Goal: Transaction & Acquisition: Purchase product/service

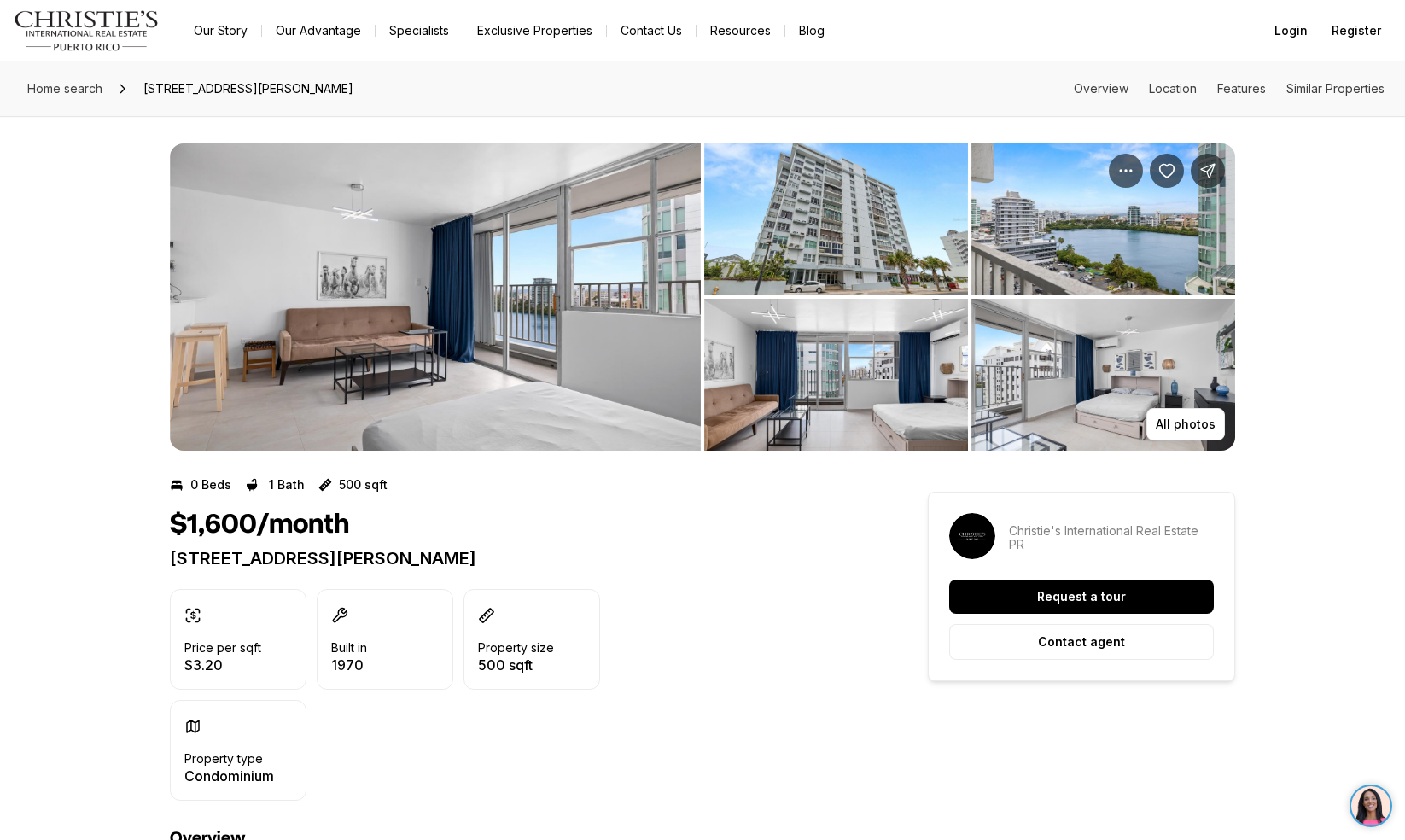
click at [476, 342] on img "View image gallery" at bounding box center [435, 297] width 531 height 307
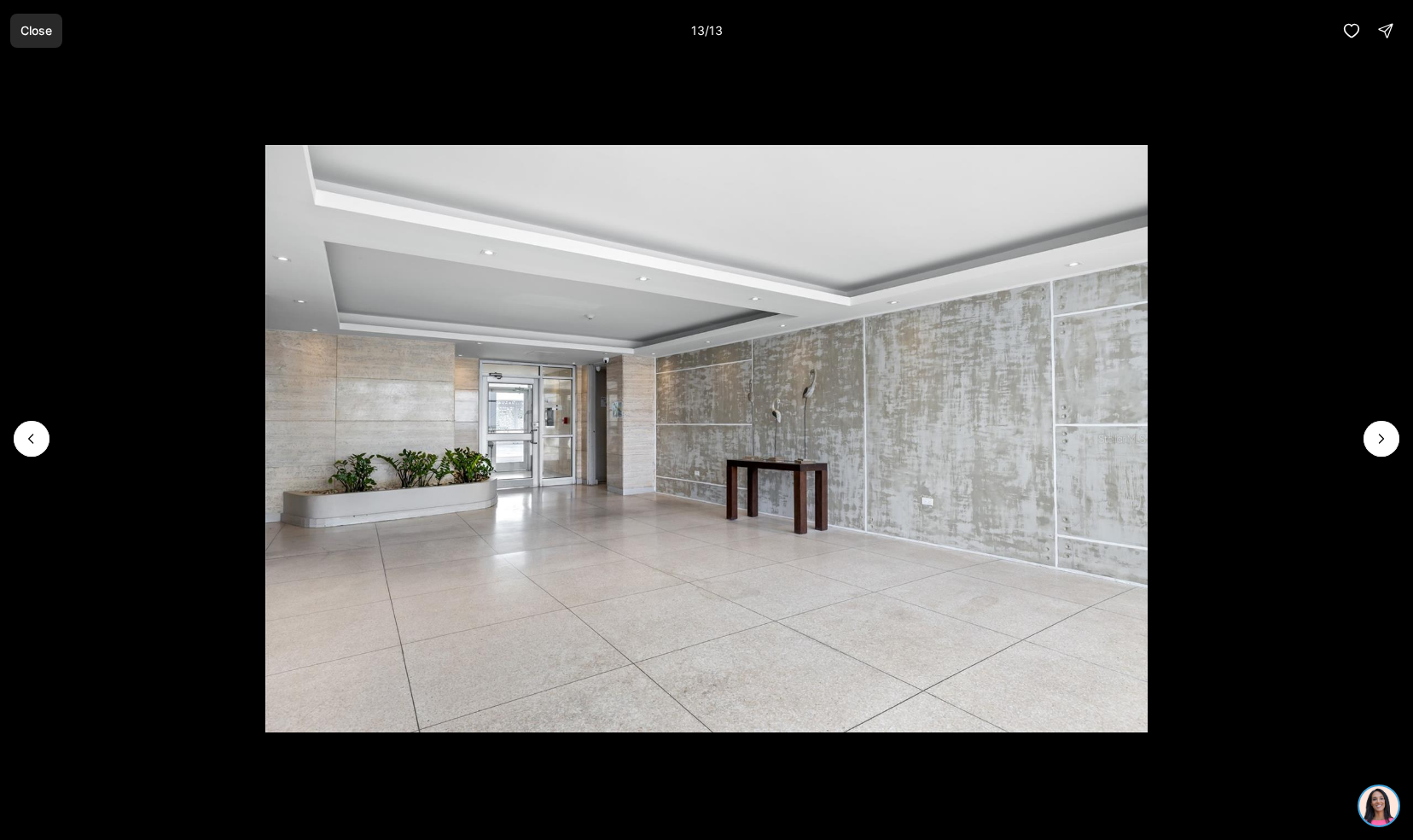
click at [48, 22] on button "Close" at bounding box center [36, 30] width 52 height 34
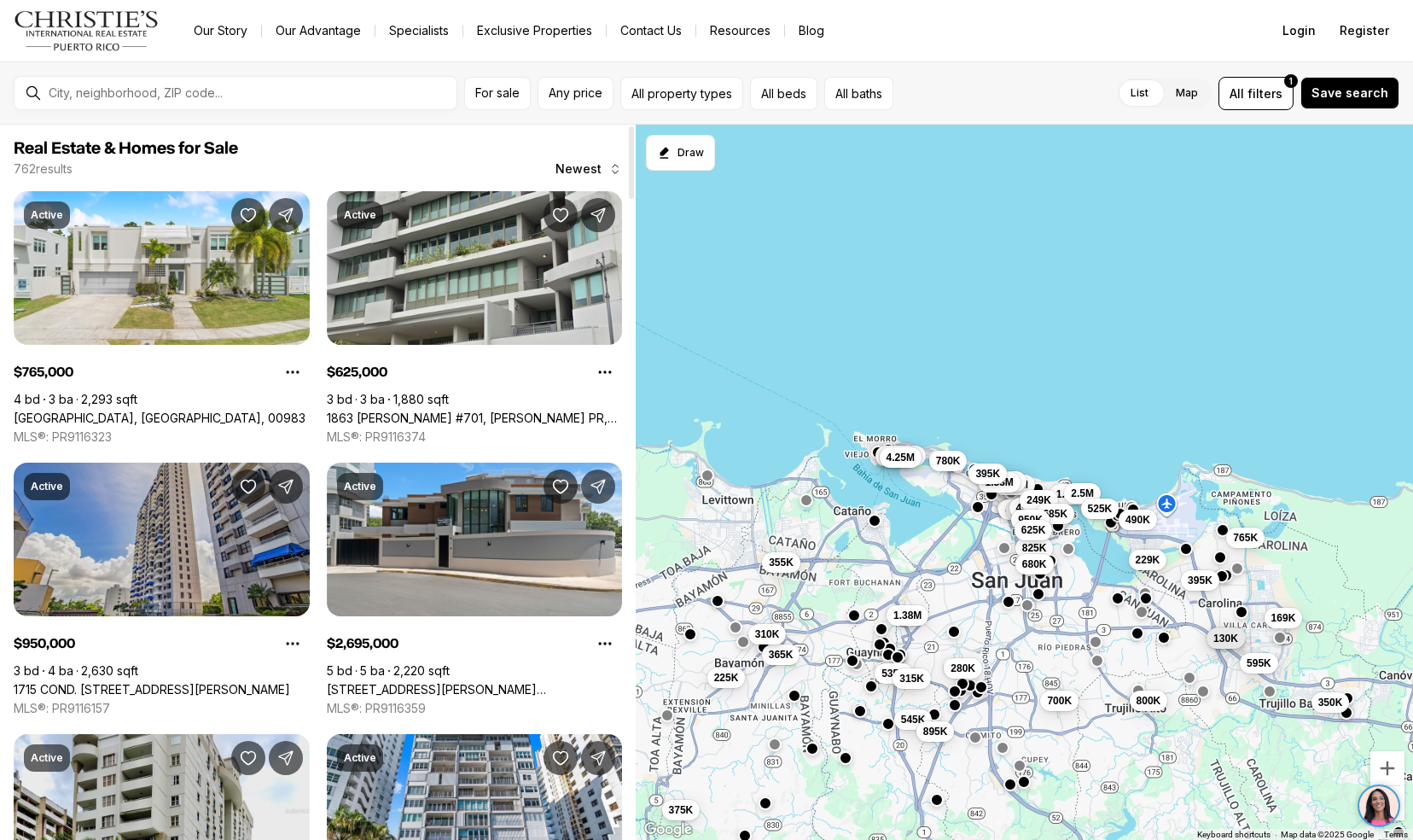
click at [44, 682] on link "1715 COND. LA INMACULADA PLAZA I #PH4, SAN JUAN PR, 00909" at bounding box center [152, 689] width 276 height 16
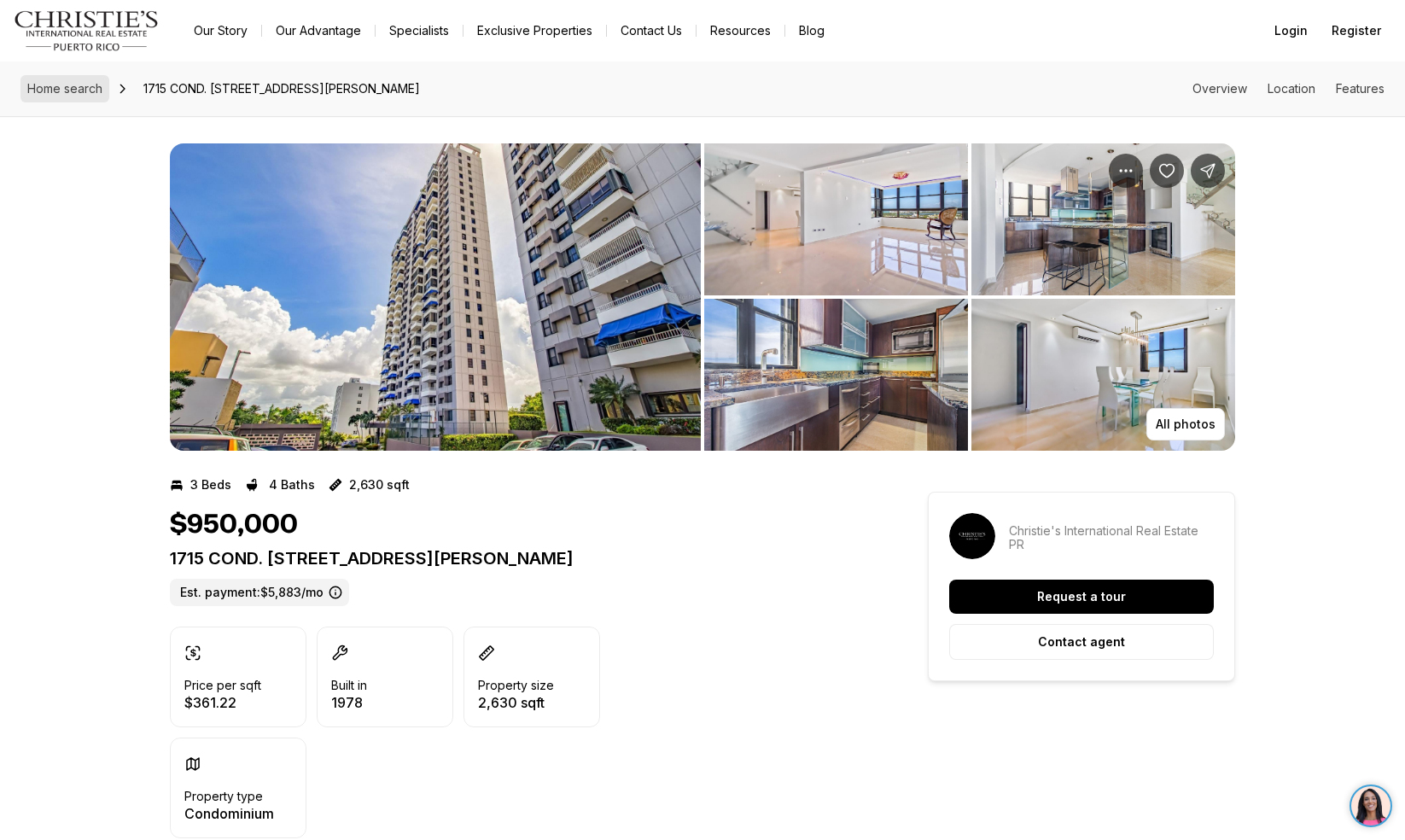
click at [62, 91] on span "Home search" at bounding box center [65, 89] width 75 height 15
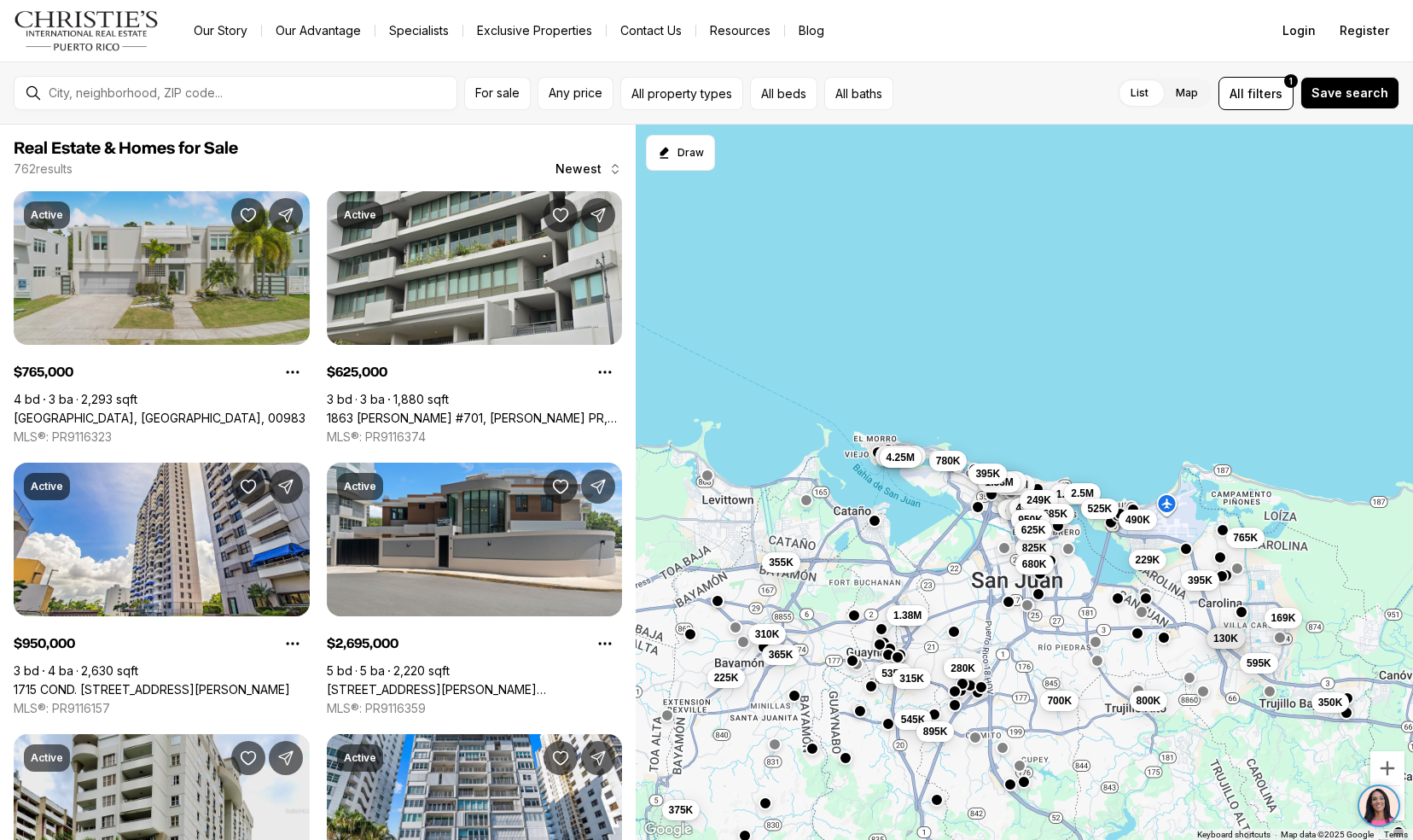
click at [39, 410] on link "1123 CALLE MARBELLA, CAROLINA PR, 00983" at bounding box center [160, 418] width 292 height 16
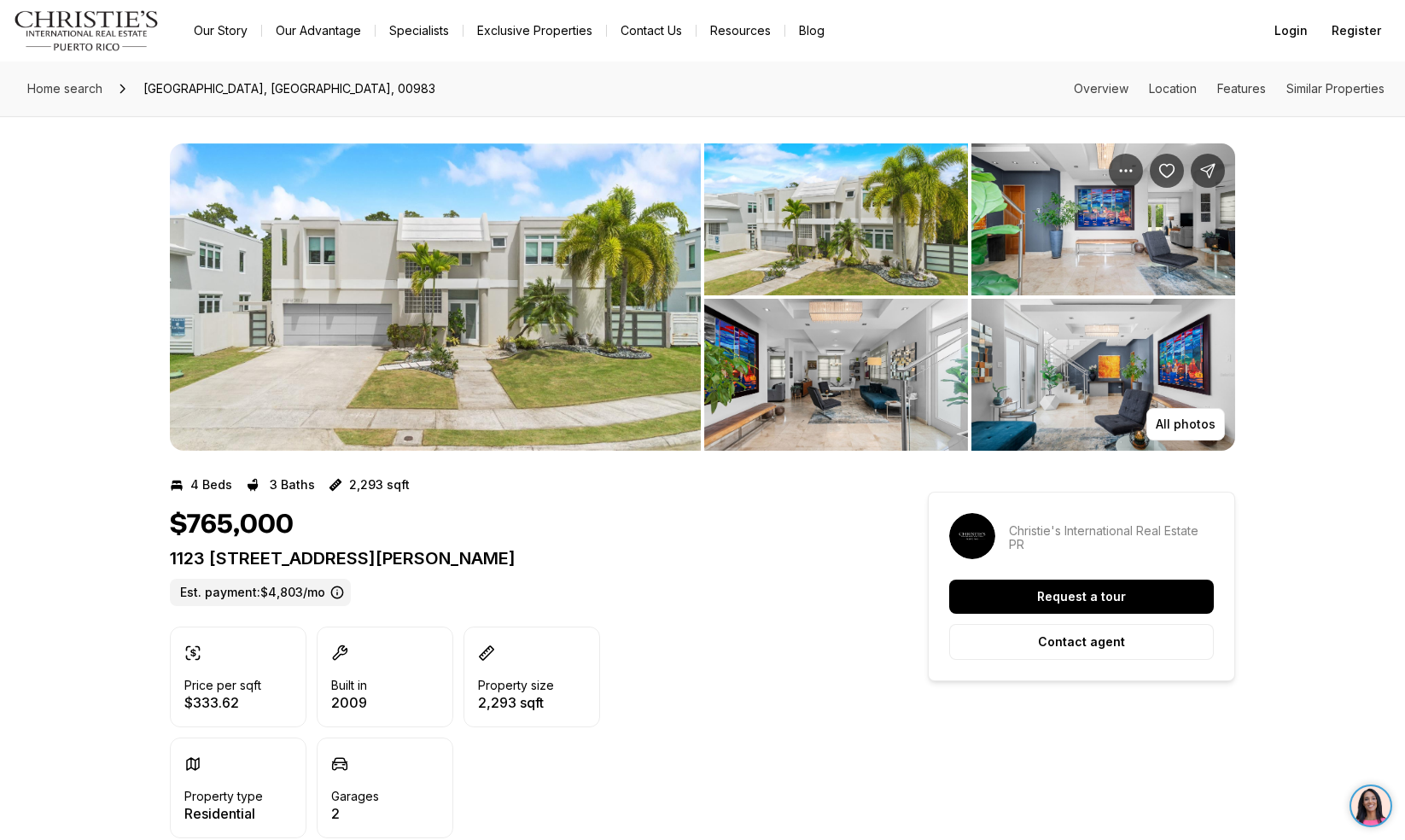
click at [451, 359] on img "View image gallery" at bounding box center [435, 297] width 531 height 307
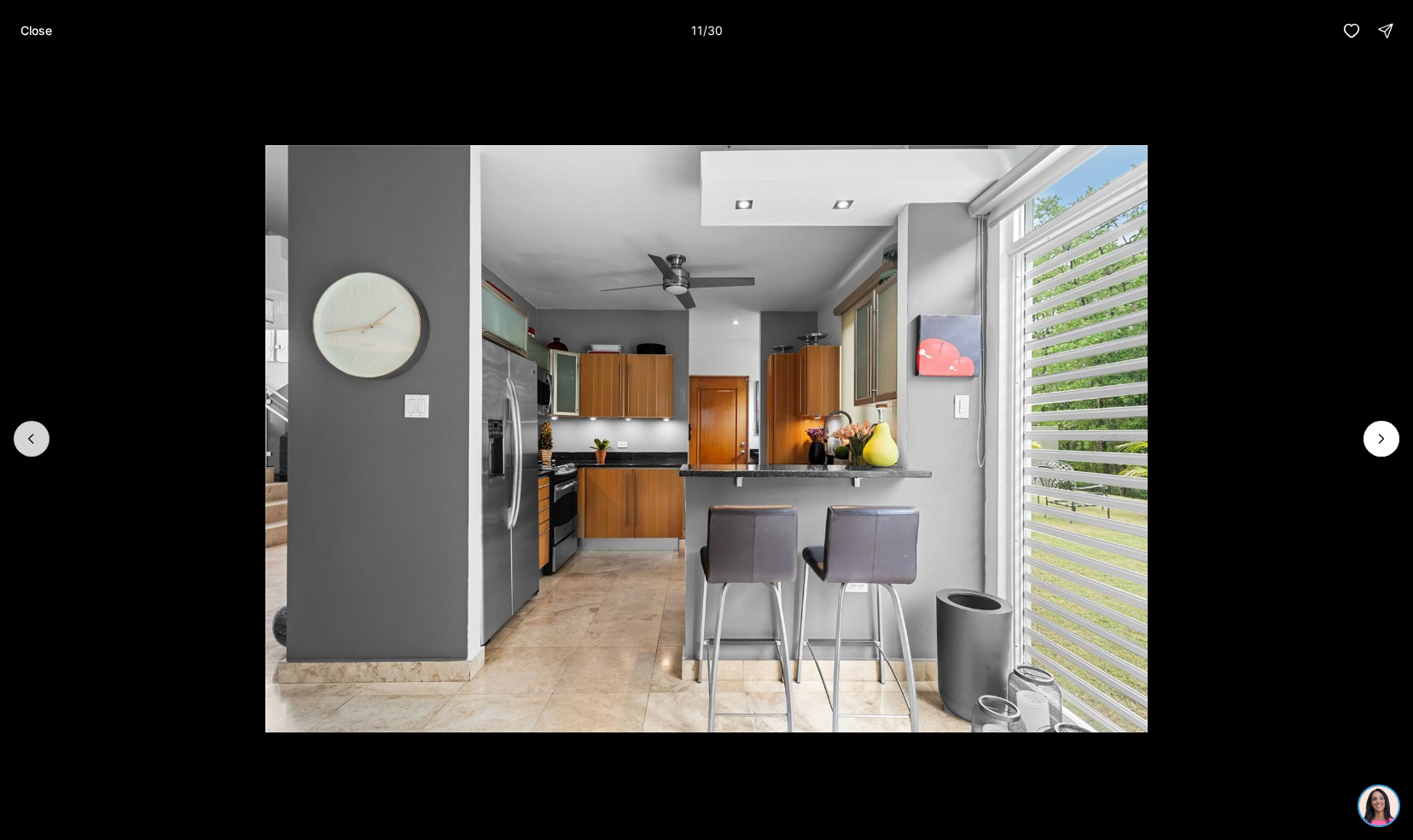
click at [41, 435] on button "Previous slide" at bounding box center [31, 438] width 36 height 36
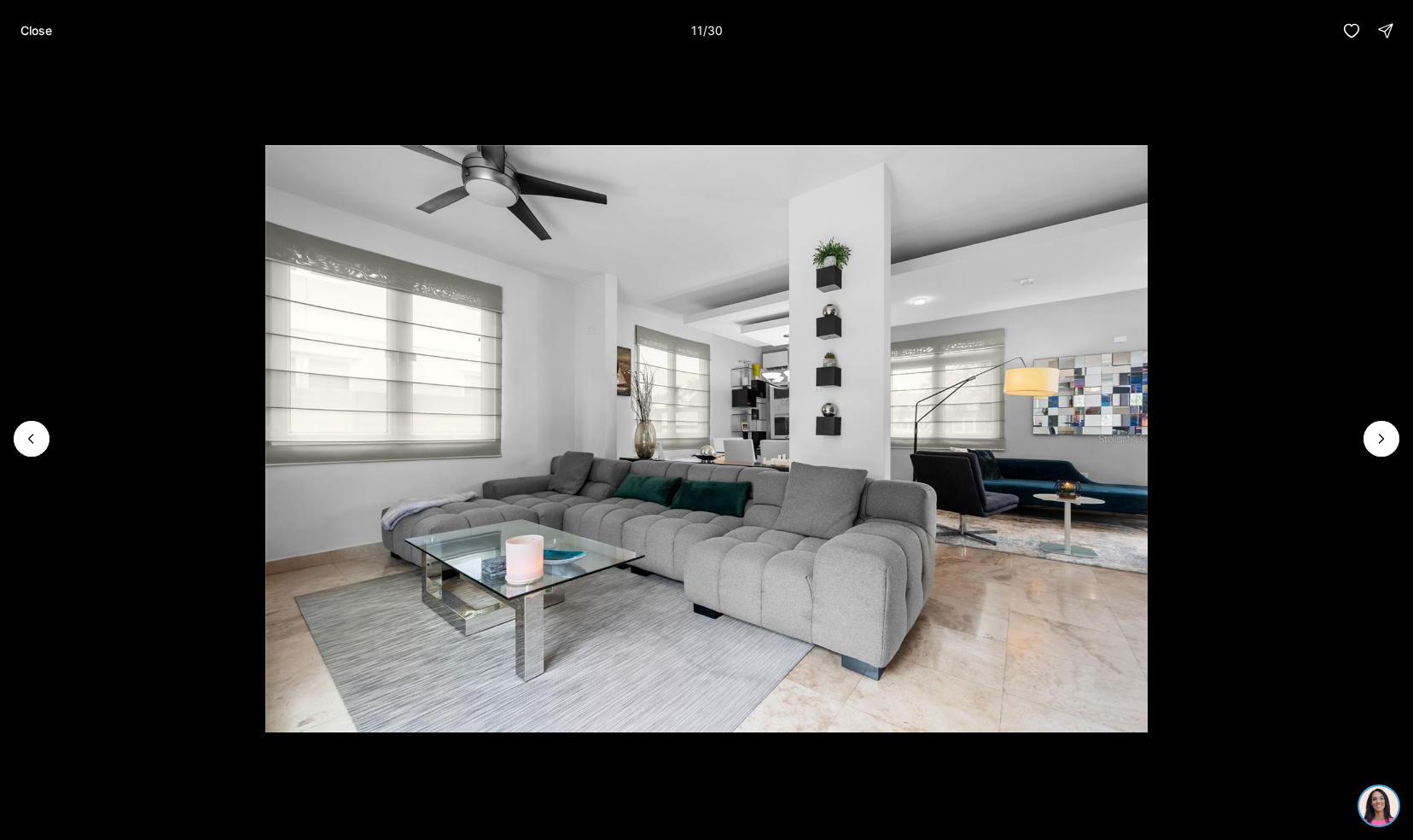
click at [16, 471] on li "10 of 30" at bounding box center [706, 438] width 1413 height 754
click at [36, 452] on button "Previous slide" at bounding box center [31, 438] width 36 height 36
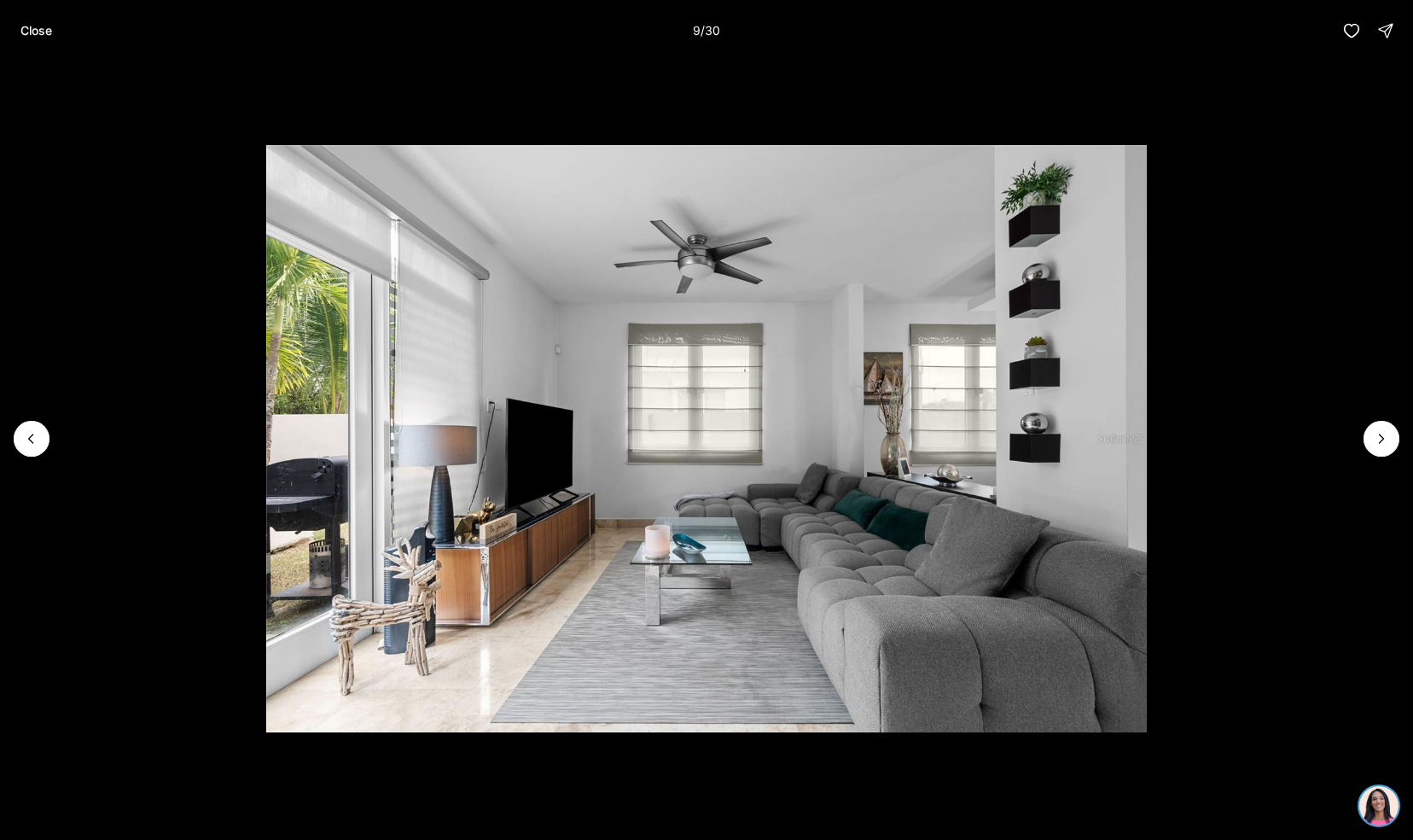
click at [30, 461] on li "9 of 30" at bounding box center [706, 438] width 1413 height 754
click at [26, 460] on li "9 of 30" at bounding box center [706, 438] width 1413 height 754
click at [41, 45] on button "Close" at bounding box center [36, 30] width 52 height 34
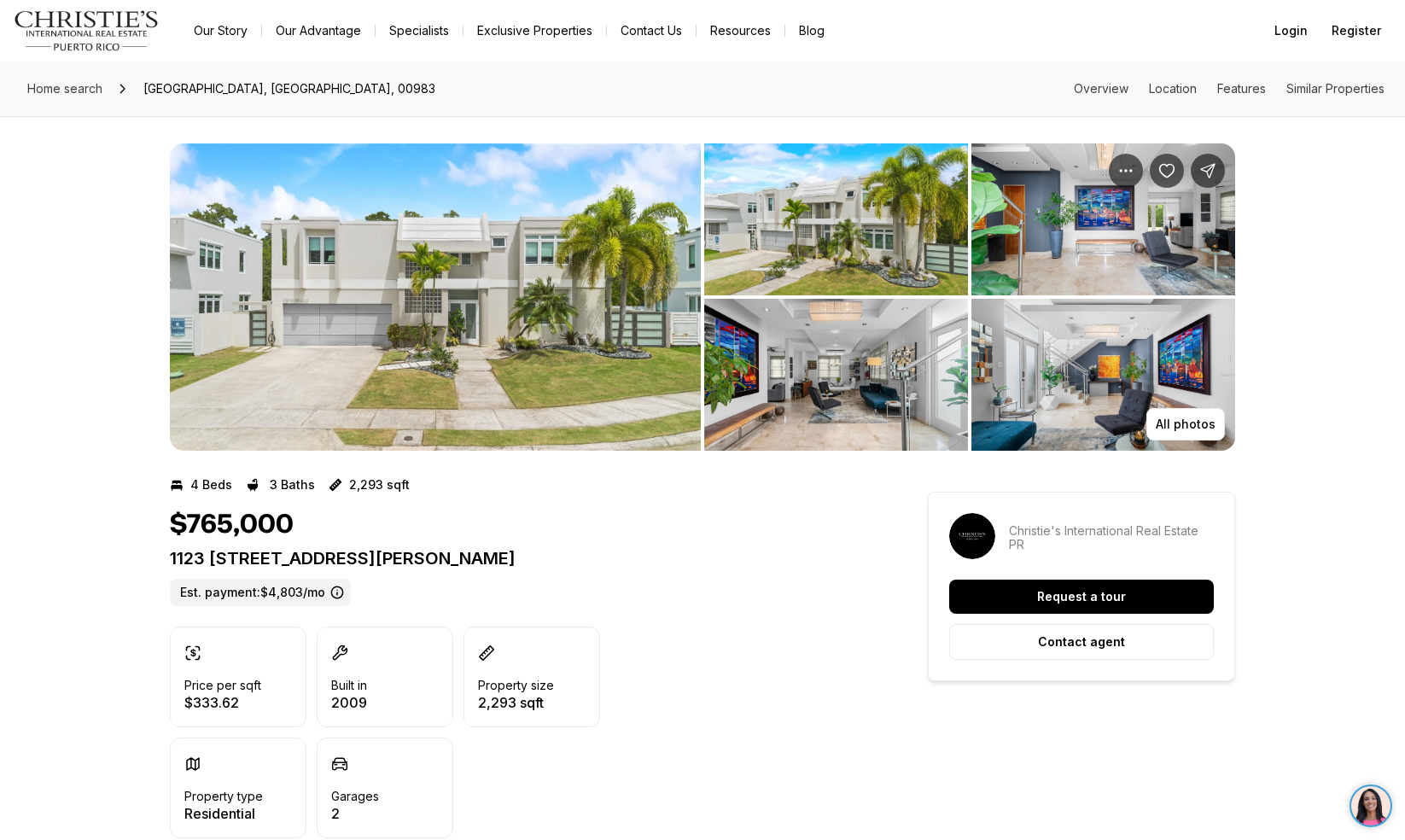
click at [776, 252] on img "View image gallery" at bounding box center [836, 219] width 263 height 152
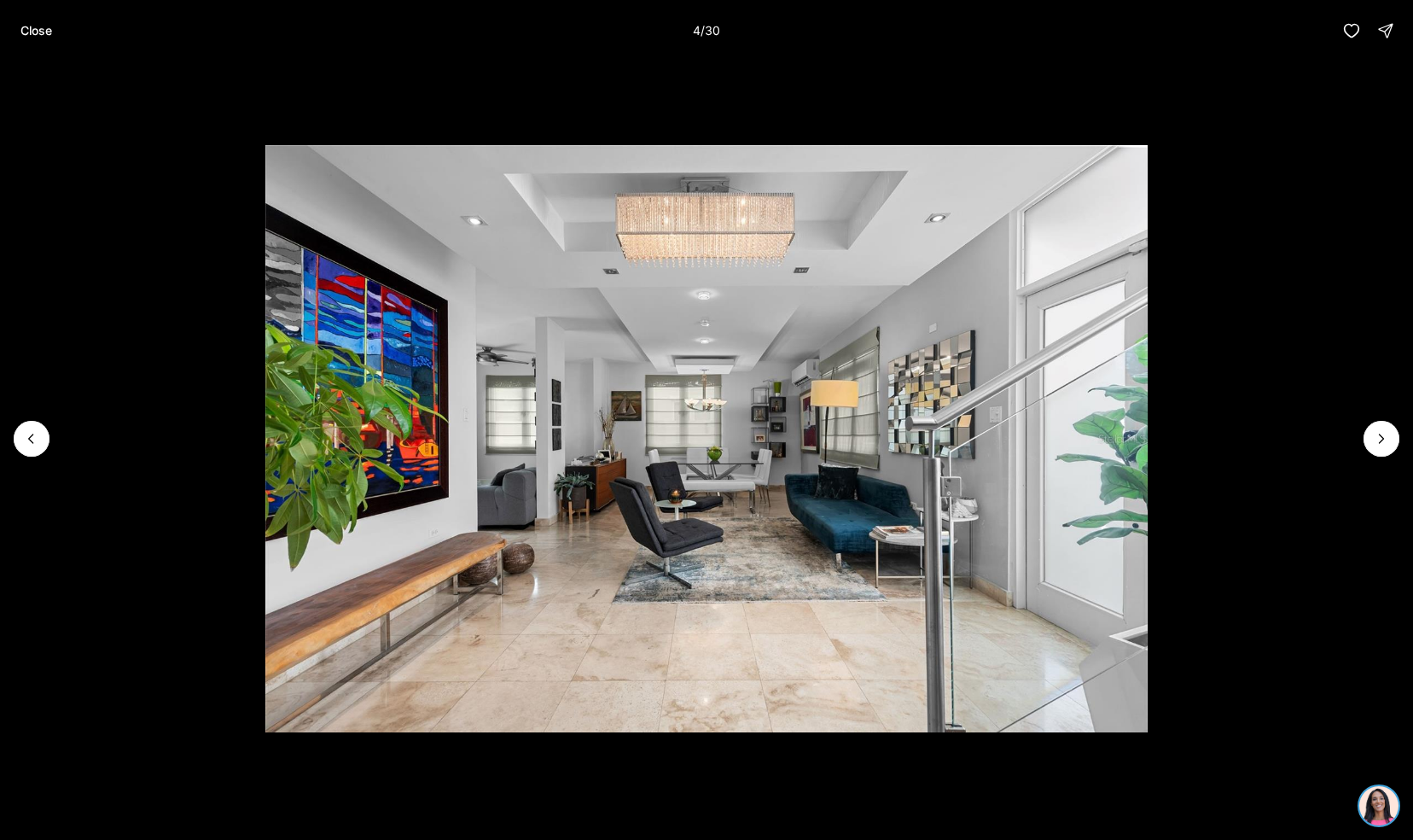
click at [40, 32] on p "Close" at bounding box center [36, 30] width 31 height 14
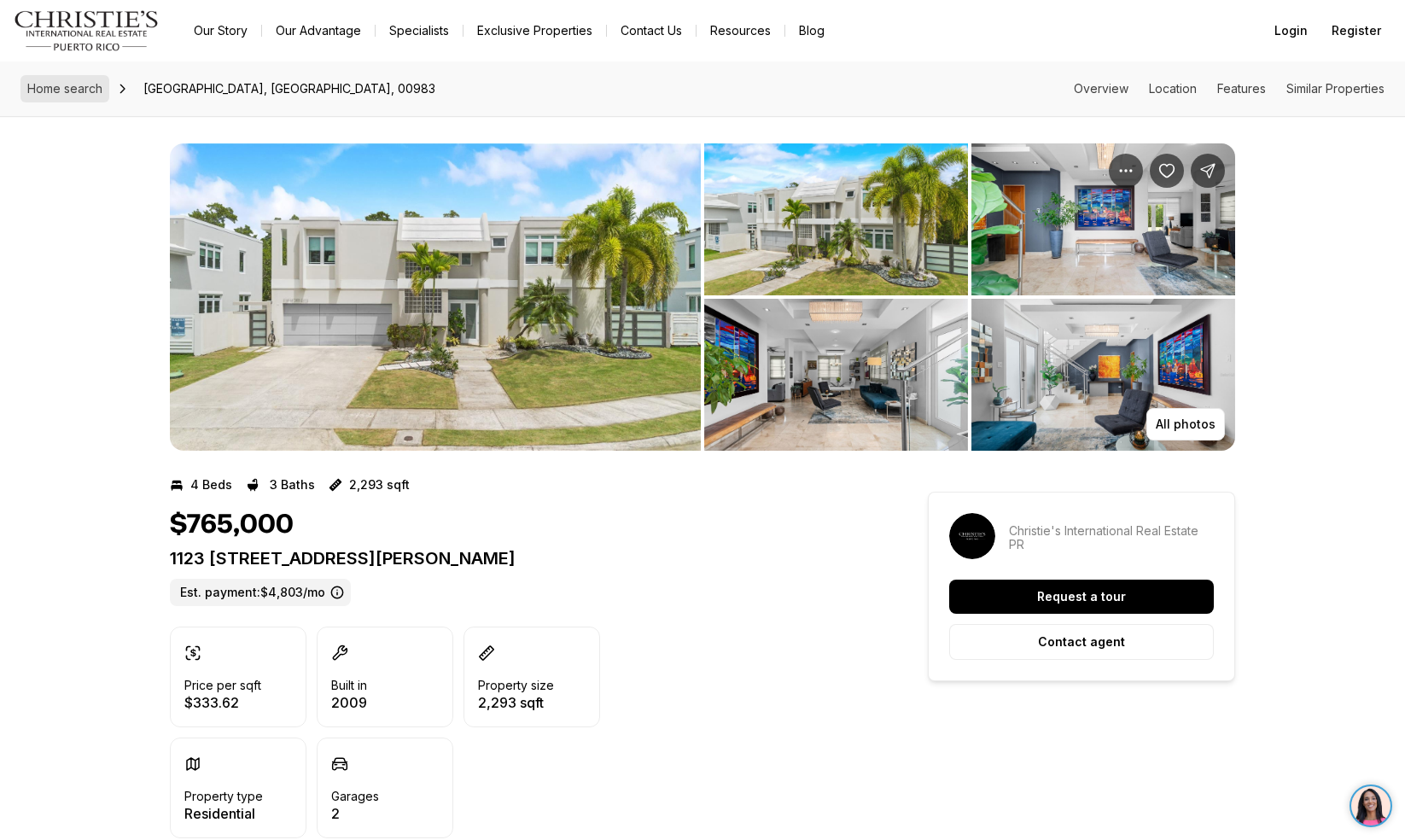
click at [57, 91] on span "Home search" at bounding box center [65, 89] width 75 height 15
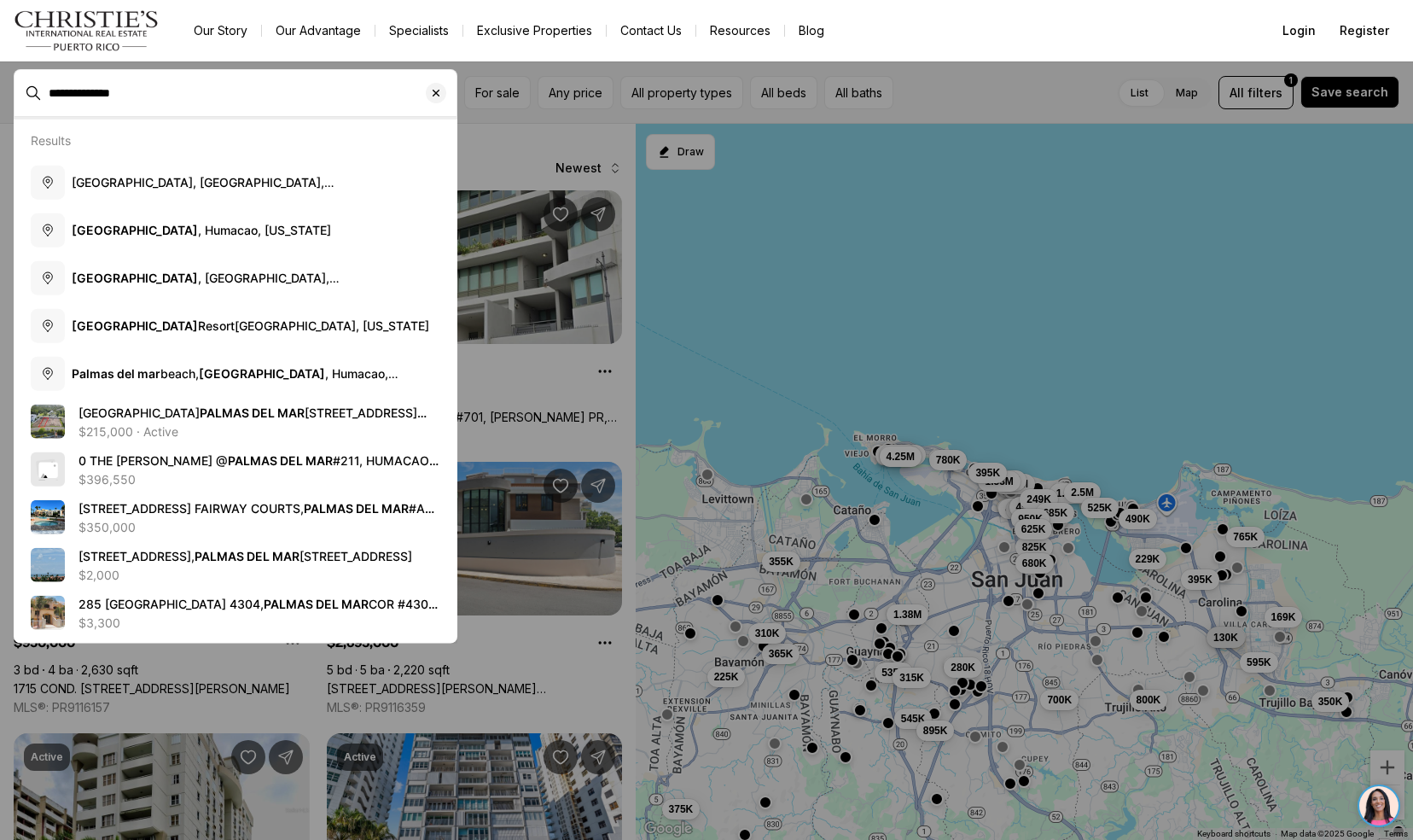
type input "**********"
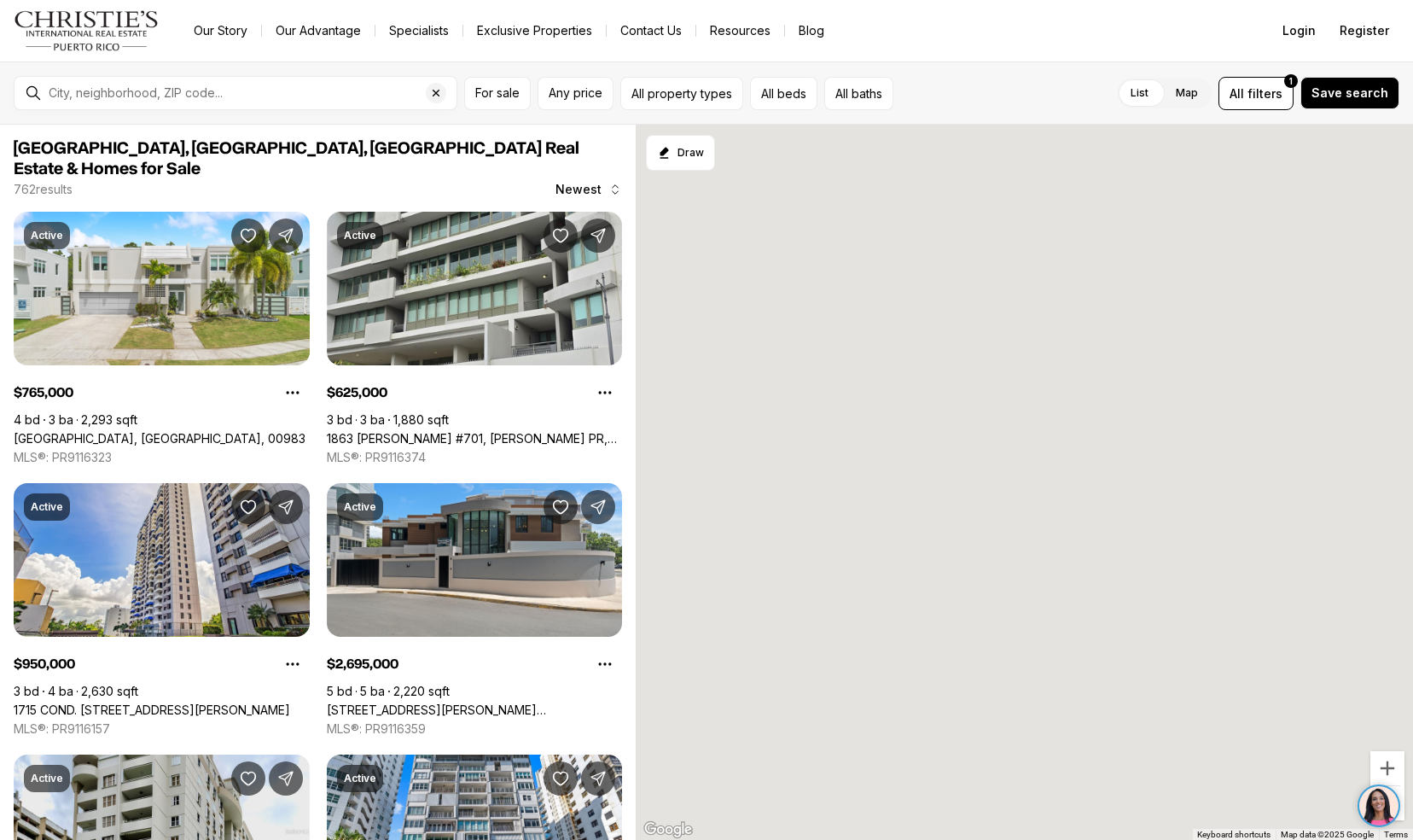
type input "**********"
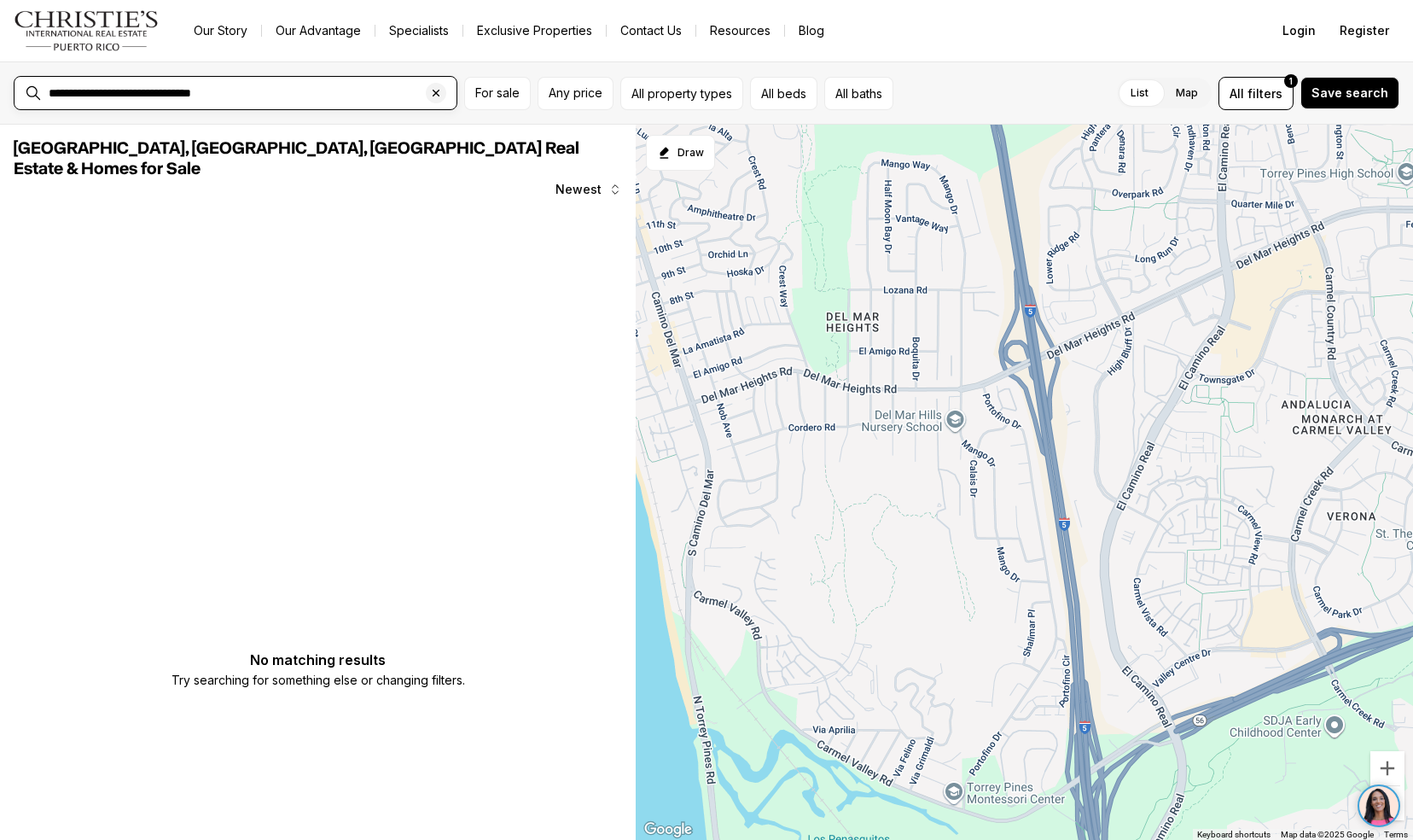
click at [166, 95] on input "**********" at bounding box center [250, 92] width 401 height 14
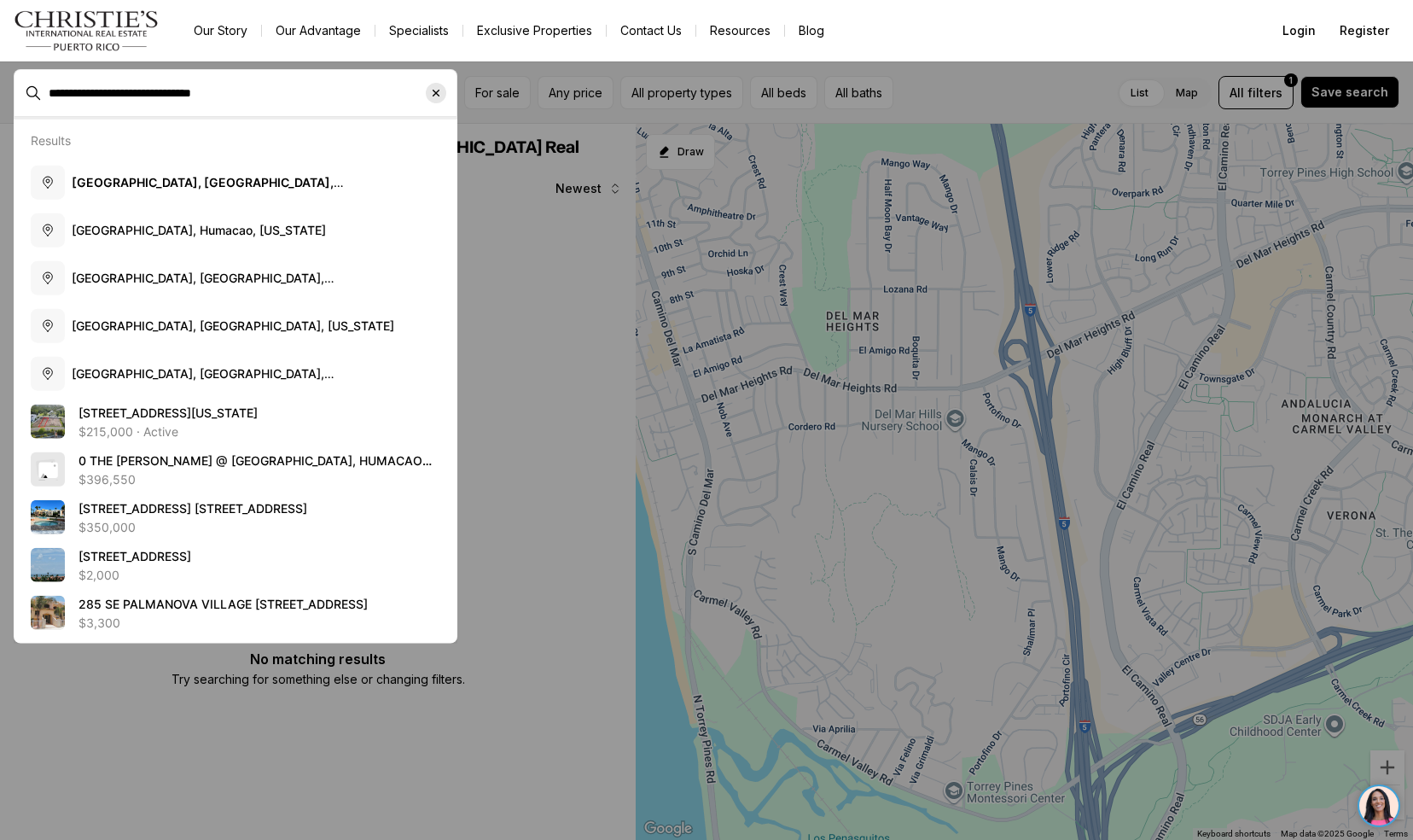
click at [440, 98] on icon "Clear search input" at bounding box center [436, 92] width 14 height 14
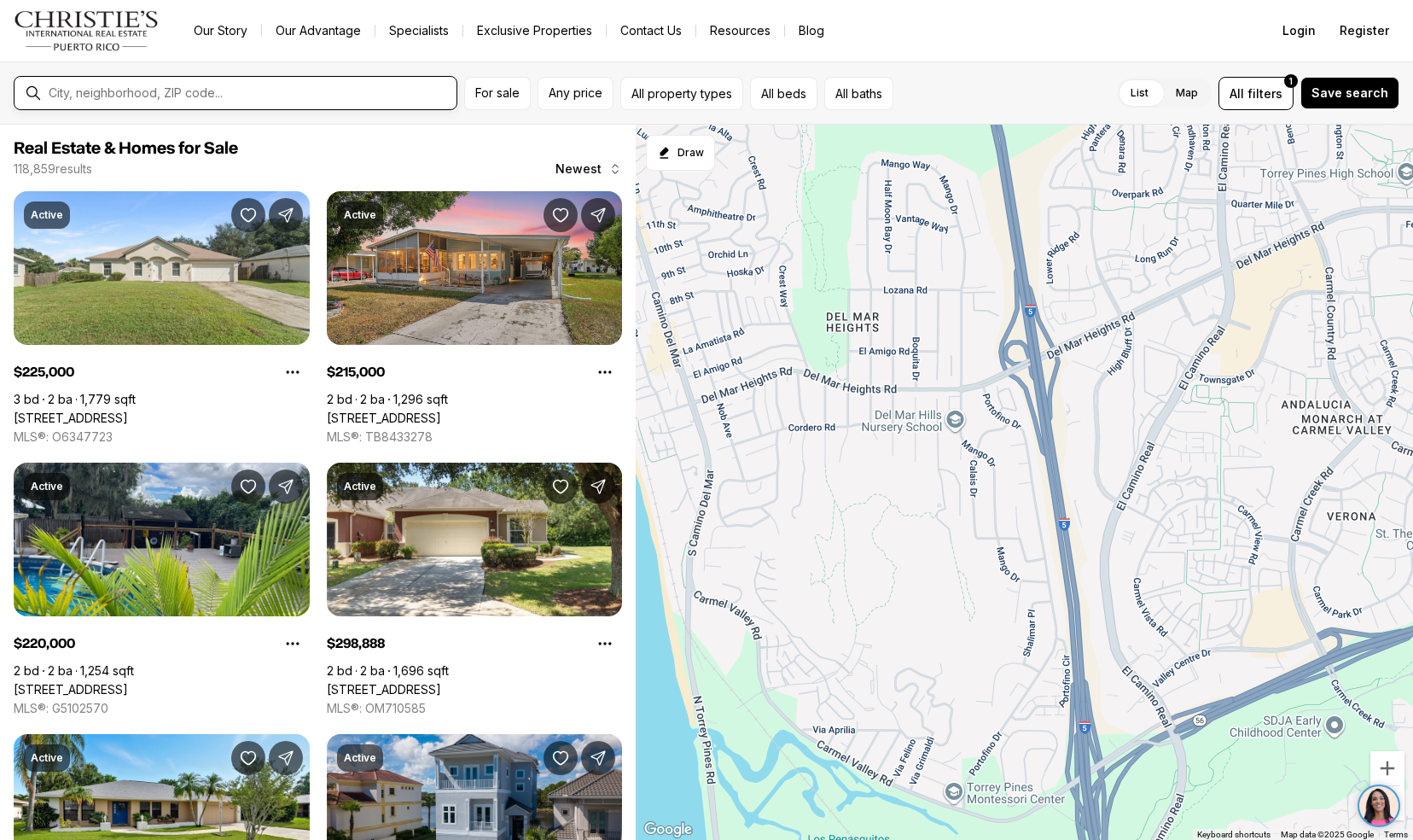
click at [385, 95] on input "text" at bounding box center [250, 92] width 401 height 14
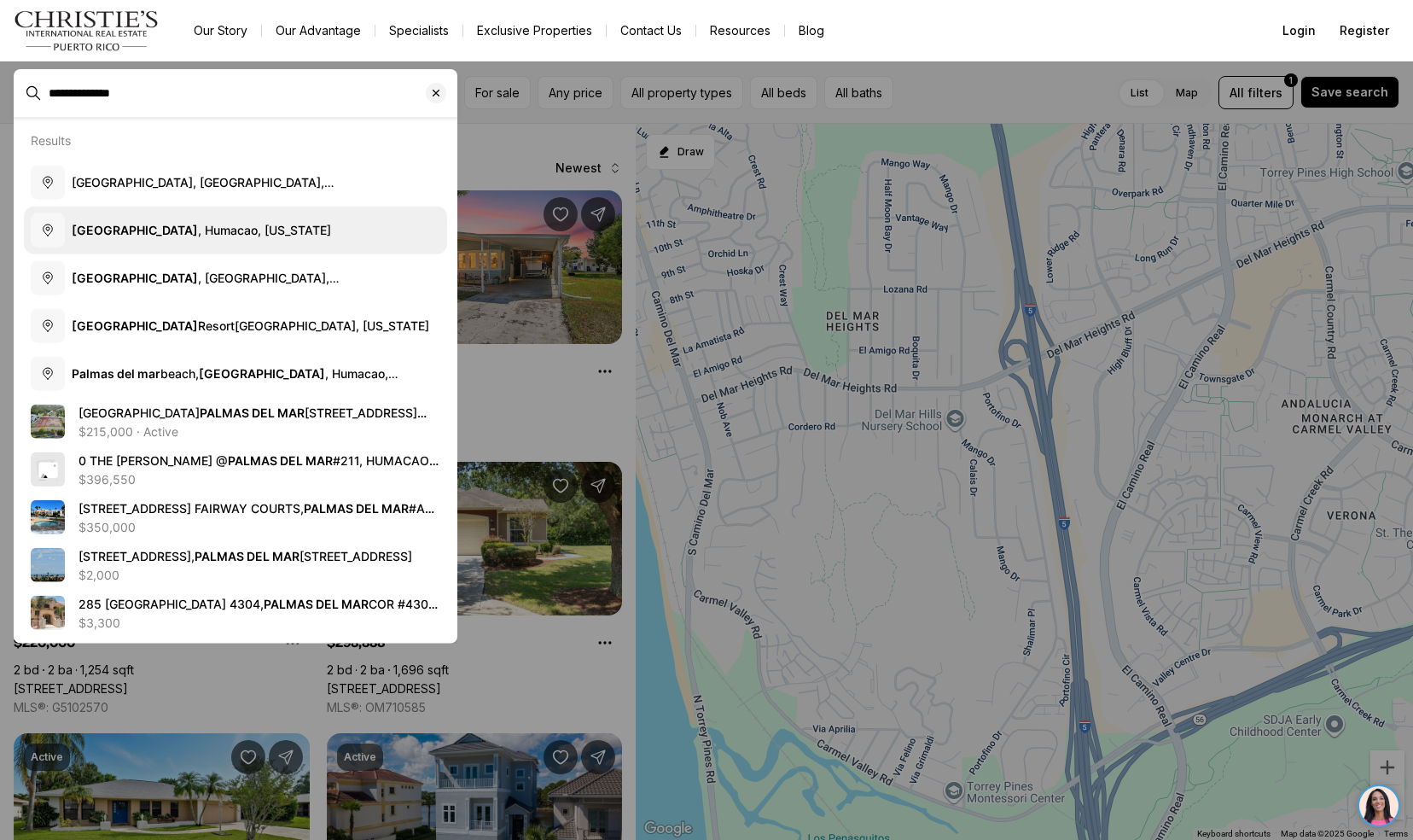
type input "**********"
click at [263, 216] on button "Palmas del Mar , Humacao, Puerto Rico" at bounding box center [236, 230] width 423 height 48
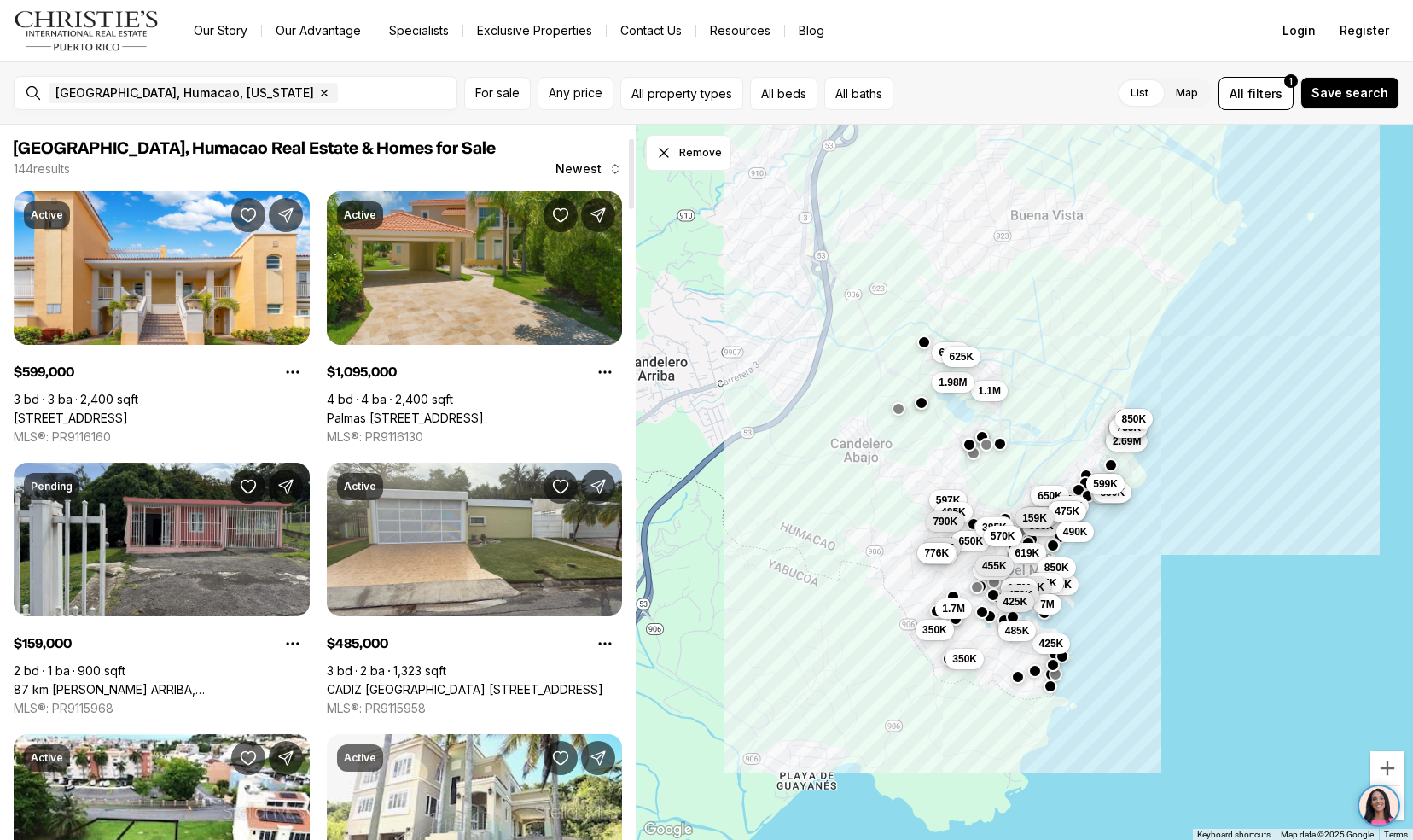
scroll to position [384, 0]
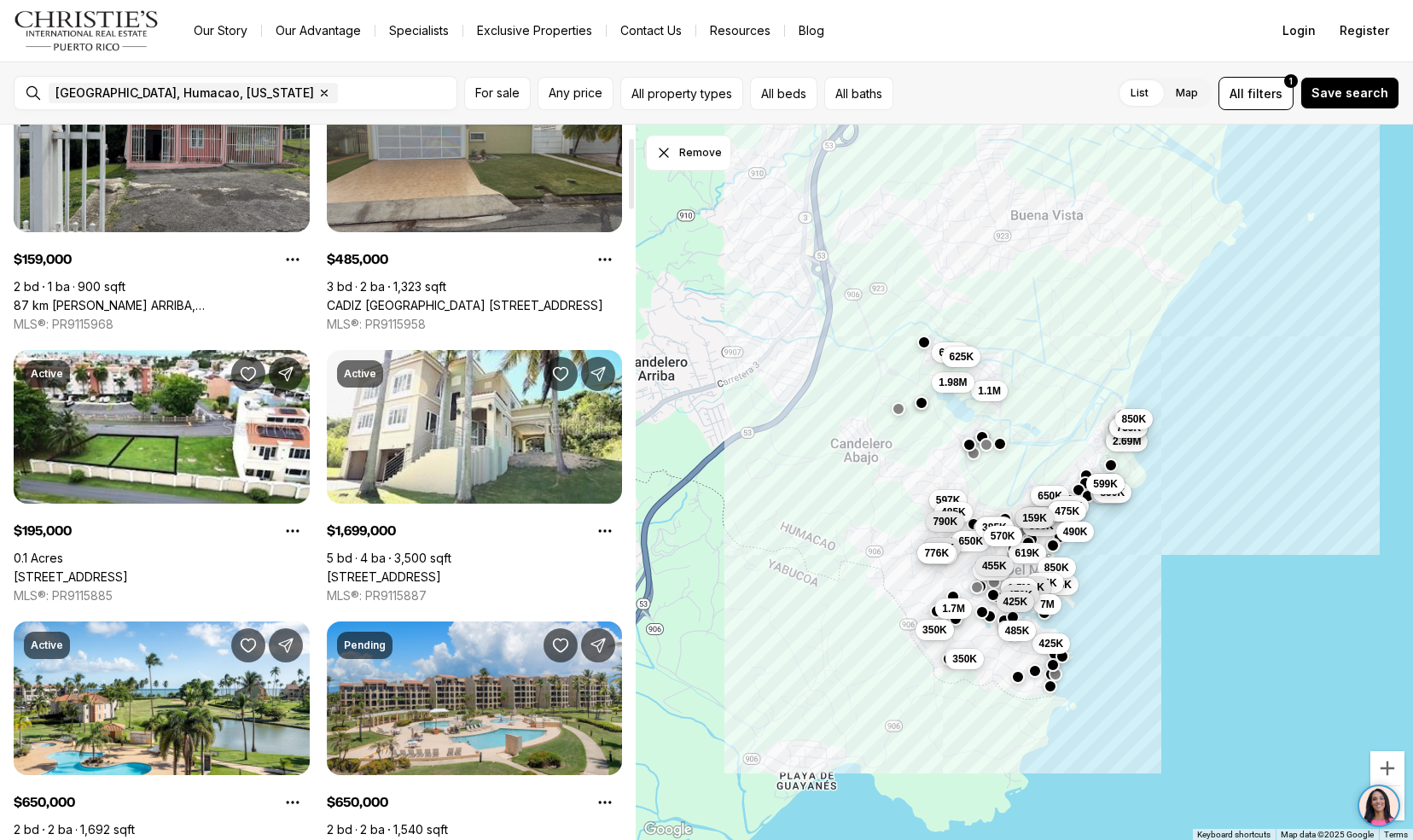
click at [516, 298] on link "CADIZ [GEOGRAPHIC_DATA] [STREET_ADDRESS]" at bounding box center [465, 305] width 276 height 16
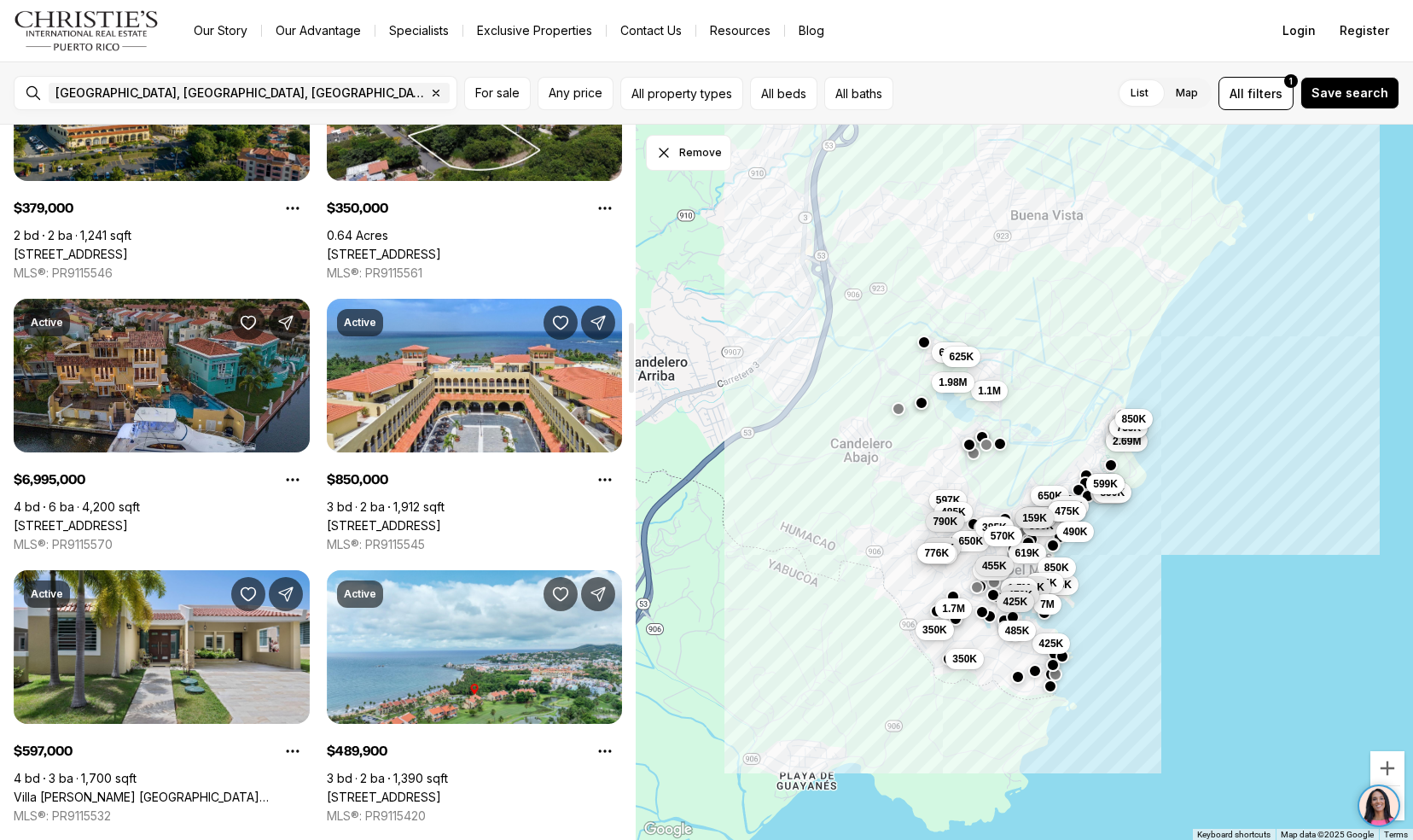
scroll to position [2002, 0]
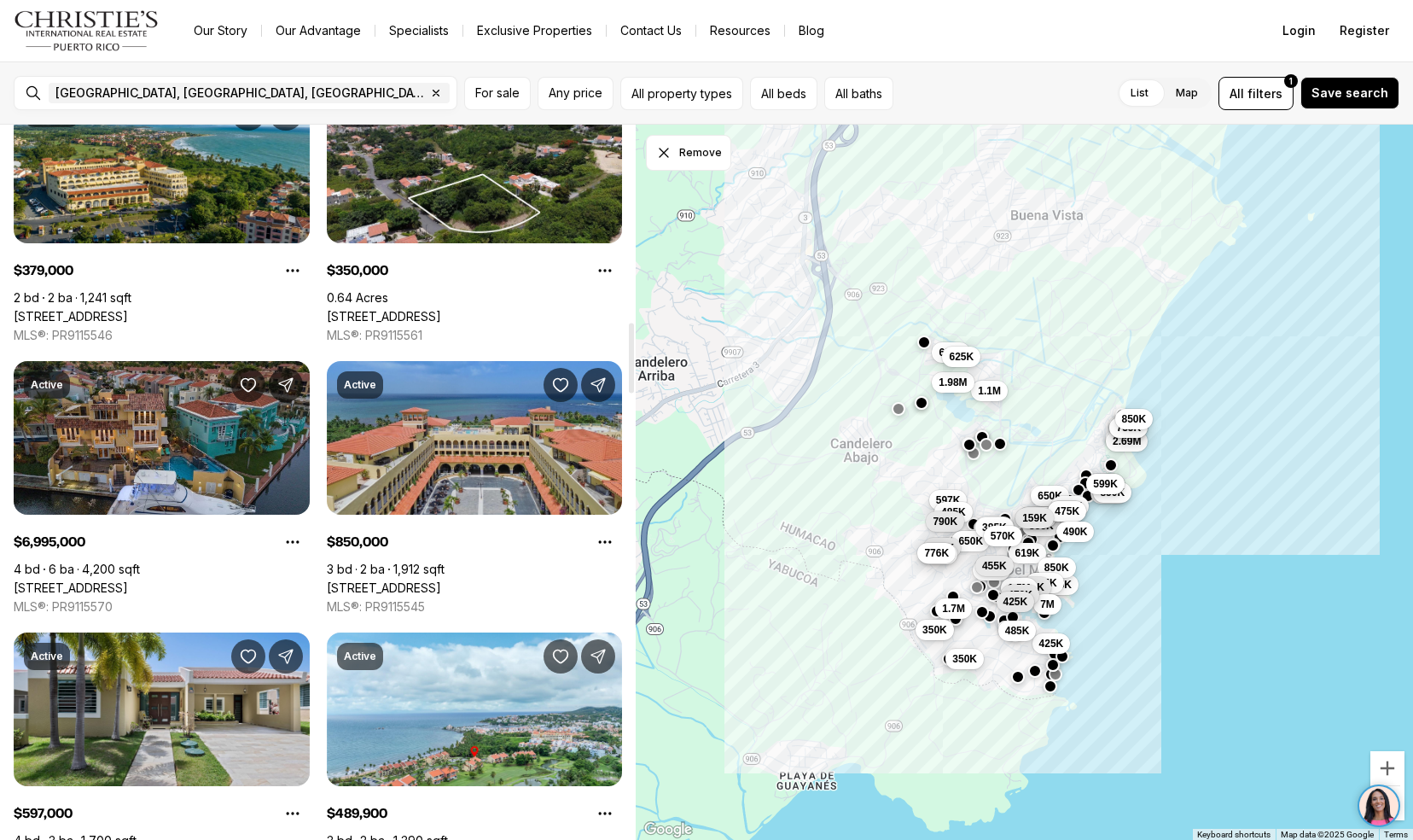
click at [373, 580] on link "[STREET_ADDRESS]" at bounding box center [384, 588] width 115 height 16
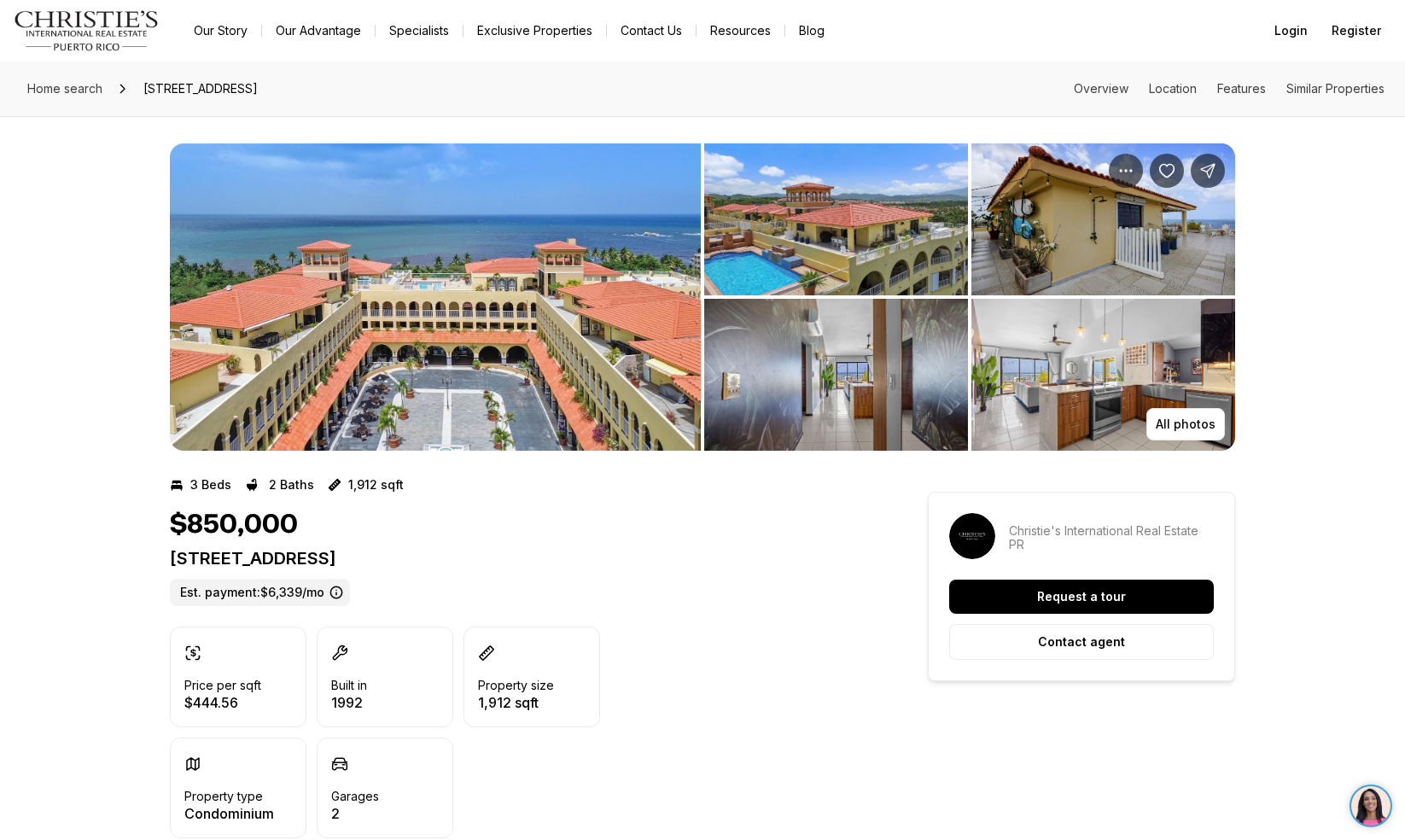
click at [389, 347] on img "View image gallery" at bounding box center [435, 297] width 531 height 307
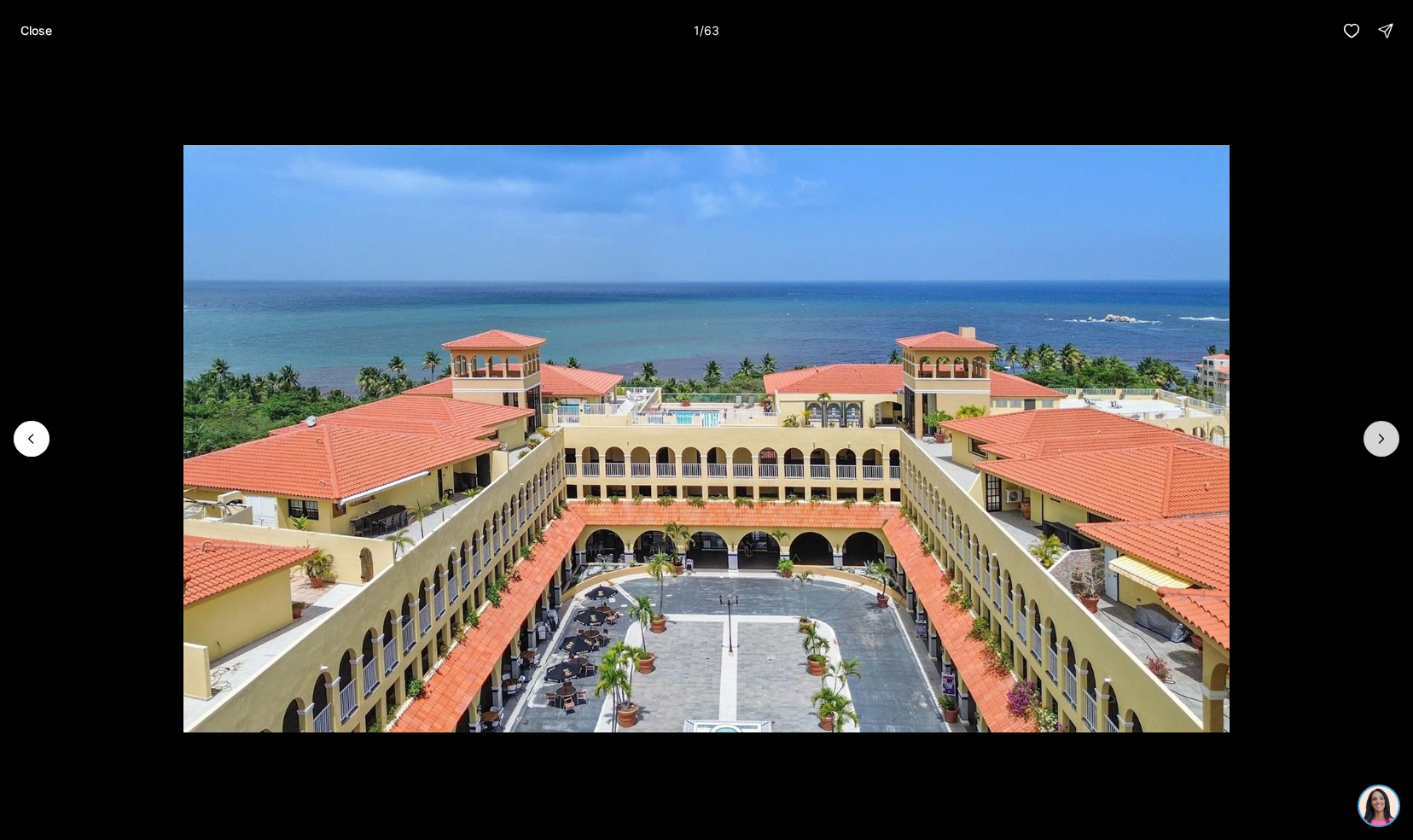
click at [1385, 430] on icon "Next slide" at bounding box center [1382, 438] width 17 height 17
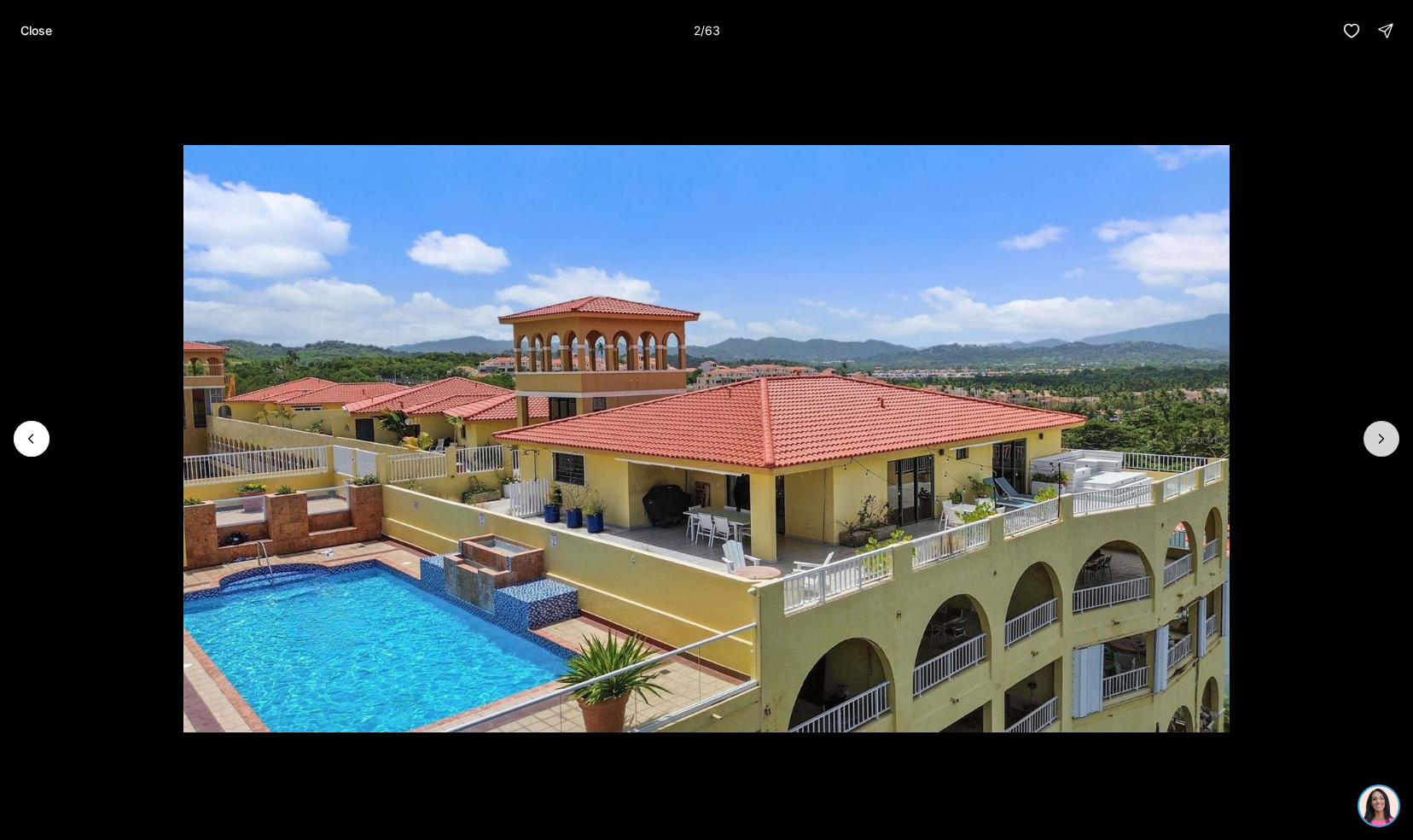
click at [1385, 430] on icon "Next slide" at bounding box center [1382, 438] width 17 height 17
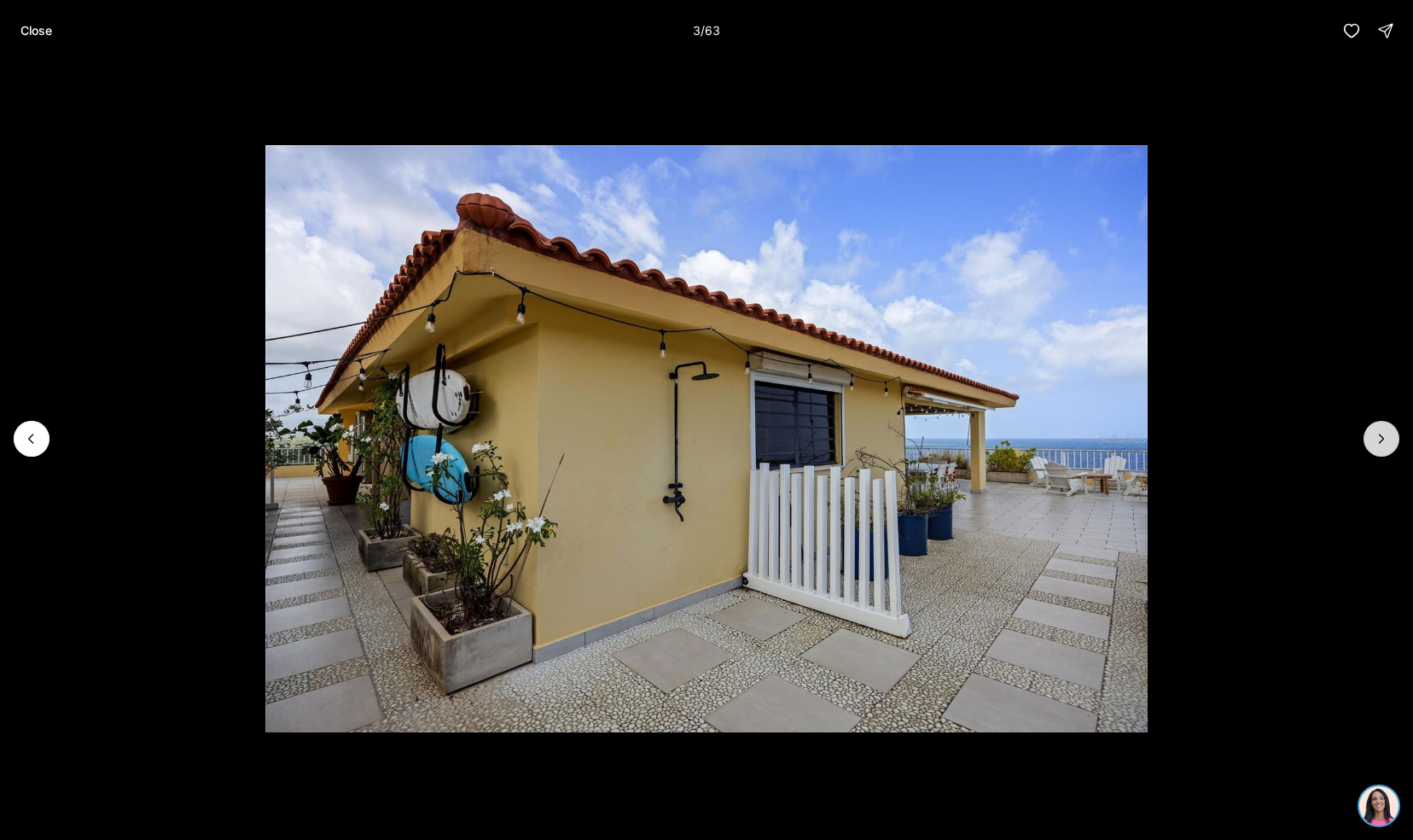
click at [1385, 430] on icon "Next slide" at bounding box center [1382, 438] width 17 height 17
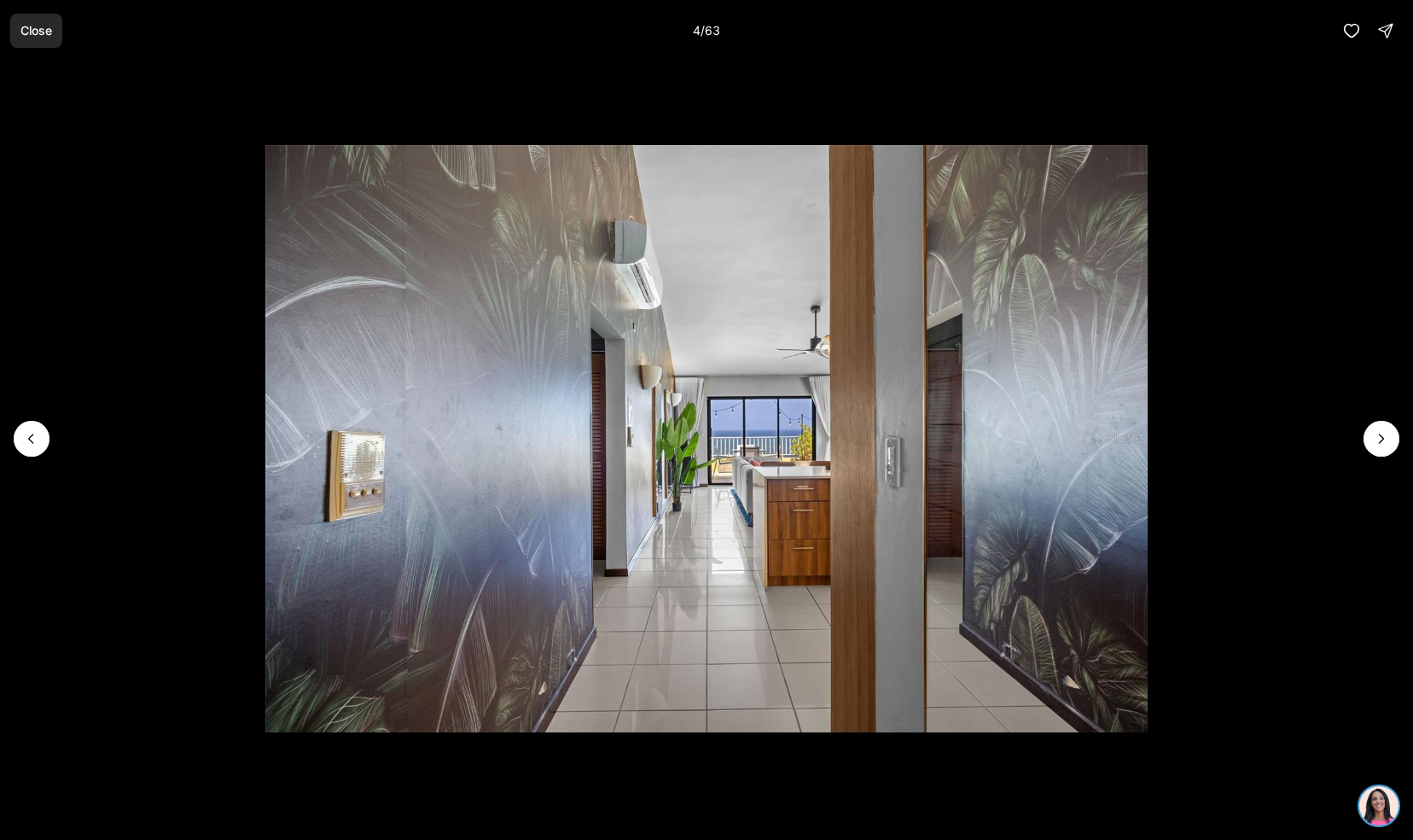
click at [22, 22] on button "Close" at bounding box center [36, 30] width 52 height 34
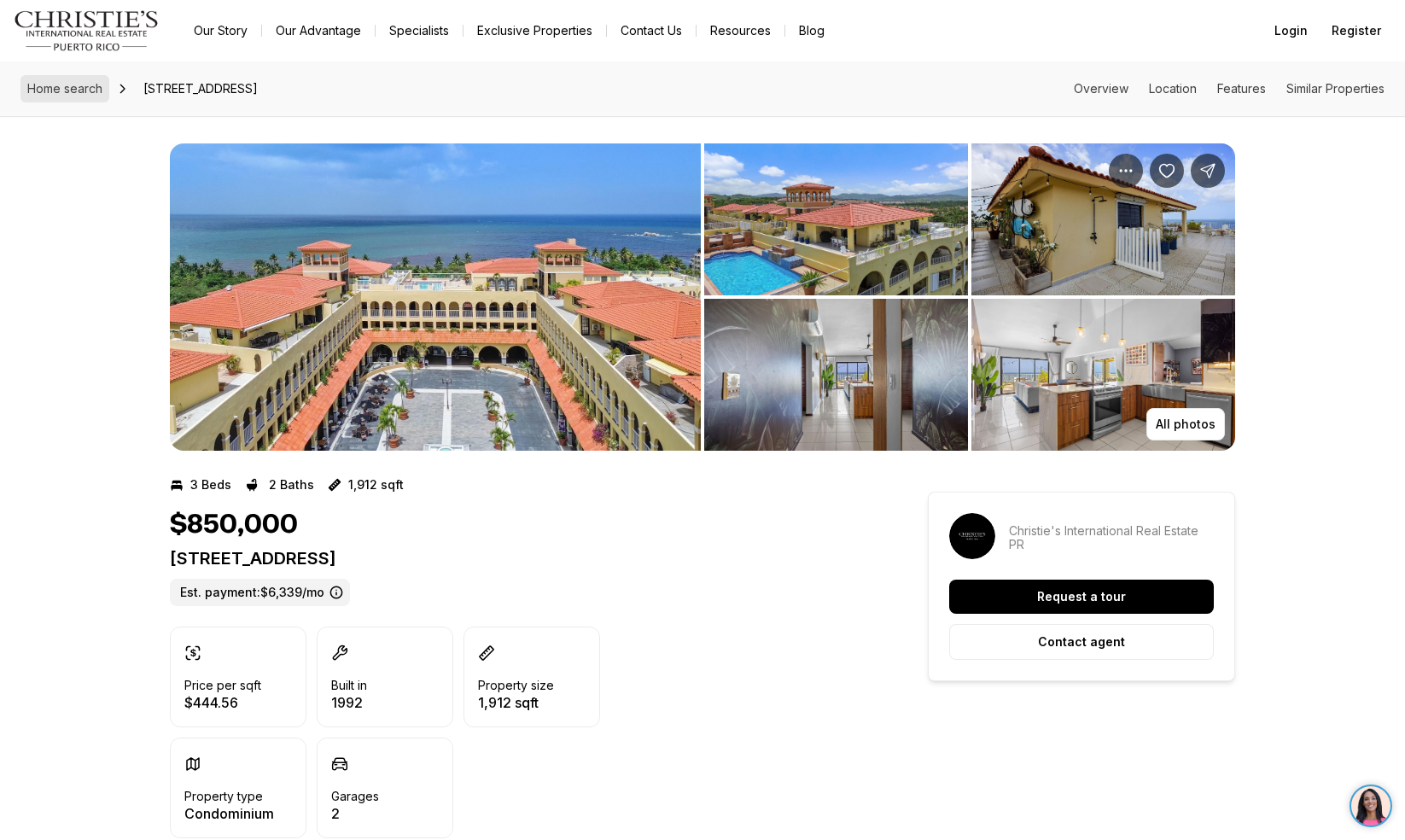
click at [70, 83] on span "Home search" at bounding box center [65, 89] width 75 height 15
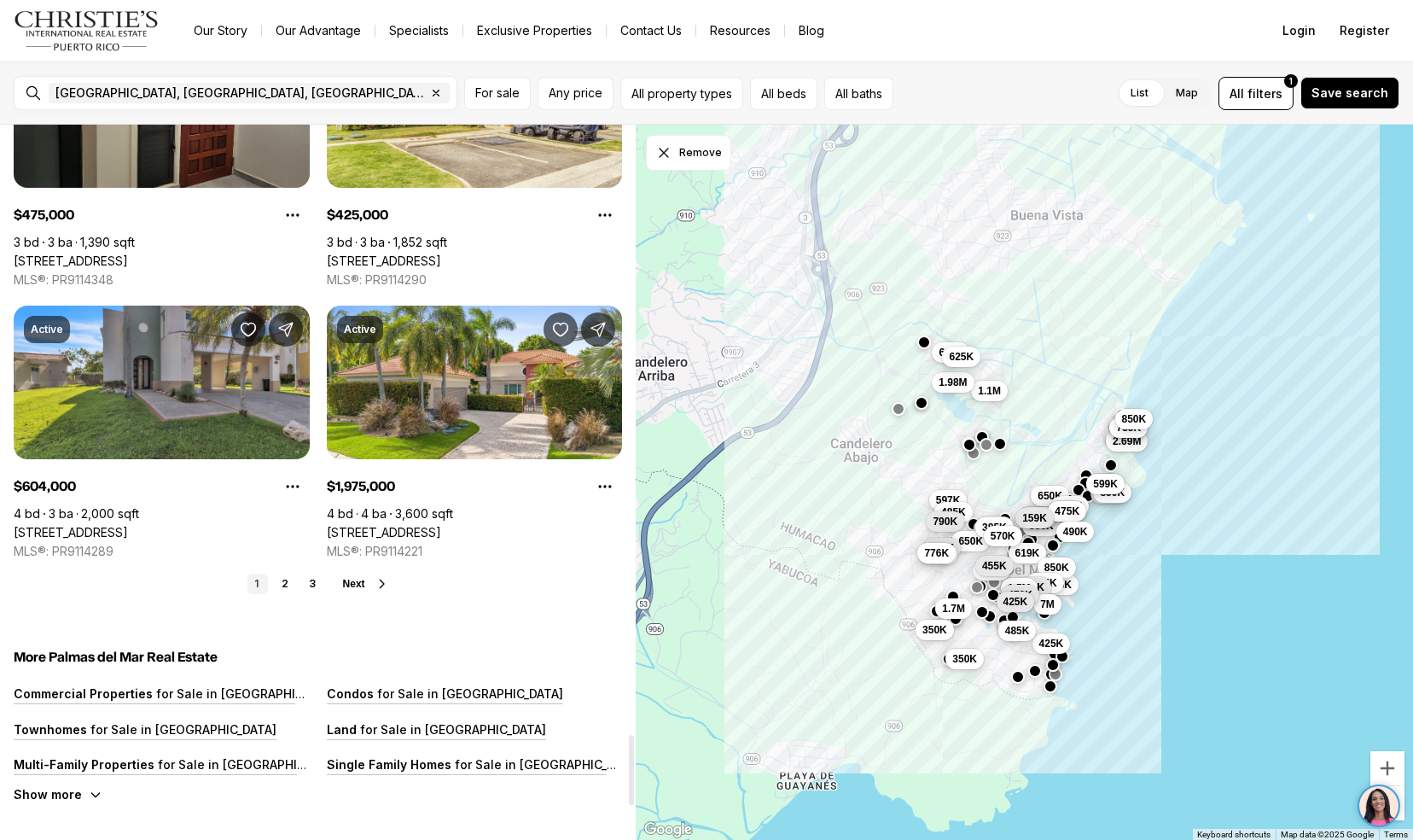
scroll to position [6202, 0]
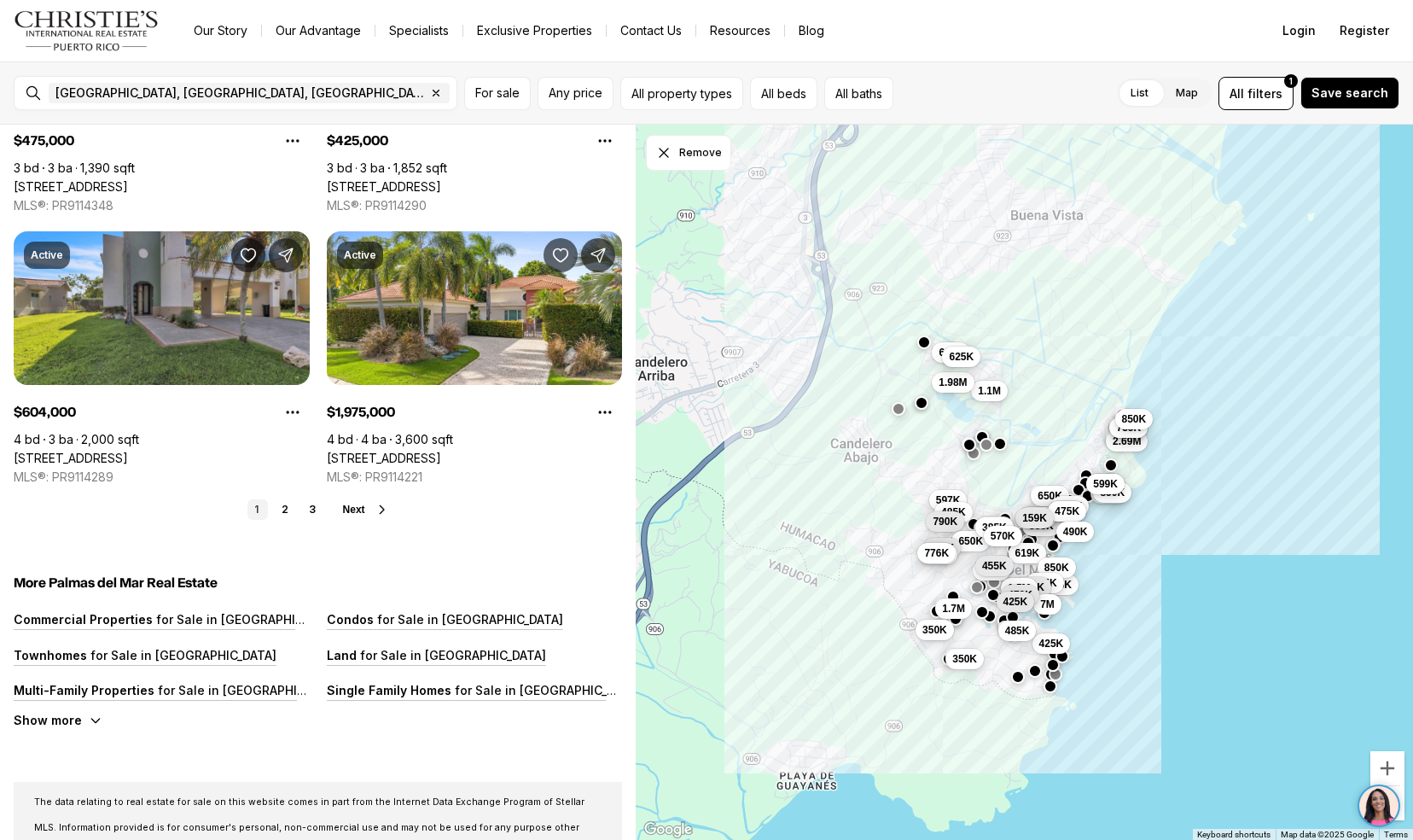
click at [382, 508] on icon at bounding box center [382, 509] width 14 height 14
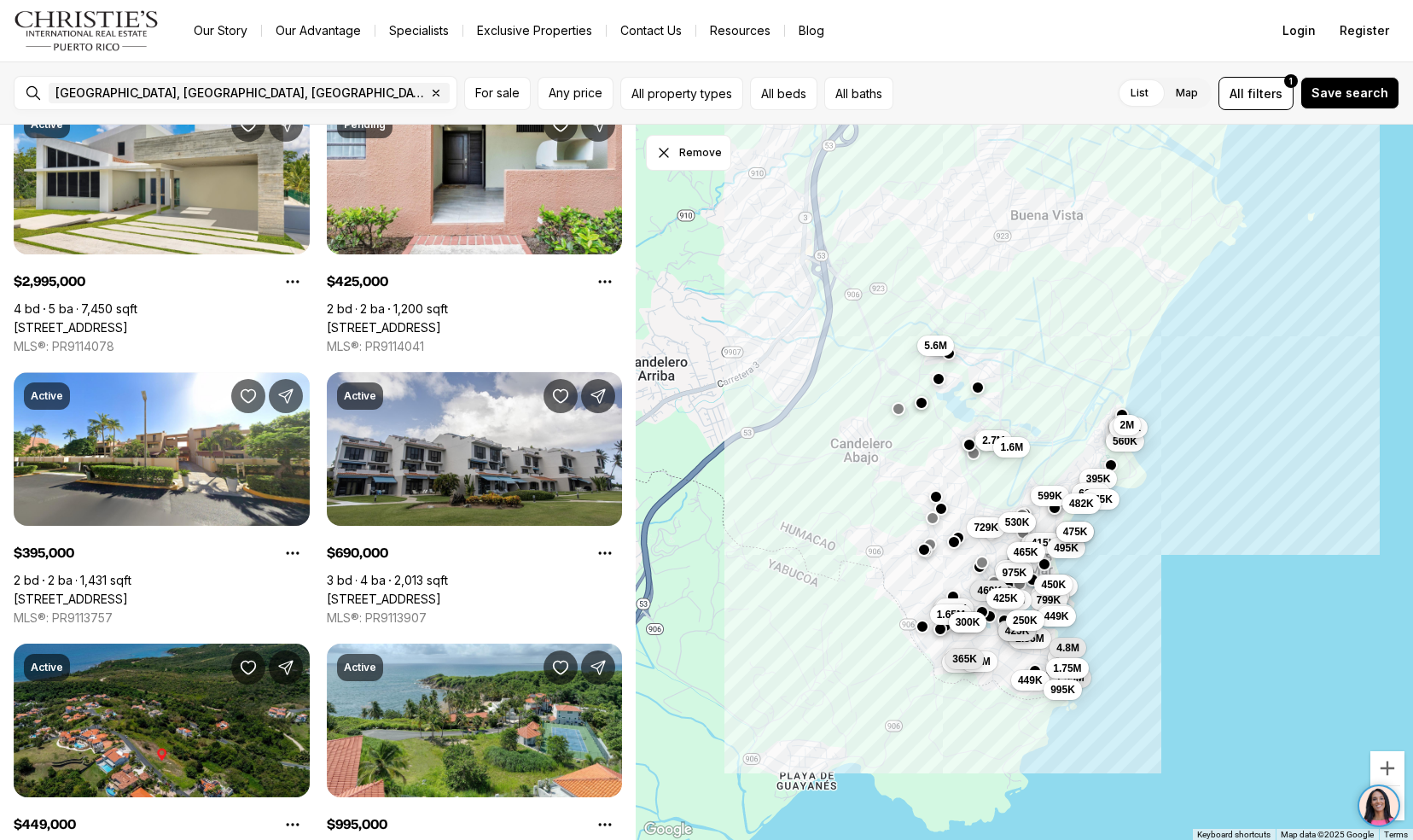
scroll to position [314, 0]
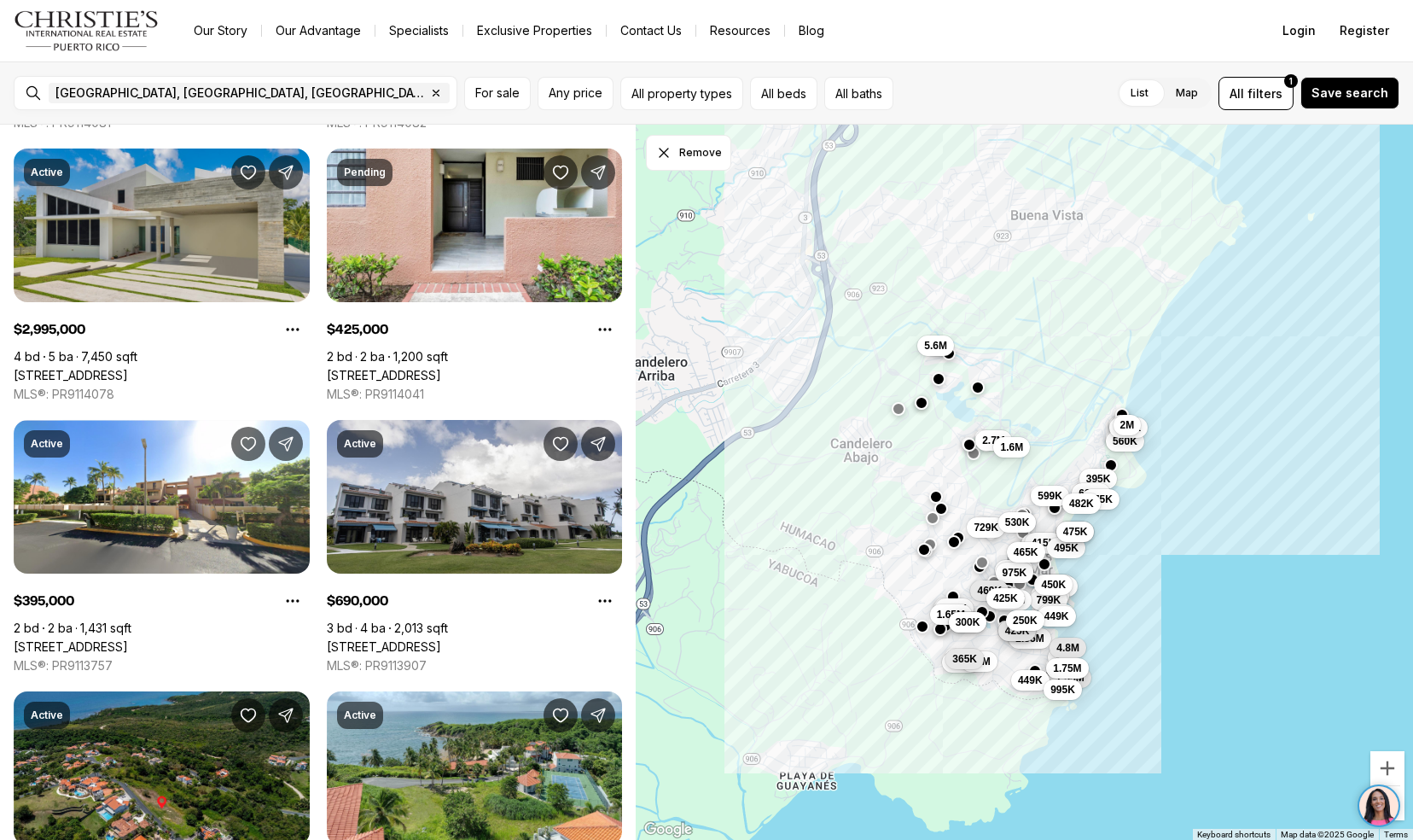
click at [68, 368] on link "[STREET_ADDRESS]" at bounding box center [71, 375] width 115 height 16
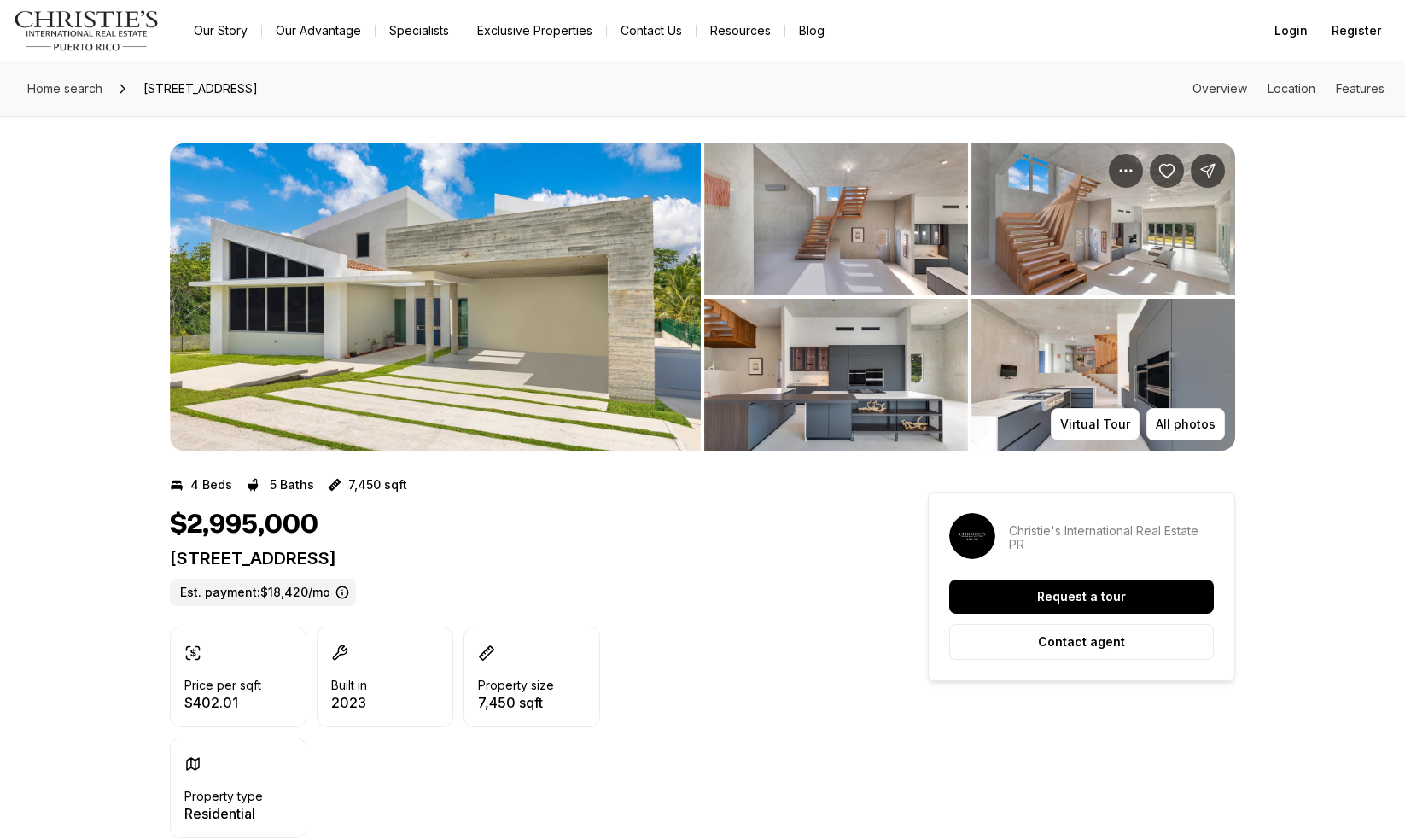
click at [375, 261] on img "View image gallery" at bounding box center [435, 297] width 531 height 307
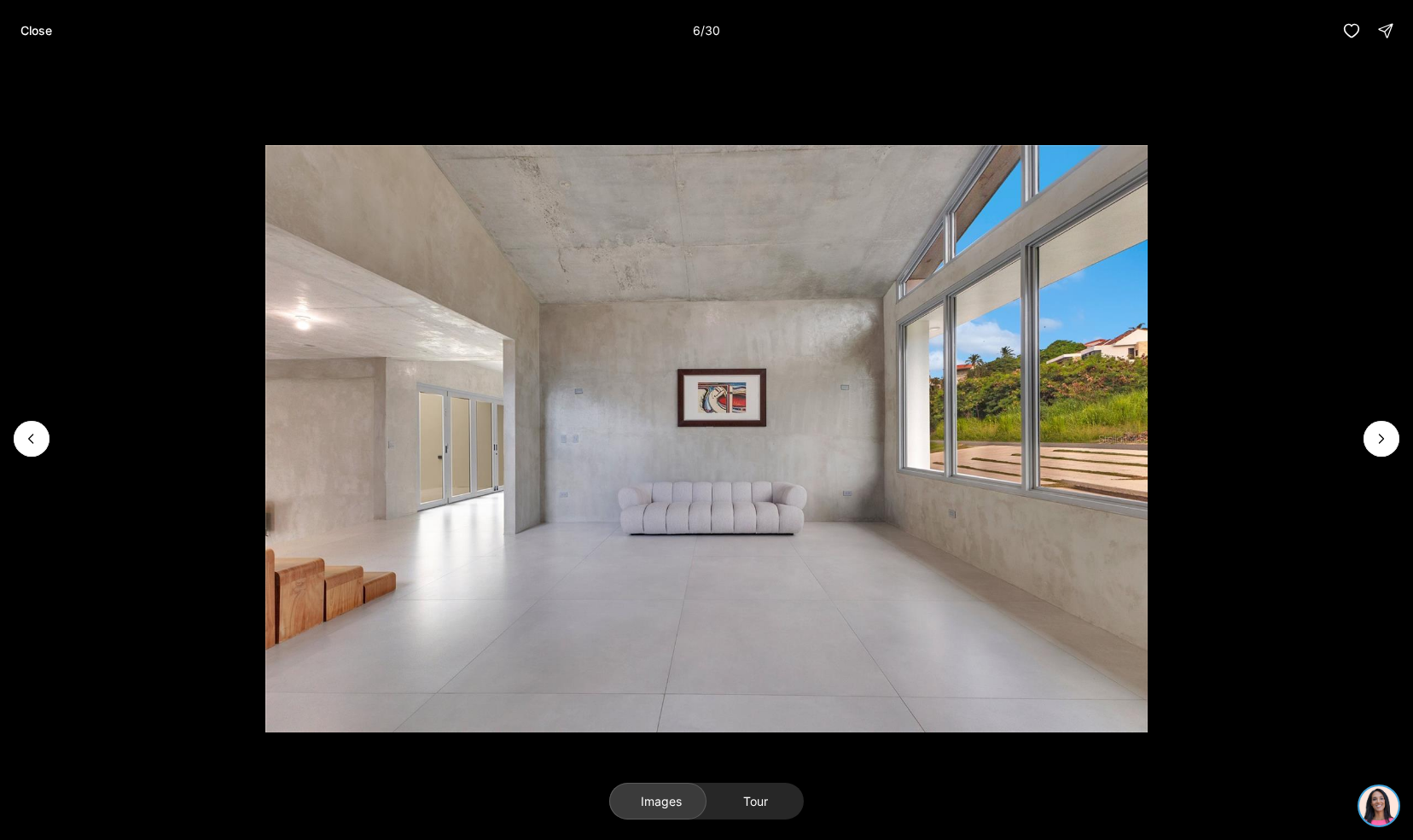
click at [1290, 171] on li "6 of 30" at bounding box center [706, 438] width 1413 height 754
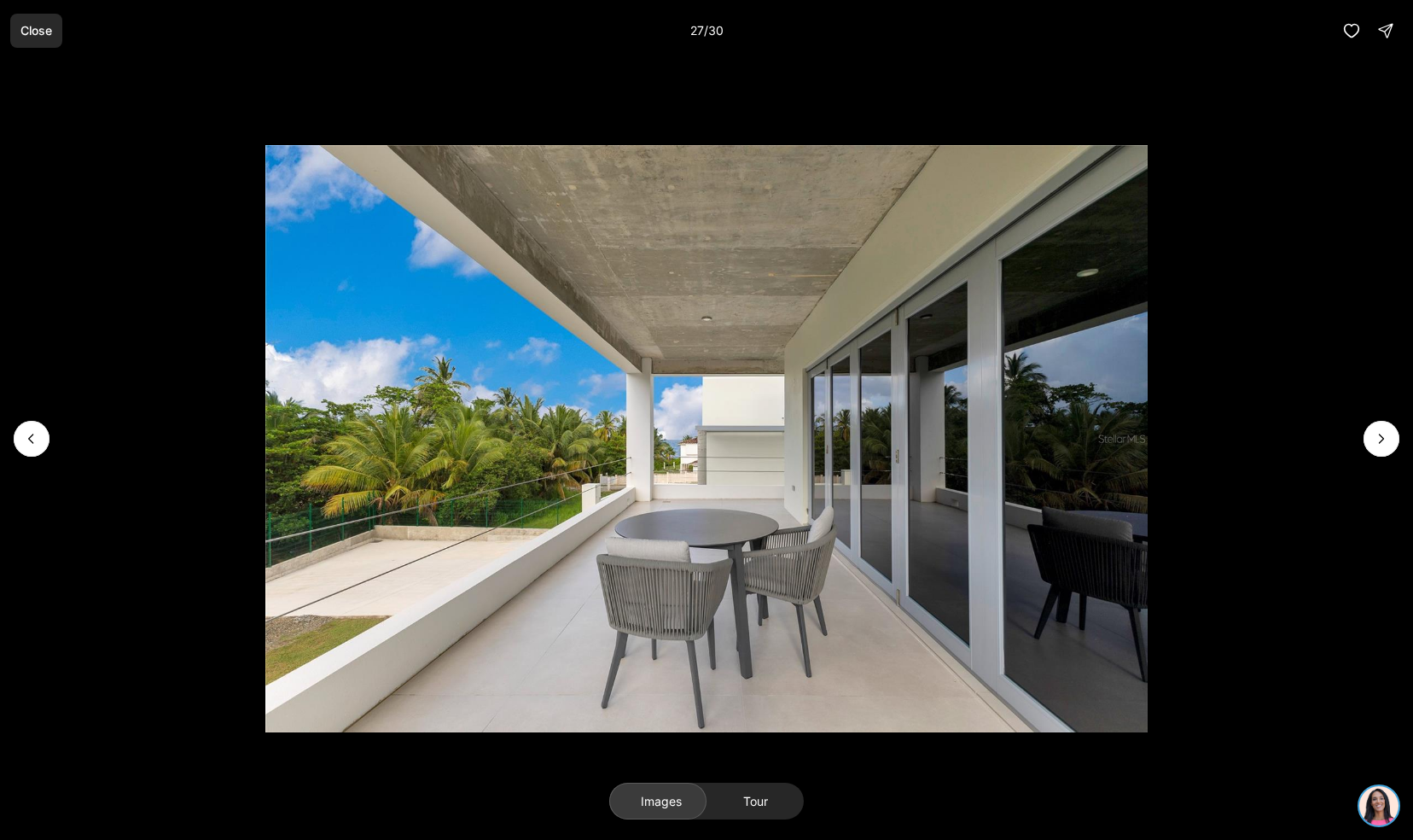
click at [28, 37] on p "Close" at bounding box center [36, 30] width 31 height 14
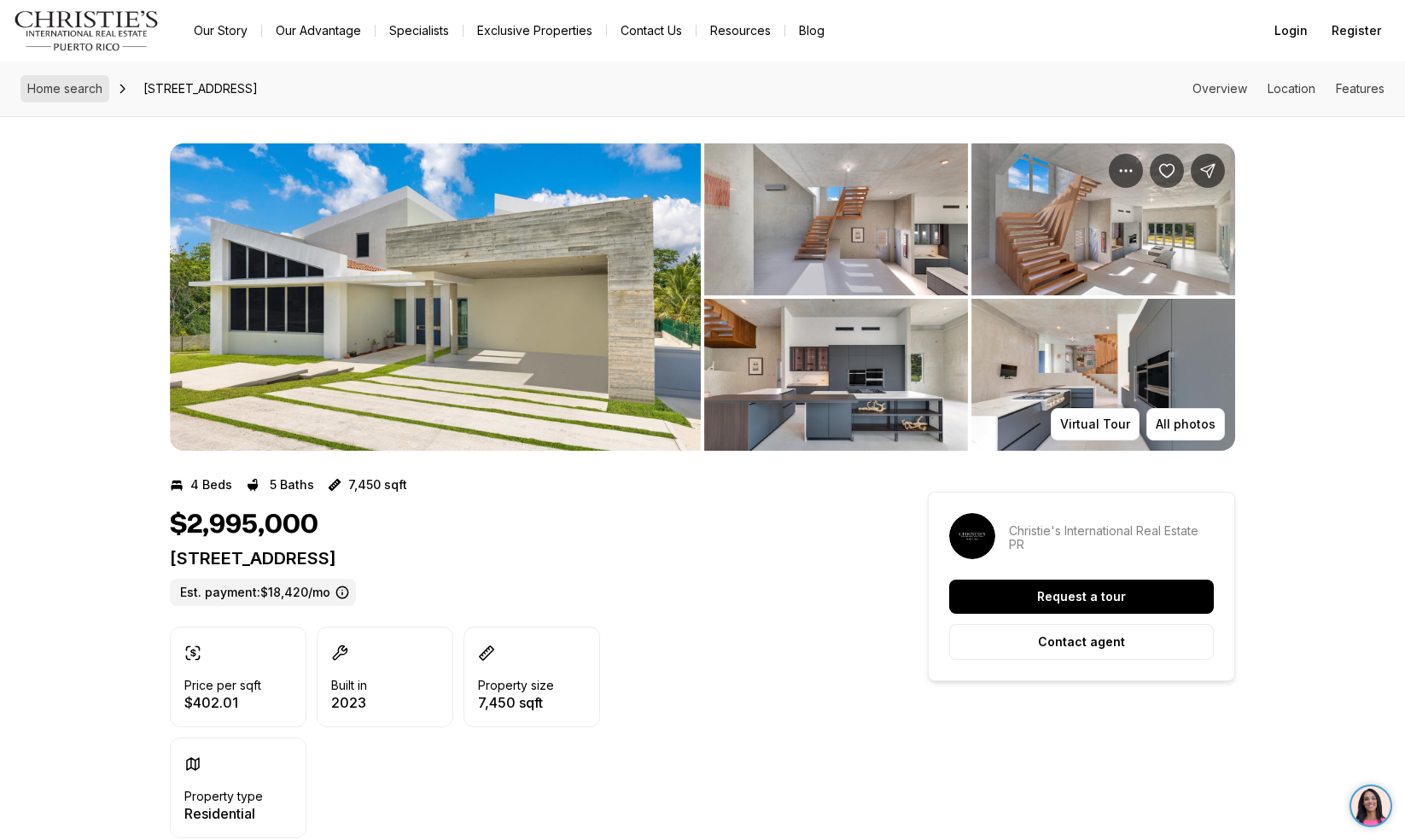
click at [89, 94] on span "Home search" at bounding box center [65, 89] width 75 height 15
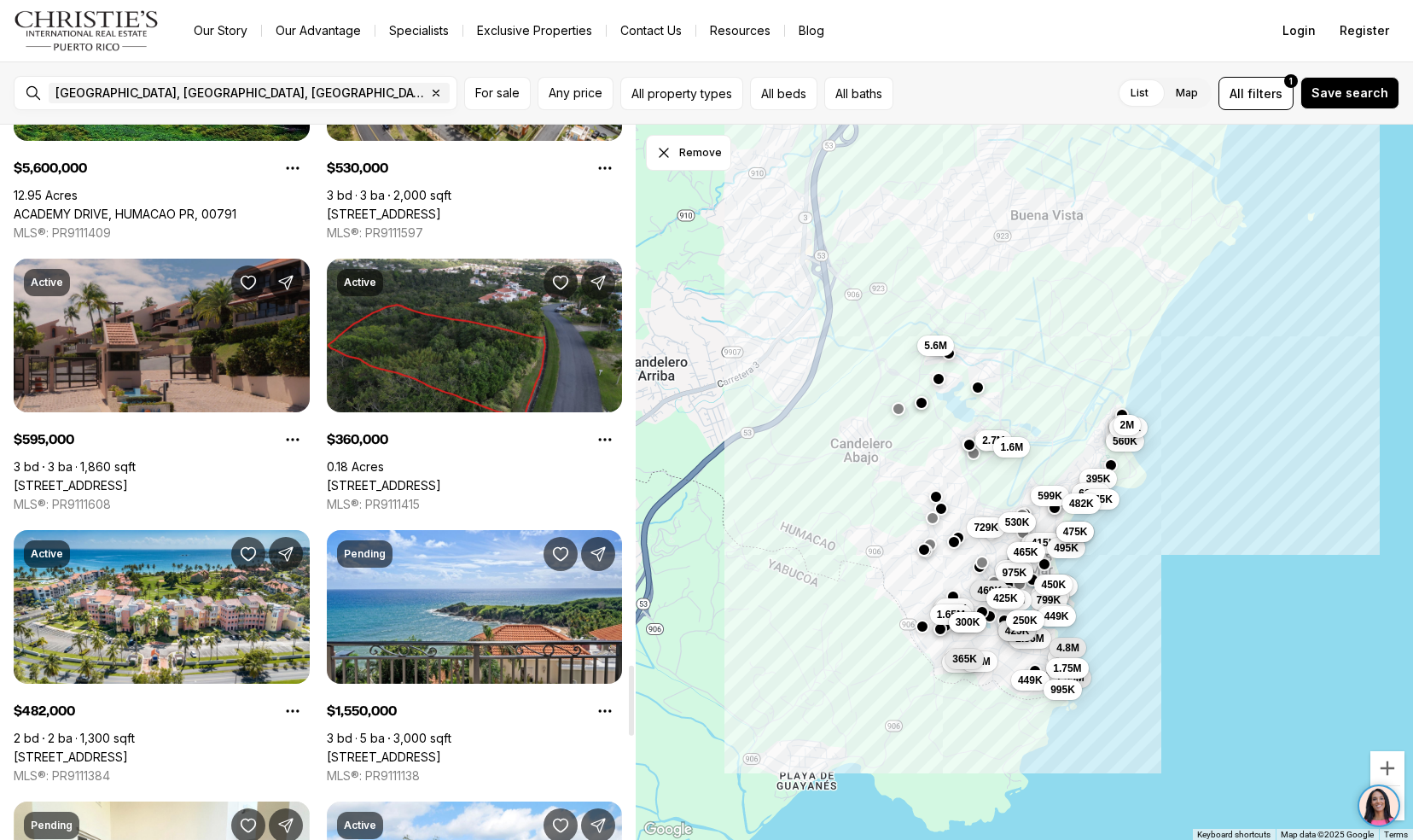
scroll to position [5487, 0]
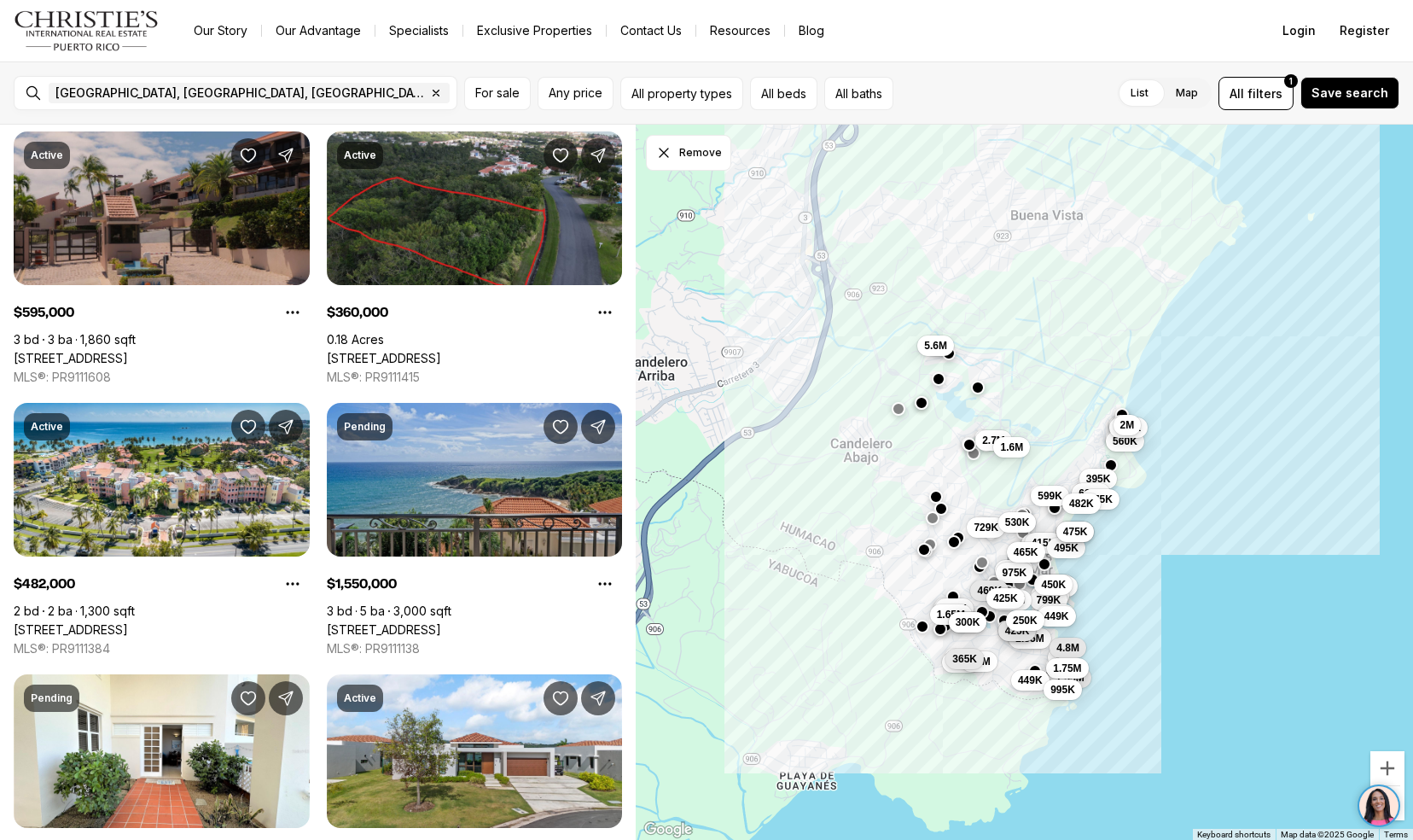
click at [380, 622] on link "[STREET_ADDRESS]" at bounding box center [384, 629] width 115 height 16
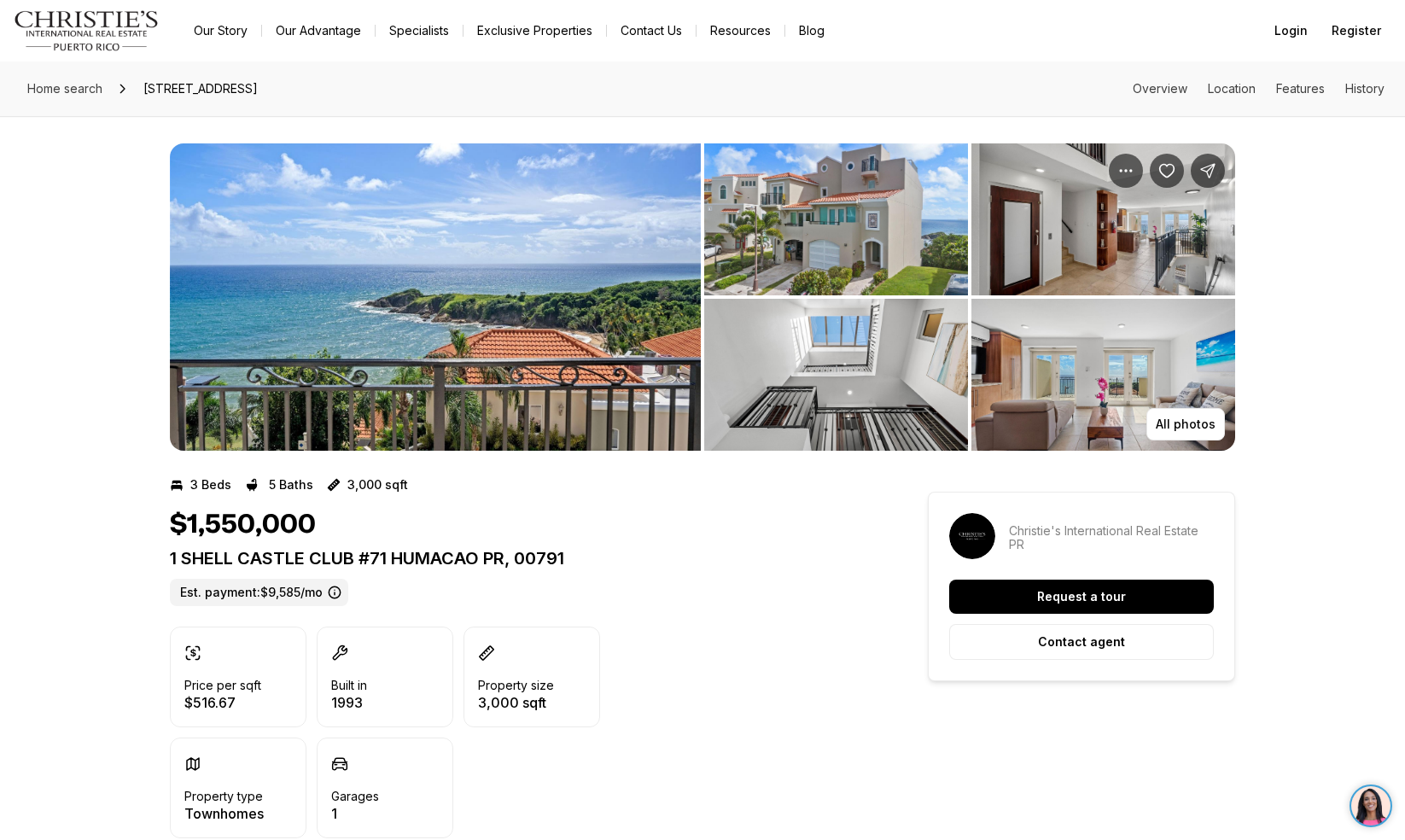
click at [423, 286] on img "View image gallery" at bounding box center [435, 297] width 531 height 307
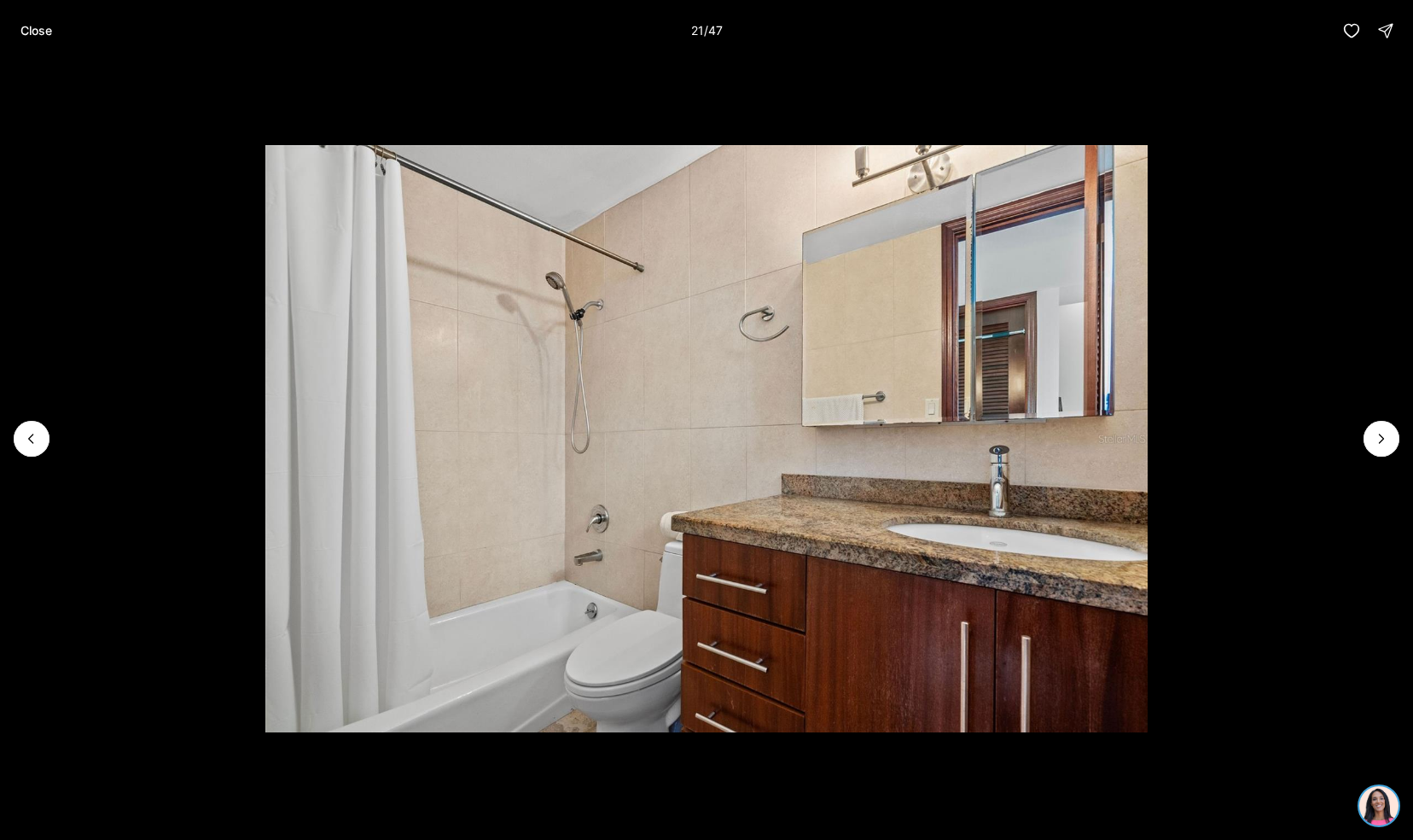
click at [42, 39] on button "Close" at bounding box center [36, 30] width 52 height 34
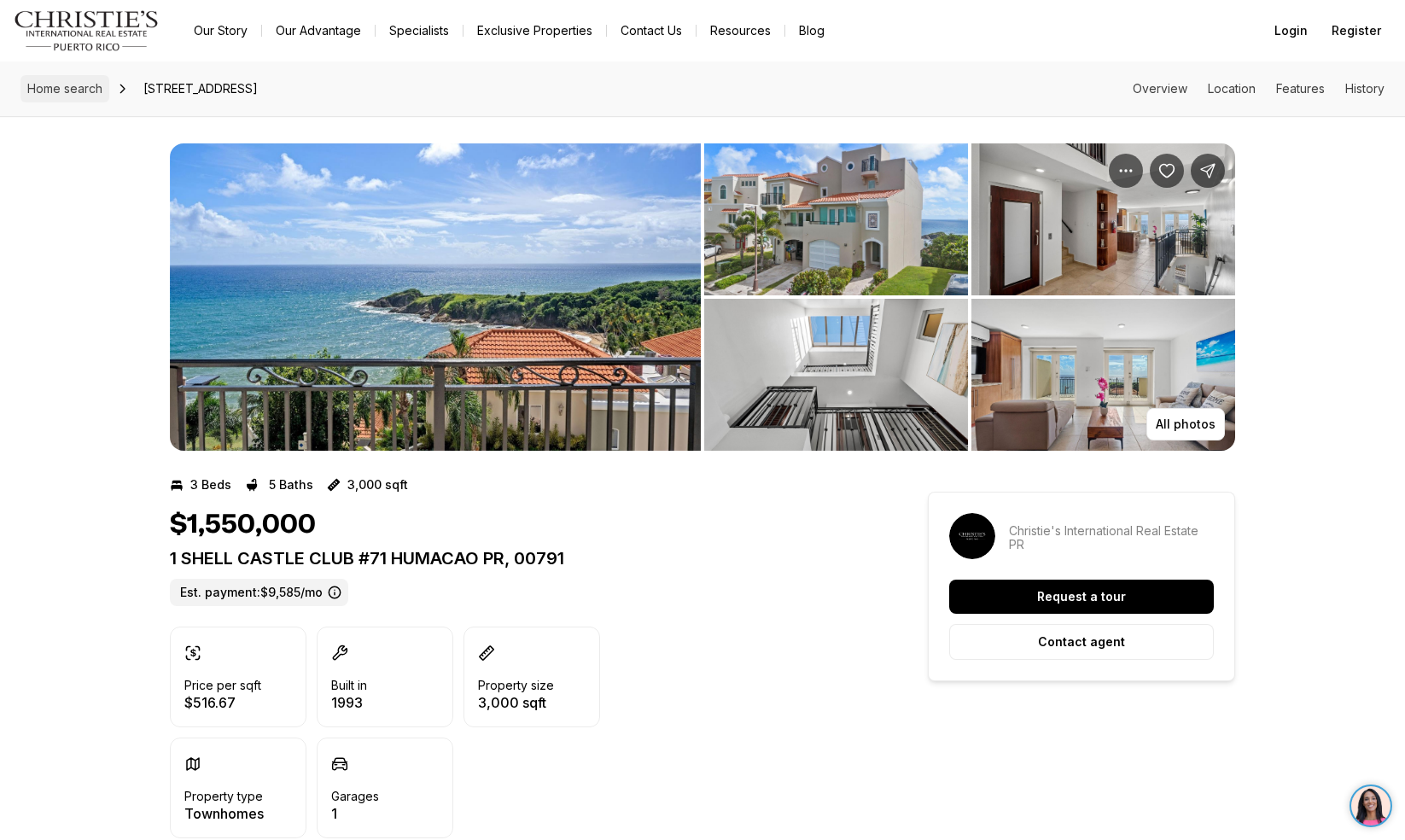
click at [69, 91] on span "Home search" at bounding box center [65, 89] width 75 height 15
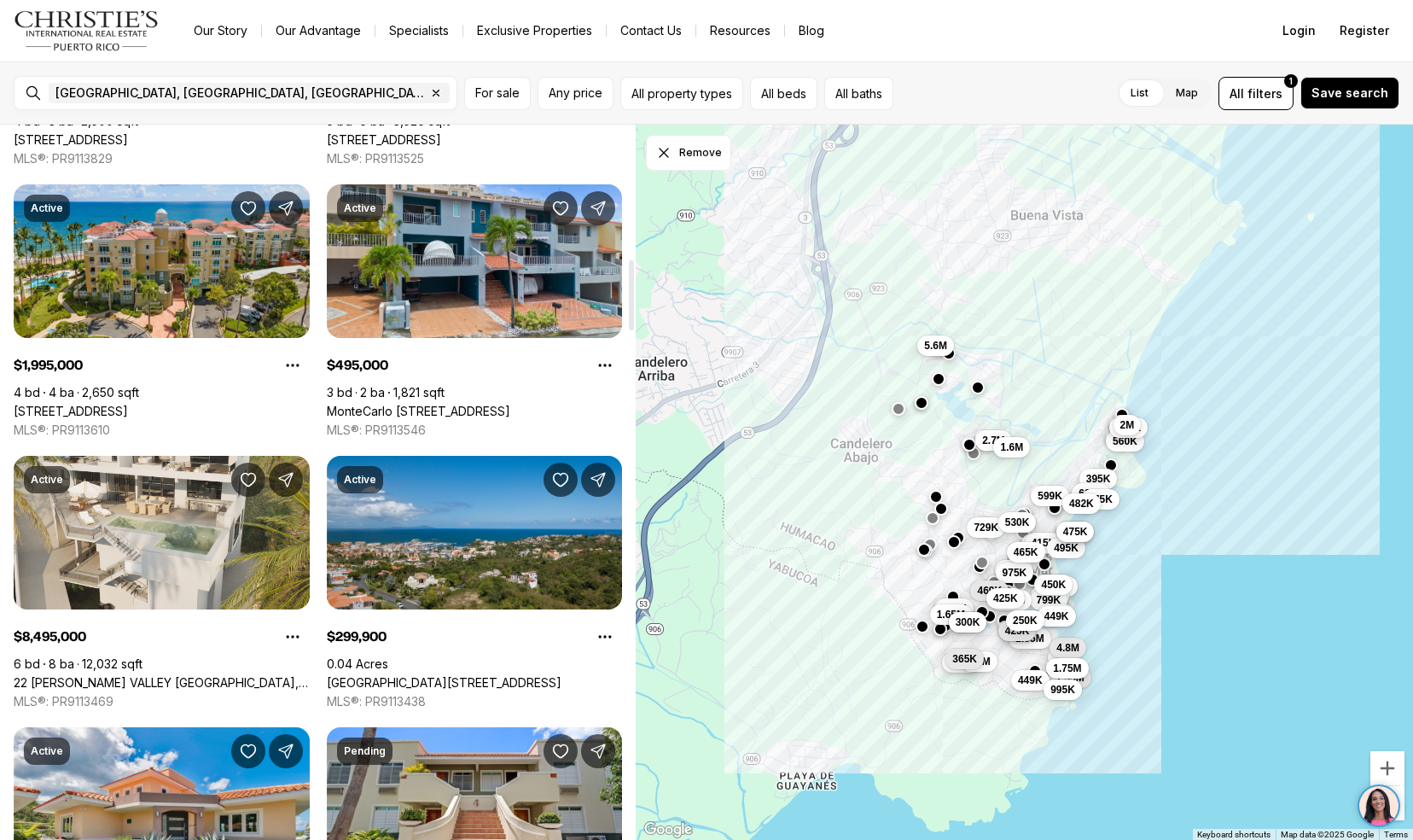
scroll to position [1489, 0]
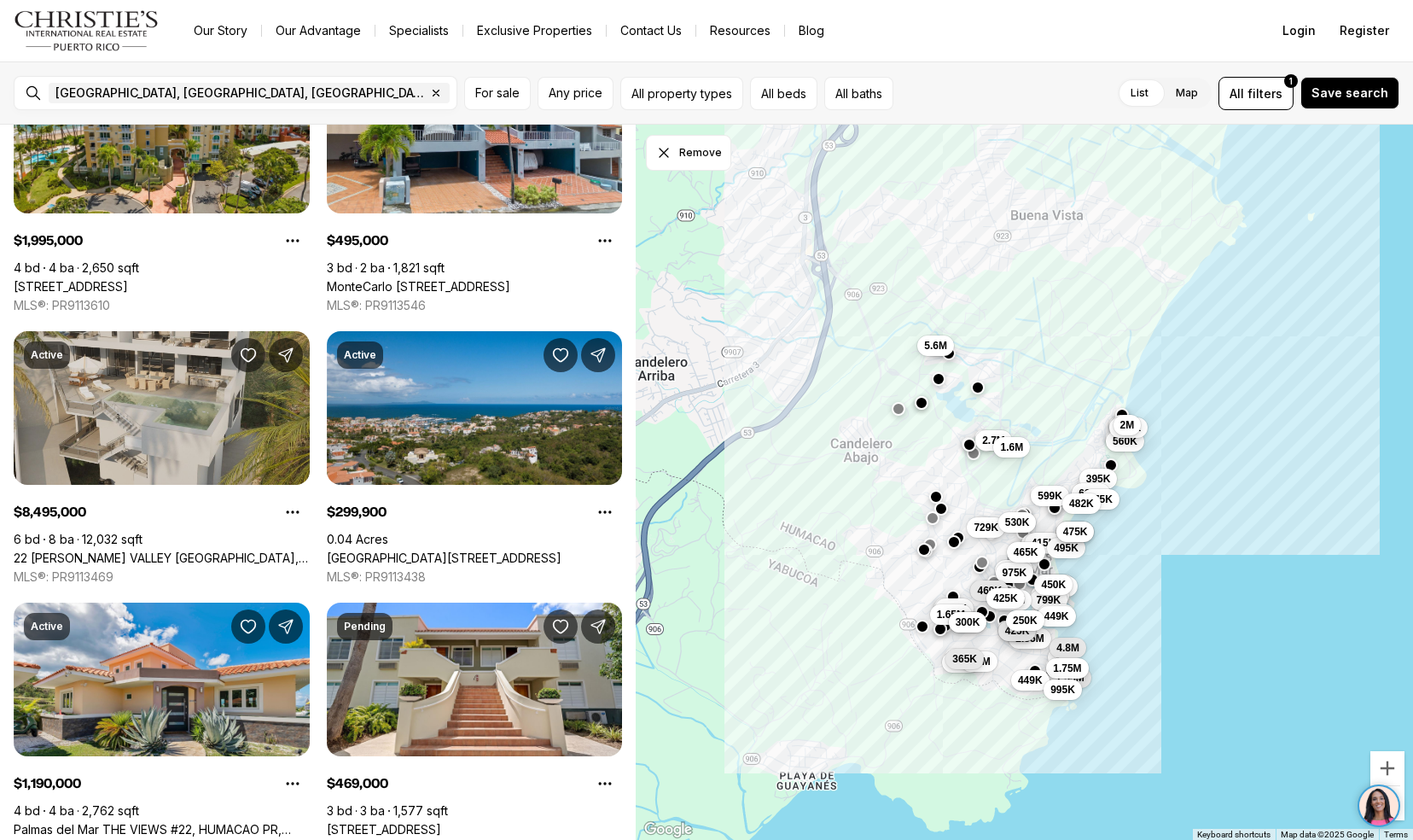
click at [30, 551] on link "22 [PERSON_NAME] VALLEY [GEOGRAPHIC_DATA], HUMACAO PR, 00791" at bounding box center [162, 558] width 296 height 16
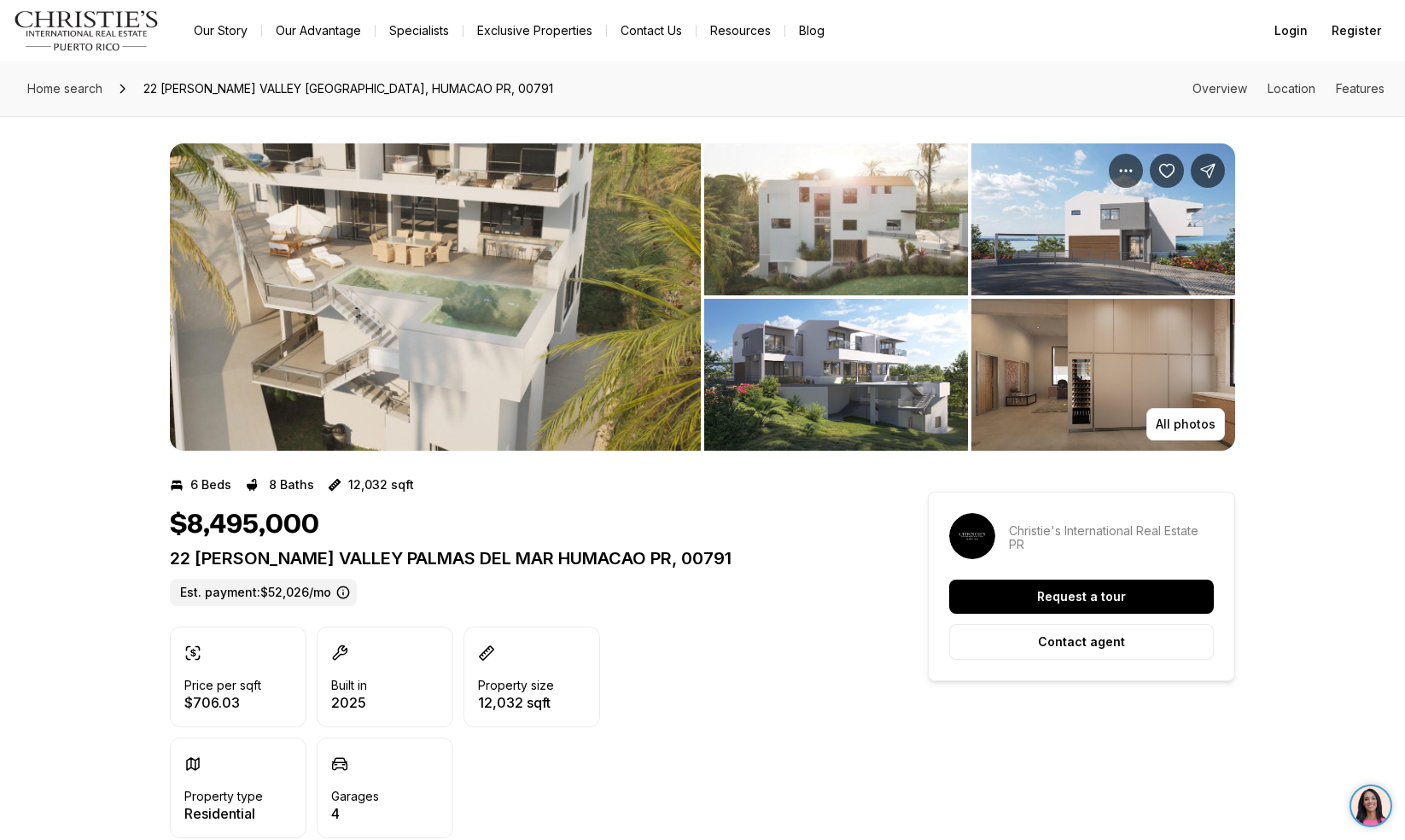
click at [385, 377] on img "View image gallery" at bounding box center [435, 297] width 531 height 307
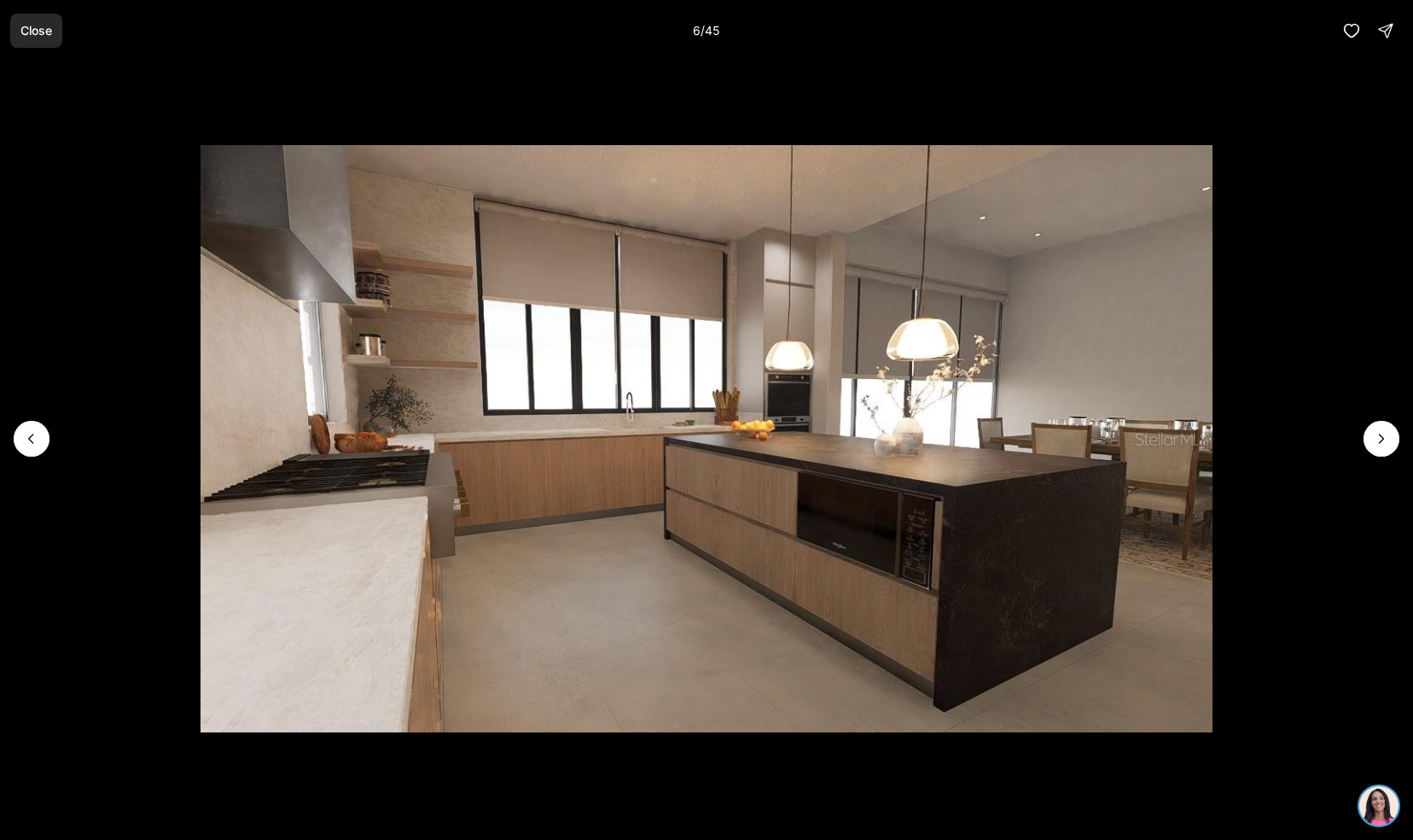
click at [41, 27] on p "Close" at bounding box center [36, 30] width 31 height 14
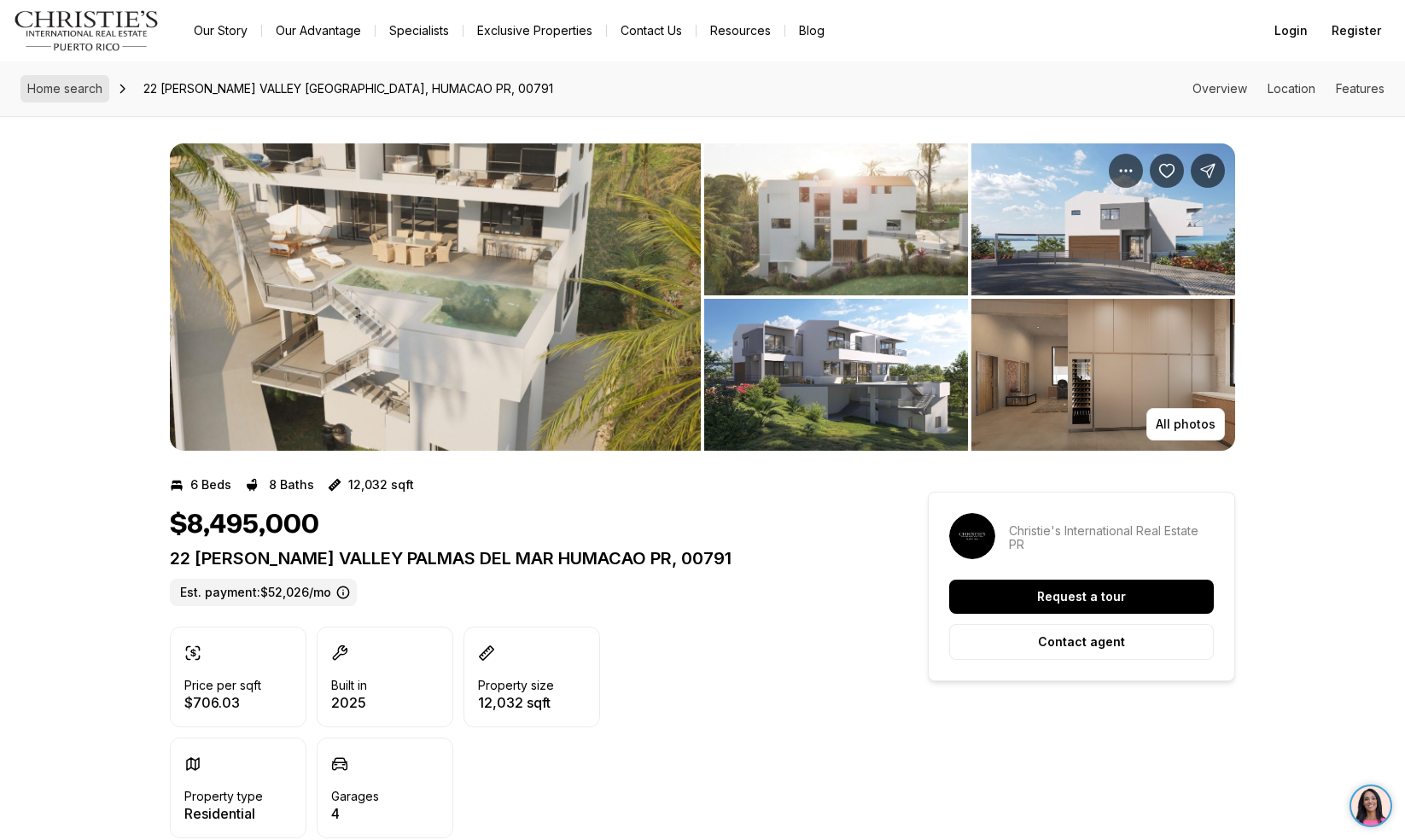
click at [75, 82] on span "Home search" at bounding box center [65, 89] width 75 height 15
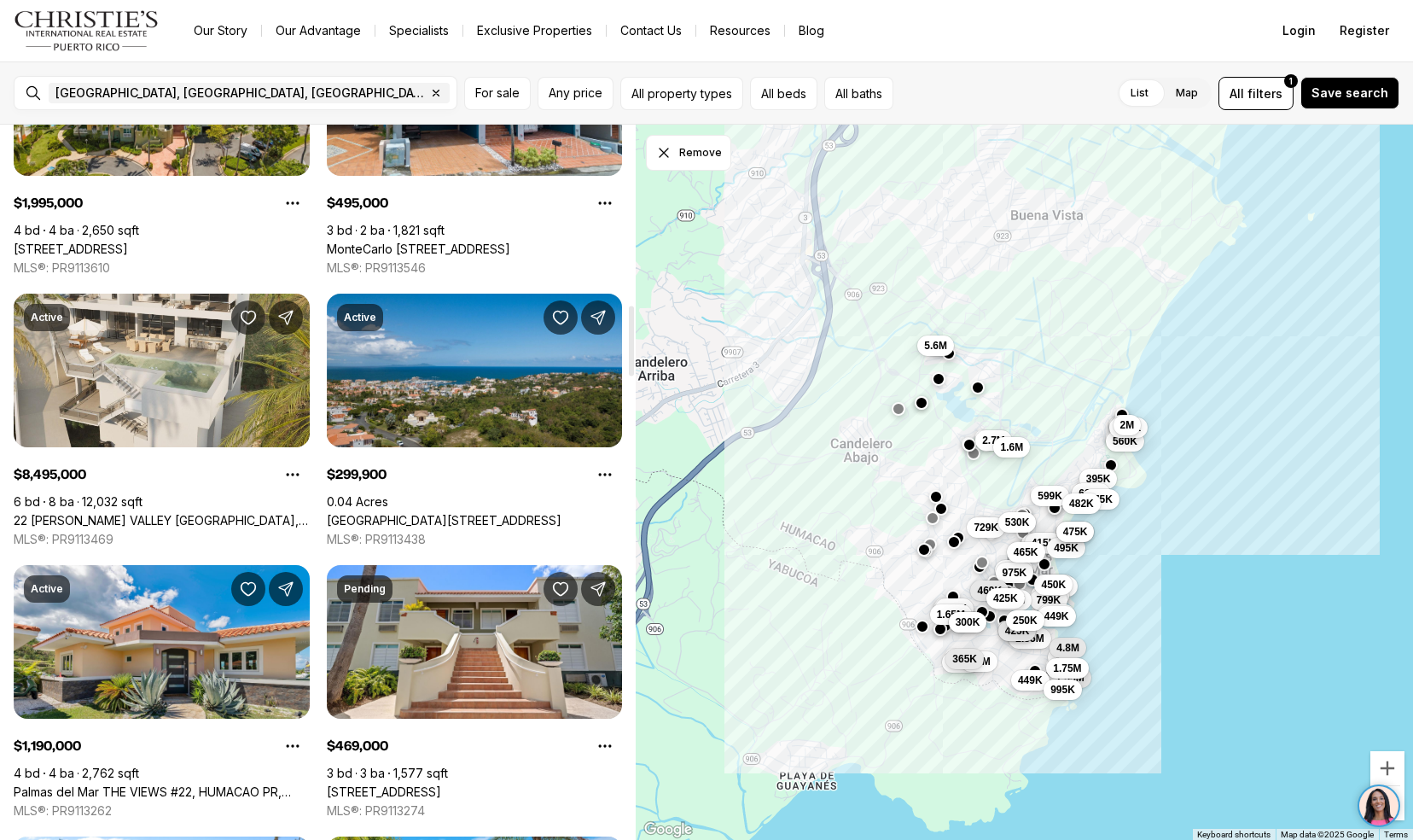
scroll to position [1842, 0]
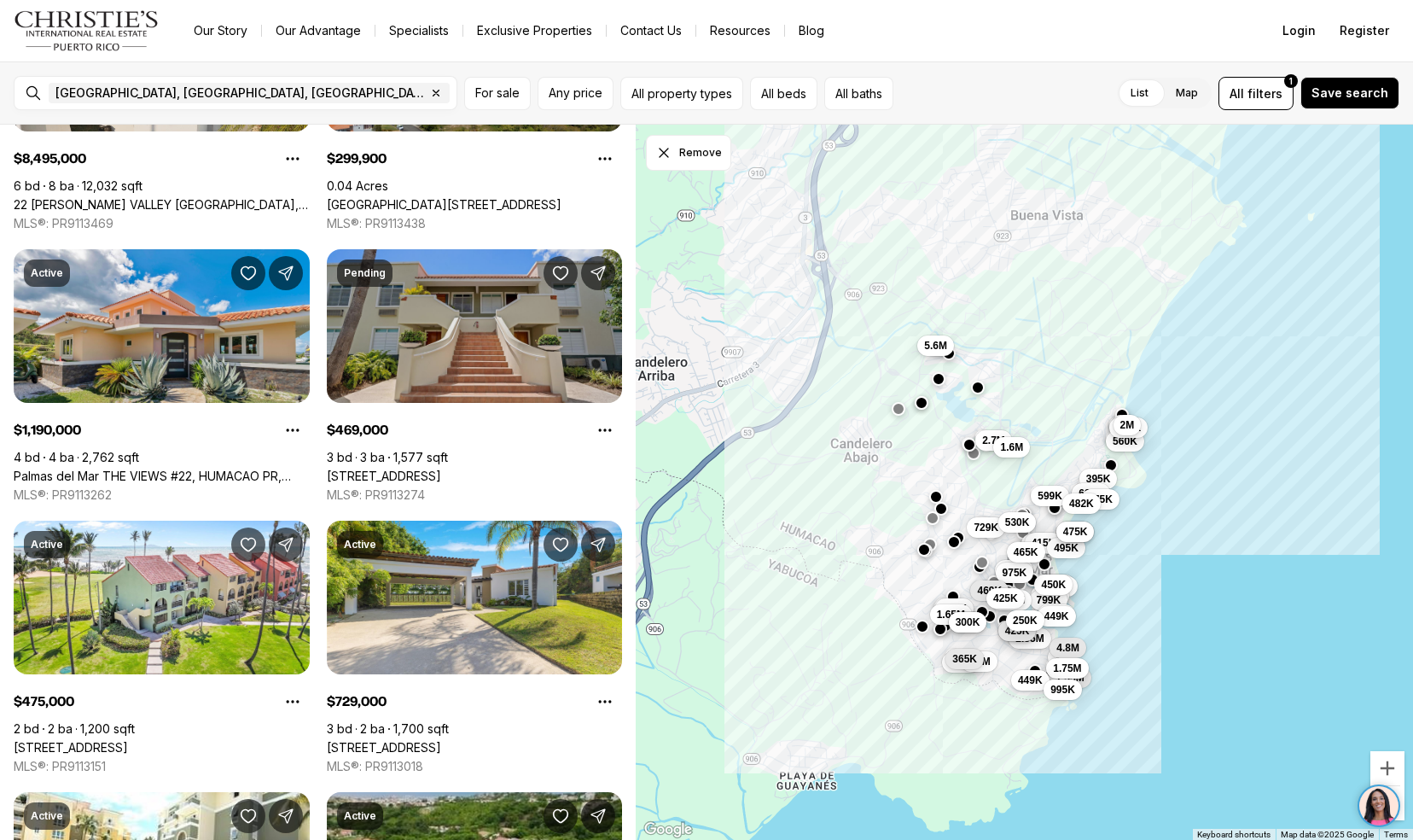
click at [369, 469] on link "[STREET_ADDRESS]" at bounding box center [384, 476] width 115 height 16
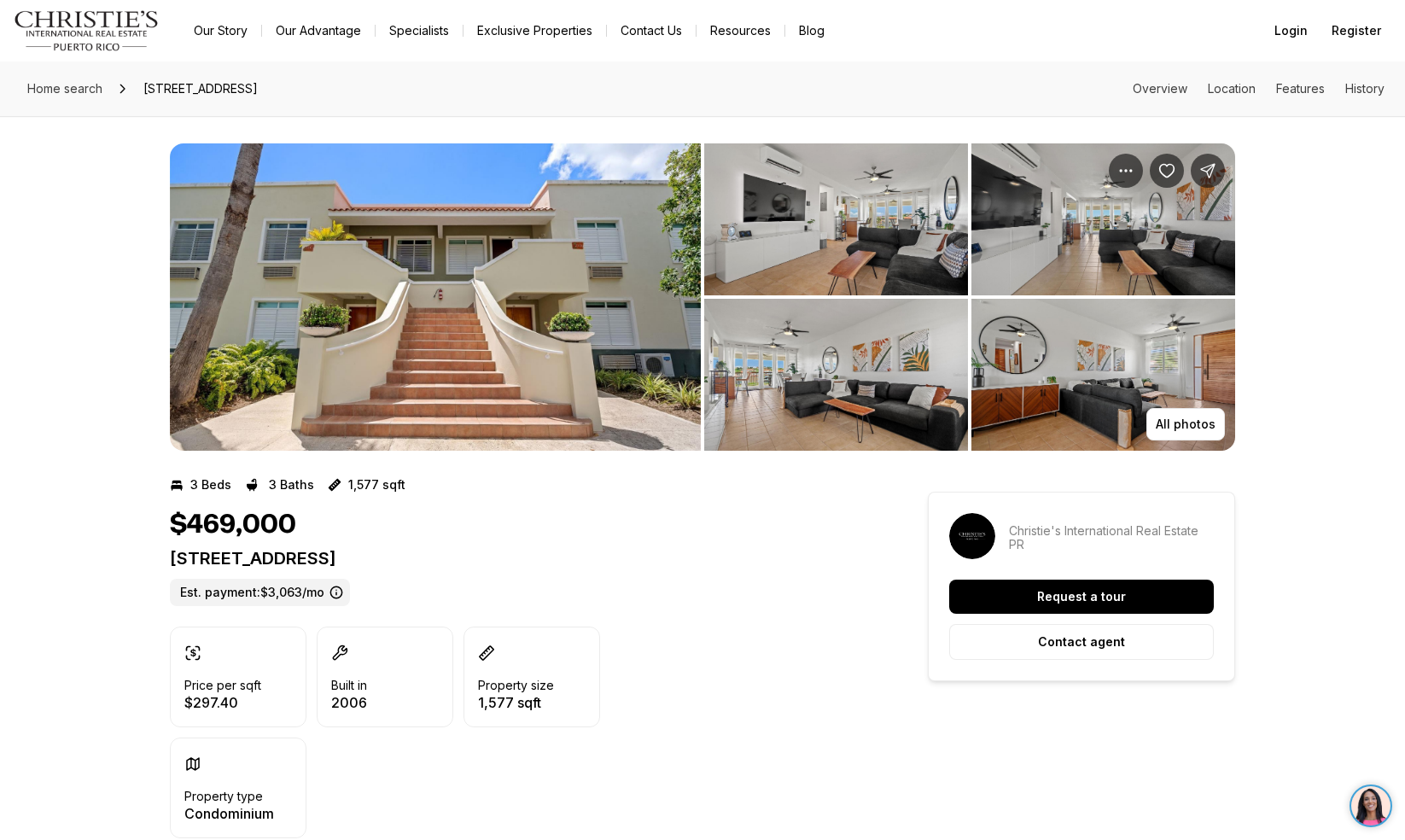
drag, startPoint x: 0, startPoint y: 0, endPoint x: 429, endPoint y: 294, distance: 520.1
click at [429, 294] on img "View image gallery" at bounding box center [435, 297] width 531 height 307
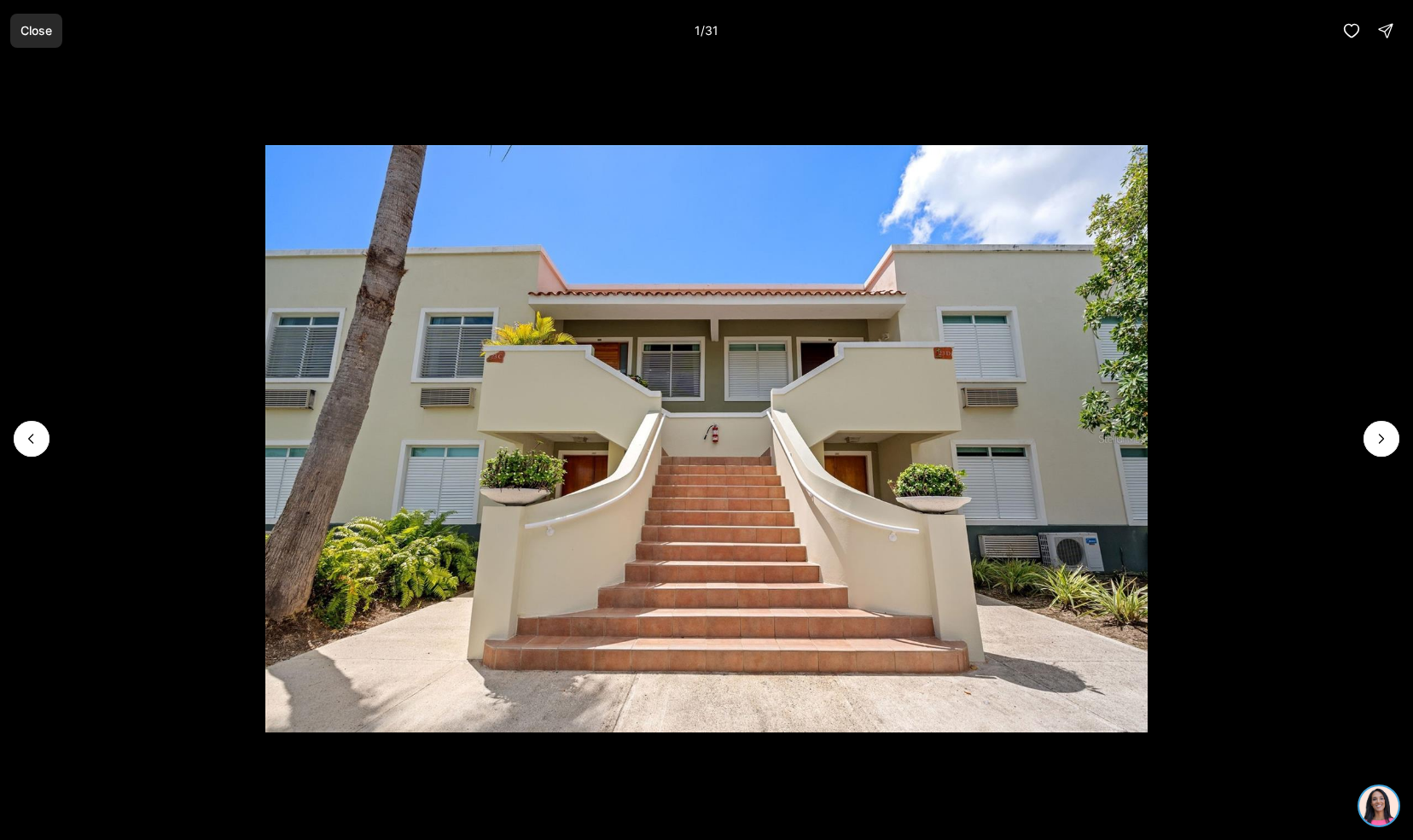
click at [49, 38] on button "Close" at bounding box center [36, 30] width 52 height 34
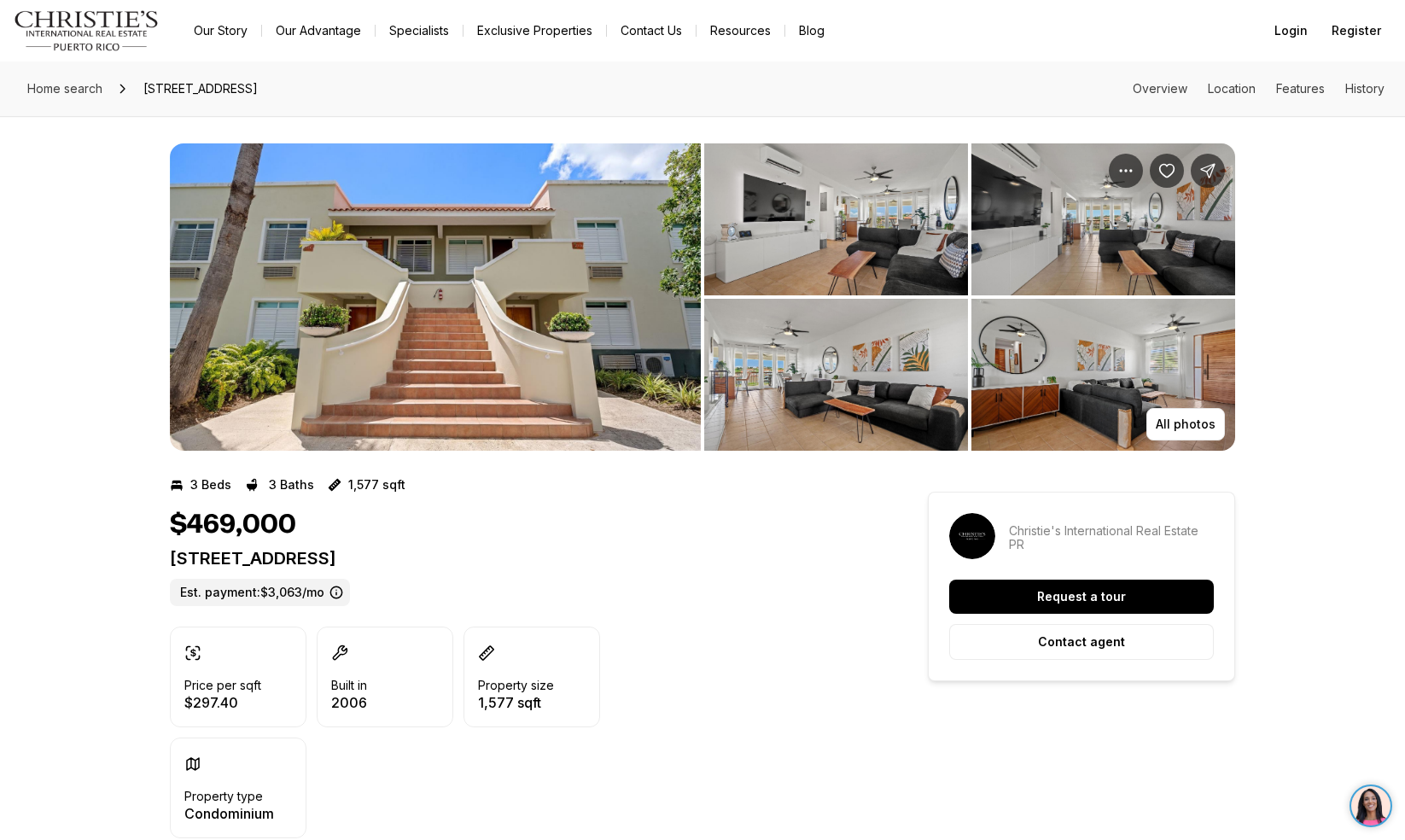
click at [453, 319] on img "View image gallery" at bounding box center [435, 297] width 531 height 307
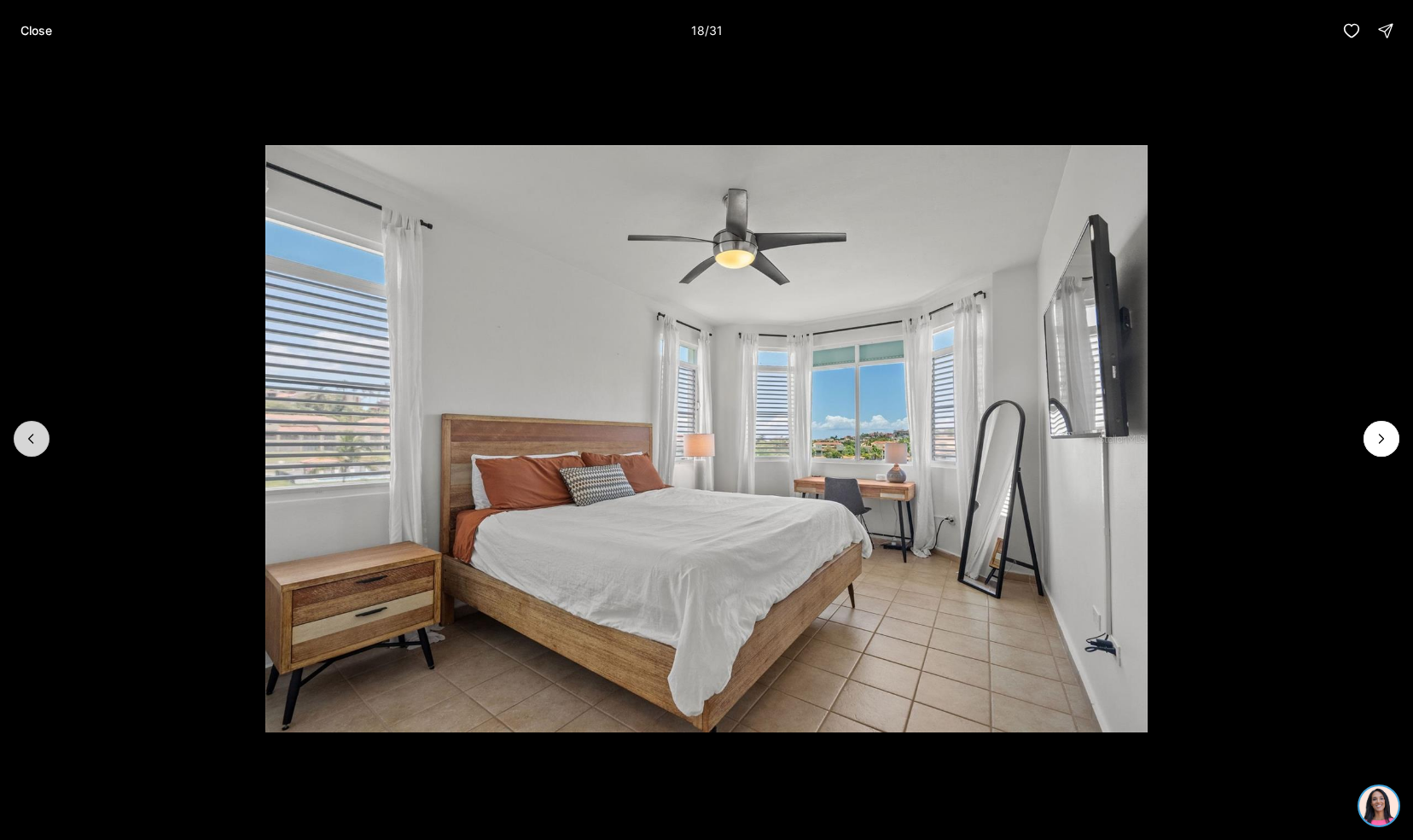
click at [26, 449] on button "Previous slide" at bounding box center [31, 438] width 36 height 36
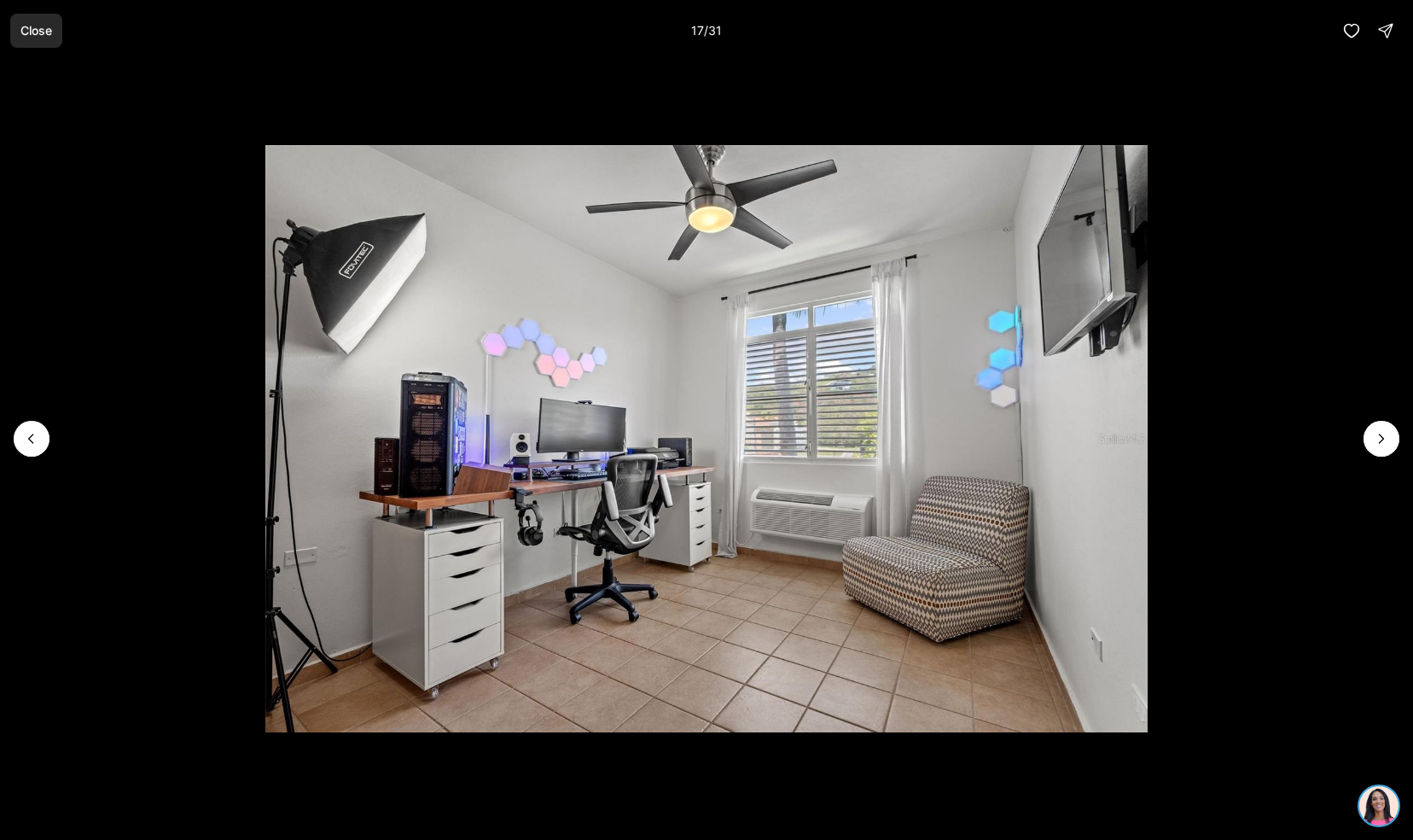
click at [34, 18] on button "Close" at bounding box center [36, 30] width 52 height 34
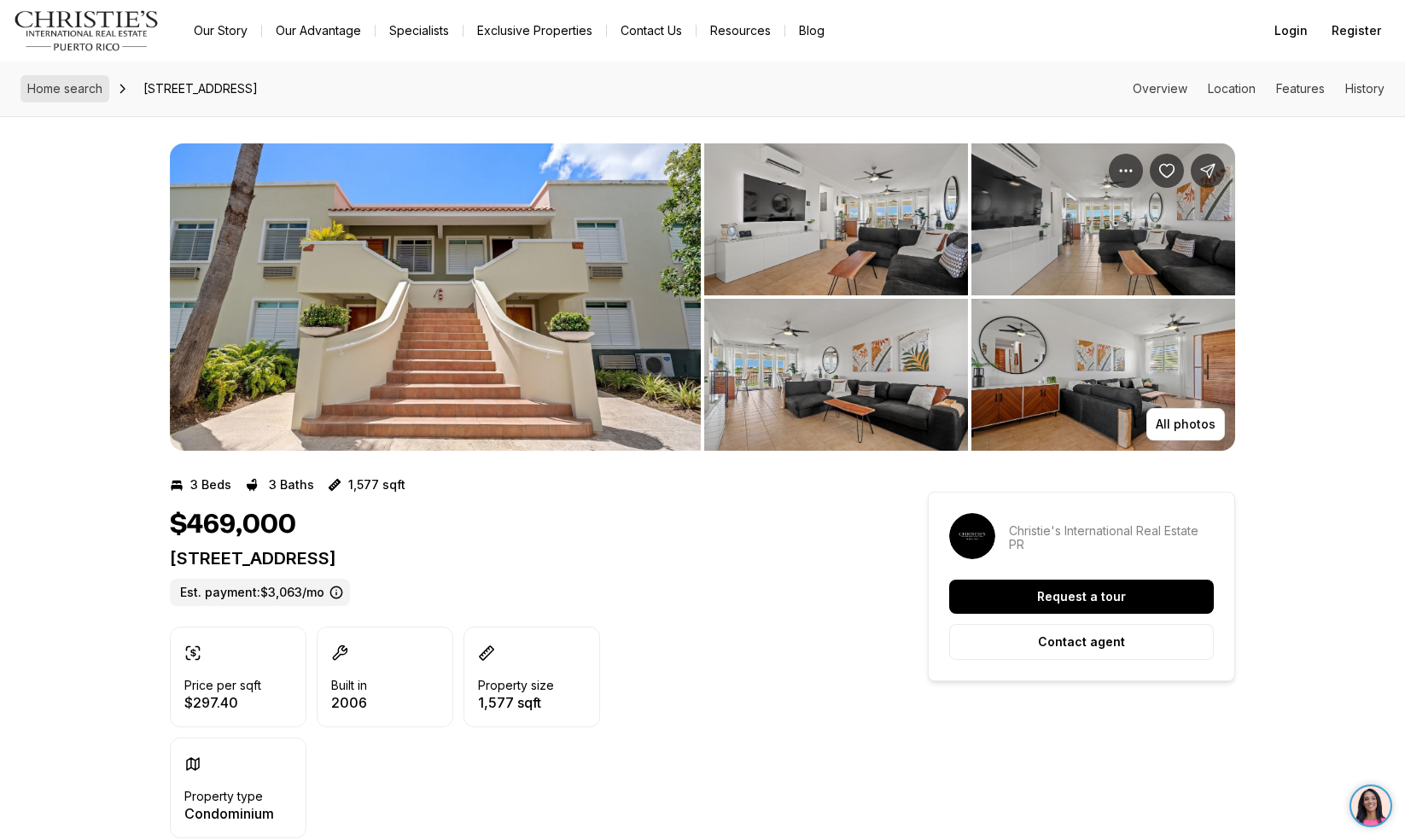
click at [80, 90] on span "Home search" at bounding box center [65, 89] width 75 height 15
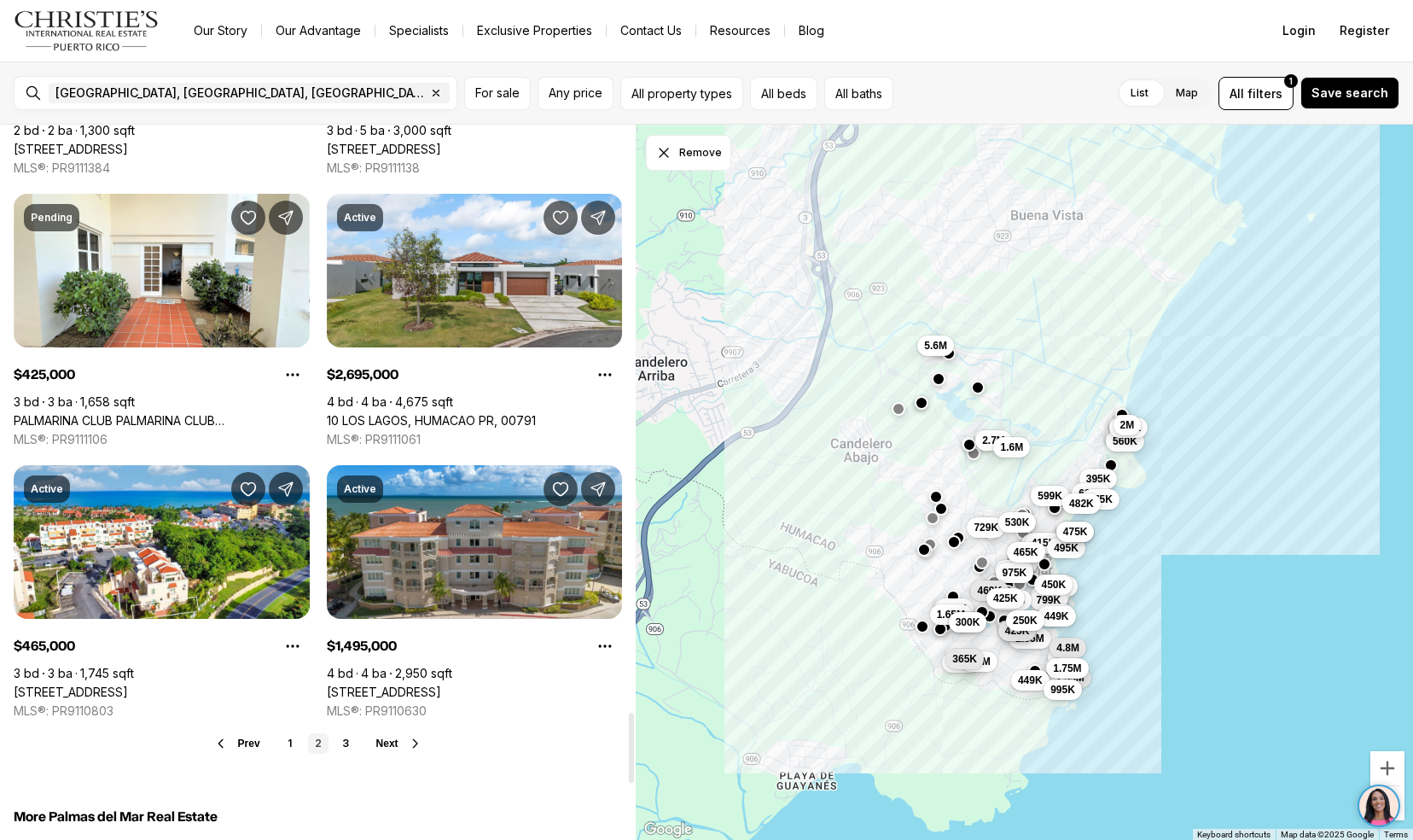
scroll to position [5969, 0]
click at [409, 742] on icon at bounding box center [415, 742] width 14 height 14
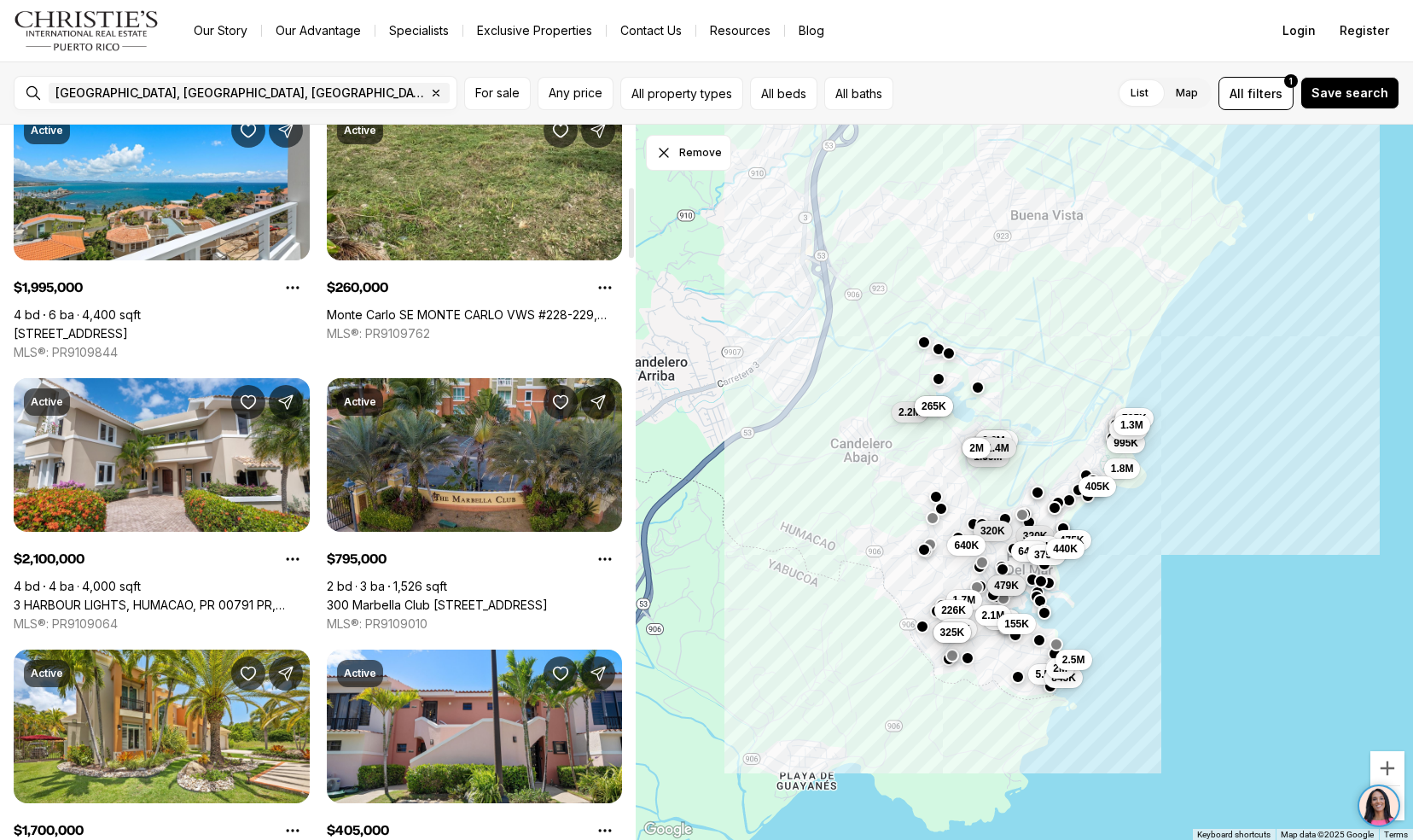
scroll to position [637, 0]
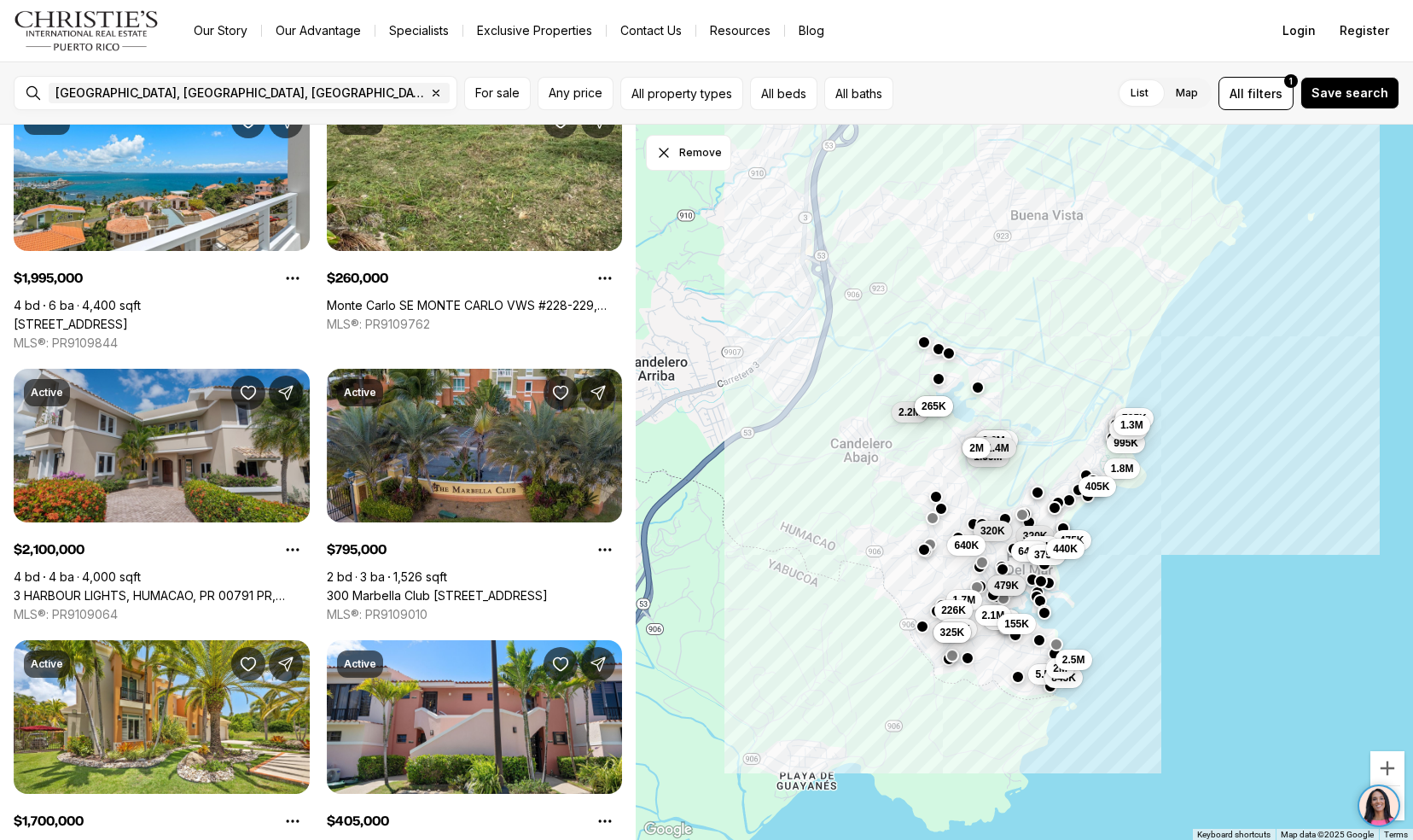
click at [42, 588] on link "3 HARBOUR LIGHTS, HUMACAO, PR 00791 PR, 00791" at bounding box center [162, 595] width 296 height 16
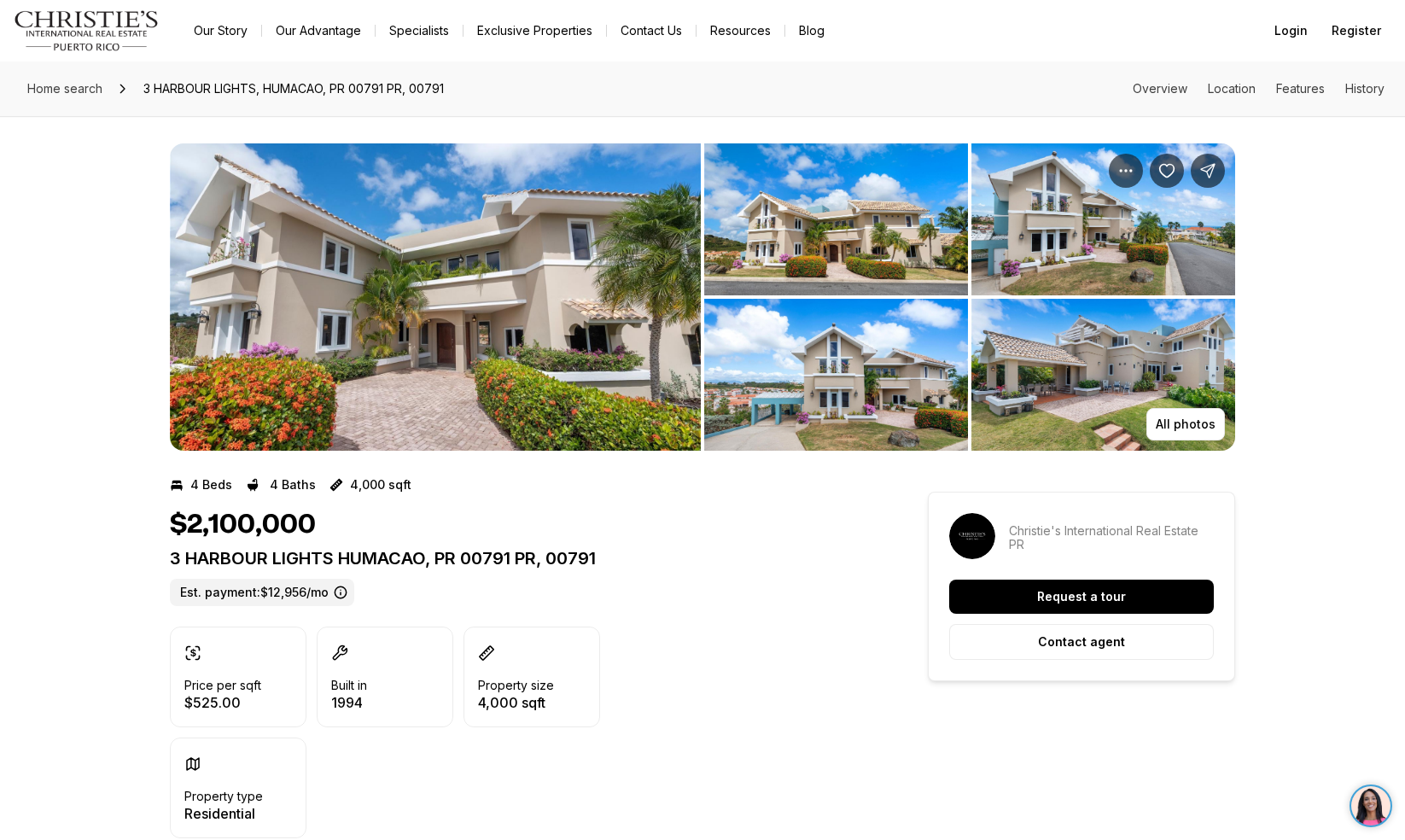
click at [414, 166] on img "View image gallery" at bounding box center [435, 297] width 531 height 307
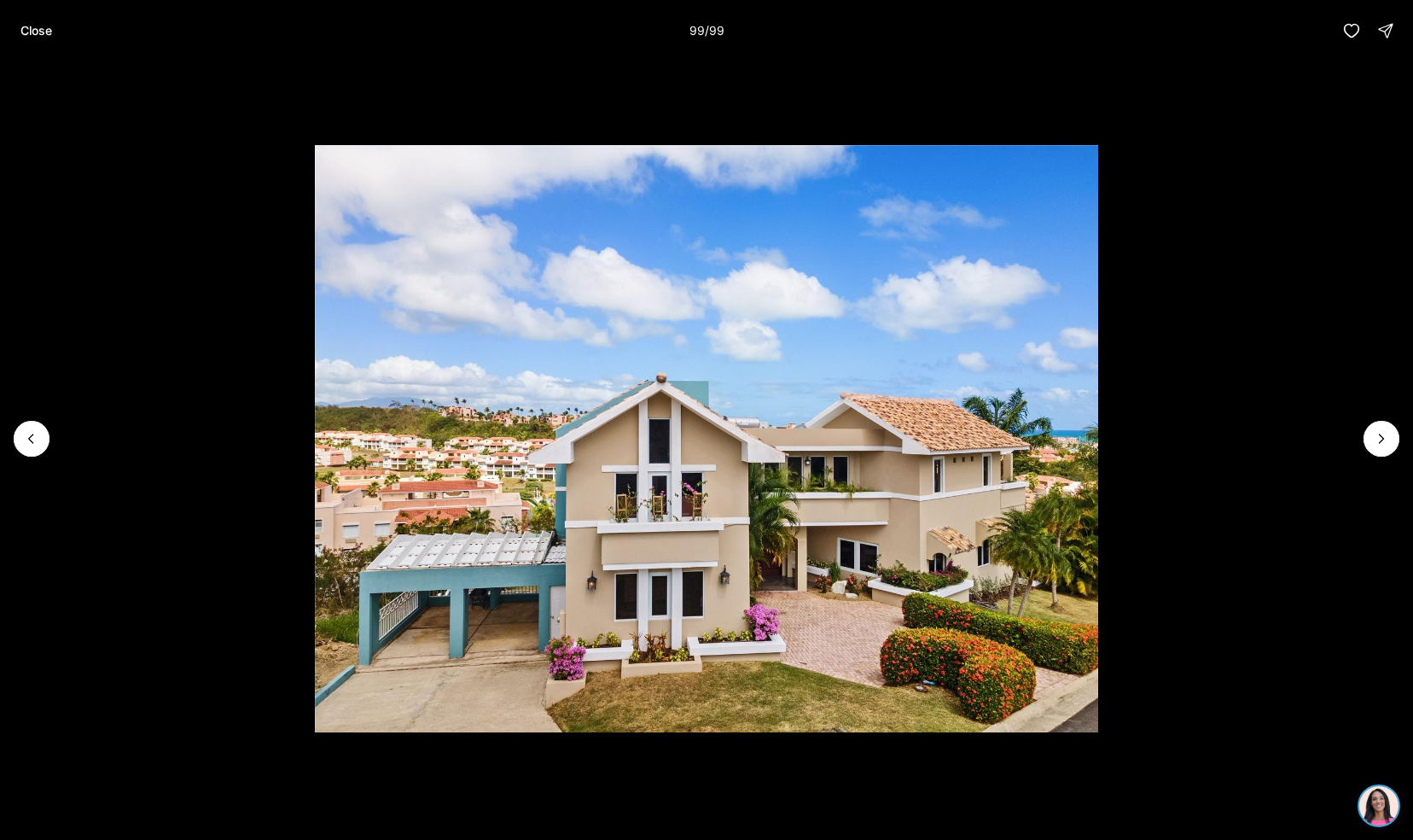
click at [5, 20] on div "Close 99 / 99" at bounding box center [706, 30] width 1413 height 61
click at [28, 29] on p "Close" at bounding box center [36, 30] width 31 height 14
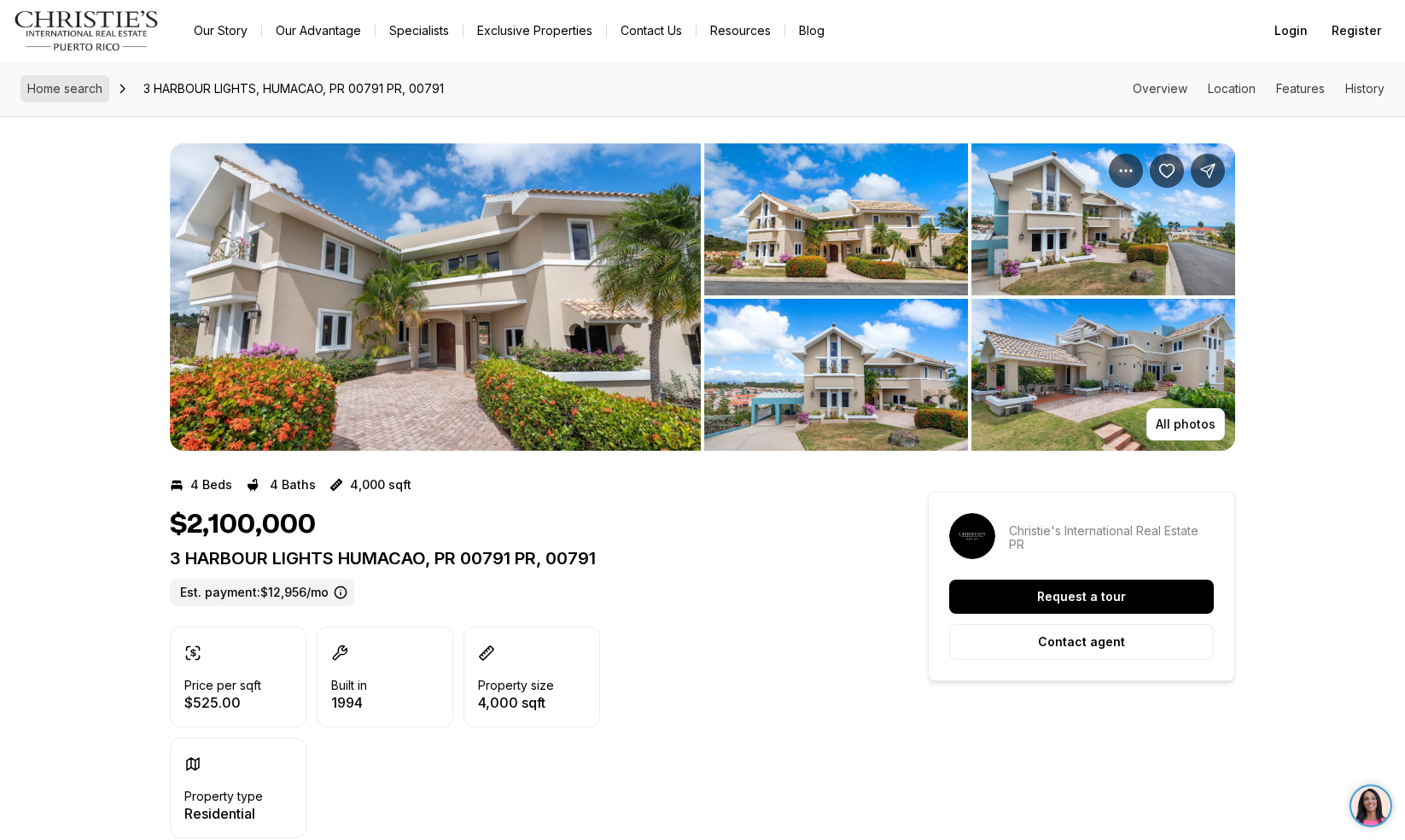
click at [88, 87] on span "Home search" at bounding box center [65, 89] width 75 height 15
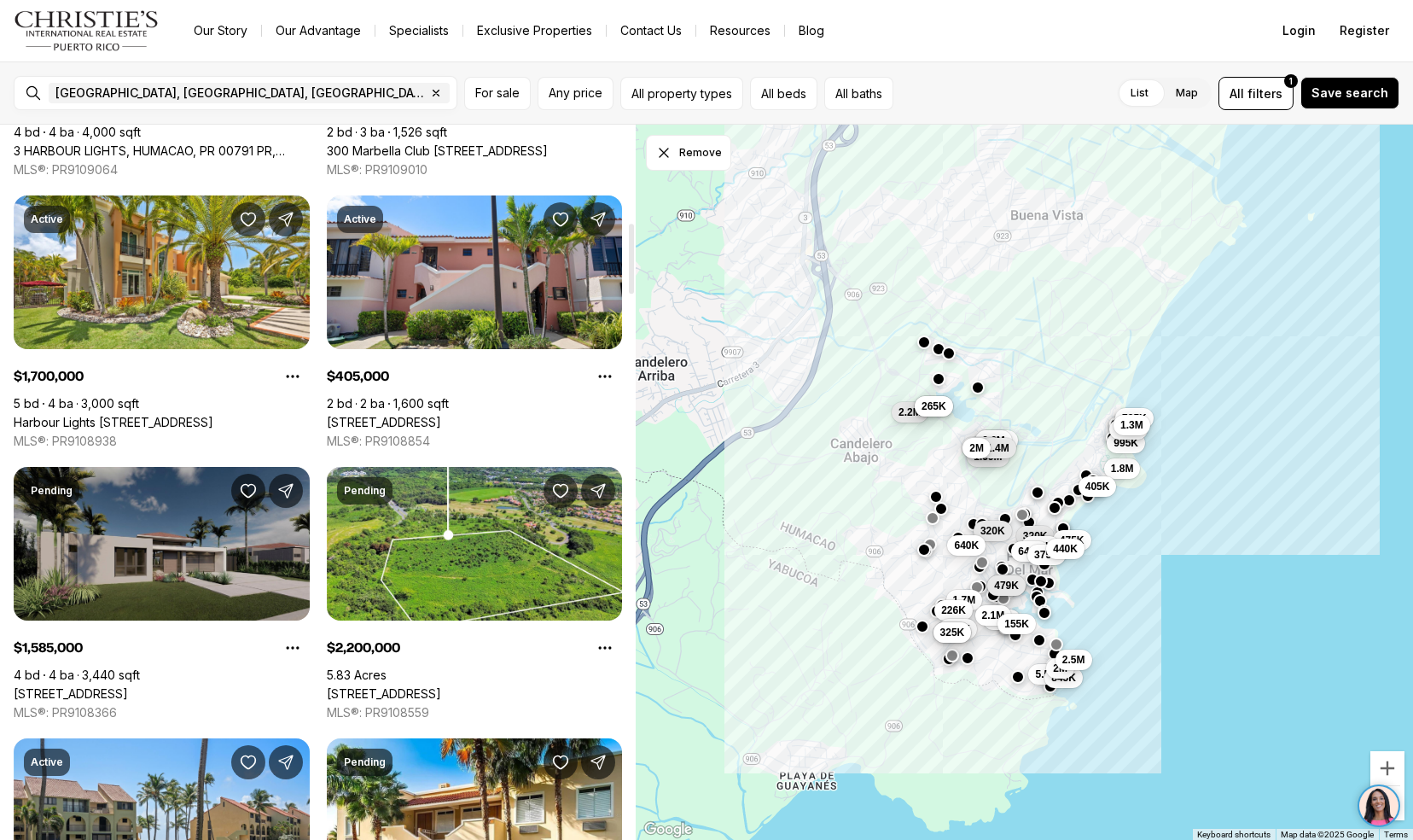
scroll to position [1089, 0]
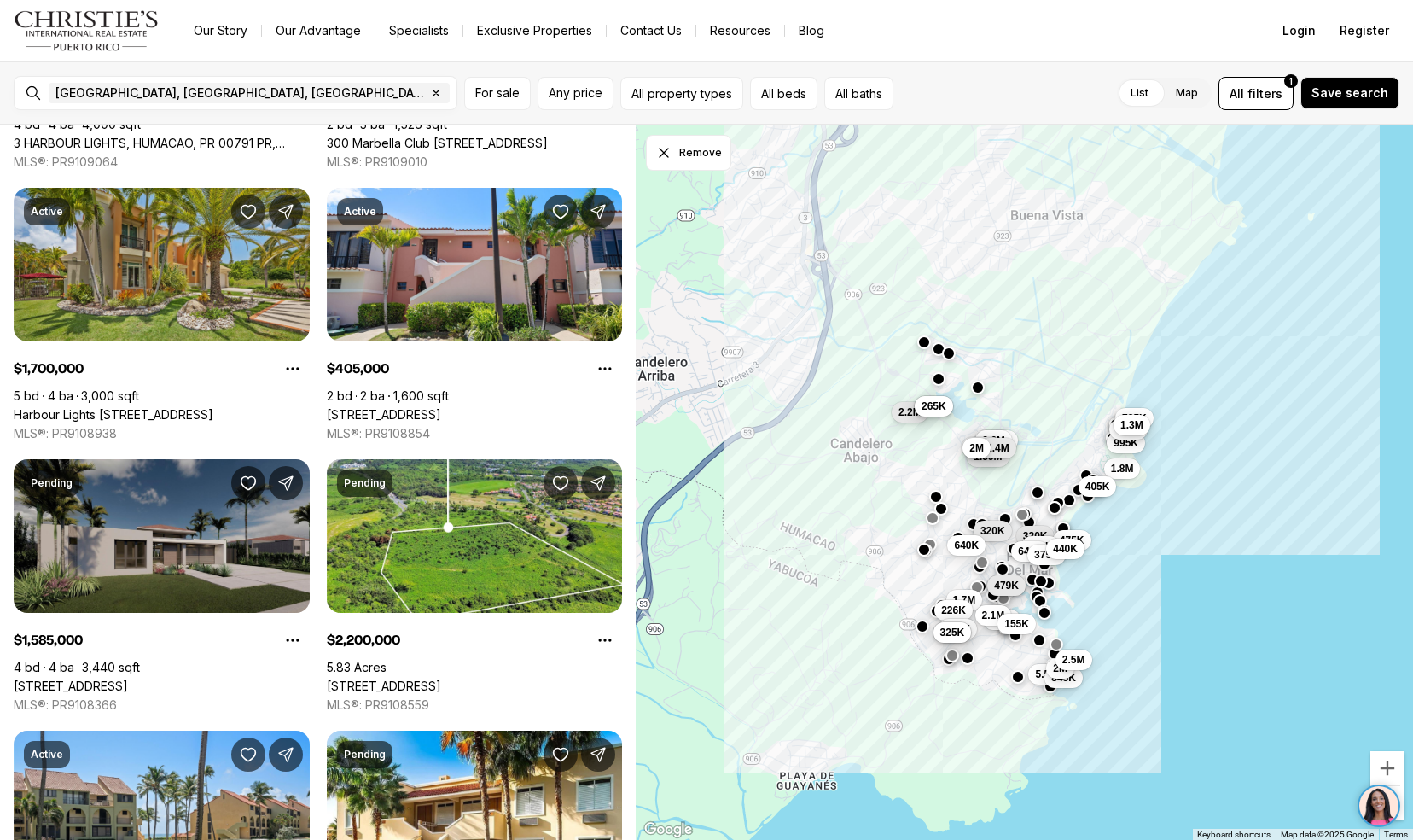
click at [60, 408] on link "Harbour Lights 70 70 HARBOUR LIGHTS DR DRIVE #70, HUMACAO PR, 00791" at bounding box center [114, 415] width 200 height 16
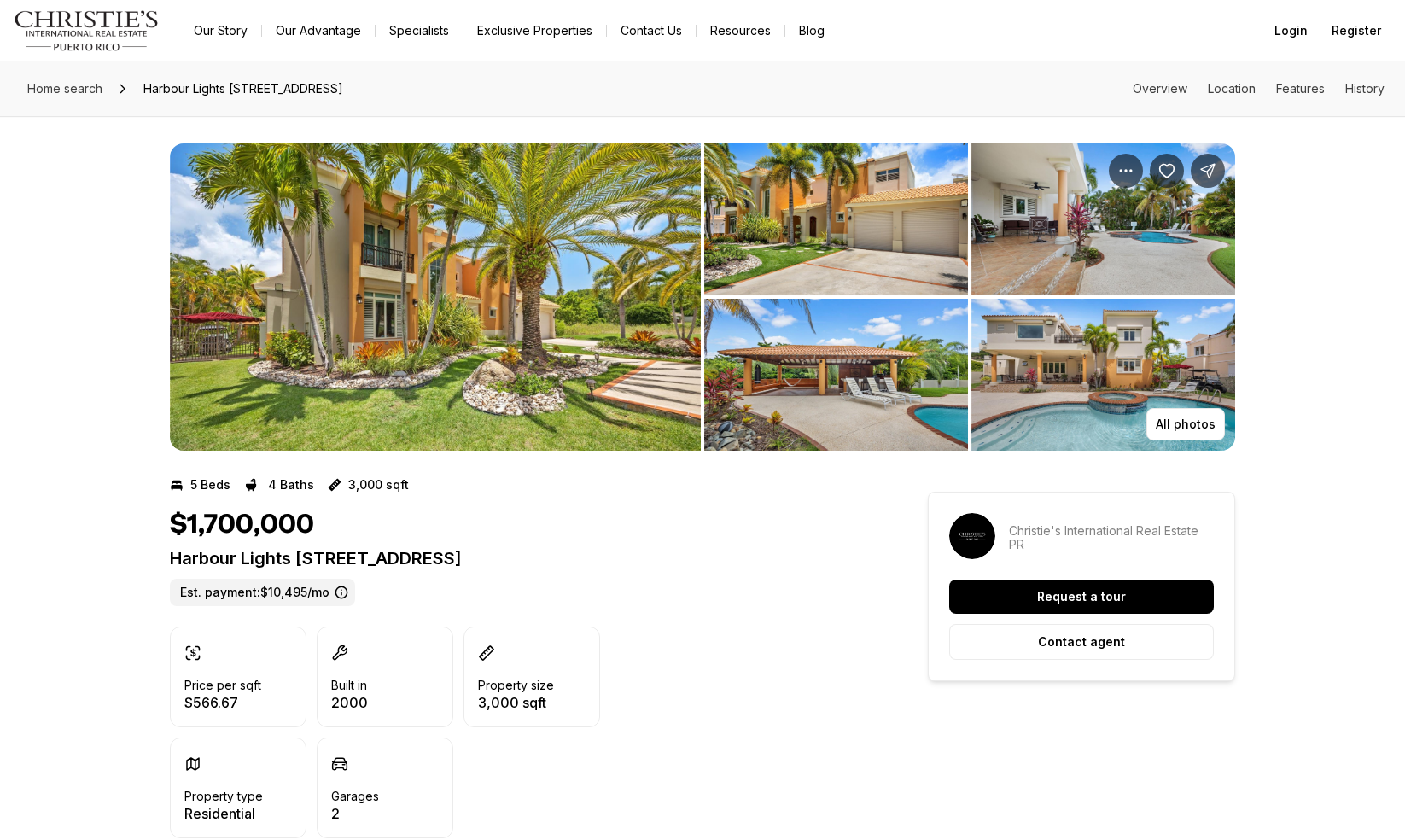
click at [208, 409] on img "View image gallery" at bounding box center [435, 297] width 531 height 307
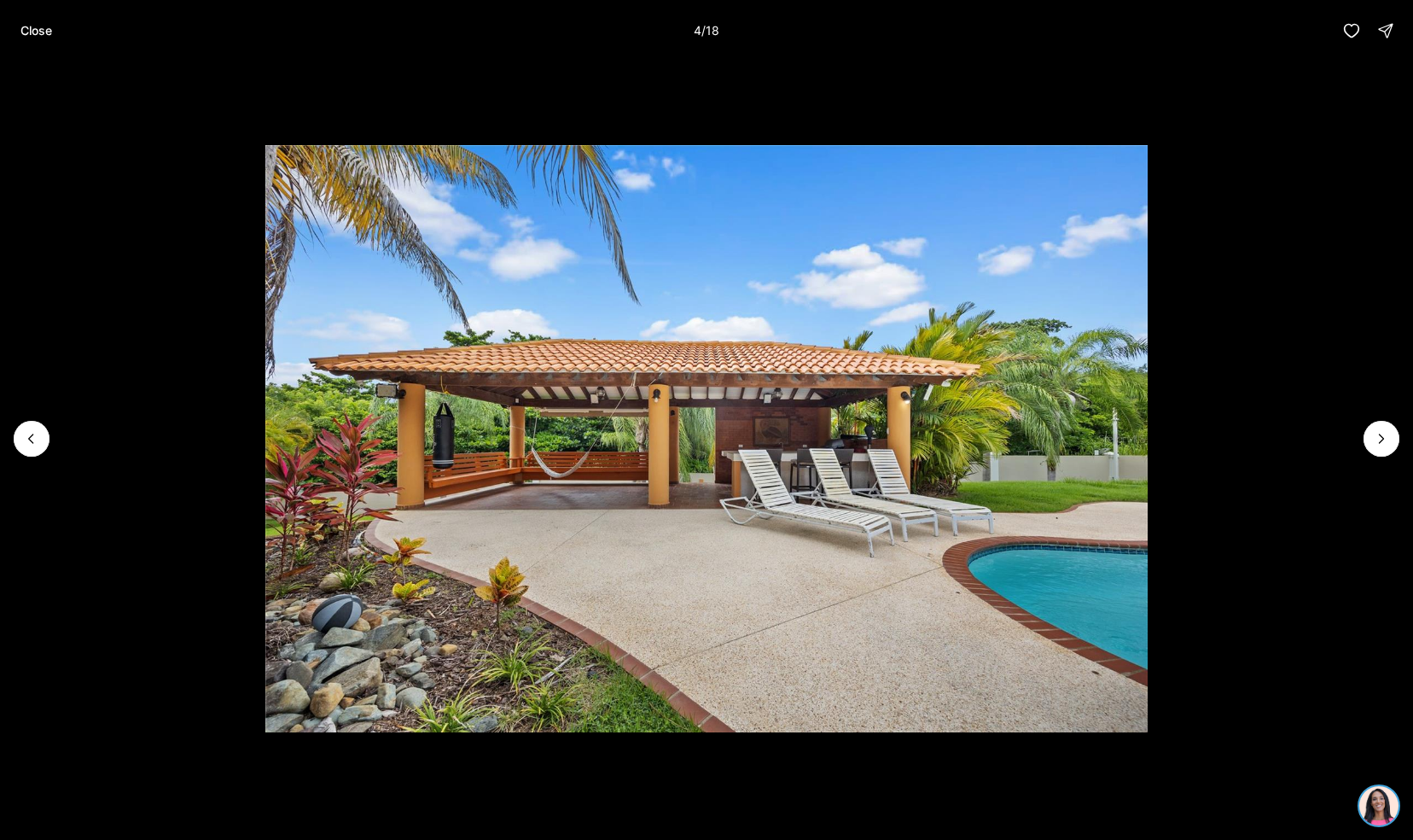
click at [452, 364] on img "4 of 18" at bounding box center [706, 439] width 883 height 588
drag, startPoint x: 607, startPoint y: 393, endPoint x: 1277, endPoint y: 490, distance: 677.0
click at [1277, 490] on li "4 of 18" at bounding box center [706, 438] width 1413 height 754
click at [1378, 440] on icon "Next slide" at bounding box center [1382, 438] width 17 height 17
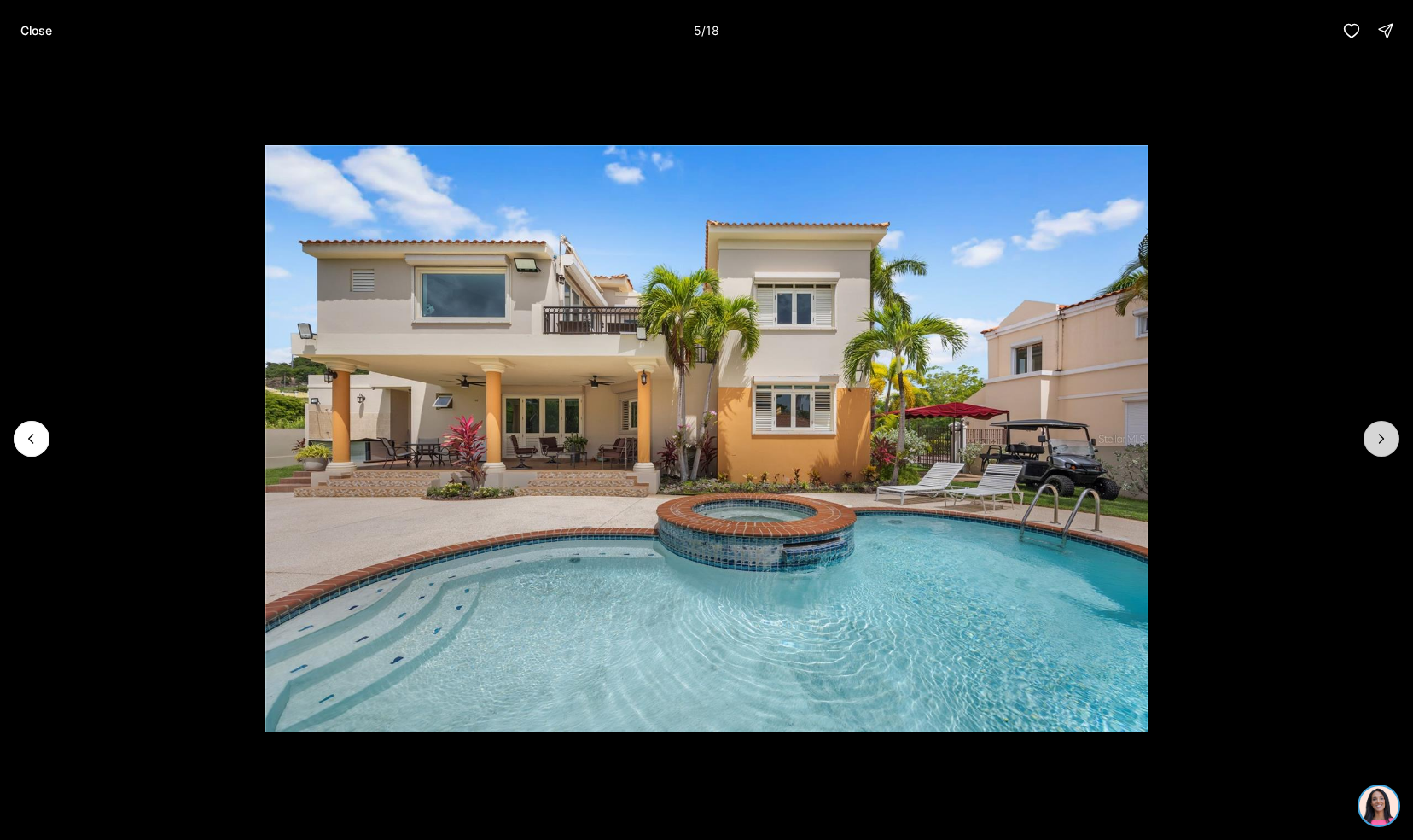
click at [1378, 440] on icon "Next slide" at bounding box center [1382, 438] width 17 height 17
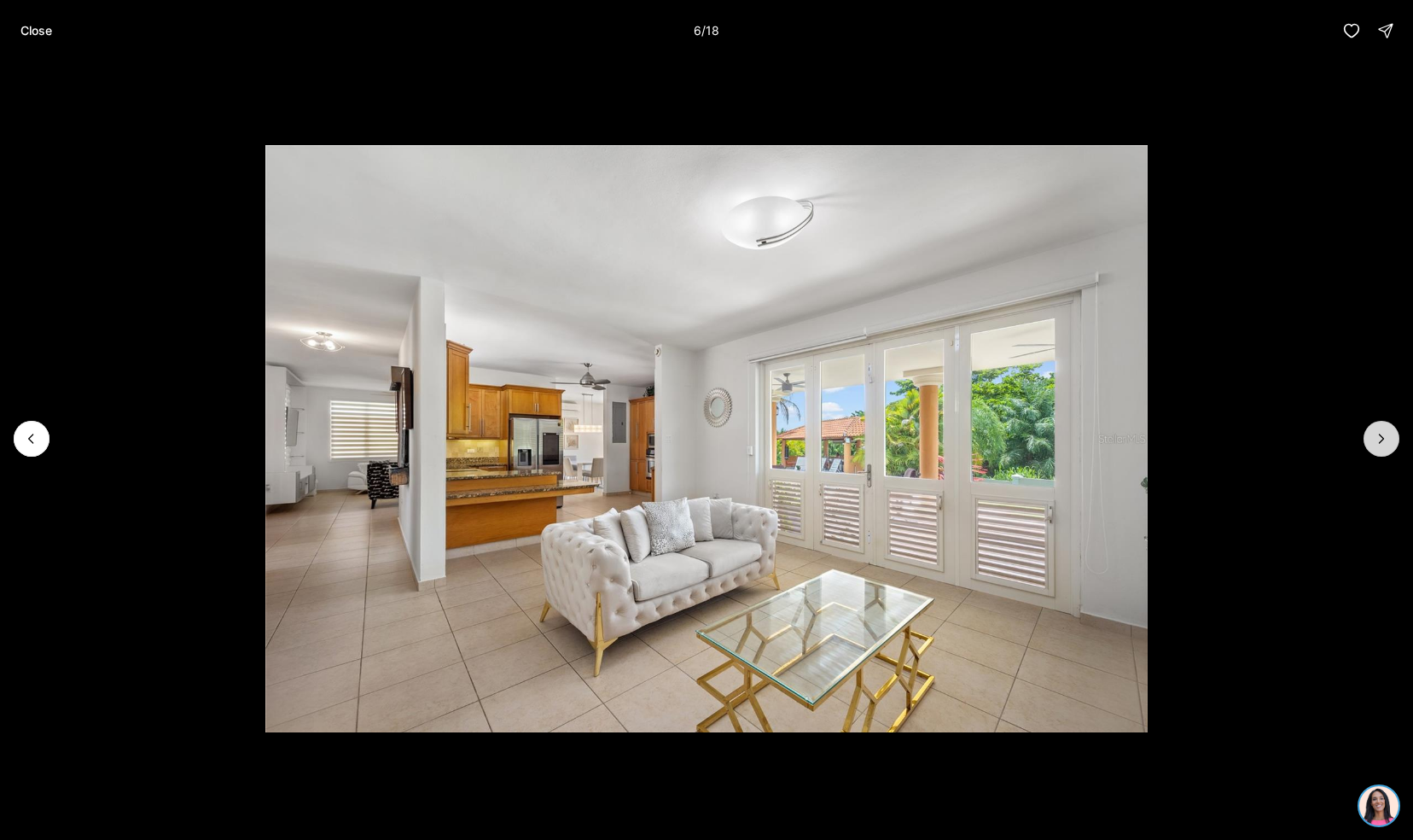
click at [1378, 440] on icon "Next slide" at bounding box center [1382, 438] width 17 height 17
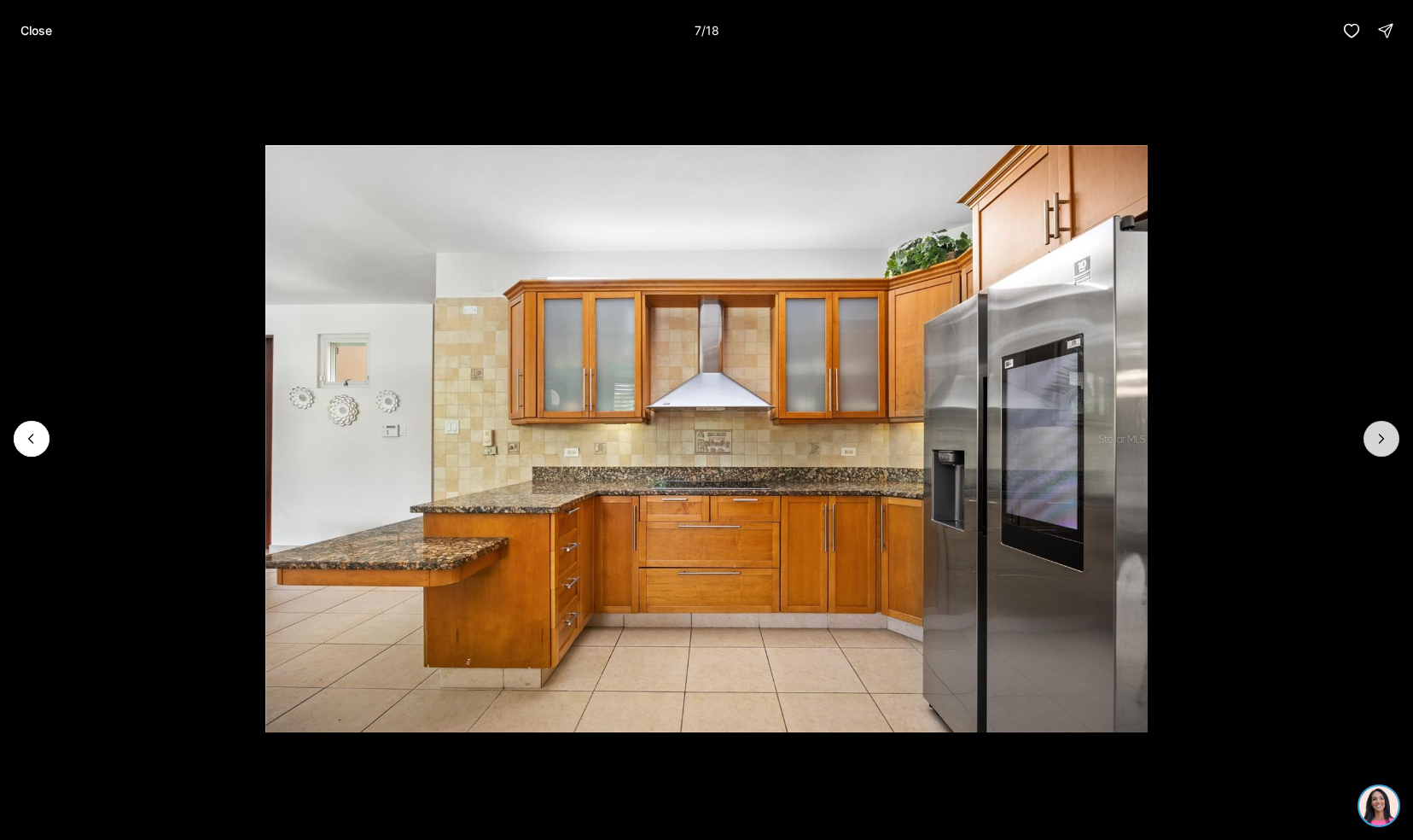
click at [1378, 440] on icon "Next slide" at bounding box center [1382, 438] width 17 height 17
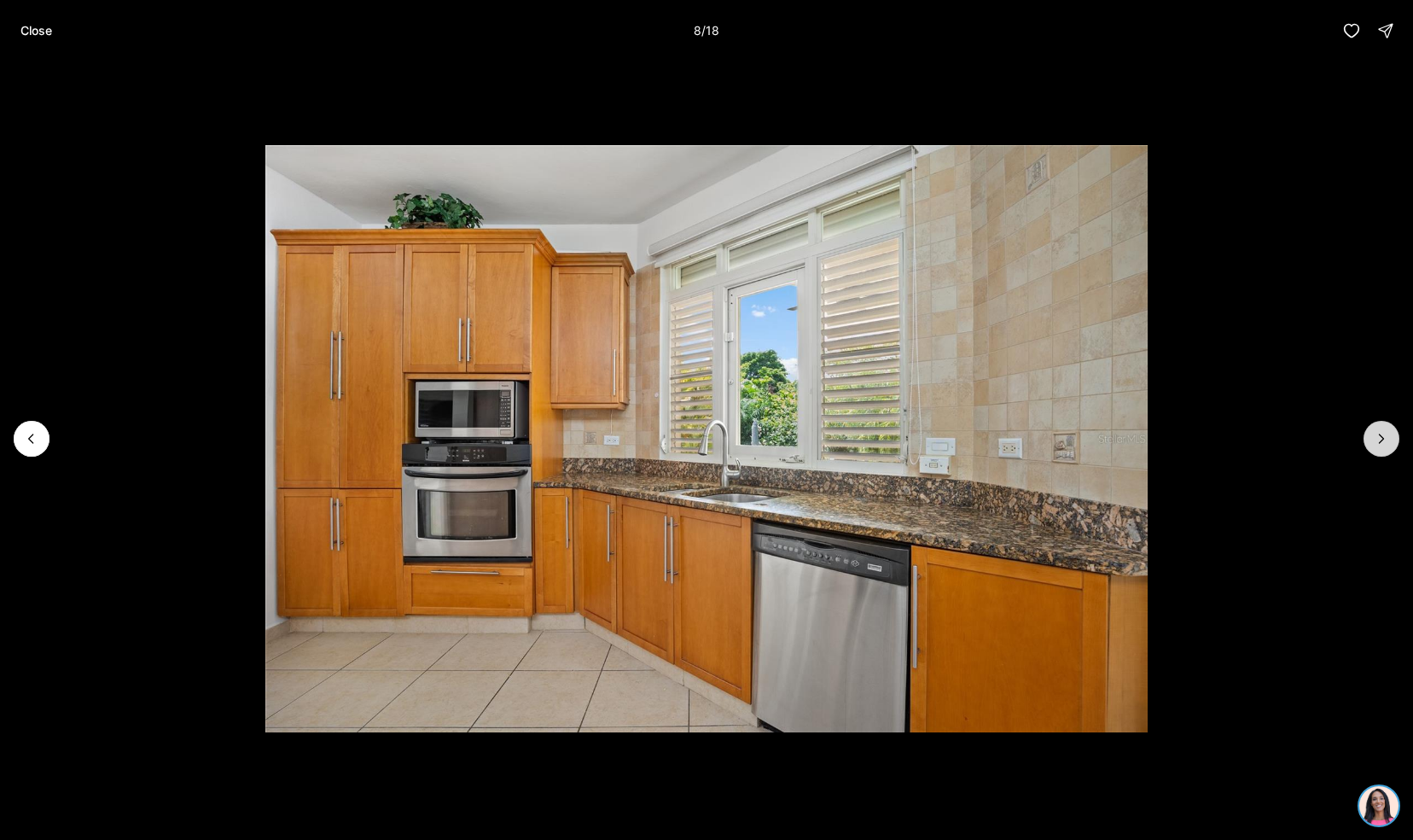
click at [1378, 440] on icon "Next slide" at bounding box center [1382, 438] width 17 height 17
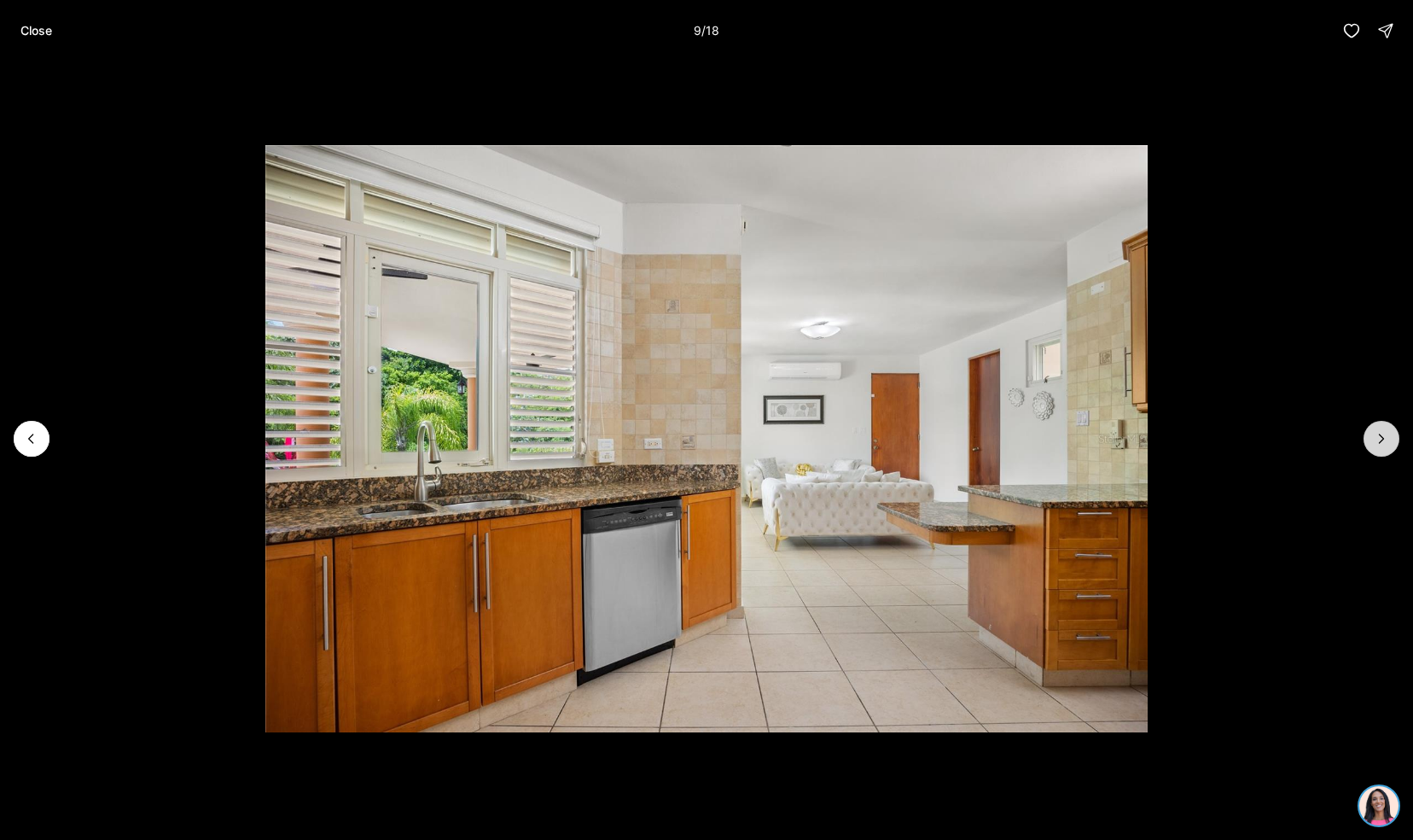
click at [1378, 440] on icon "Next slide" at bounding box center [1382, 438] width 17 height 17
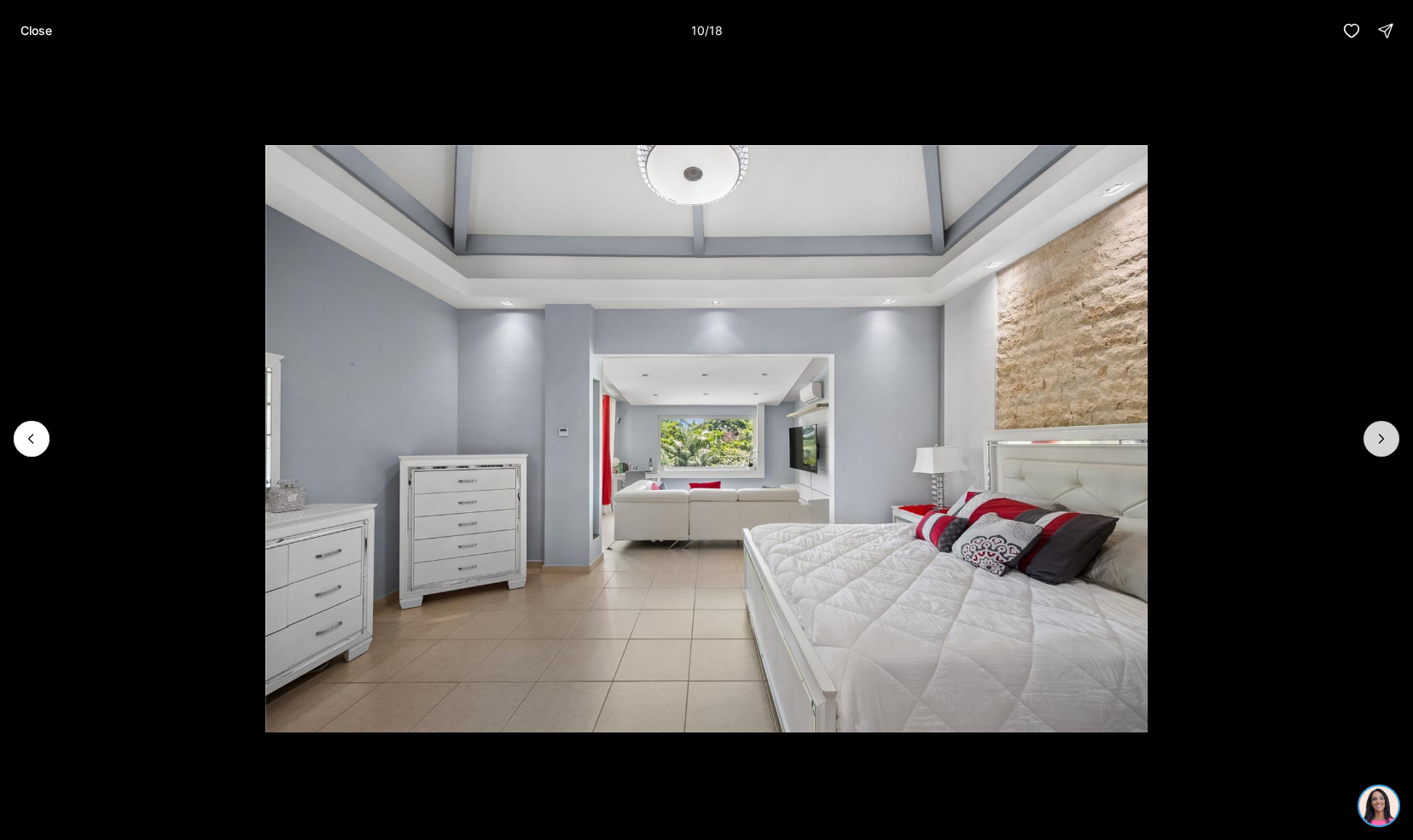
click at [1378, 440] on icon "Next slide" at bounding box center [1382, 438] width 17 height 17
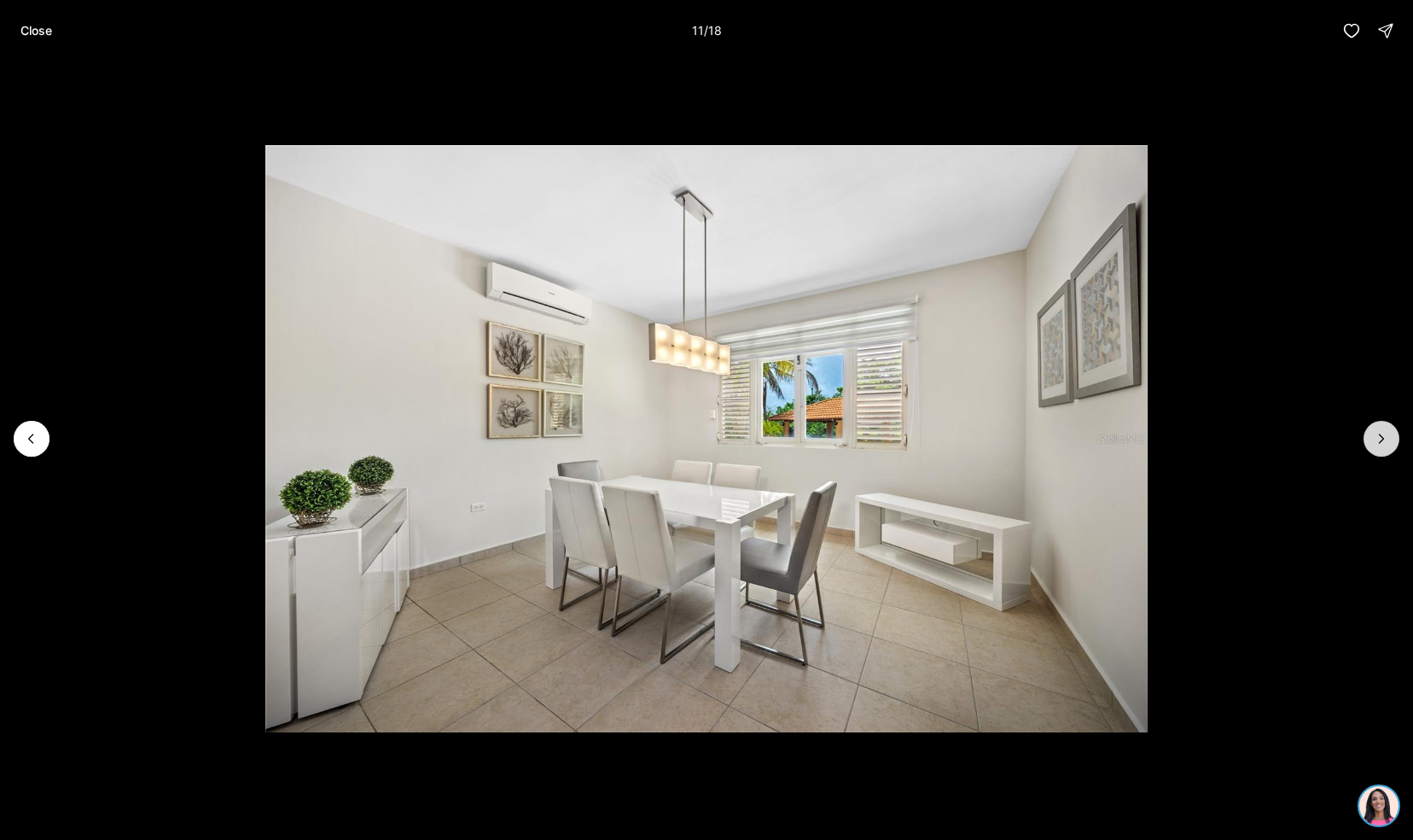
click at [1378, 440] on icon "Next slide" at bounding box center [1382, 438] width 17 height 17
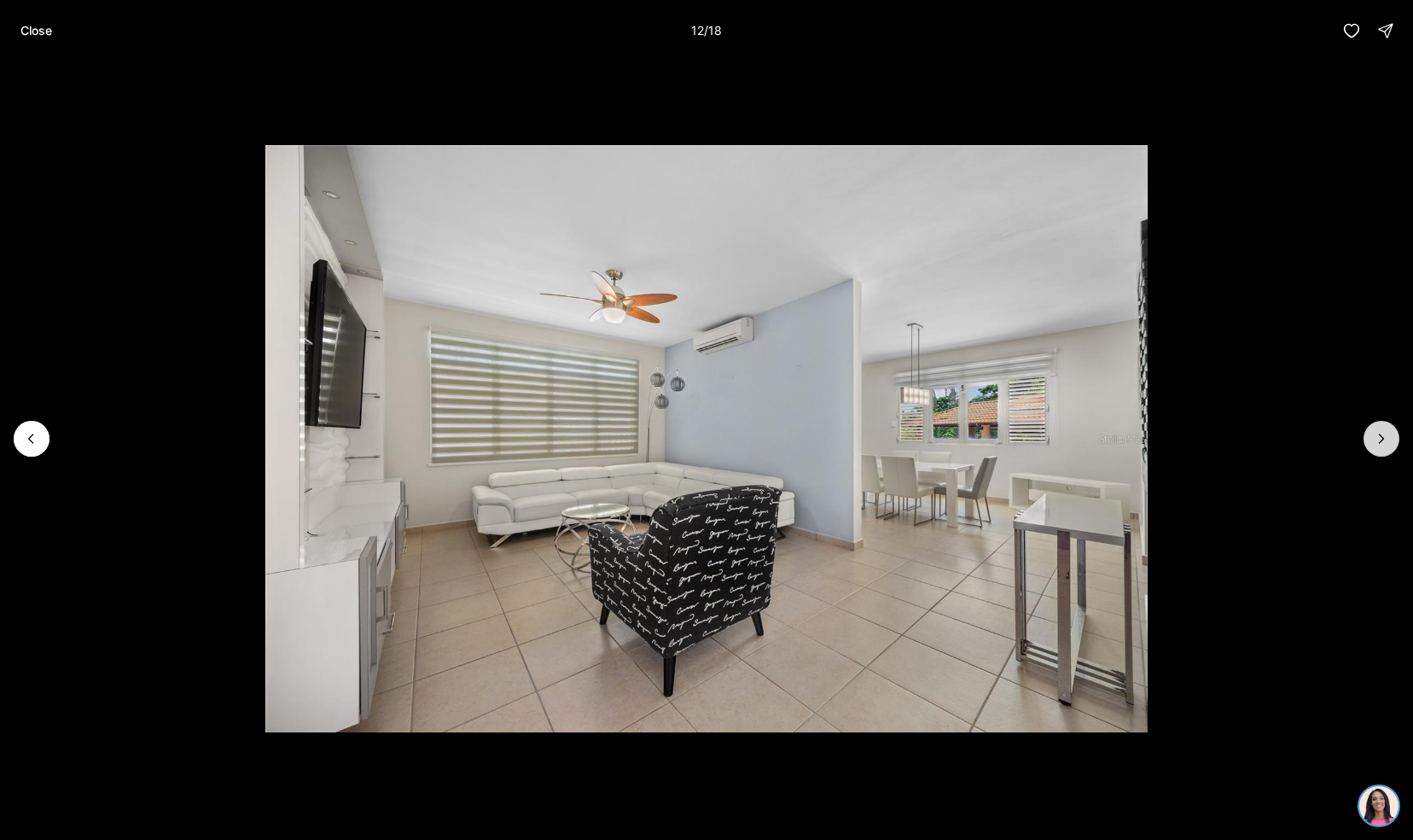
click at [1378, 440] on icon "Next slide" at bounding box center [1382, 438] width 17 height 17
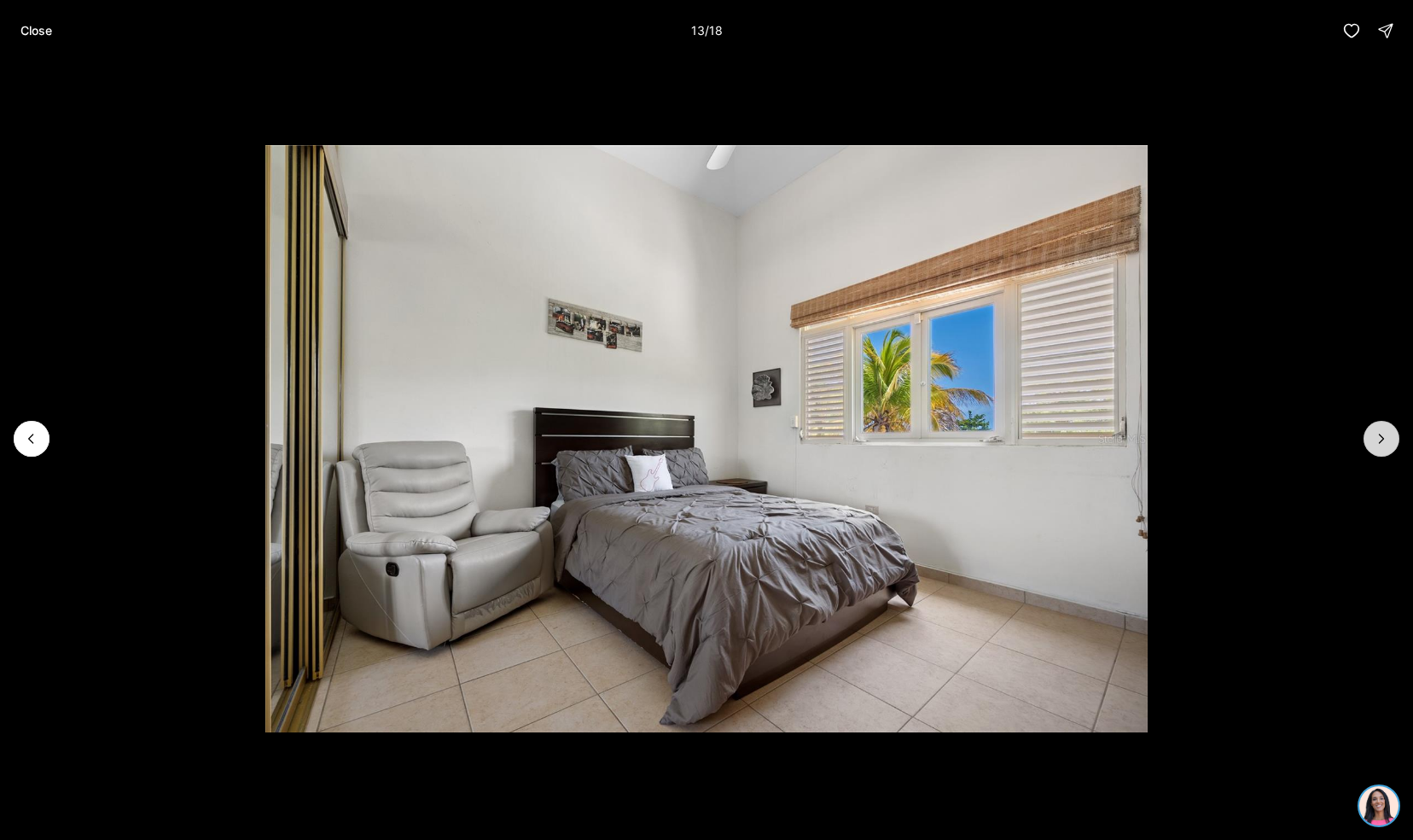
click at [1378, 440] on icon "Next slide" at bounding box center [1382, 438] width 17 height 17
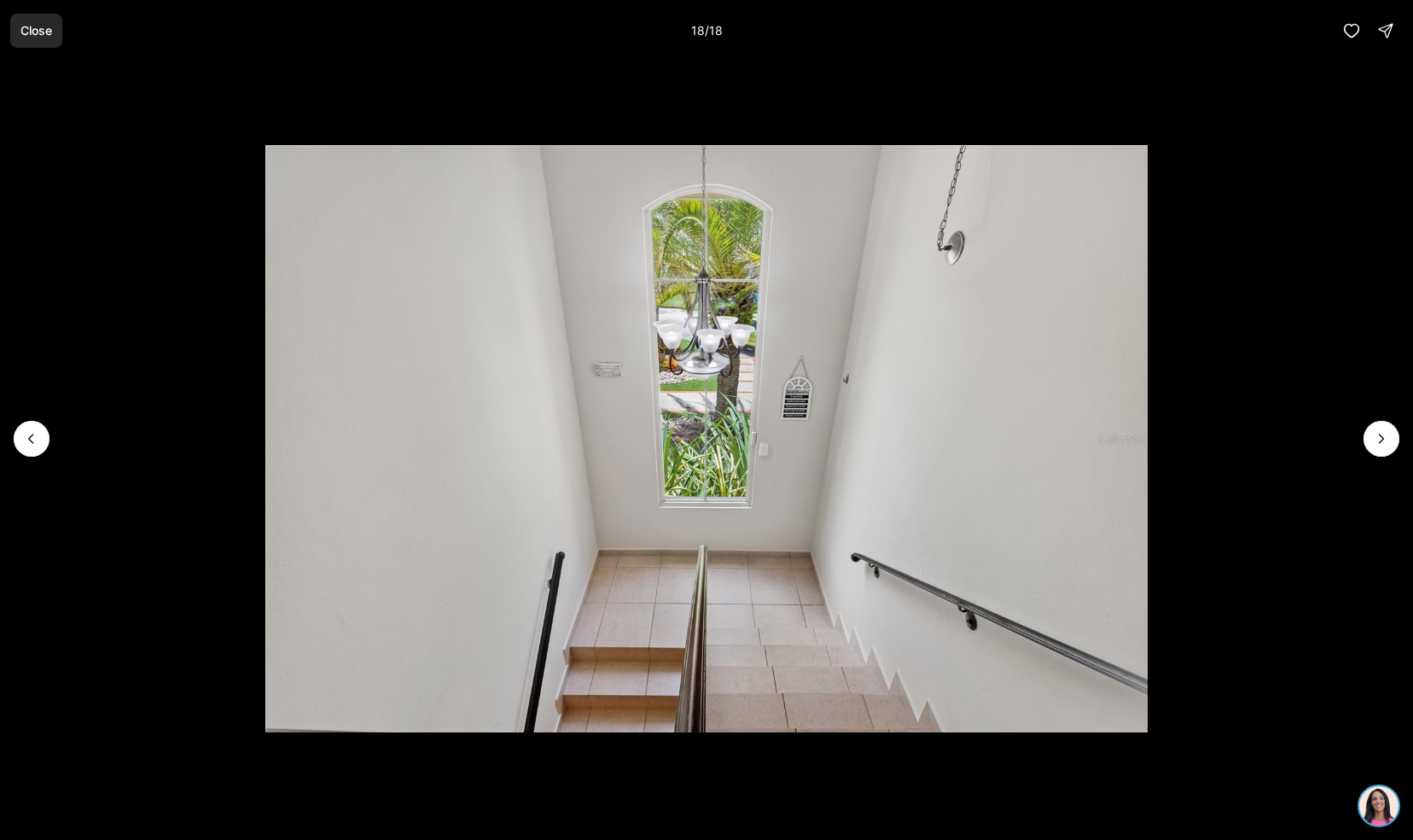
click at [31, 30] on p "Close" at bounding box center [36, 30] width 31 height 14
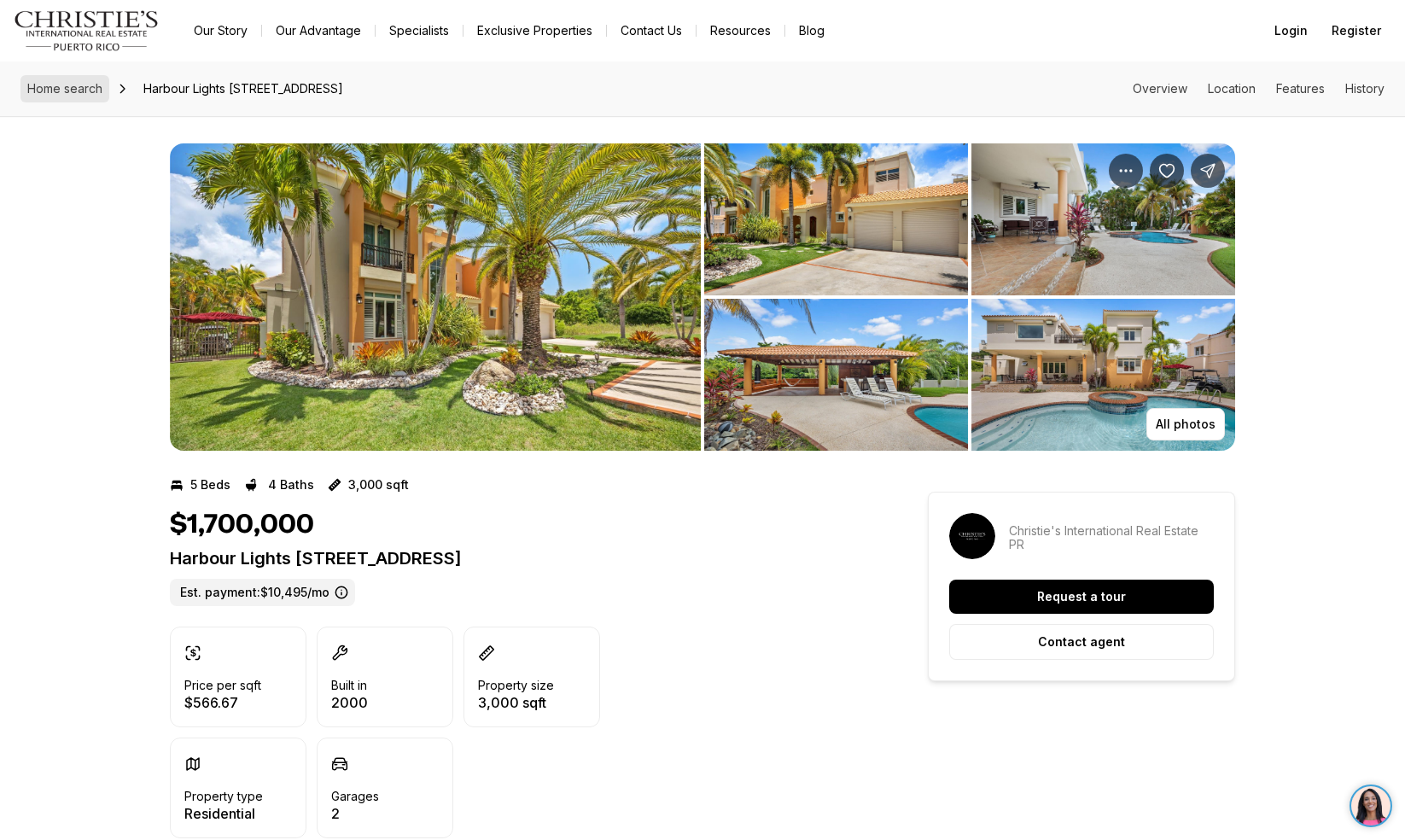
click at [67, 84] on span "Home search" at bounding box center [65, 89] width 75 height 15
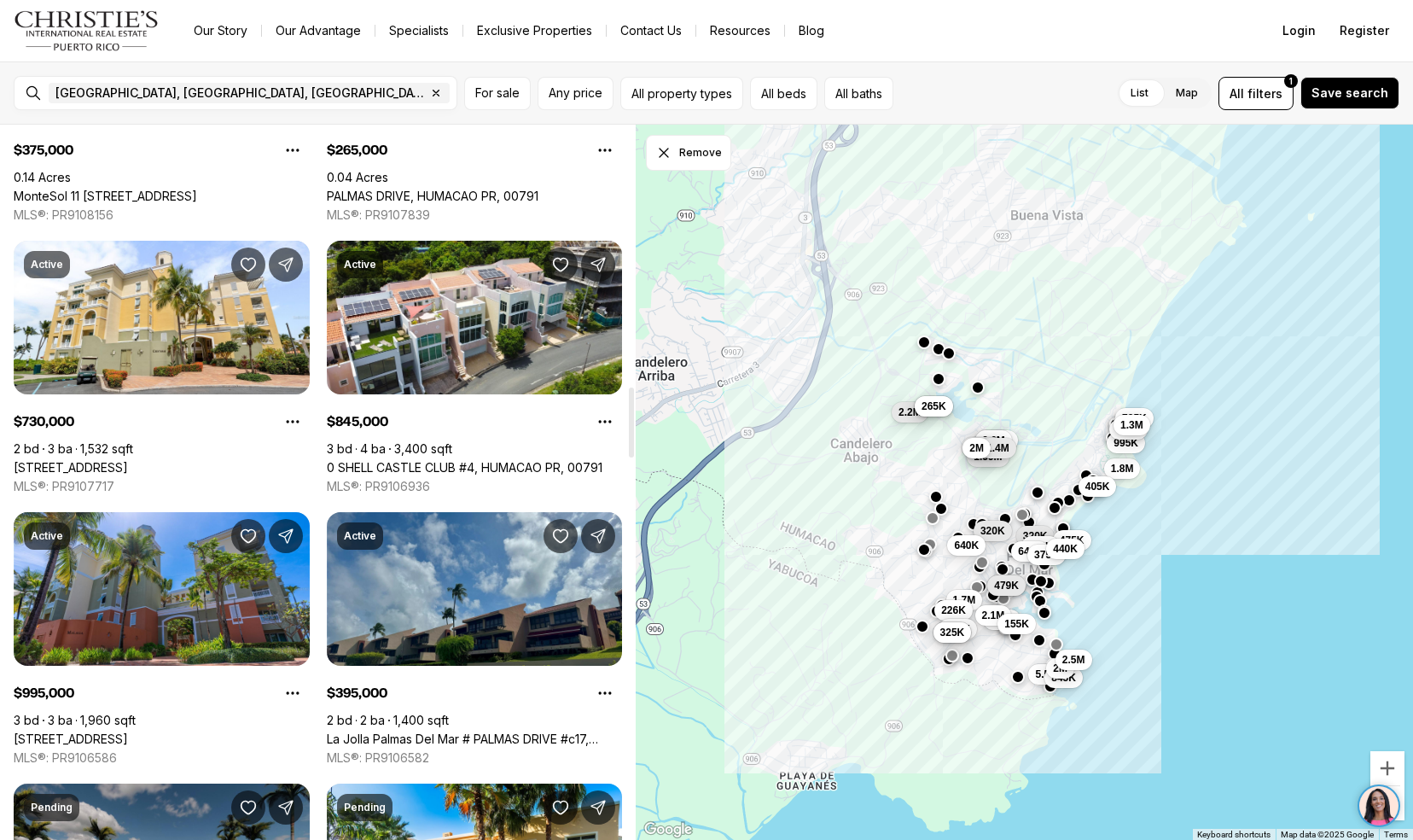
scroll to position [2659, 0]
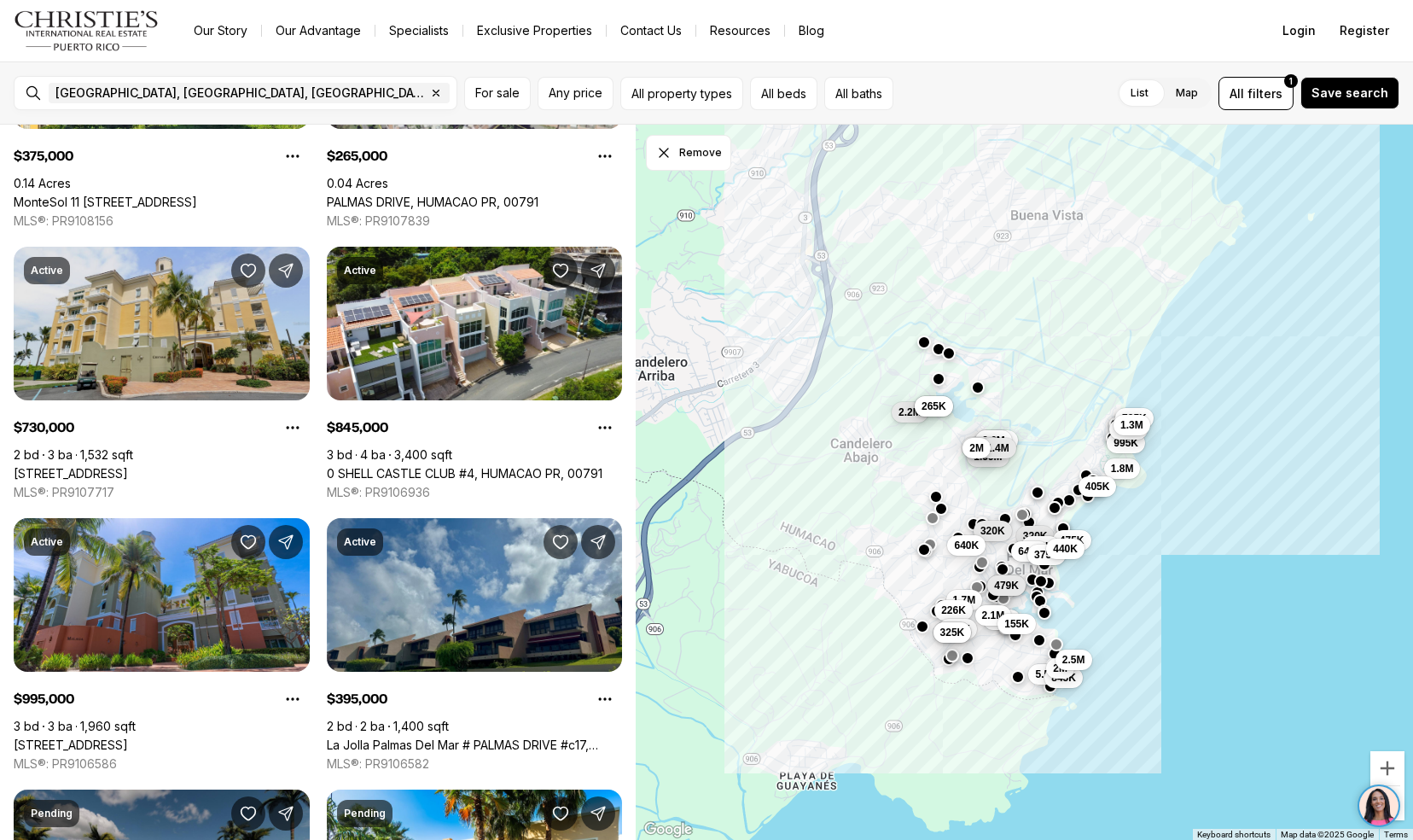
click at [61, 466] on link "[STREET_ADDRESS]" at bounding box center [71, 473] width 115 height 16
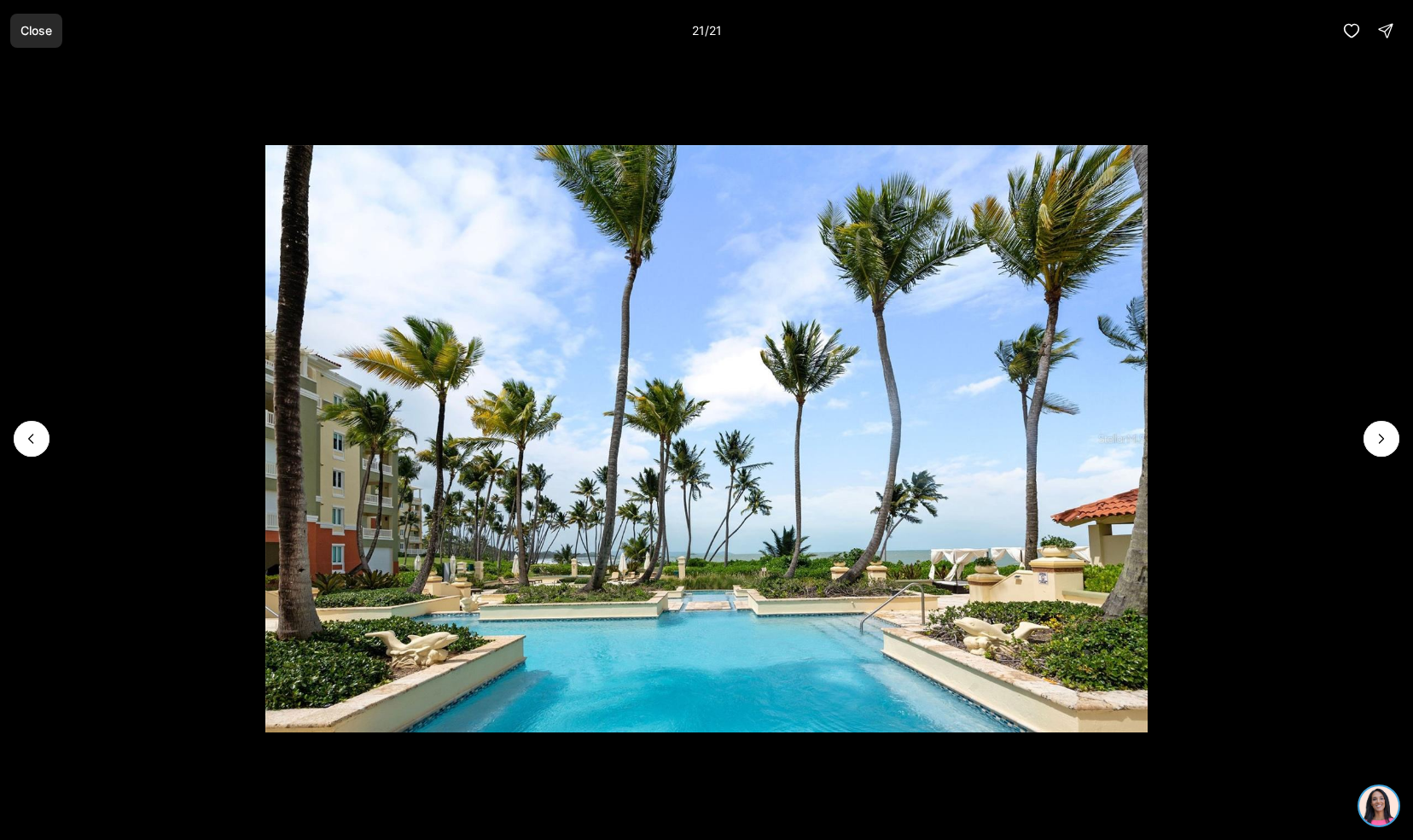
click at [40, 45] on button "Close" at bounding box center [36, 30] width 52 height 34
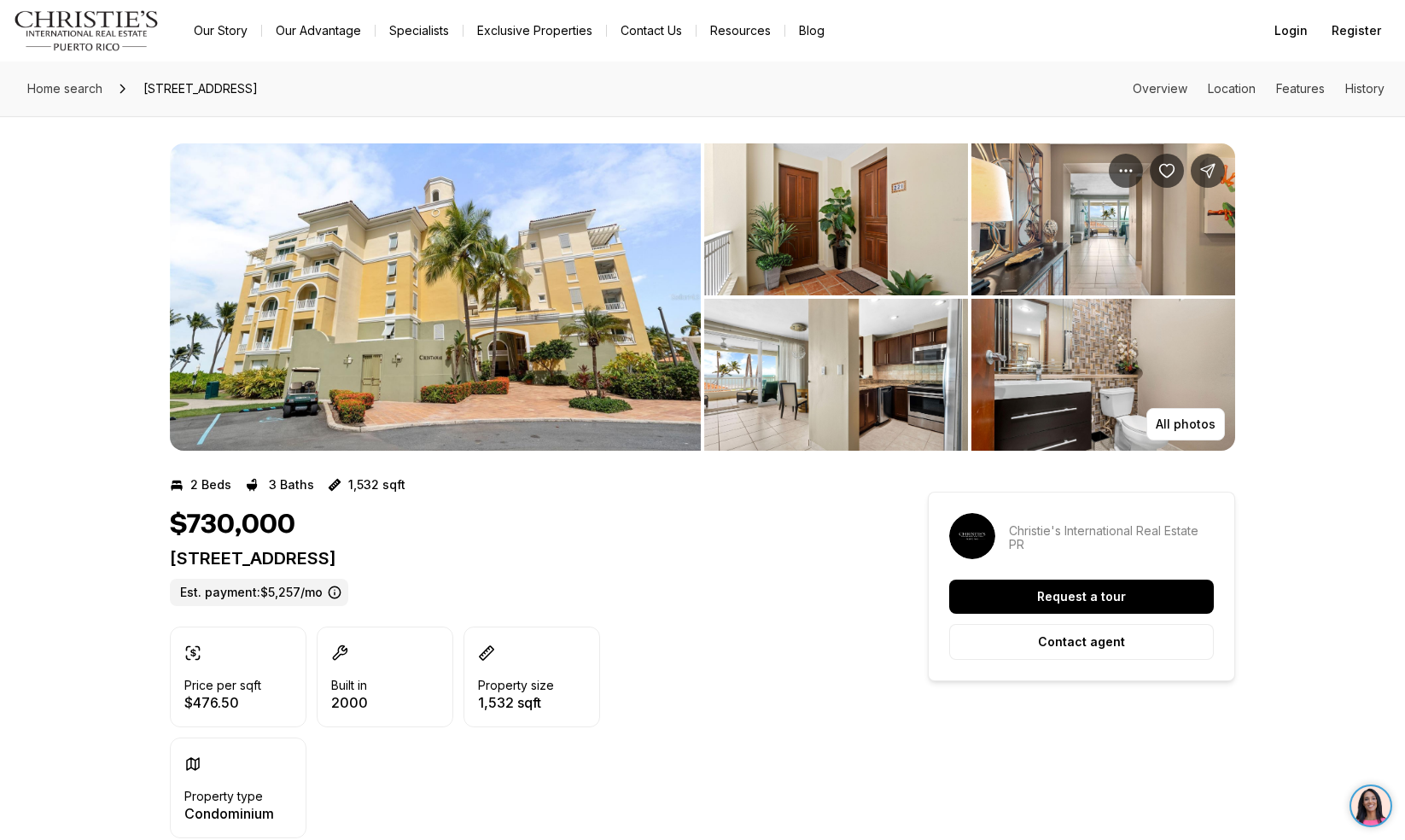
click at [79, 107] on div "Home search [STREET_ADDRESS] Overview Location Features History" at bounding box center [702, 88] width 1405 height 55
click at [79, 97] on link "Home search" at bounding box center [65, 89] width 89 height 28
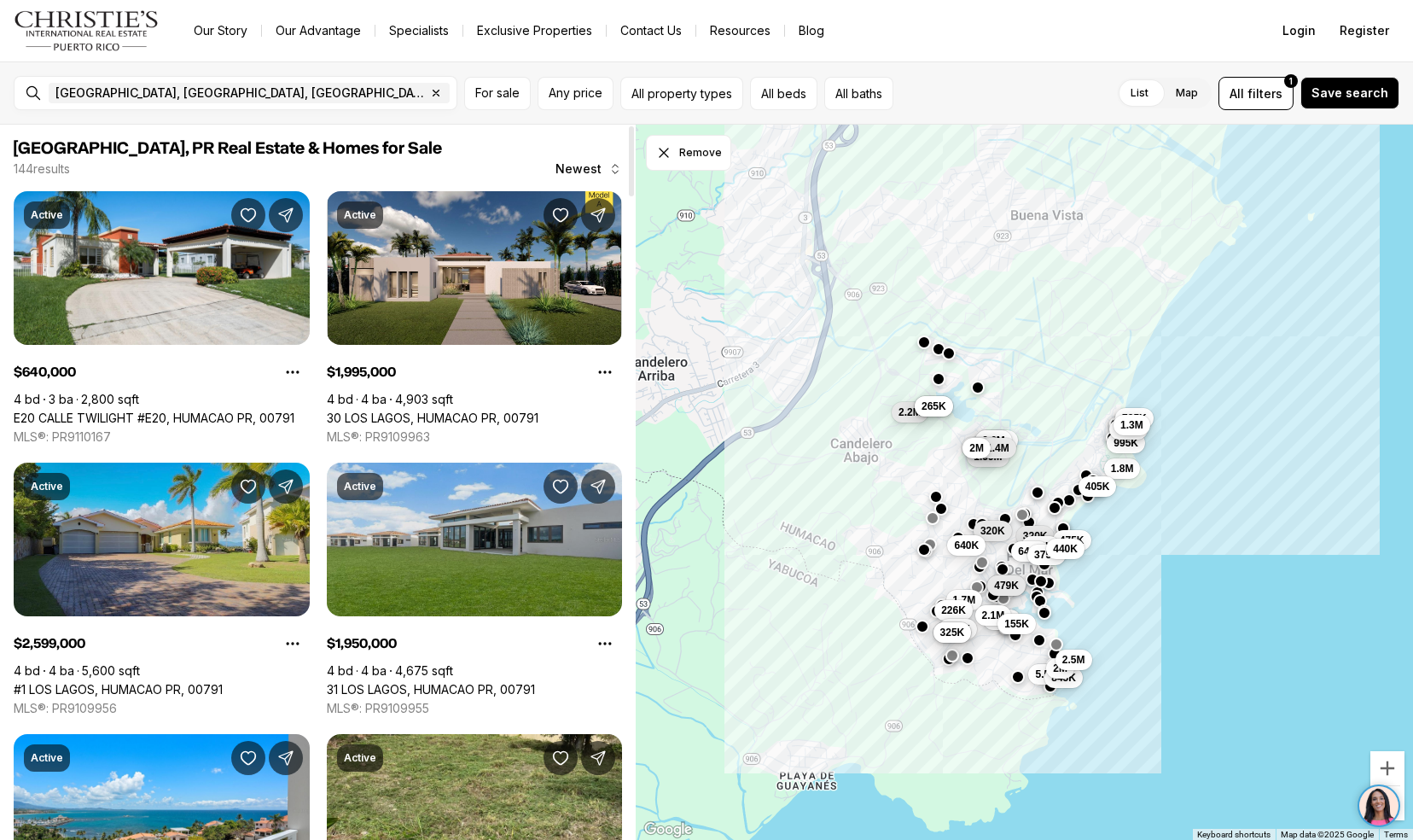
click at [362, 682] on link "31 LOS LAGOS, HUMACAO PR, 00791" at bounding box center [431, 689] width 208 height 16
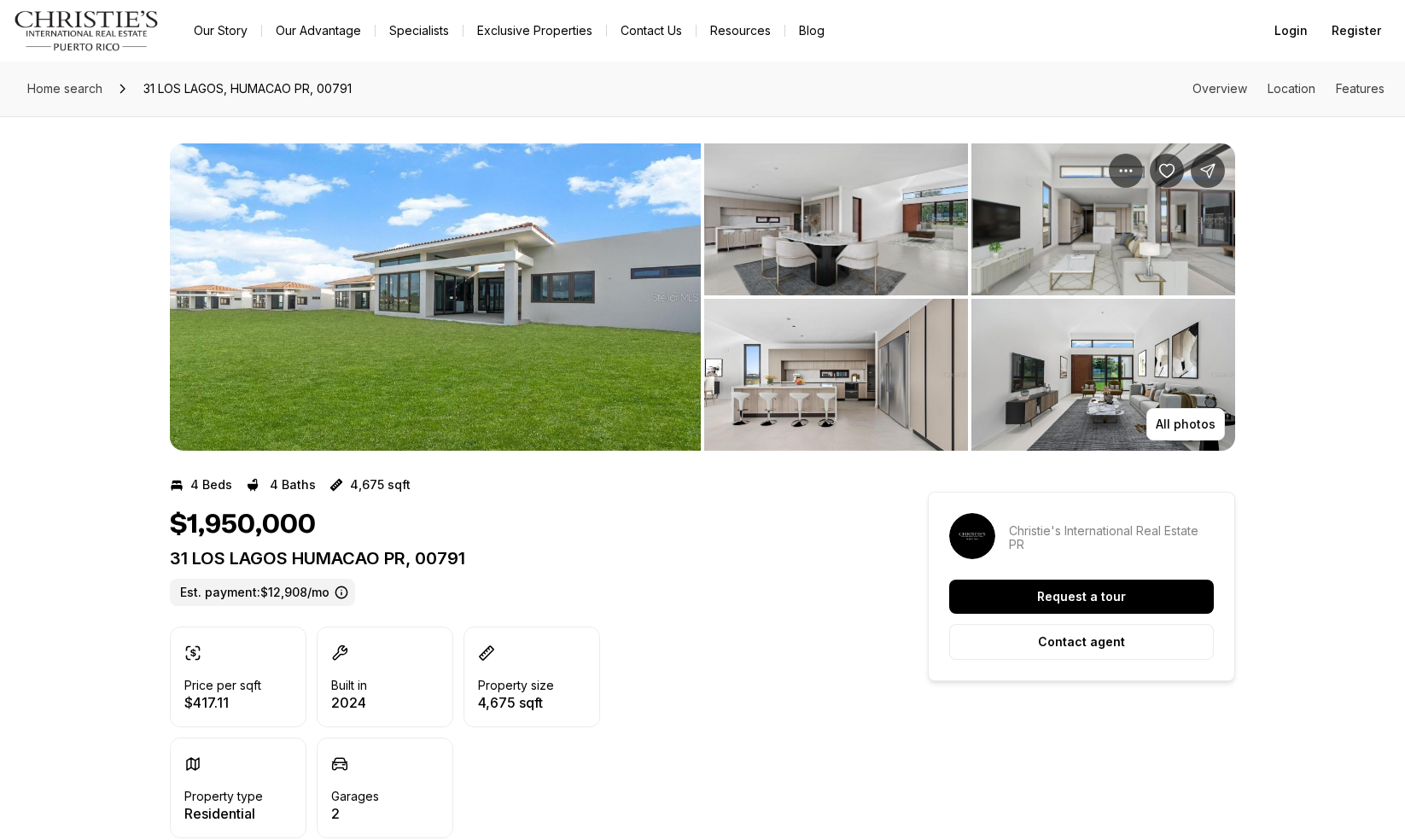
click at [385, 334] on img "View image gallery" at bounding box center [435, 297] width 531 height 307
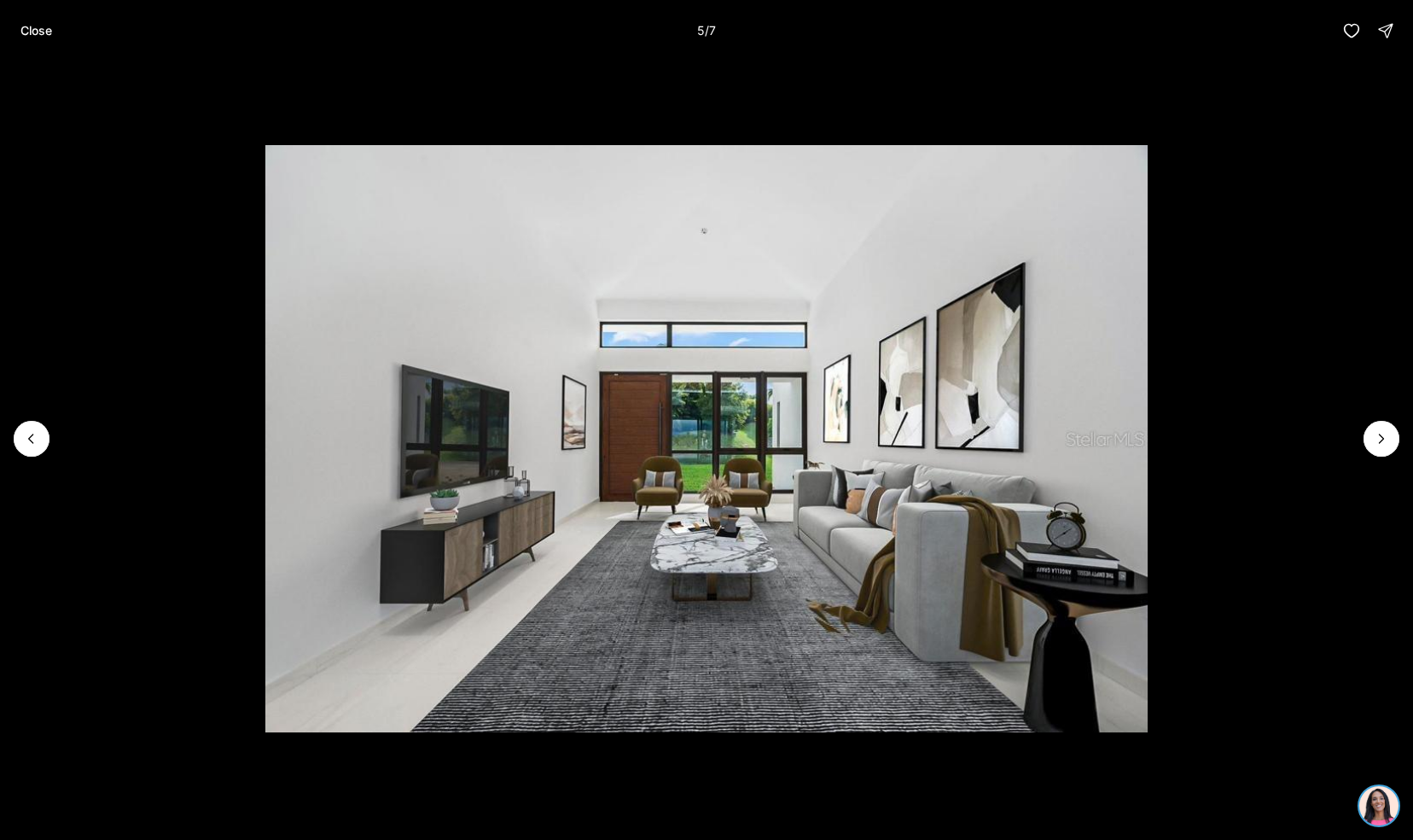
click at [708, 409] on img "5 of 7" at bounding box center [706, 439] width 883 height 588
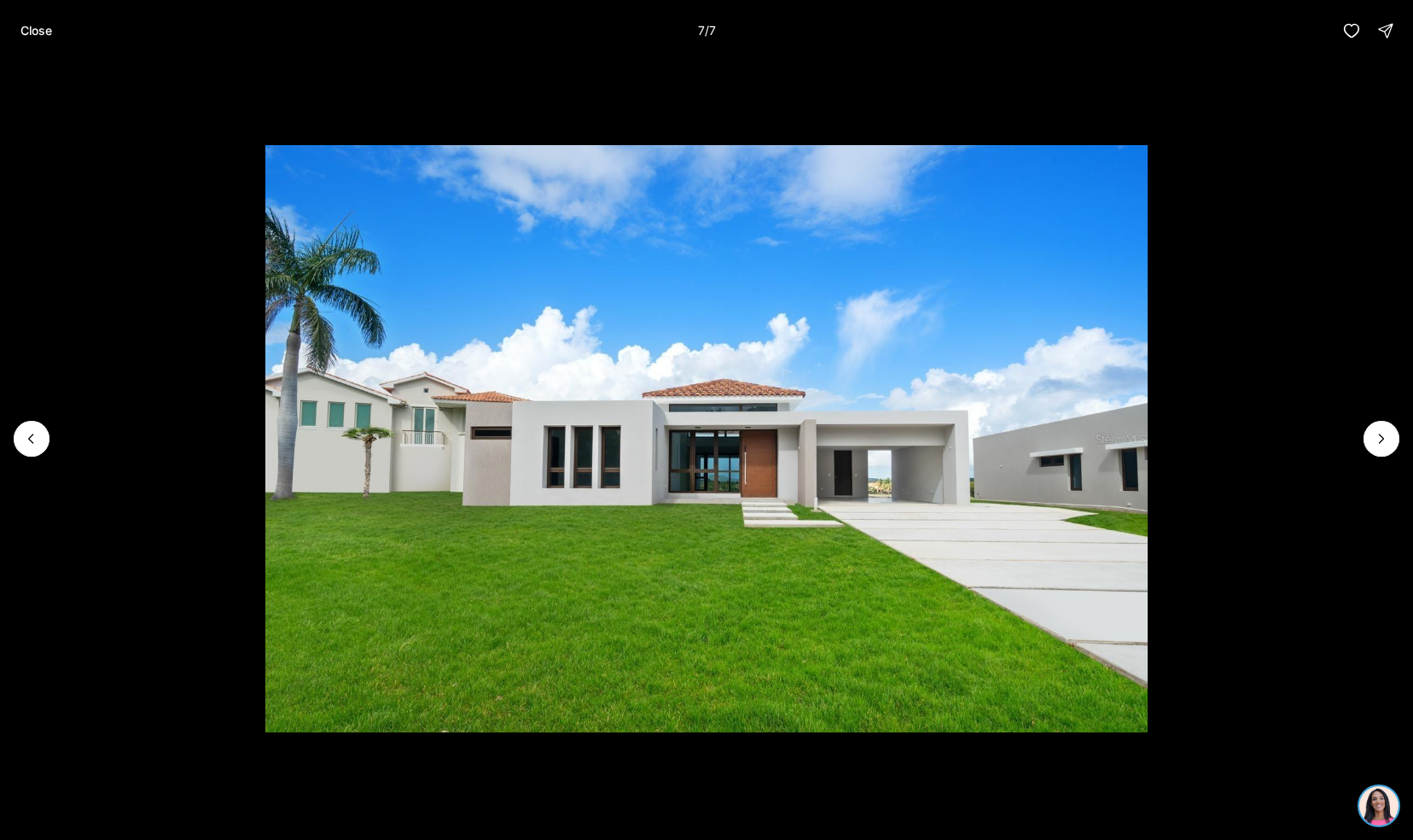
click at [16, 10] on div "Close 7 / 7" at bounding box center [706, 30] width 1413 height 61
click at [24, 26] on p "Close" at bounding box center [36, 30] width 31 height 14
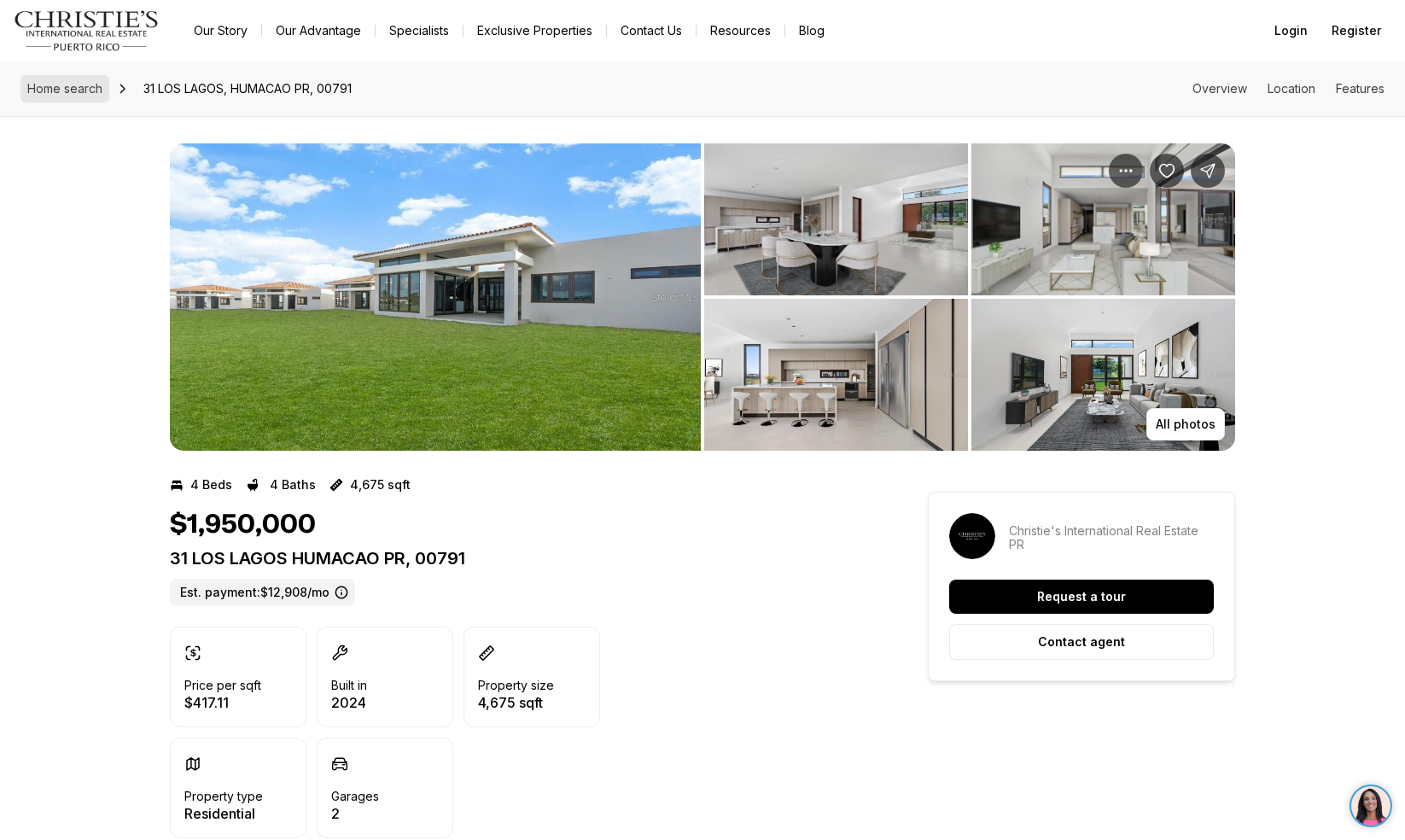
click at [63, 92] on span "Home search" at bounding box center [65, 89] width 75 height 15
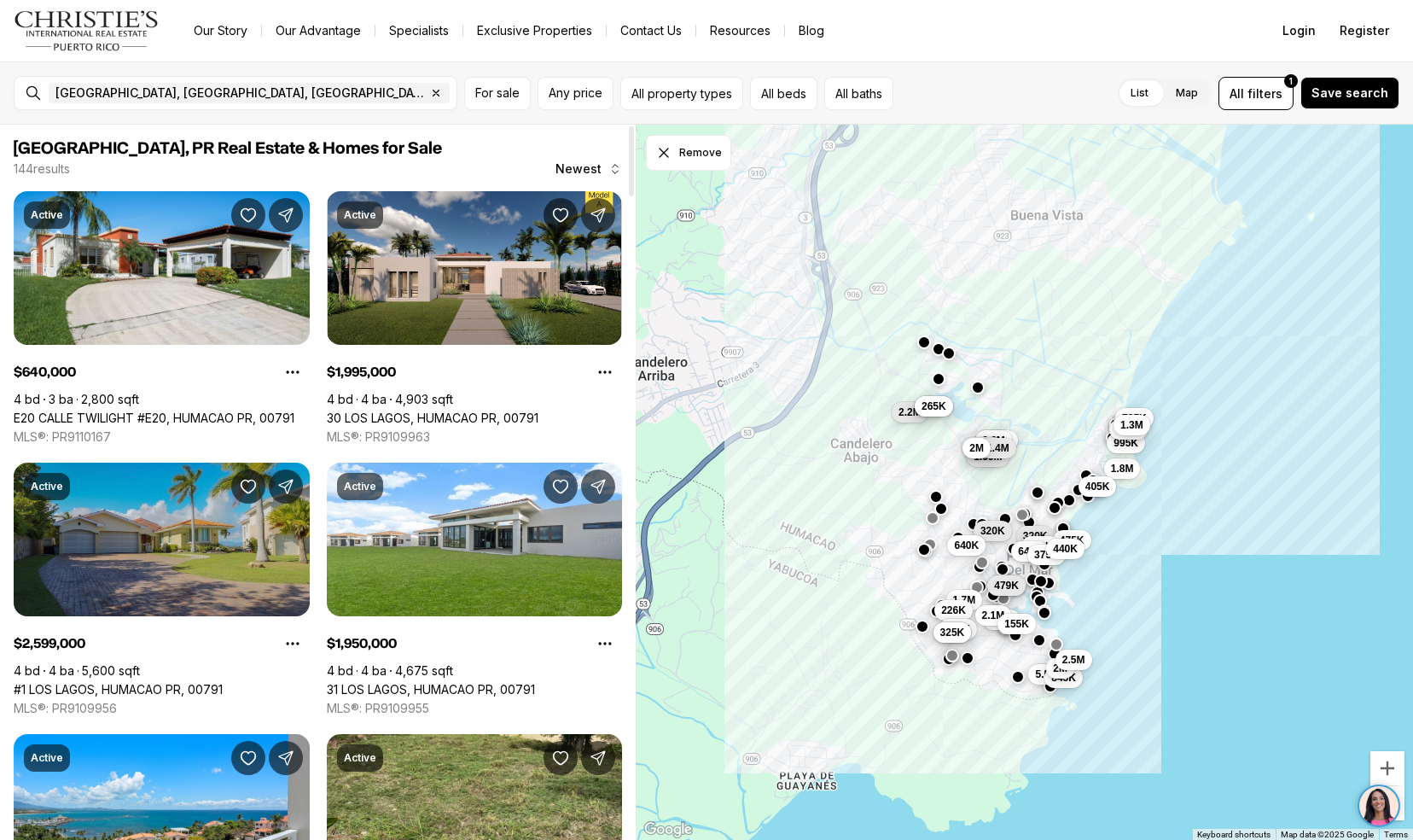
click at [80, 682] on link "#1 LOS LAGOS, HUMACAO PR, 00791" at bounding box center [118, 689] width 209 height 16
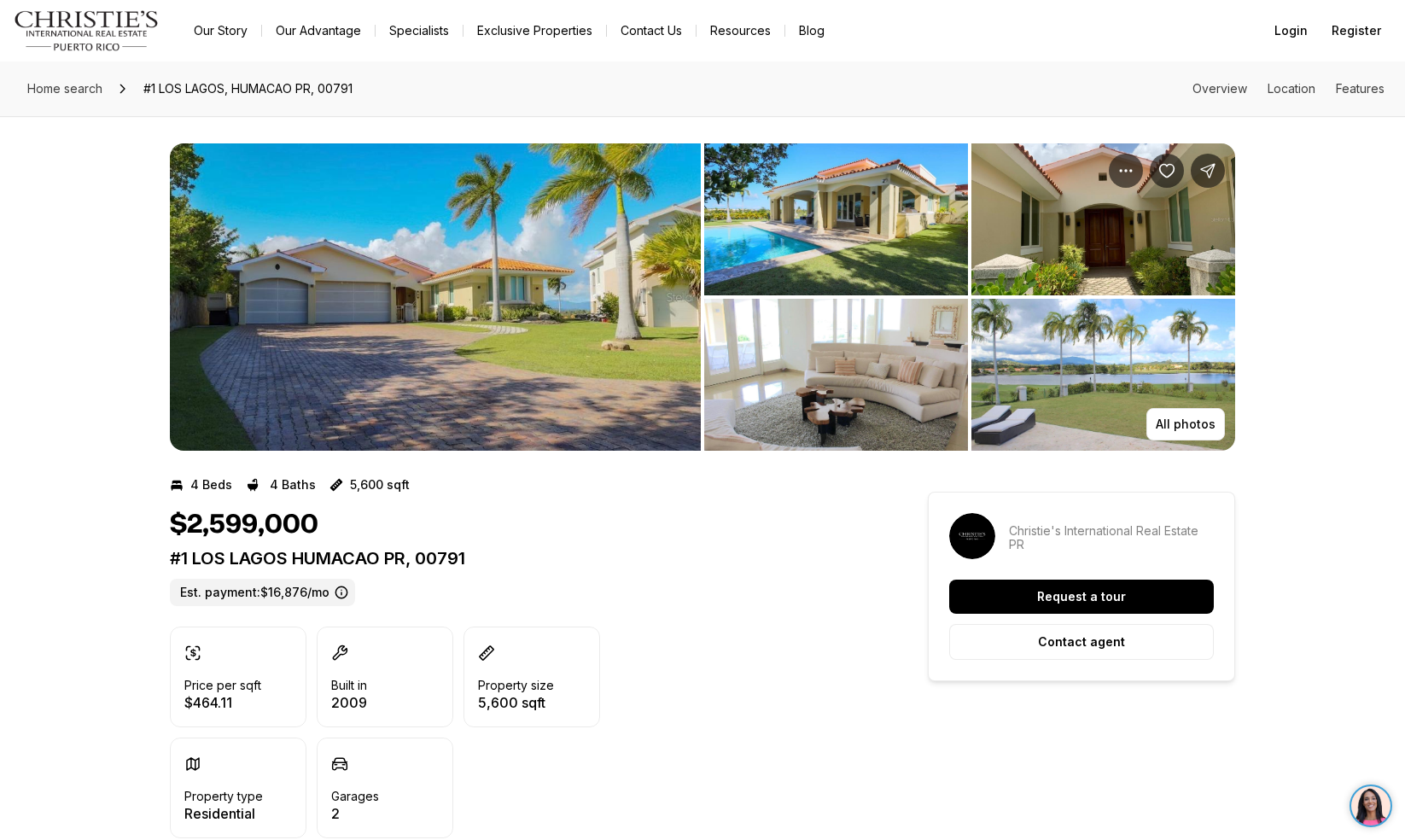
click at [357, 349] on img "View image gallery" at bounding box center [435, 297] width 531 height 307
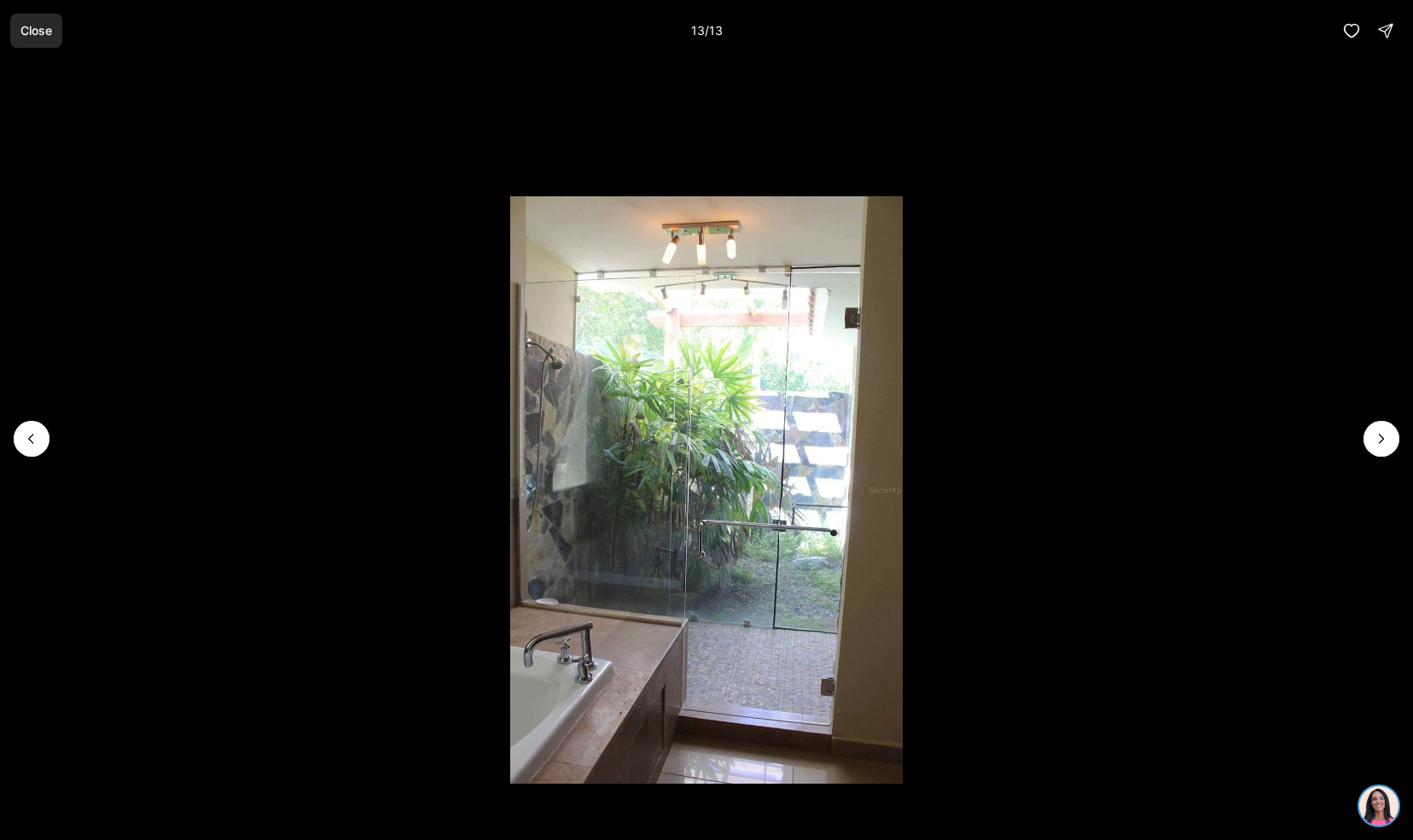
click at [39, 38] on button "Close" at bounding box center [36, 30] width 52 height 34
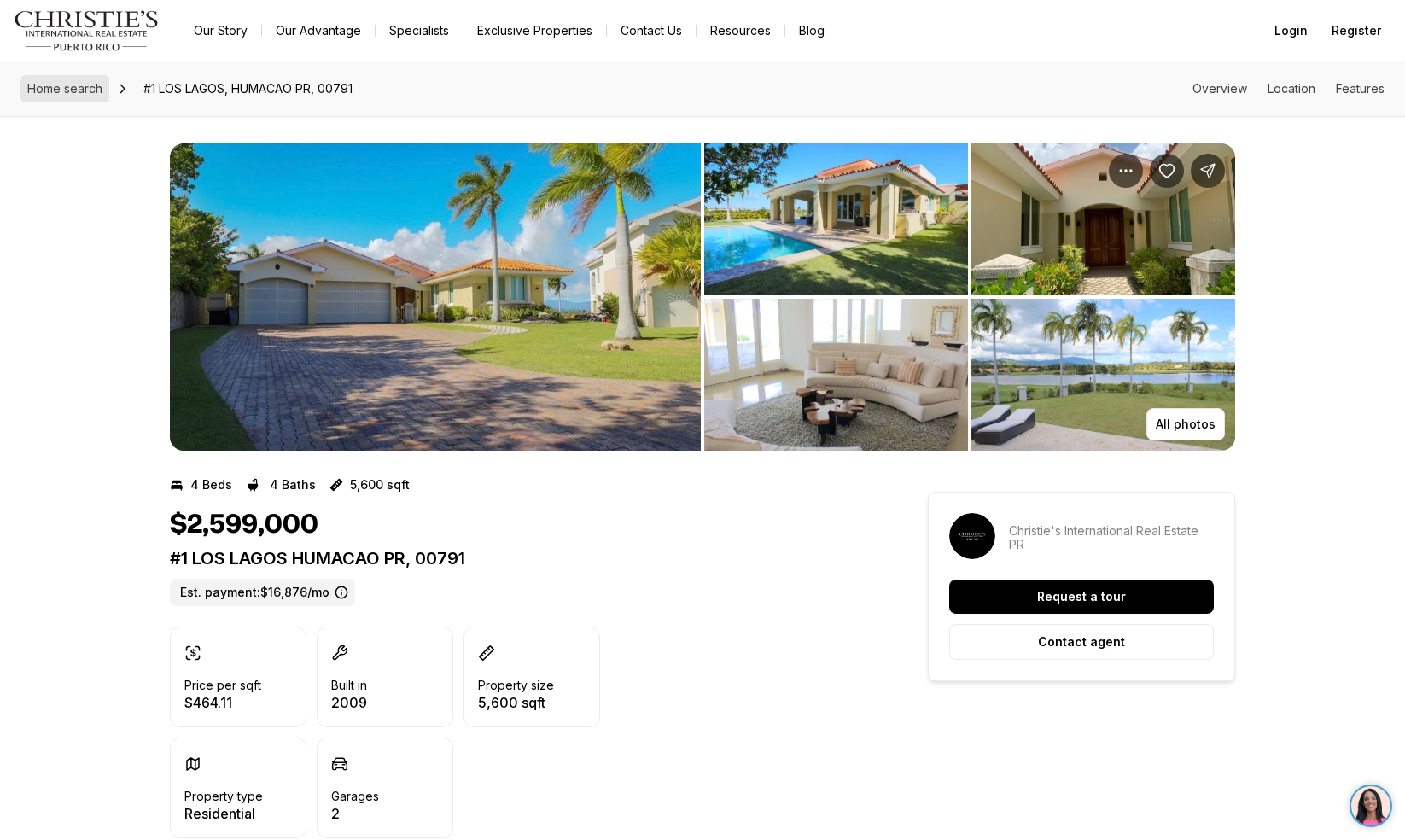
click at [47, 85] on span "Home search" at bounding box center [65, 89] width 75 height 15
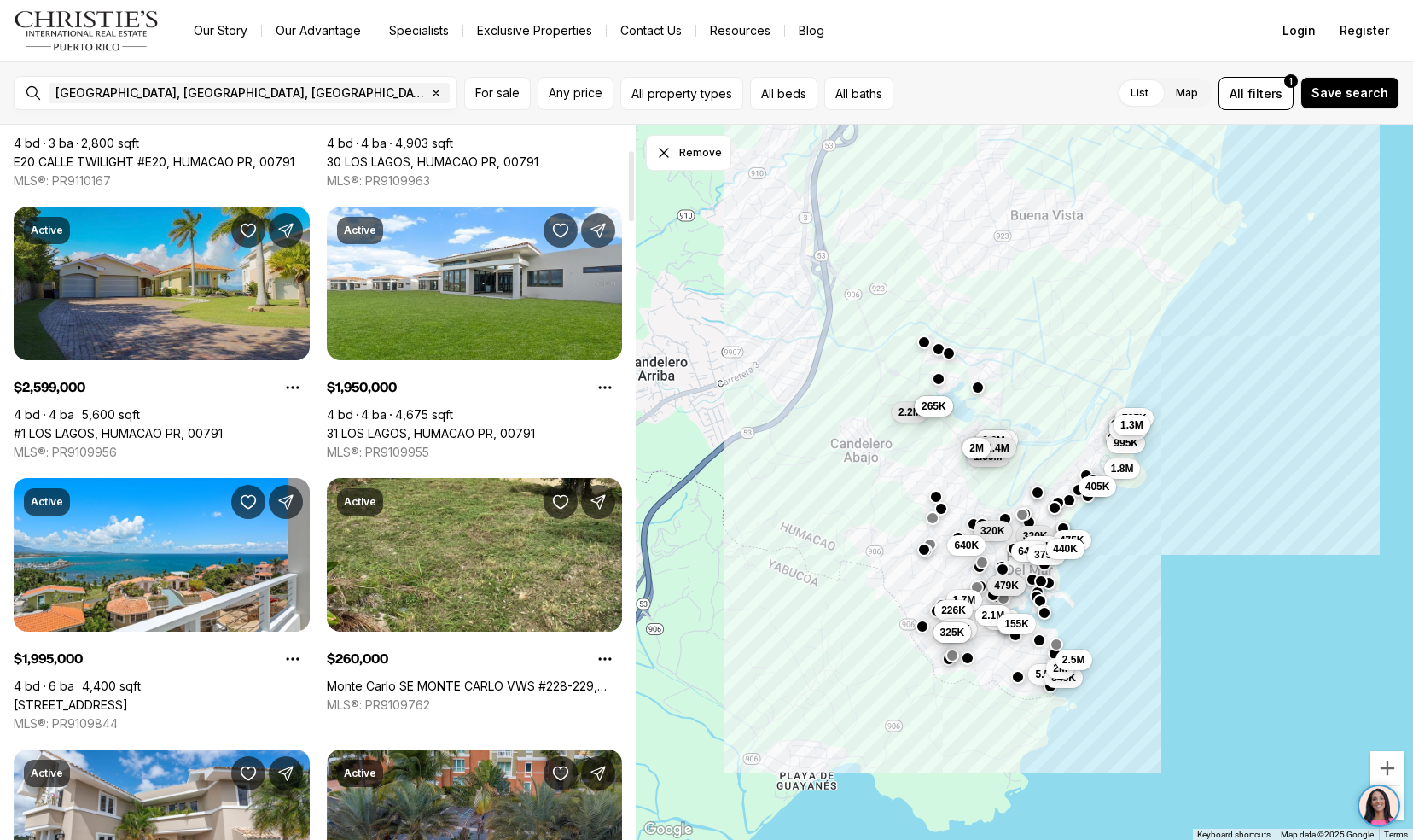
scroll to position [260, 0]
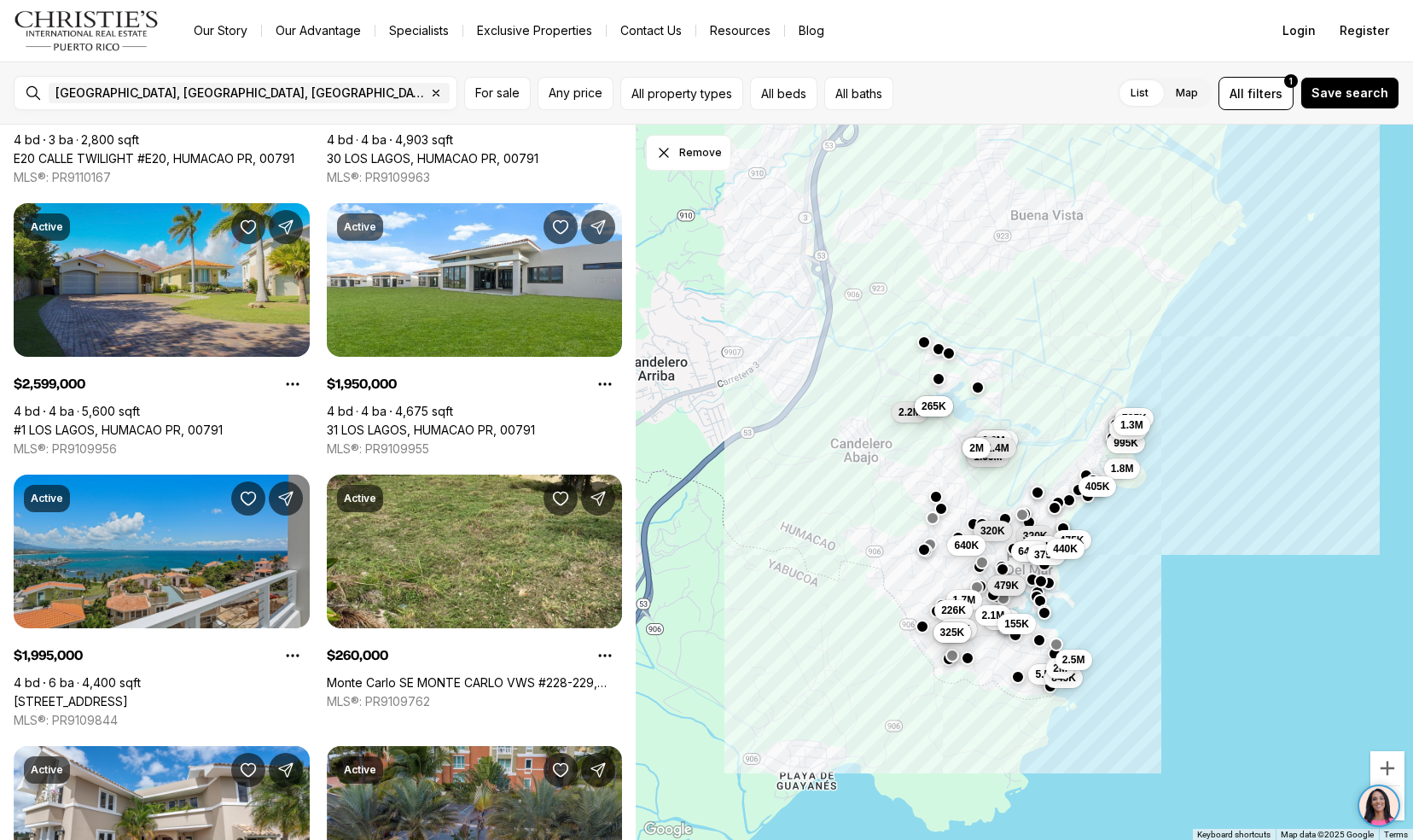
click at [55, 694] on link "48 SHELL CASTLE CLUB #48, HUMACAO PR, 00791" at bounding box center [71, 701] width 115 height 16
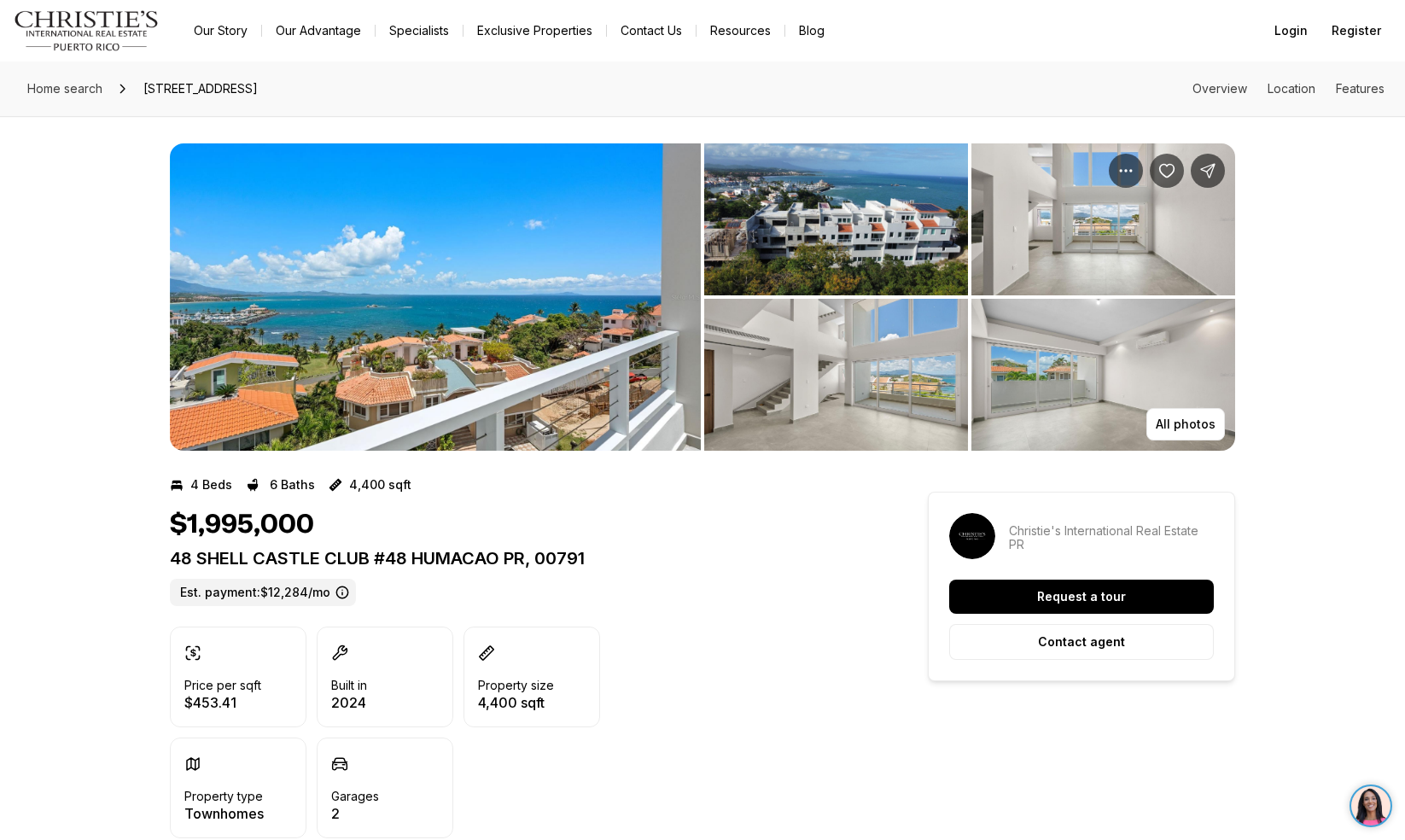
click at [322, 300] on img "View image gallery" at bounding box center [435, 297] width 531 height 307
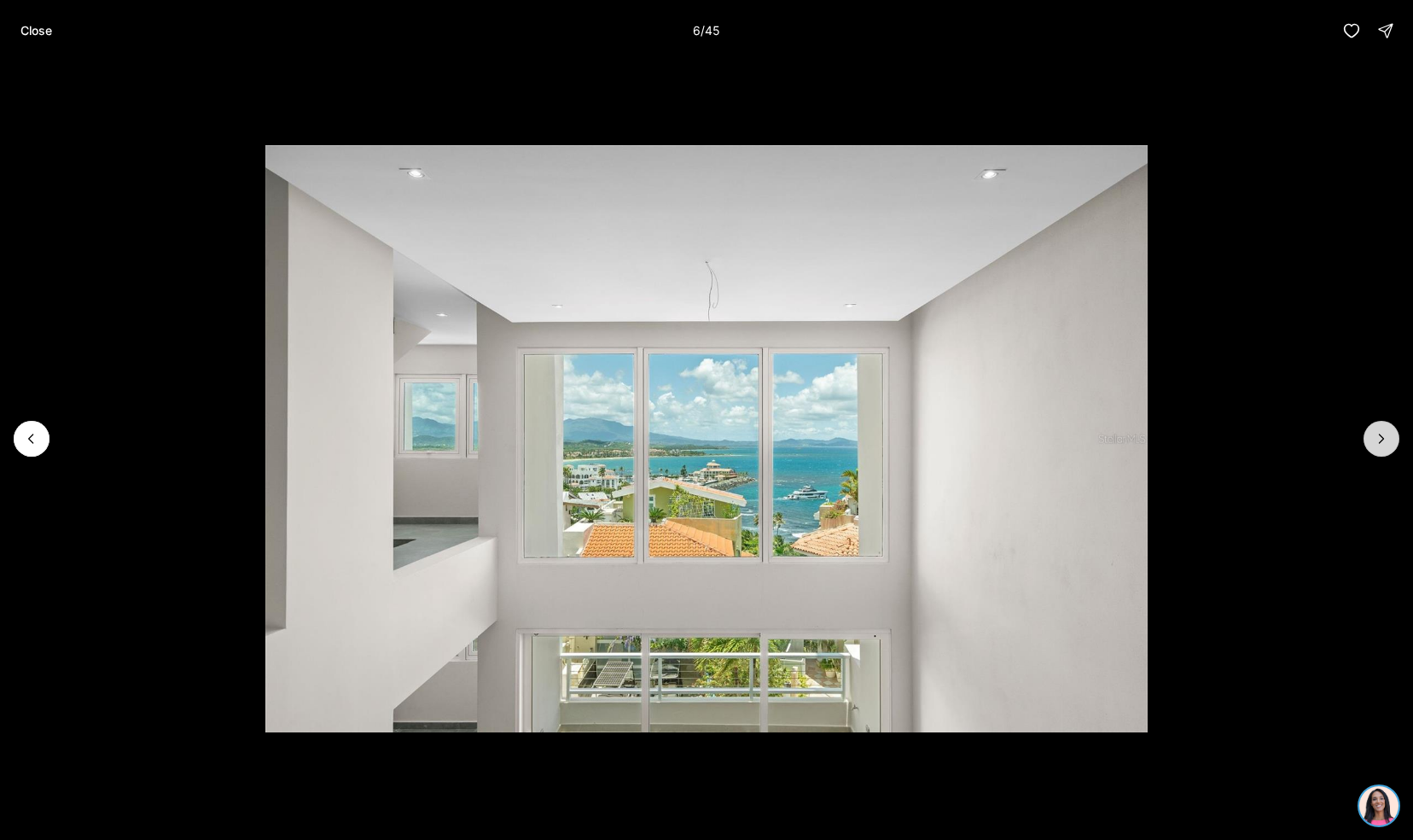
drag, startPoint x: 688, startPoint y: 398, endPoint x: 1386, endPoint y: 447, distance: 699.7
click at [1386, 447] on button "Next slide" at bounding box center [1382, 438] width 36 height 36
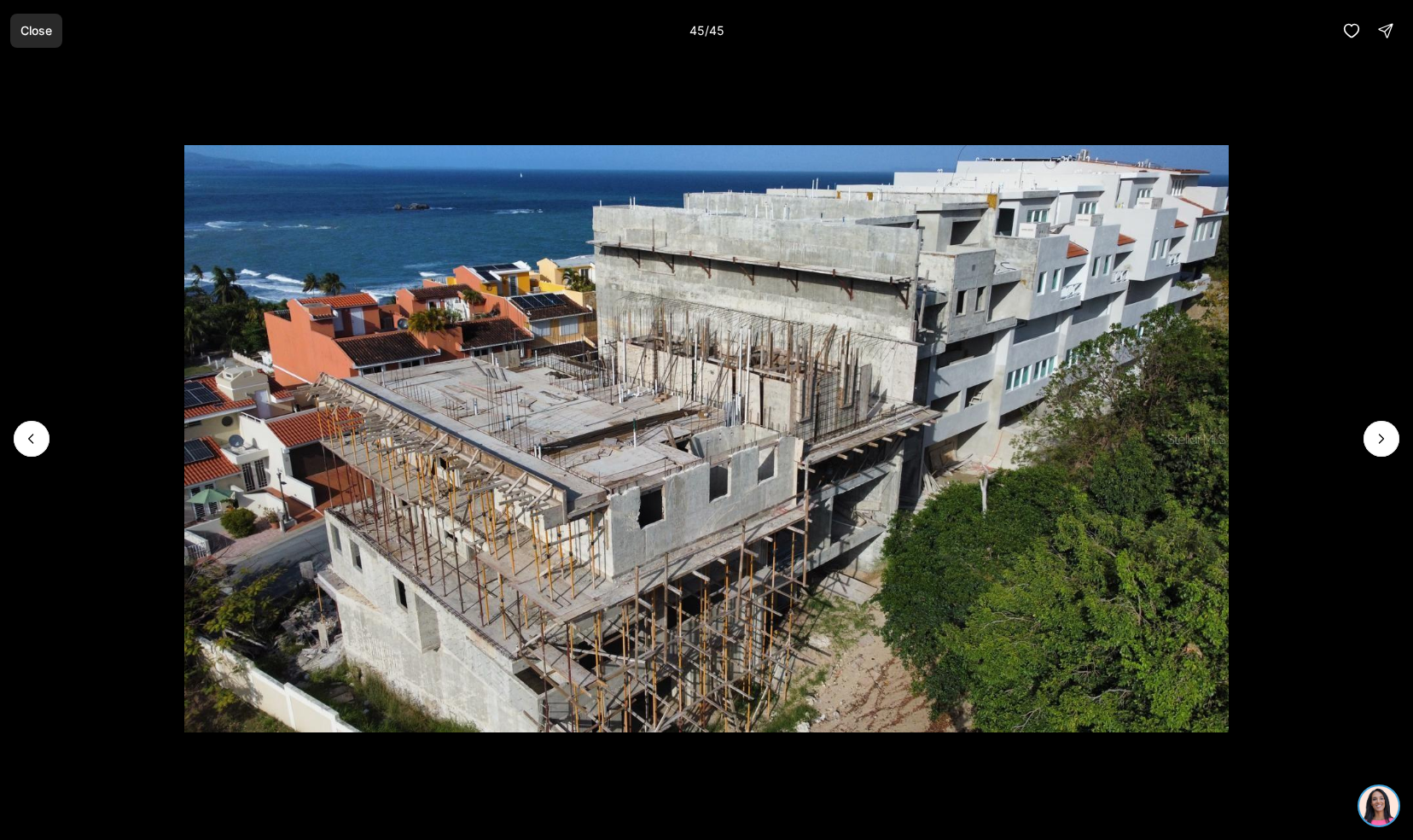
click at [57, 34] on button "Close" at bounding box center [36, 30] width 52 height 34
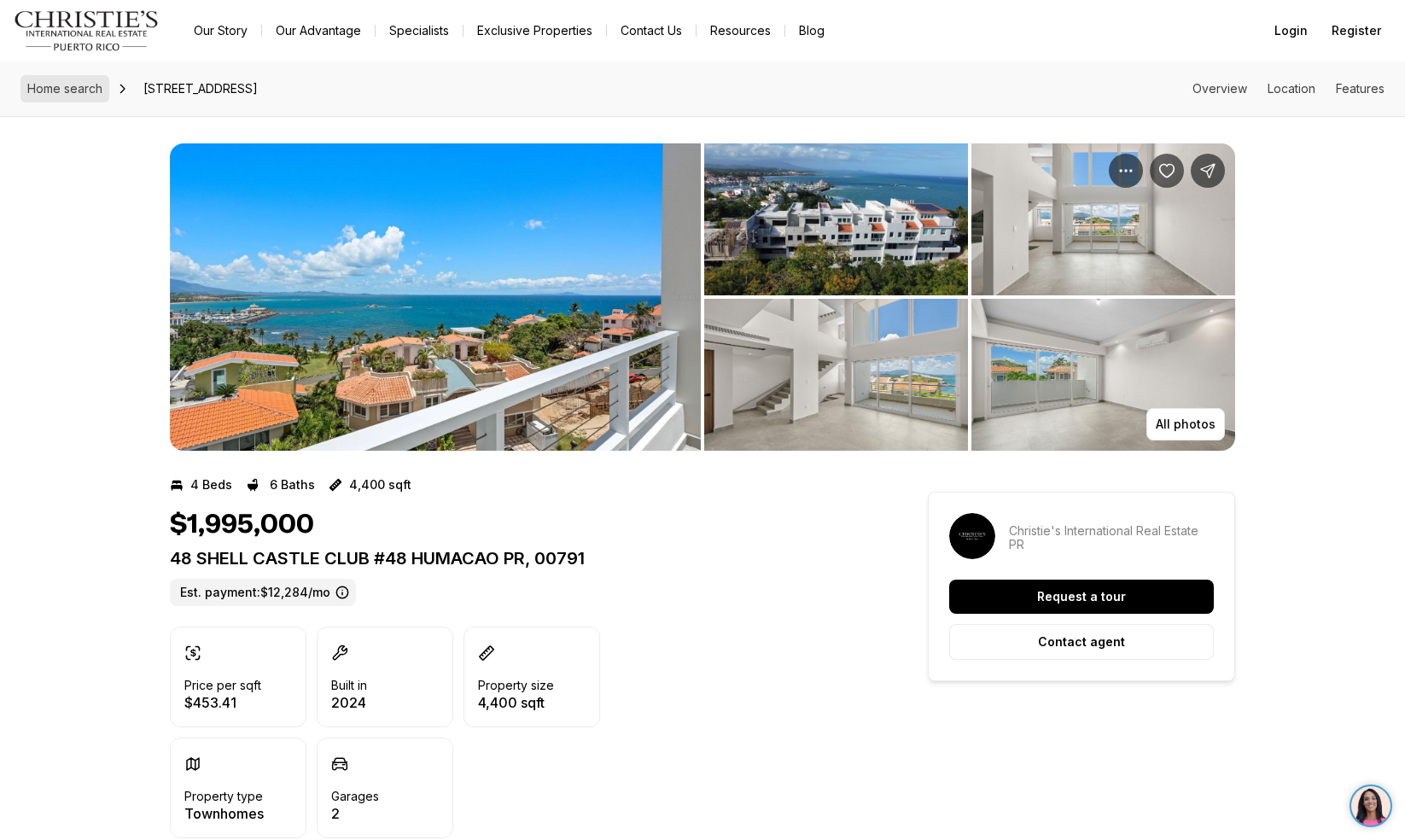
click at [83, 95] on span "Home search" at bounding box center [65, 89] width 75 height 15
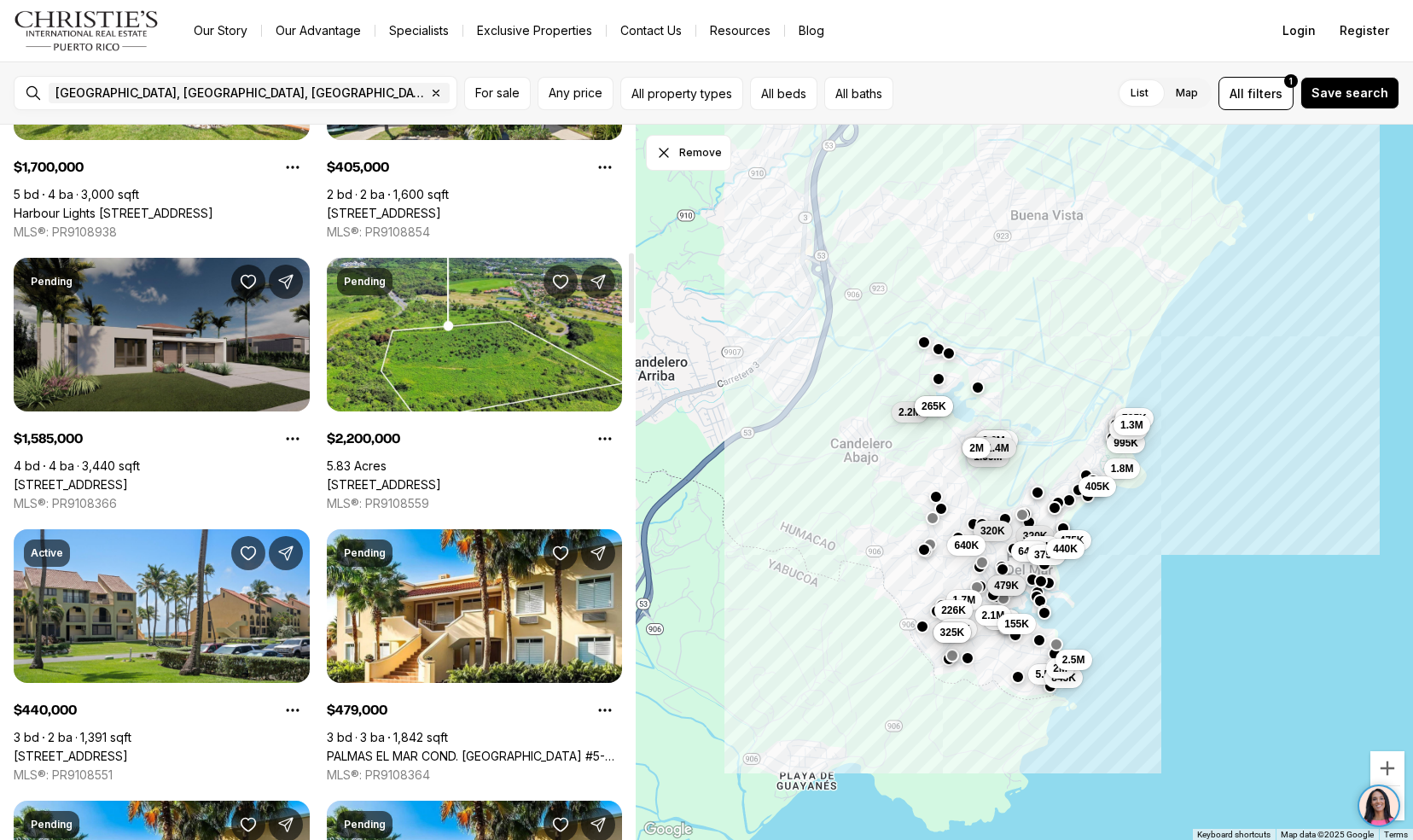
scroll to position [1284, 0]
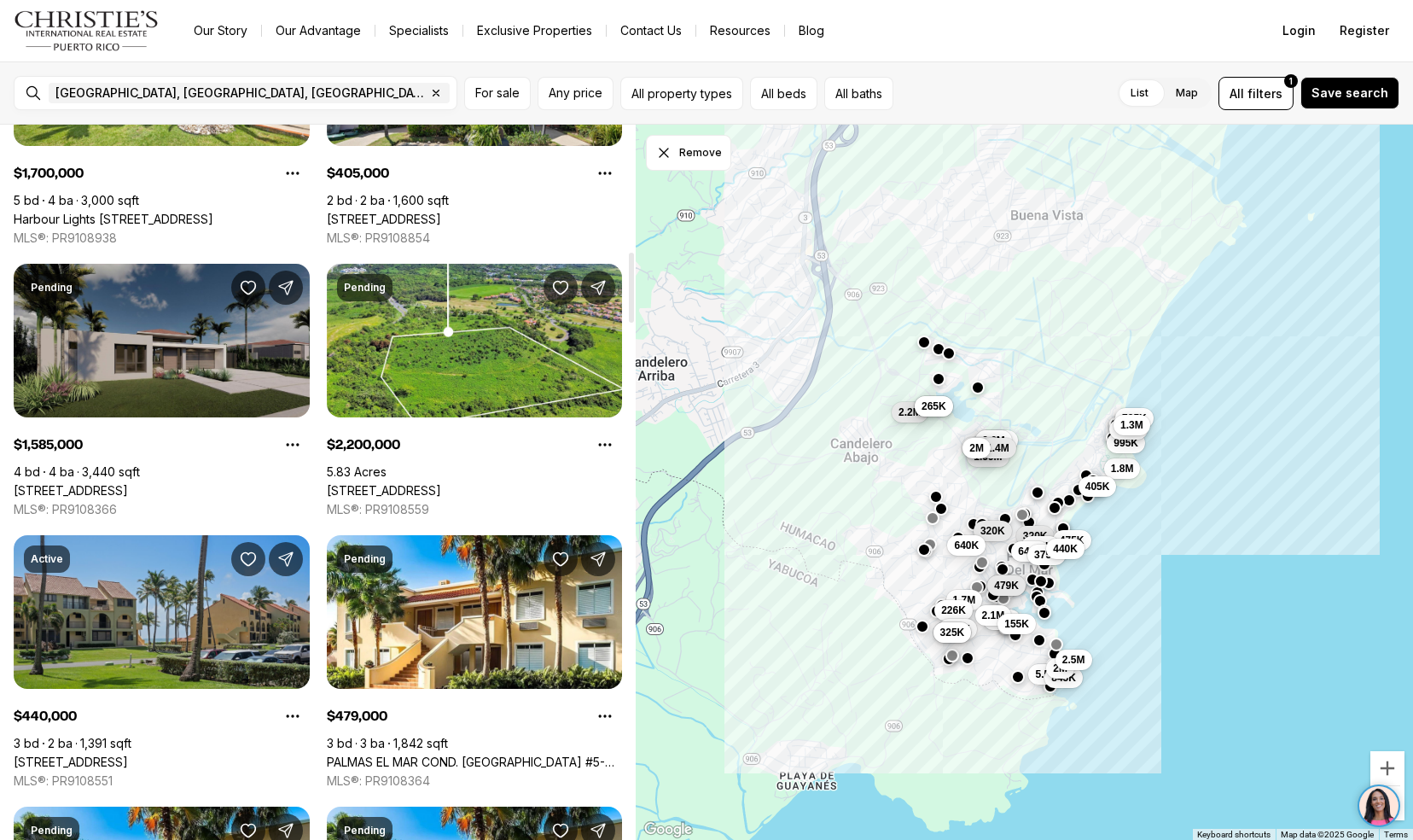
click at [128, 754] on link "[STREET_ADDRESS]" at bounding box center [71, 761] width 115 height 16
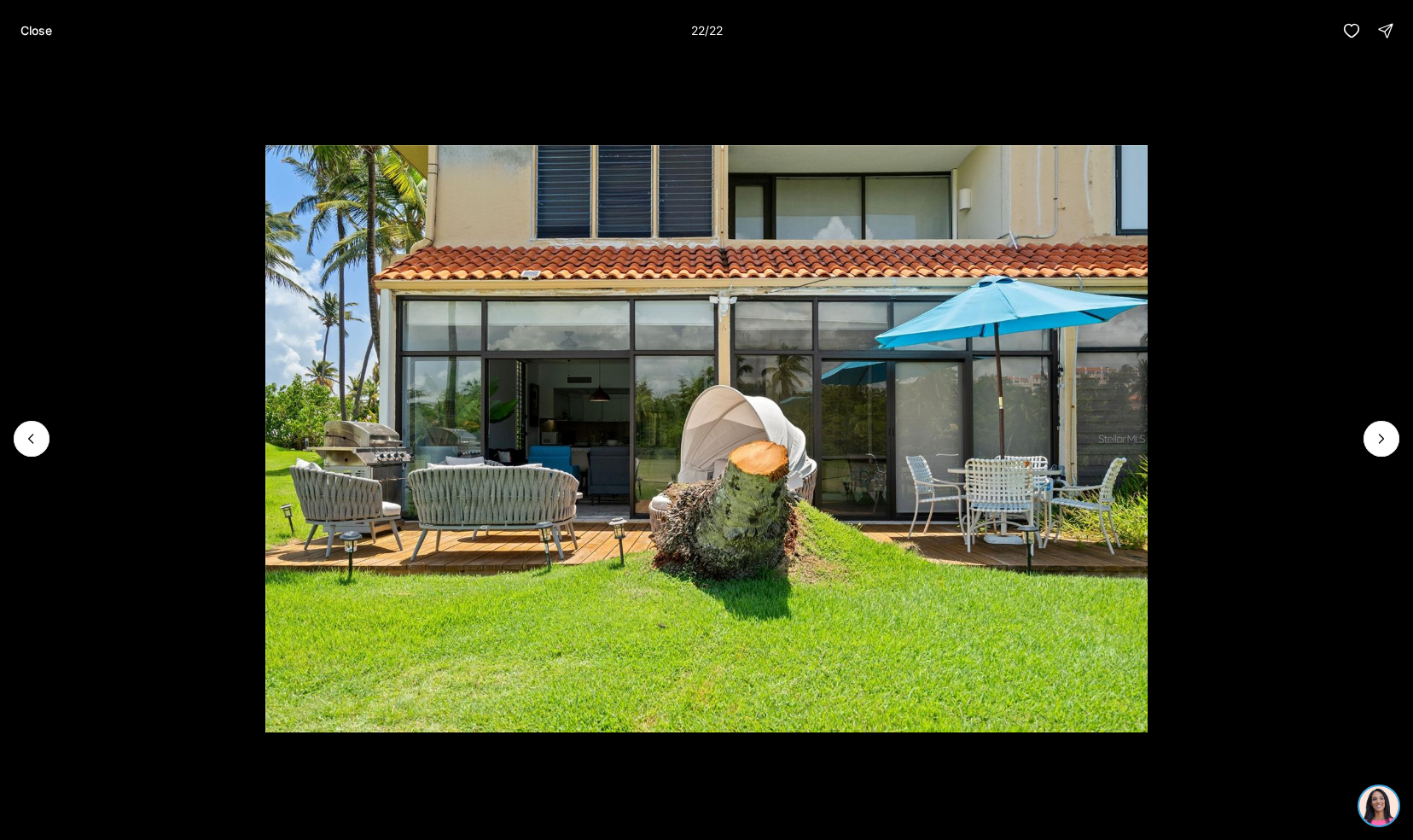
click at [46, 40] on button "Close" at bounding box center [36, 30] width 52 height 34
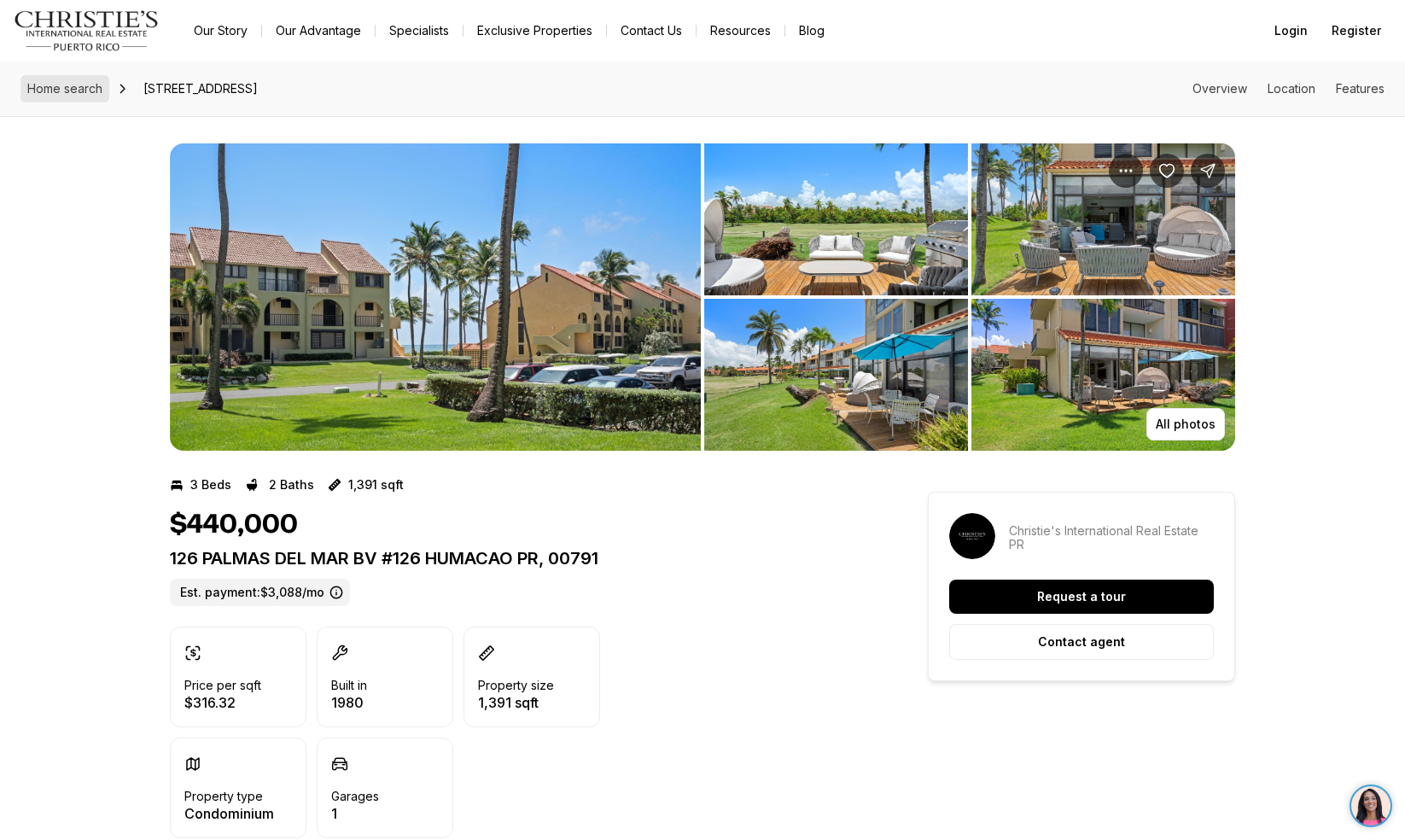
click at [73, 84] on span "Home search" at bounding box center [65, 89] width 75 height 15
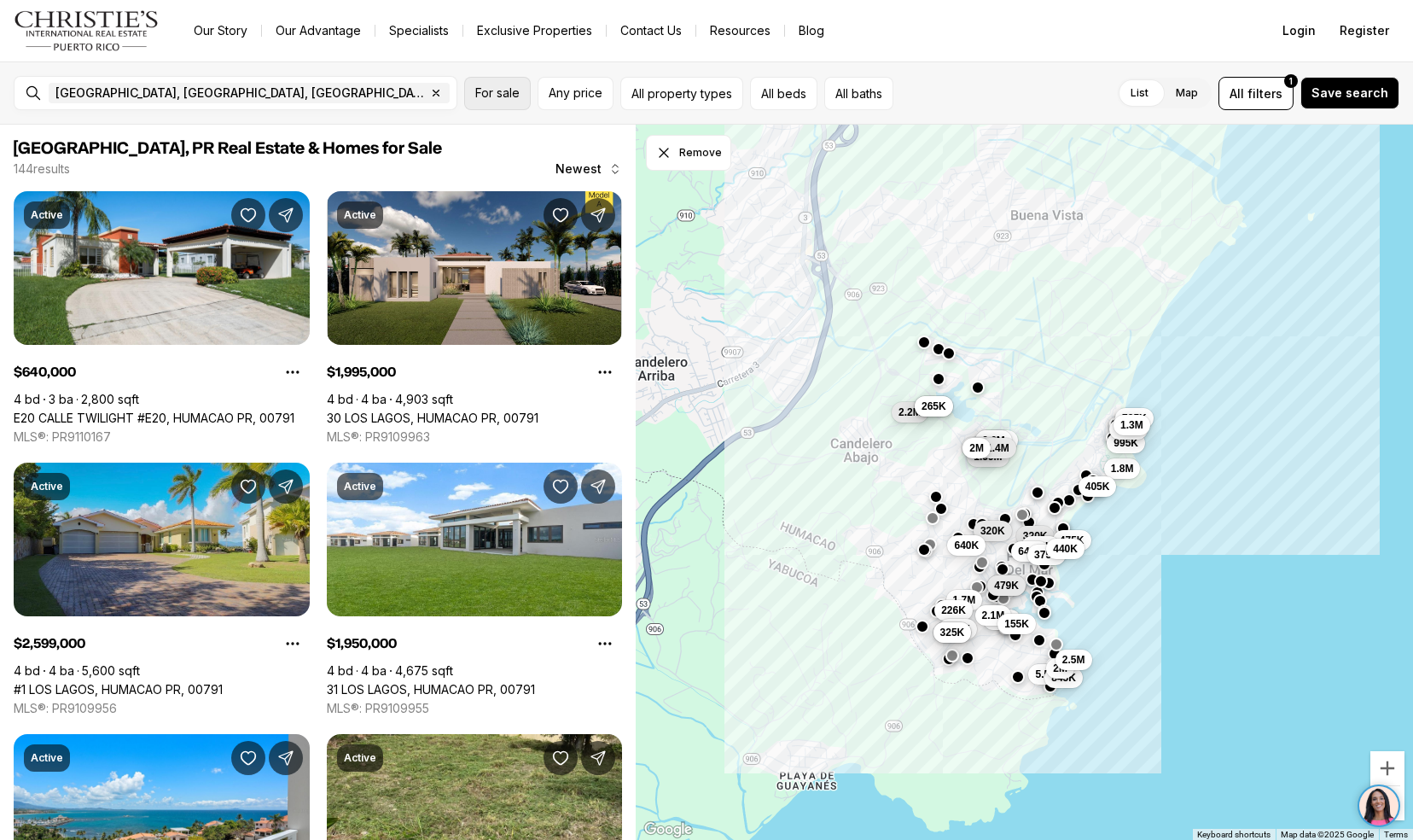
click at [514, 104] on button "For sale" at bounding box center [497, 93] width 67 height 33
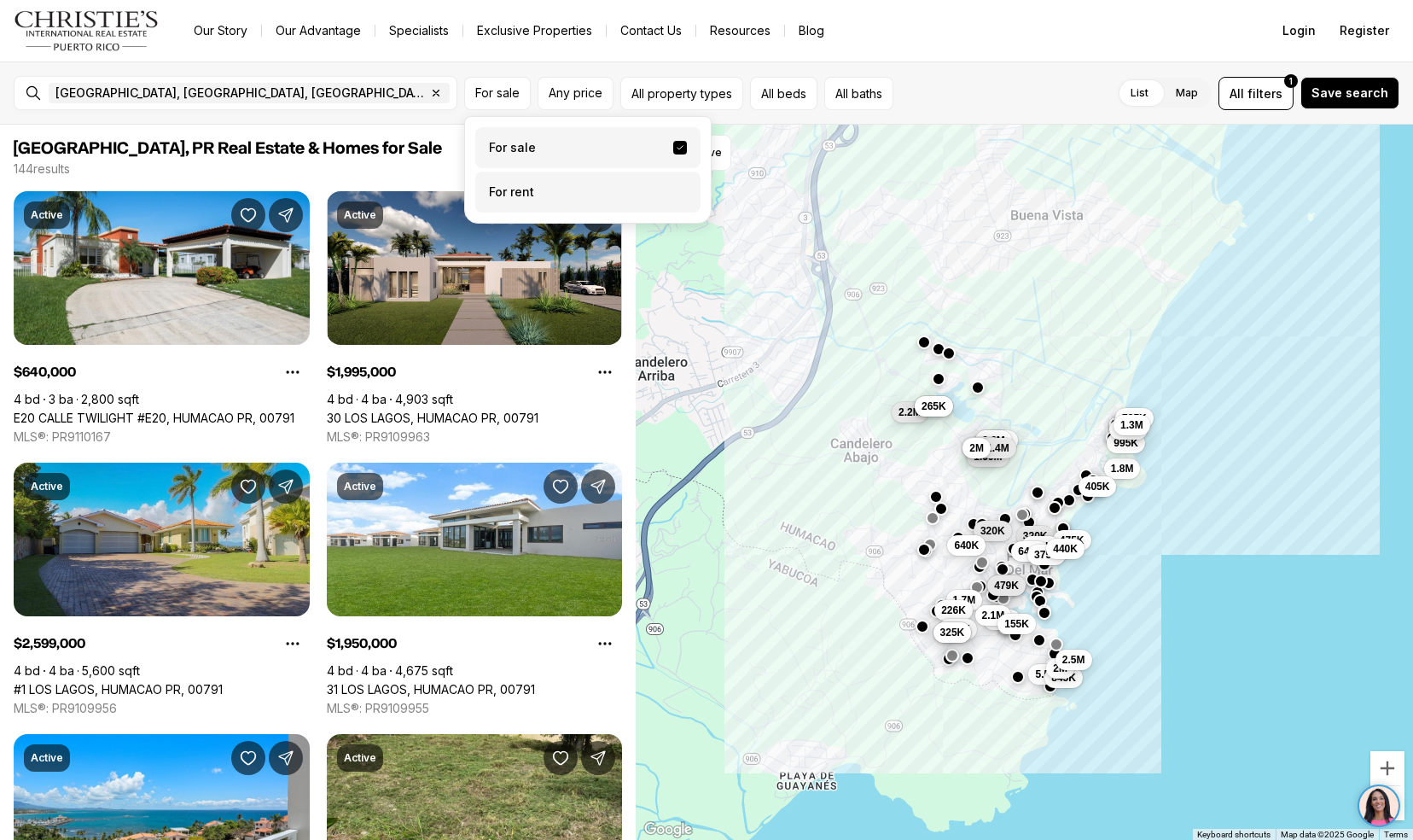
click at [560, 196] on label "For rent" at bounding box center [588, 192] width 225 height 41
click at [674, 185] on button "For rent" at bounding box center [680, 185] width 14 height 0
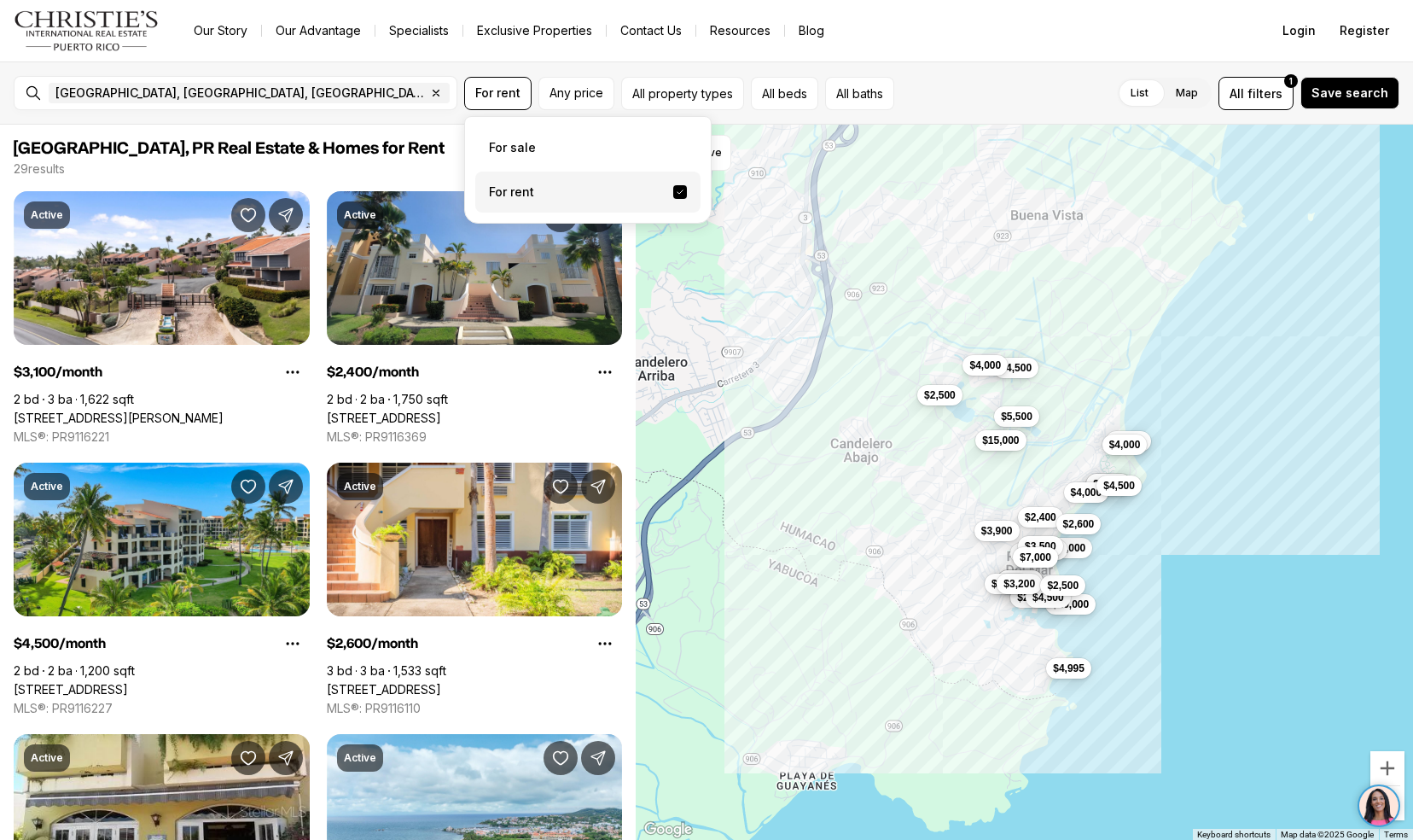
scroll to position [201, 0]
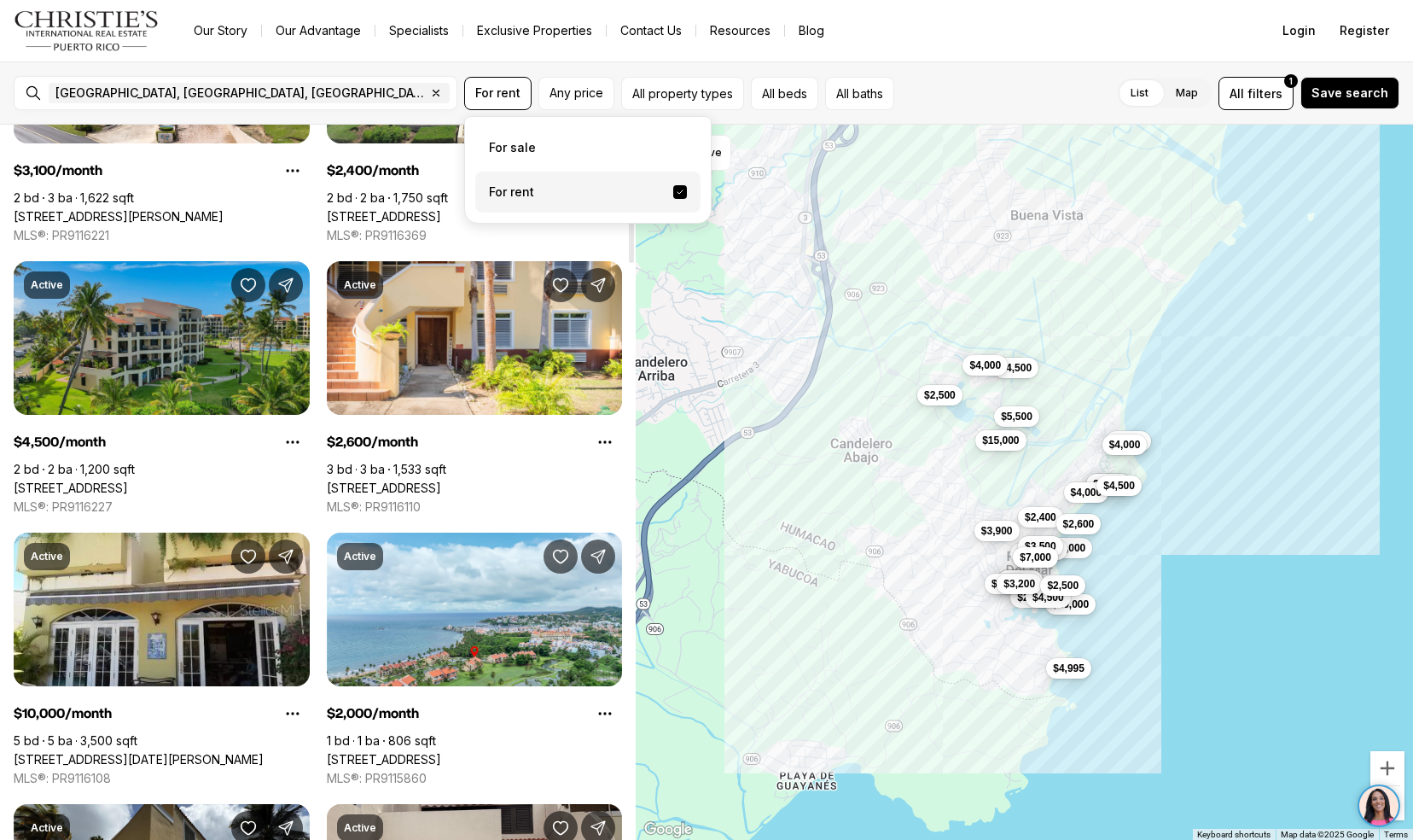
click at [62, 481] on link "[STREET_ADDRESS]" at bounding box center [71, 488] width 115 height 16
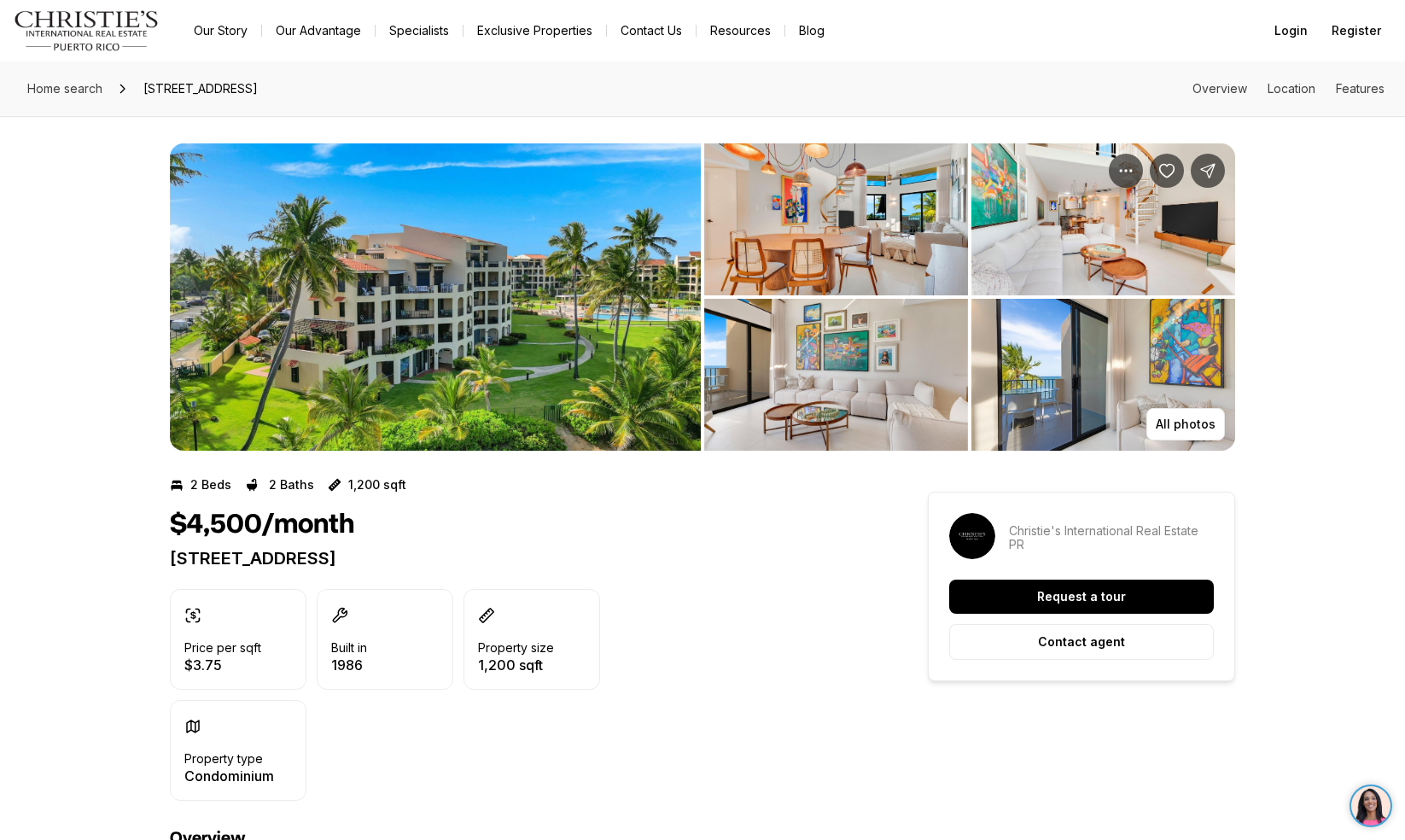
click at [556, 350] on img "View image gallery" at bounding box center [435, 297] width 531 height 307
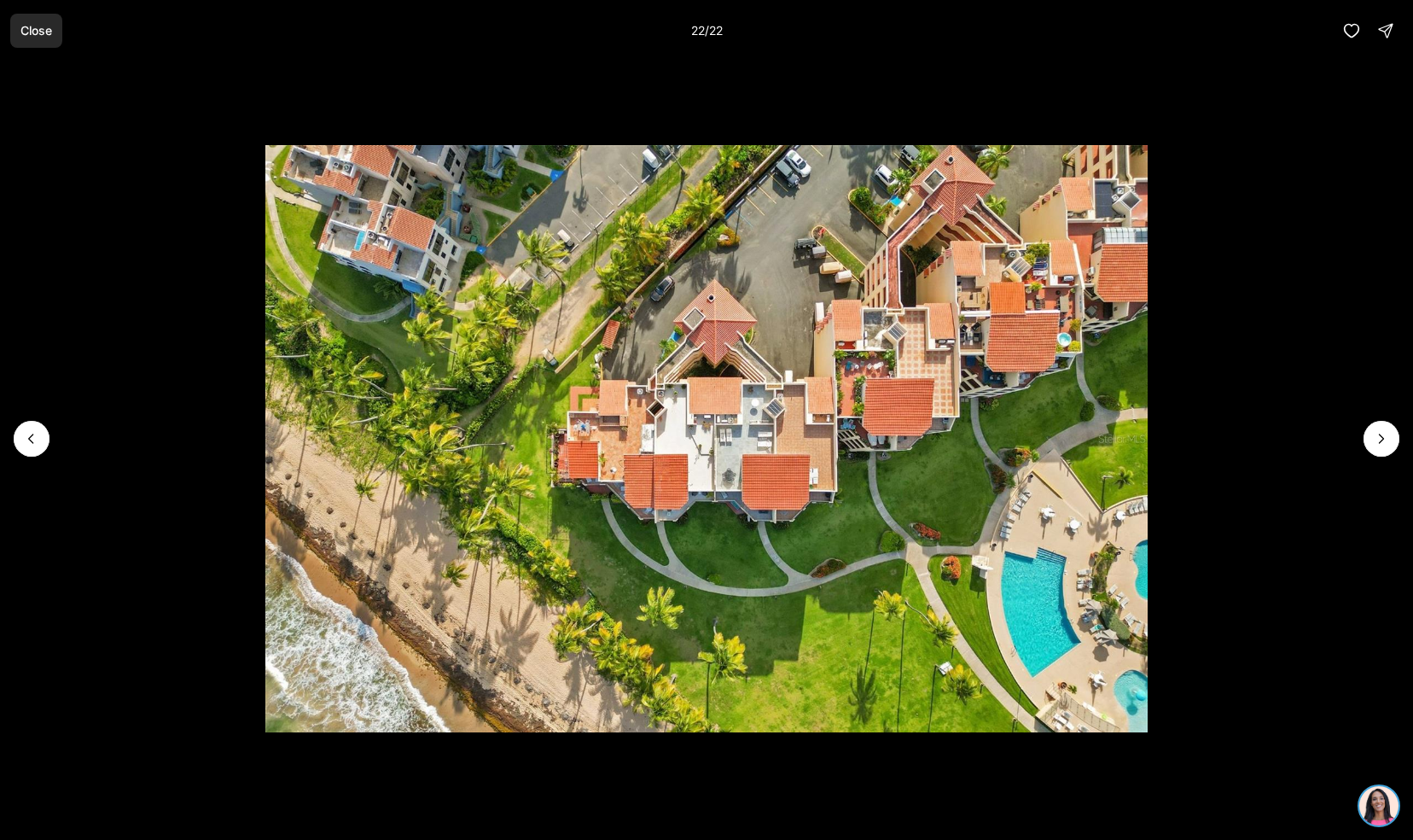
click at [40, 17] on button "Close" at bounding box center [36, 30] width 52 height 34
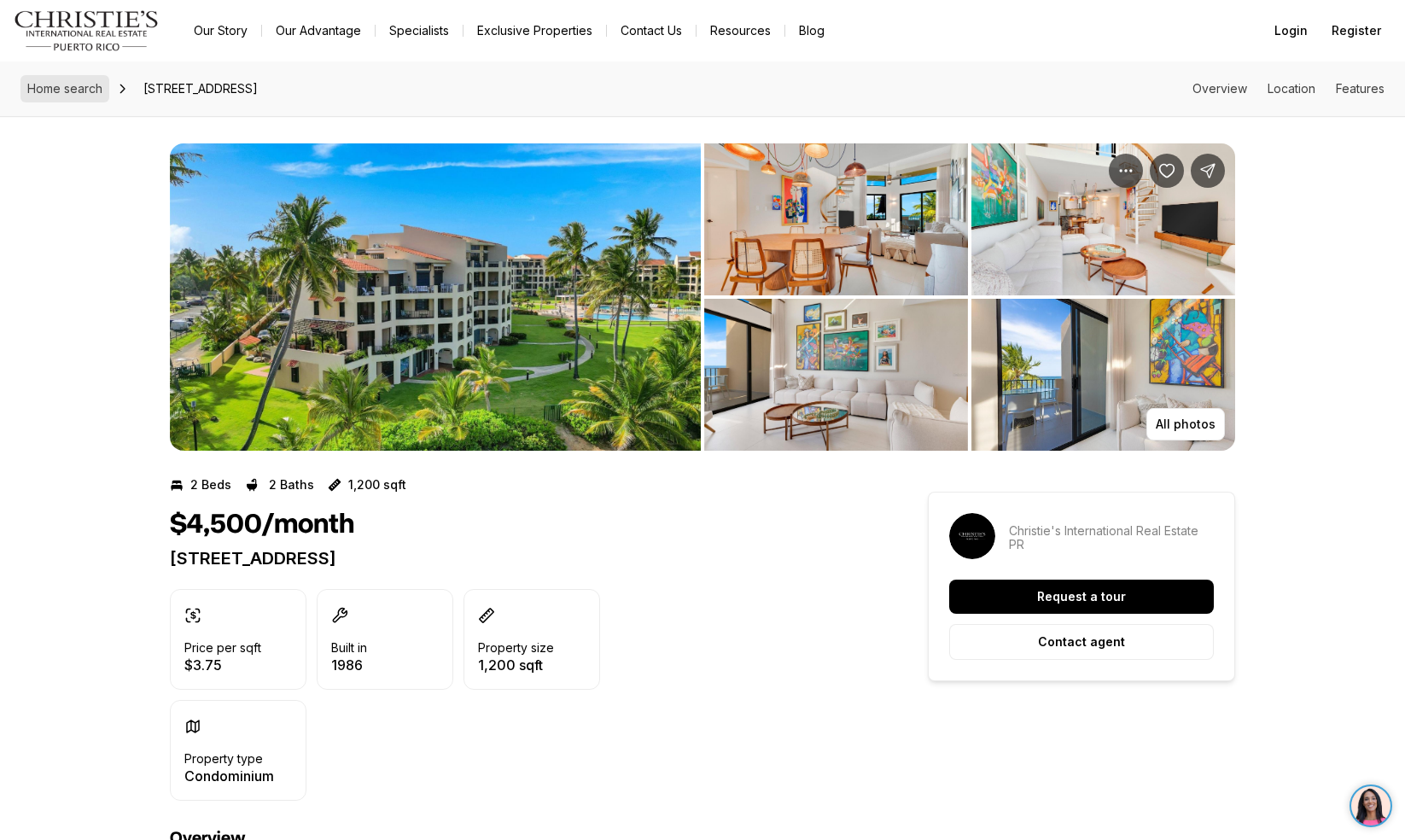
click at [88, 93] on span "Home search" at bounding box center [65, 89] width 75 height 15
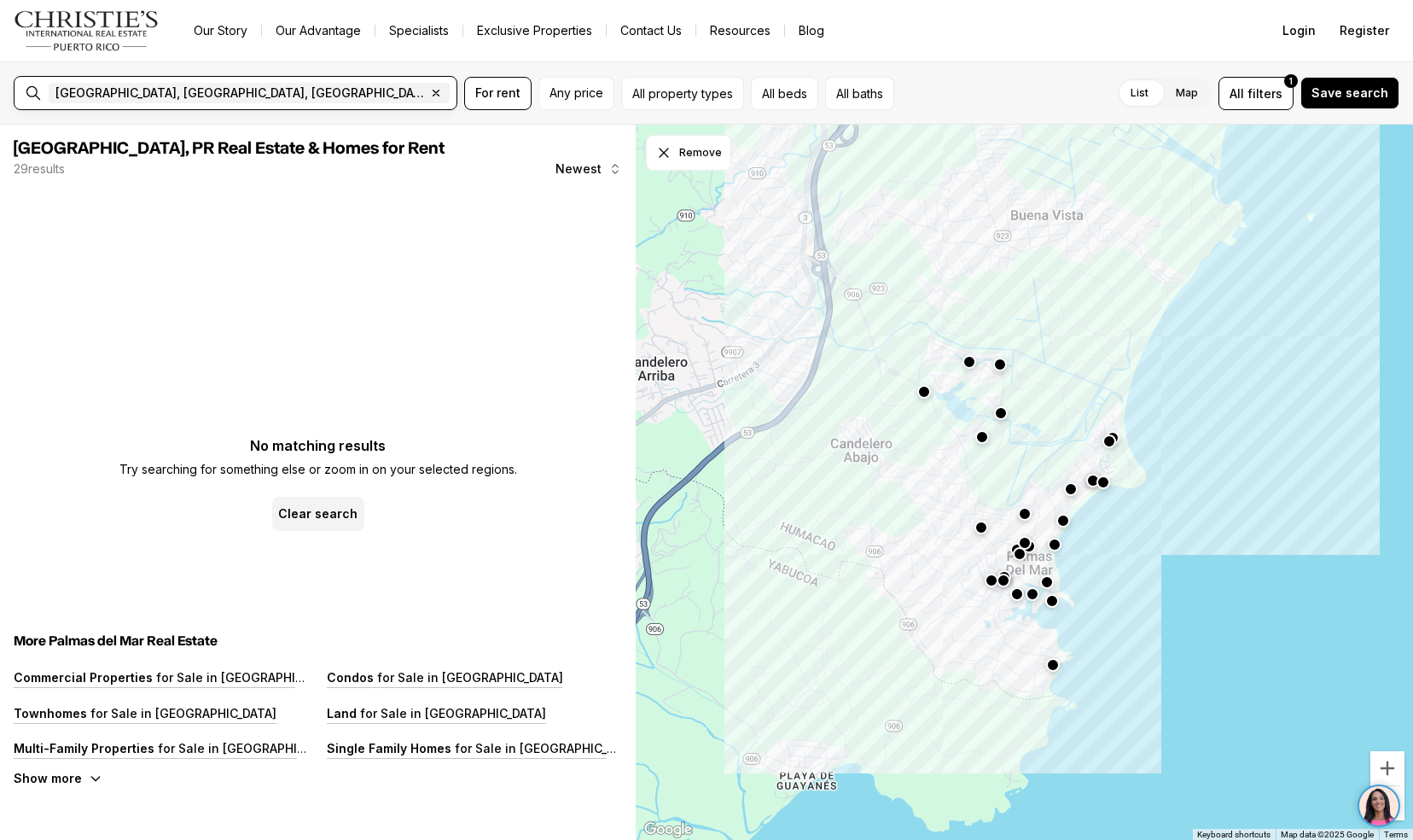
click at [453, 87] on input "text" at bounding box center [512, 93] width 119 height 20
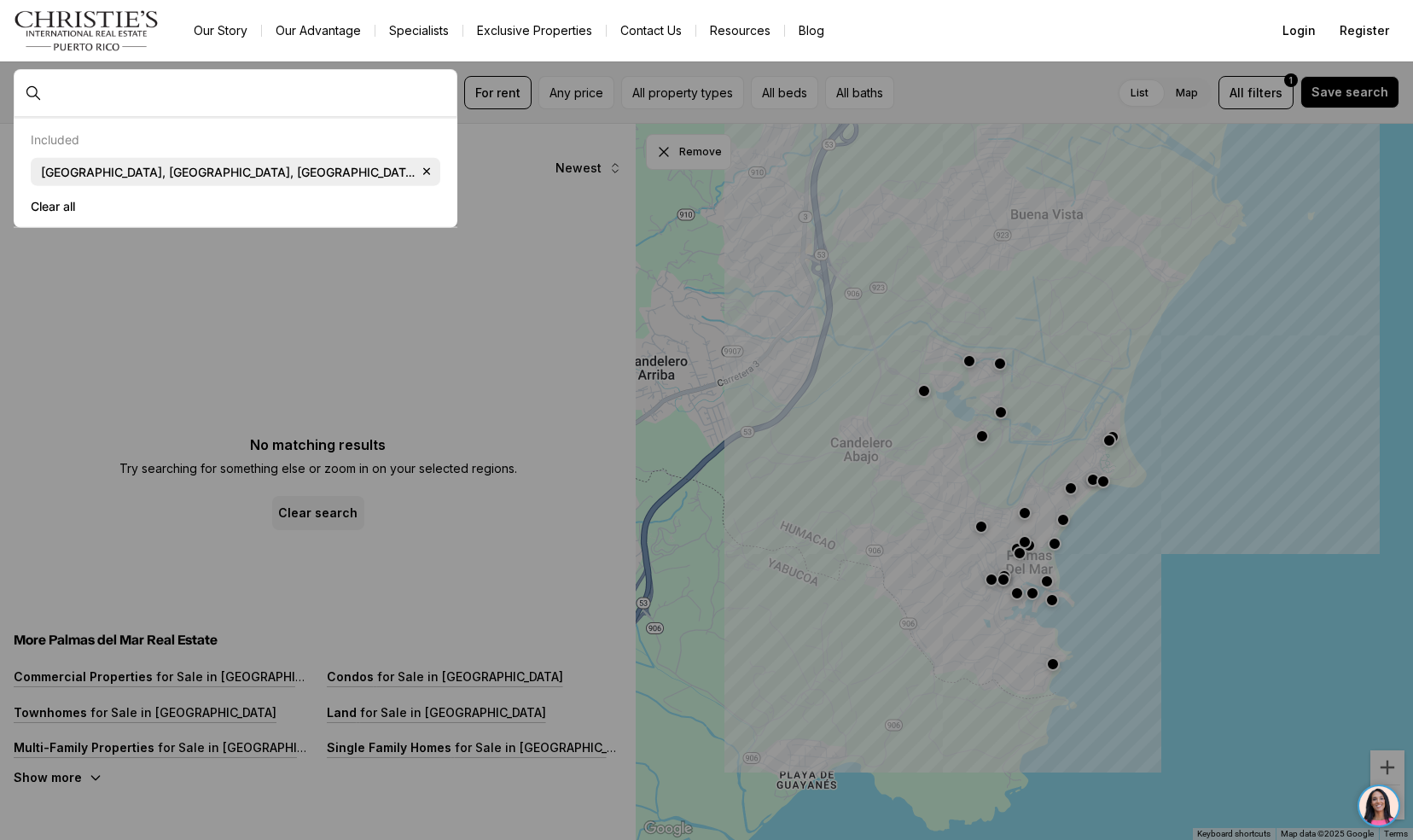
click at [161, 162] on span "[GEOGRAPHIC_DATA], [GEOGRAPHIC_DATA], [GEOGRAPHIC_DATA] Remove [GEOGRAPHIC_DATA…" at bounding box center [235, 171] width 409 height 29
click at [143, 171] on span "[GEOGRAPHIC_DATA], [GEOGRAPHIC_DATA], [GEOGRAPHIC_DATA]" at bounding box center [228, 171] width 375 height 16
click at [150, 179] on span "[GEOGRAPHIC_DATA], [GEOGRAPHIC_DATA], [GEOGRAPHIC_DATA] Remove [GEOGRAPHIC_DATA…" at bounding box center [235, 171] width 409 height 29
click at [230, 134] on div "Included" at bounding box center [235, 140] width 409 height 16
click at [220, 98] on input "text" at bounding box center [250, 92] width 401 height 14
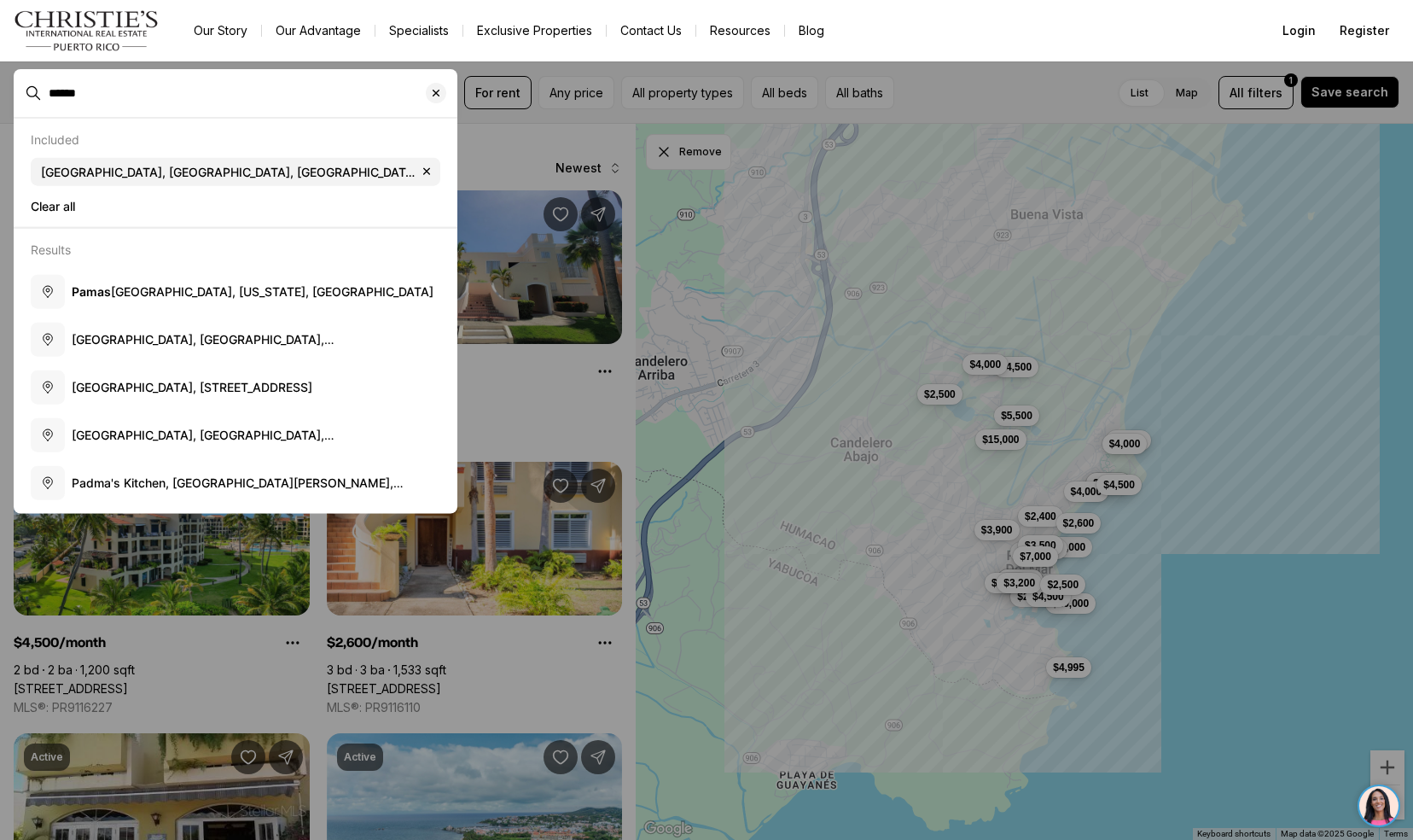
type input "*****"
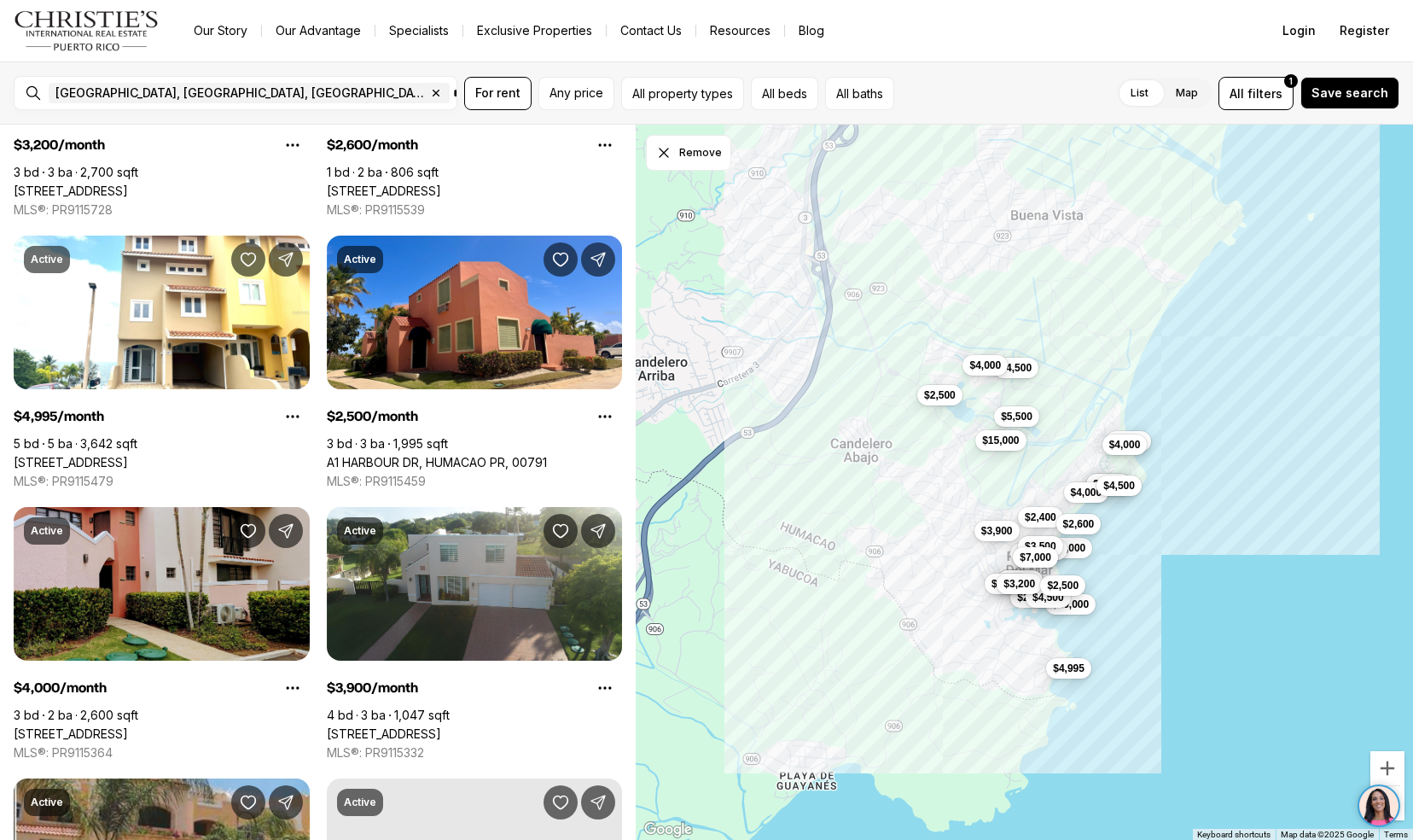
scroll to position [1396, 0]
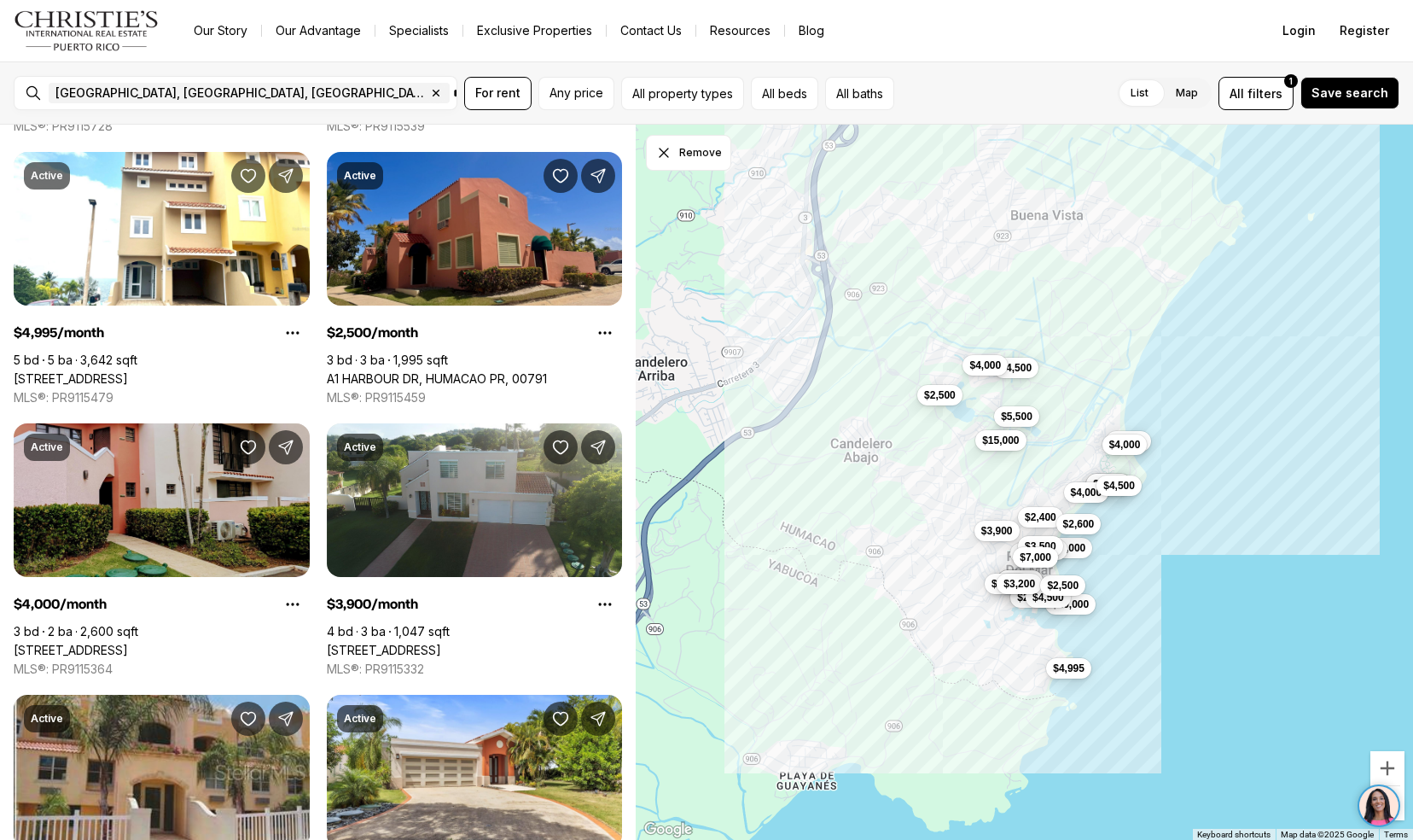
click at [369, 371] on link "A1 HARBOUR DR, HUMACAO PR, 00791" at bounding box center [437, 379] width 220 height 16
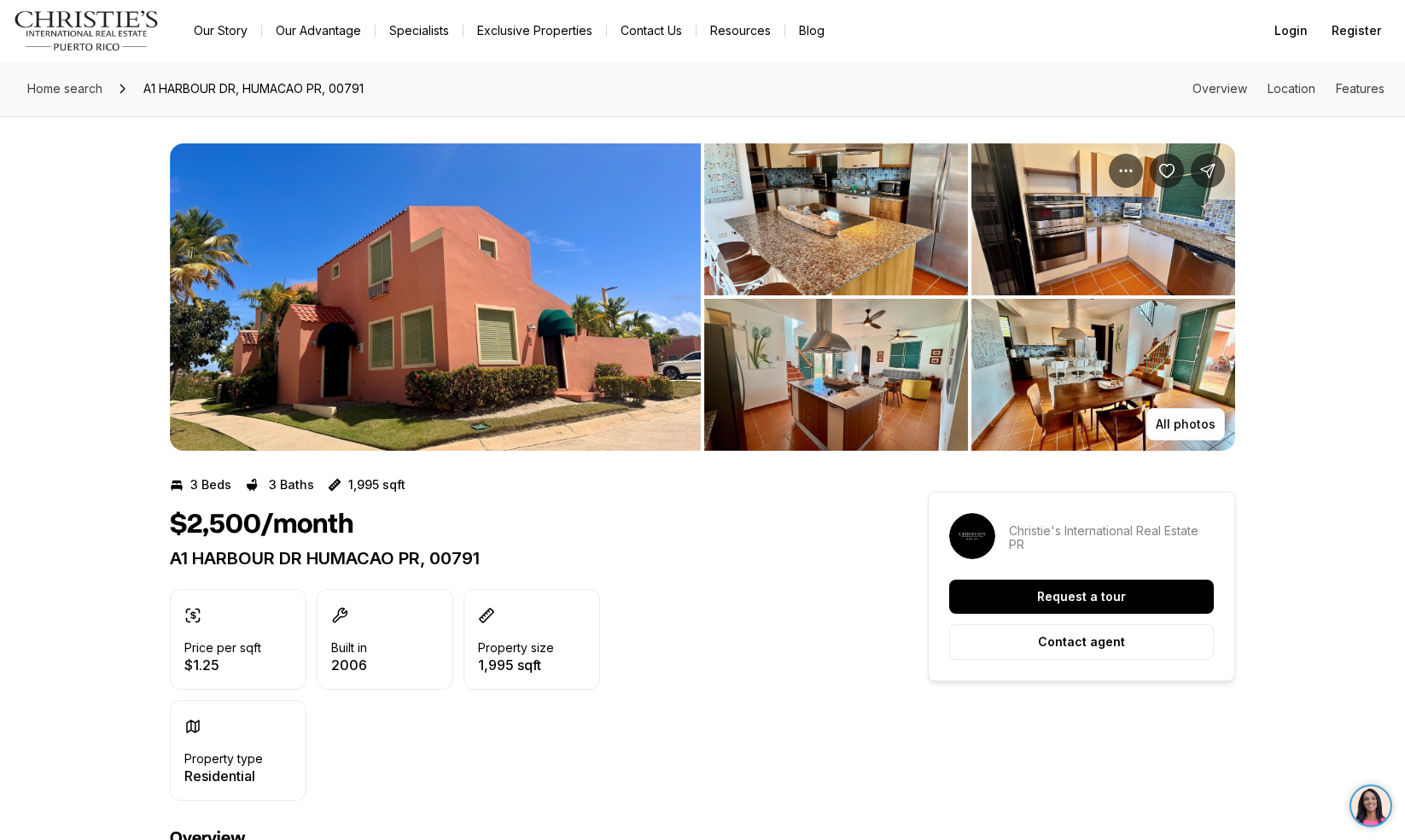
click at [463, 278] on img "View image gallery" at bounding box center [435, 297] width 531 height 307
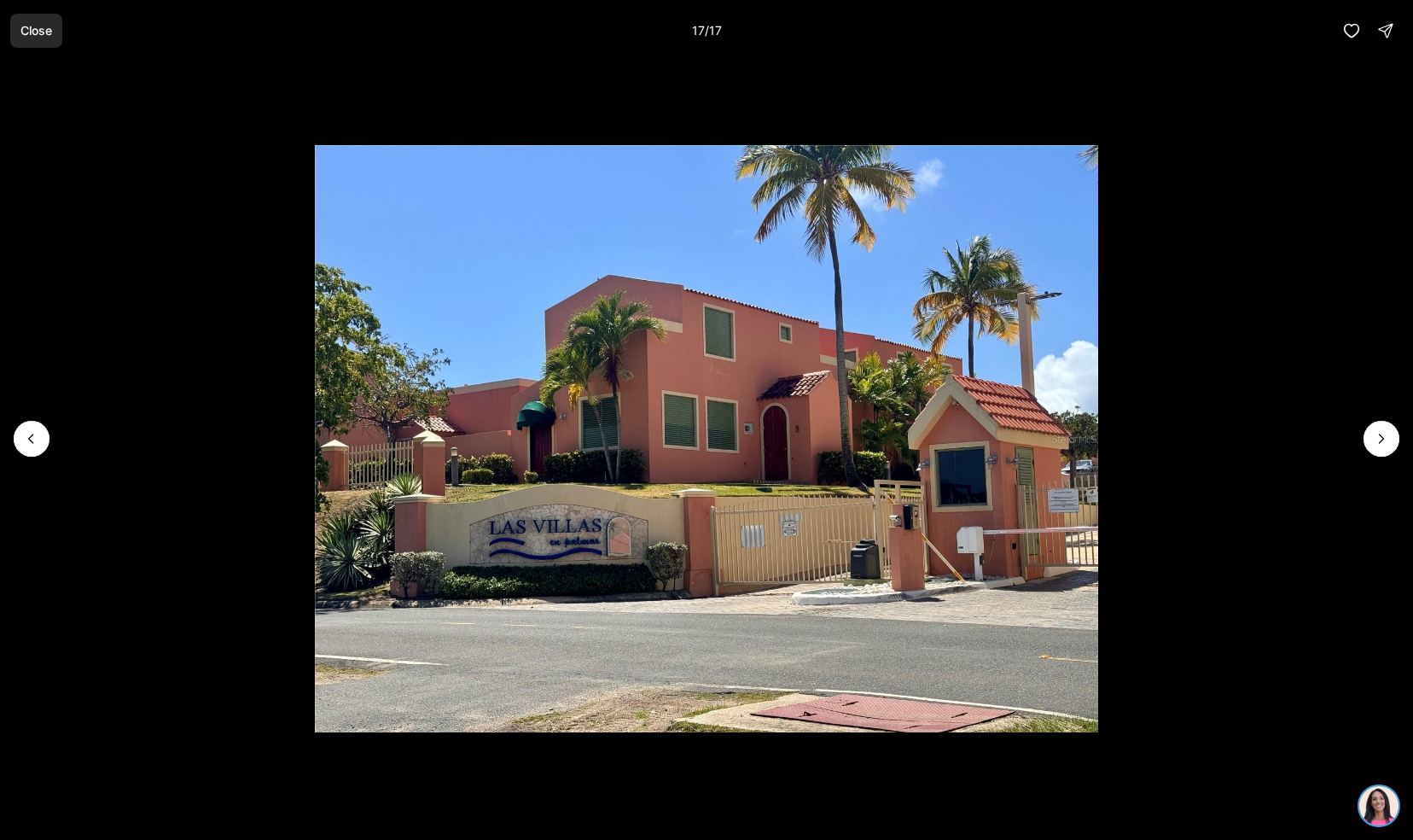
click at [17, 35] on button "Close" at bounding box center [36, 30] width 52 height 34
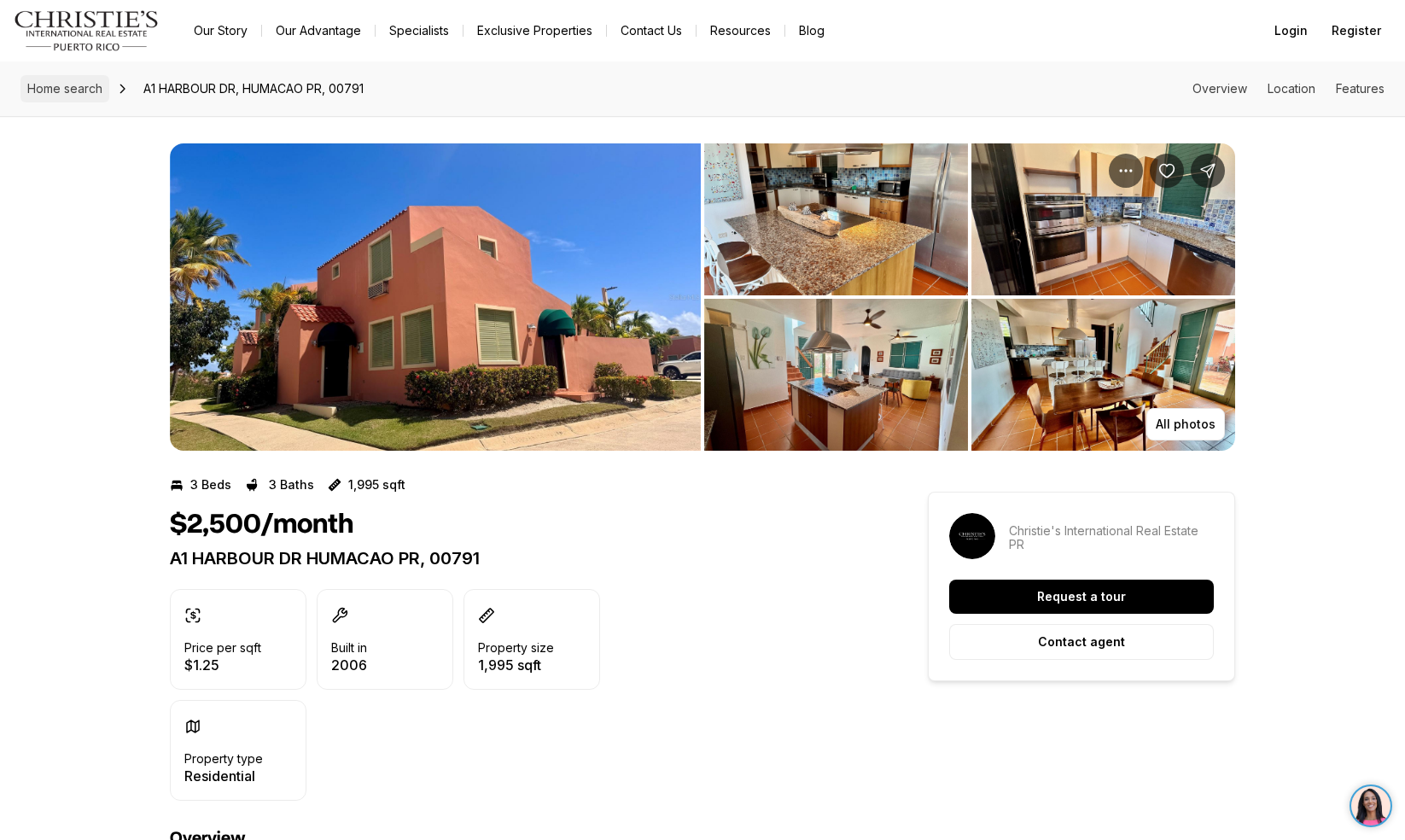
click at [58, 93] on span "Home search" at bounding box center [65, 89] width 75 height 15
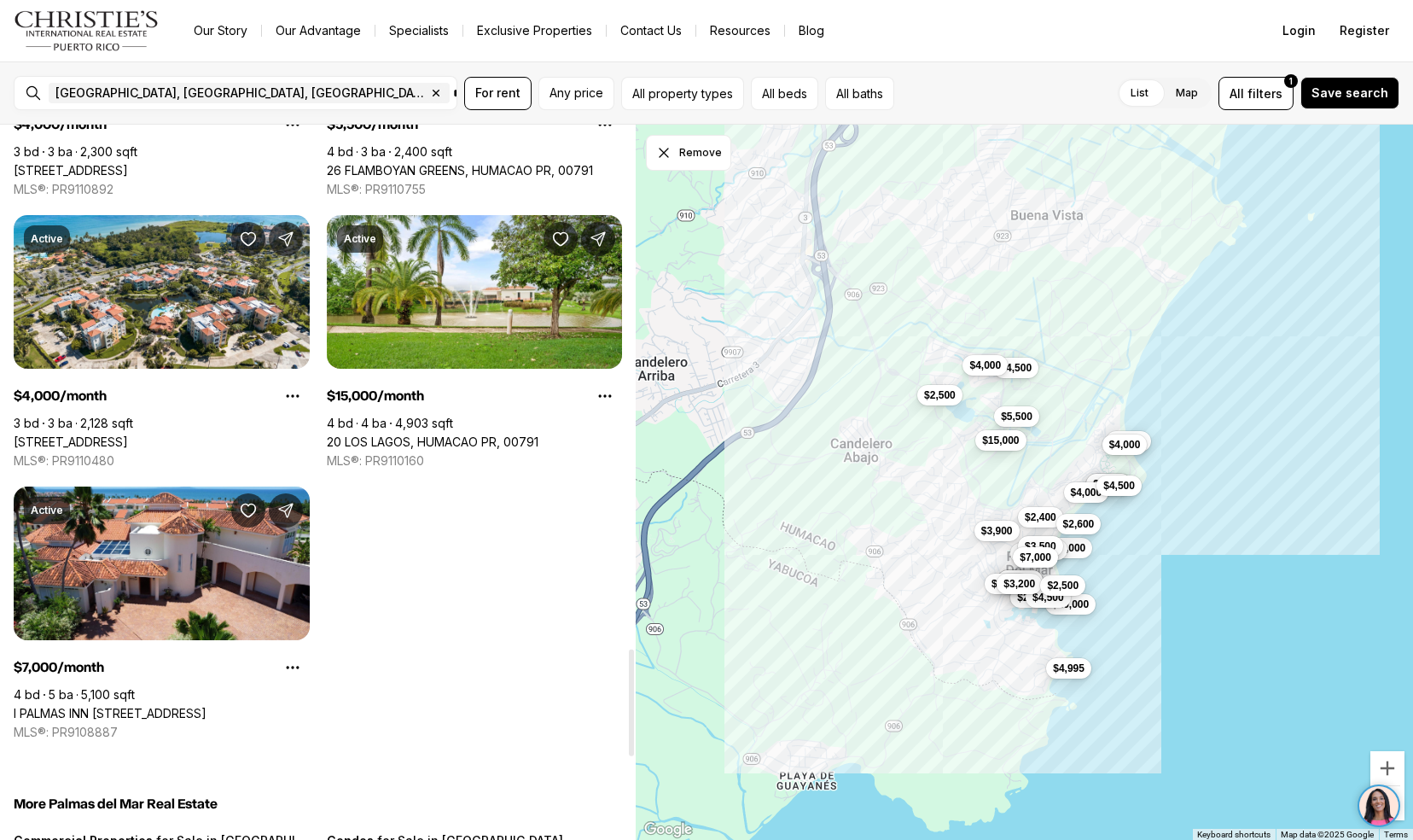
scroll to position [3533, 0]
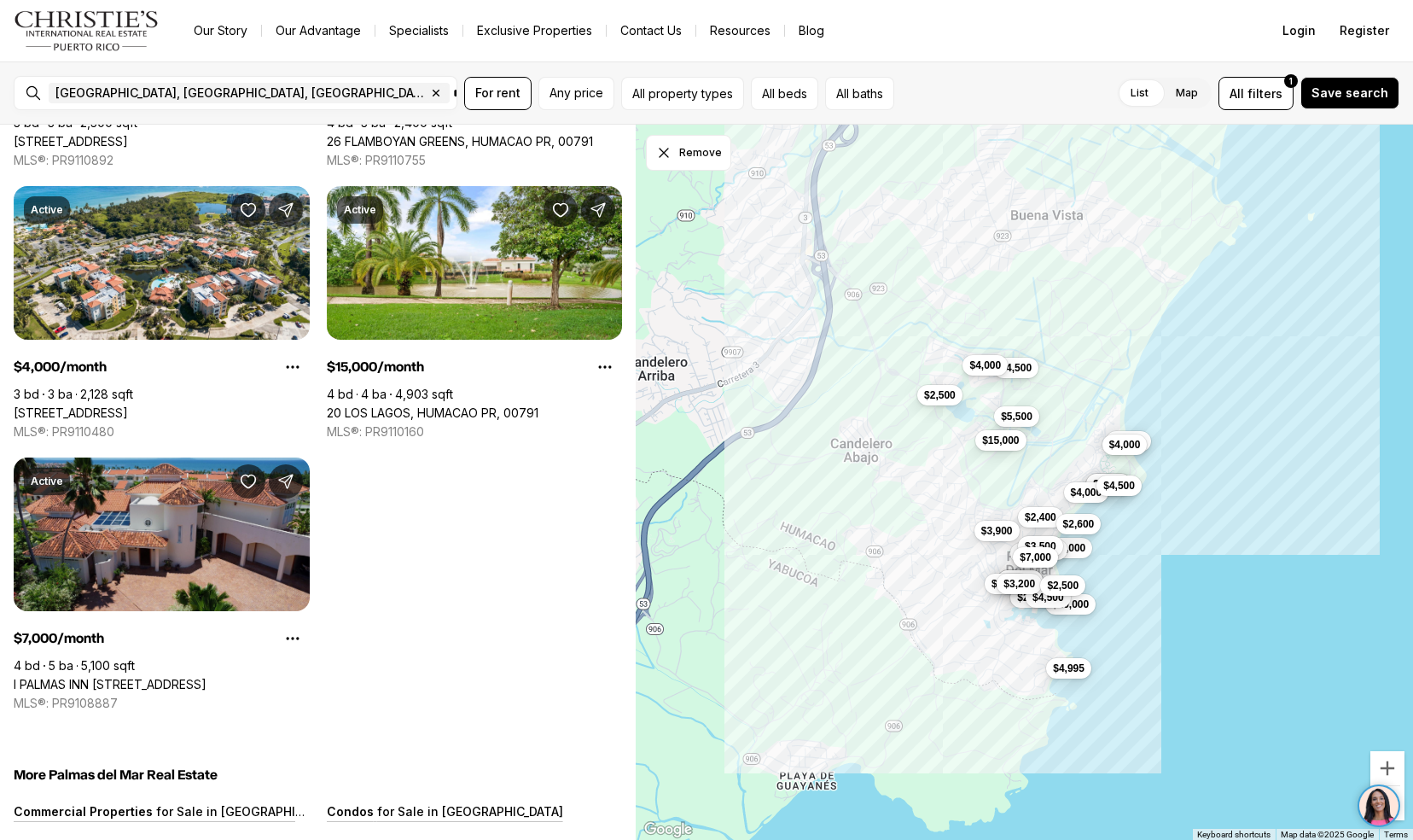
click at [55, 676] on link "I PALMAS INN [STREET_ADDRESS]" at bounding box center [110, 684] width 193 height 16
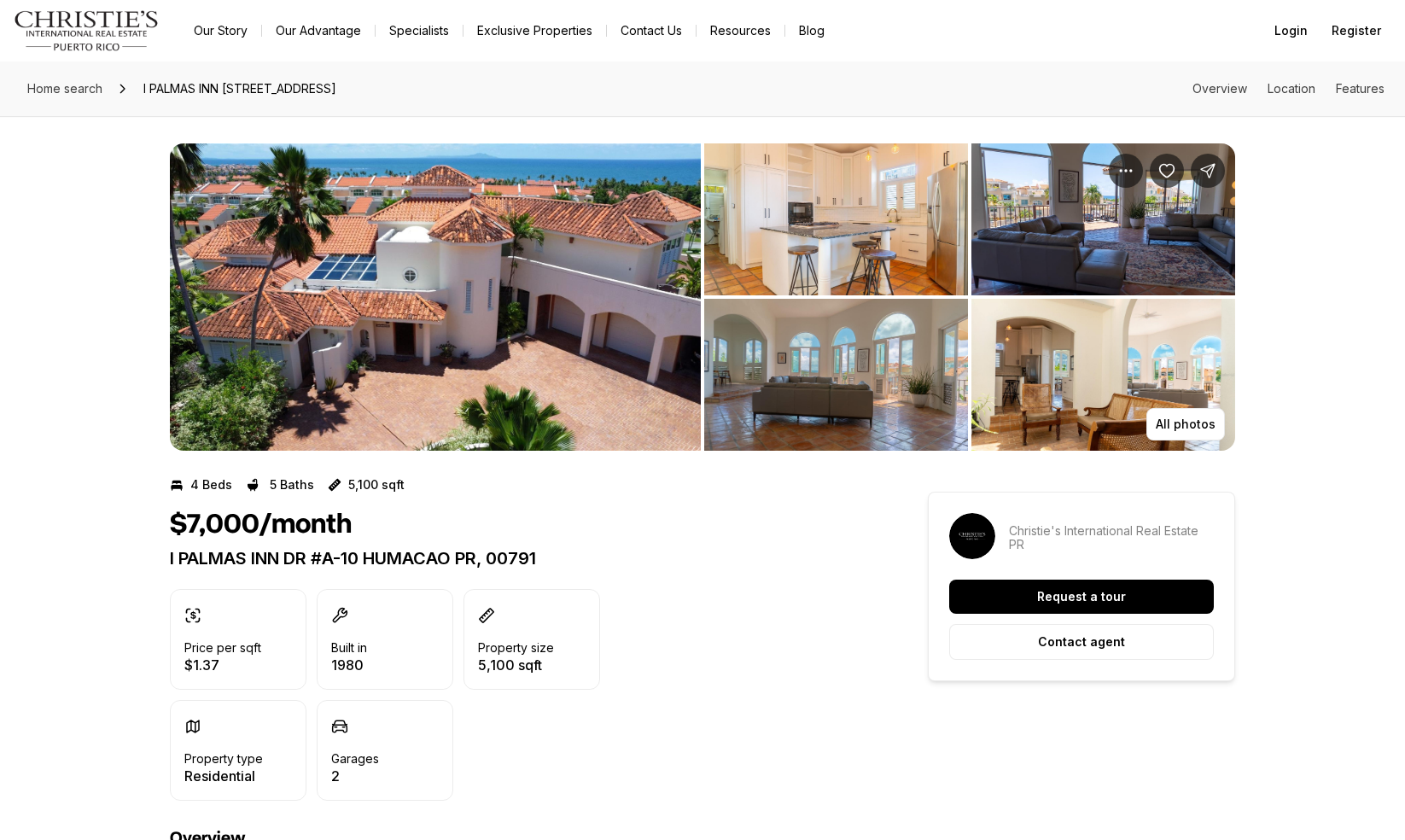
click at [314, 371] on img "View image gallery" at bounding box center [435, 297] width 531 height 307
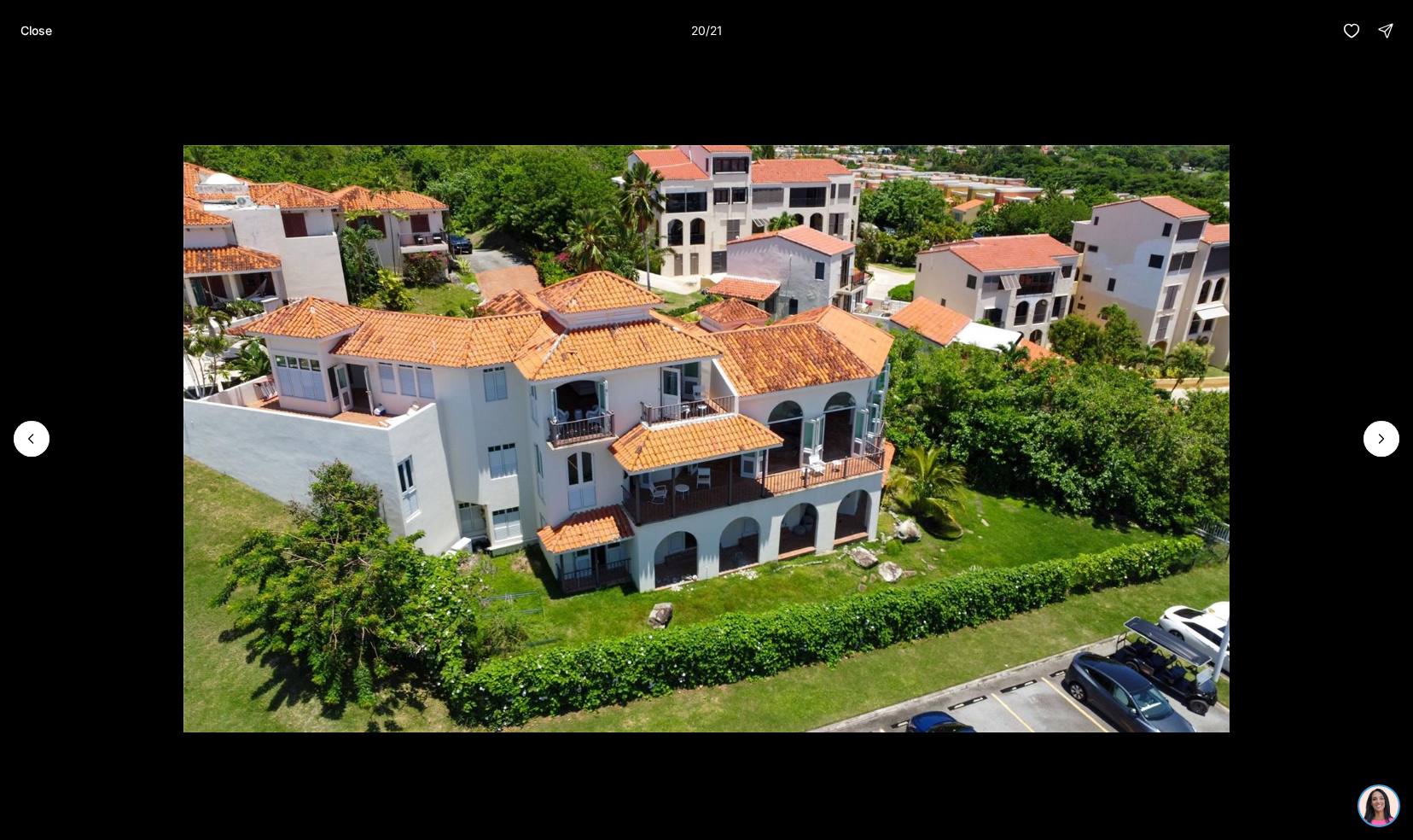
click at [6, 12] on div "Close 20 / 21" at bounding box center [706, 30] width 1413 height 61
click at [19, 24] on button "Close" at bounding box center [36, 30] width 52 height 34
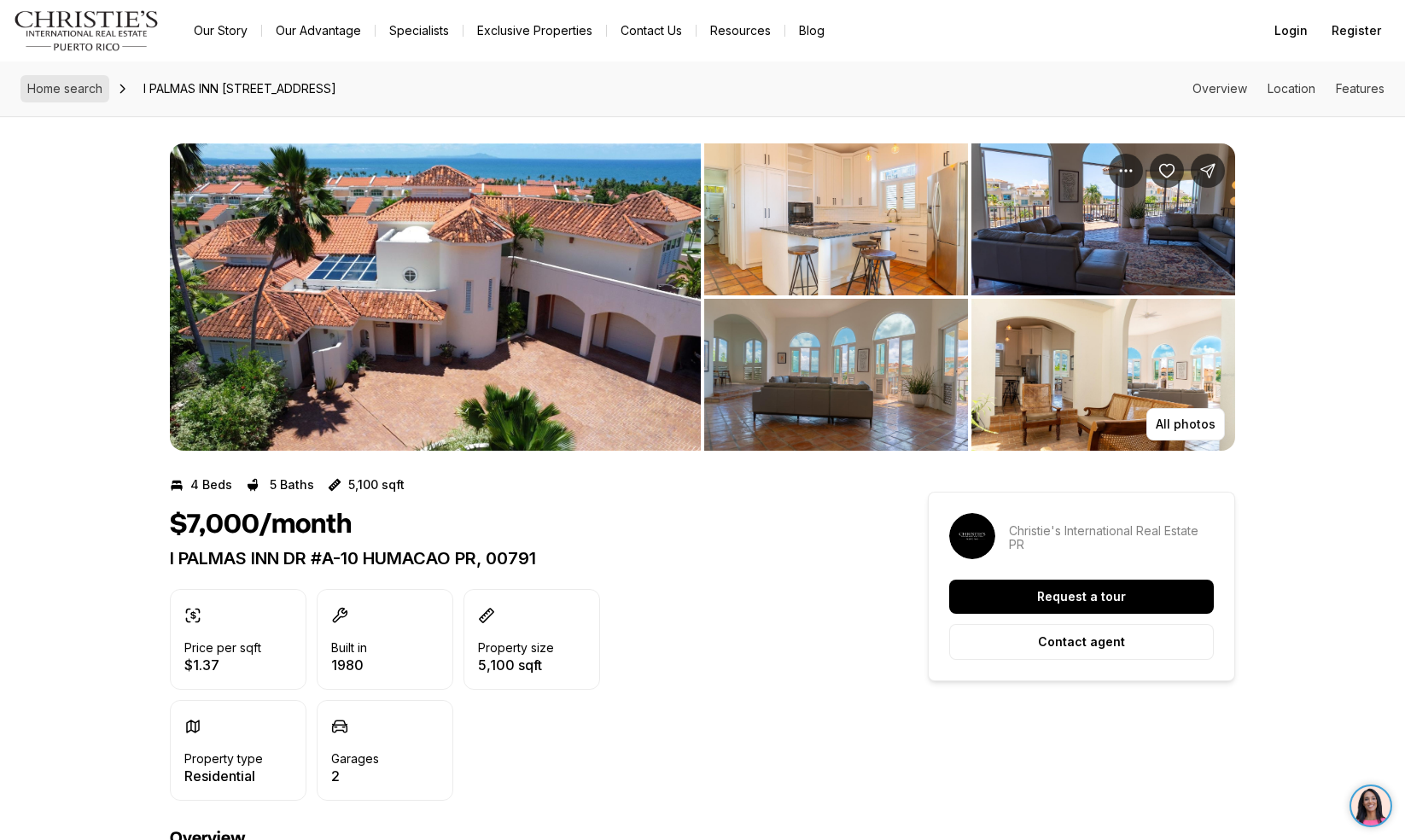
click at [72, 81] on span "Home search" at bounding box center [65, 89] width 75 height 15
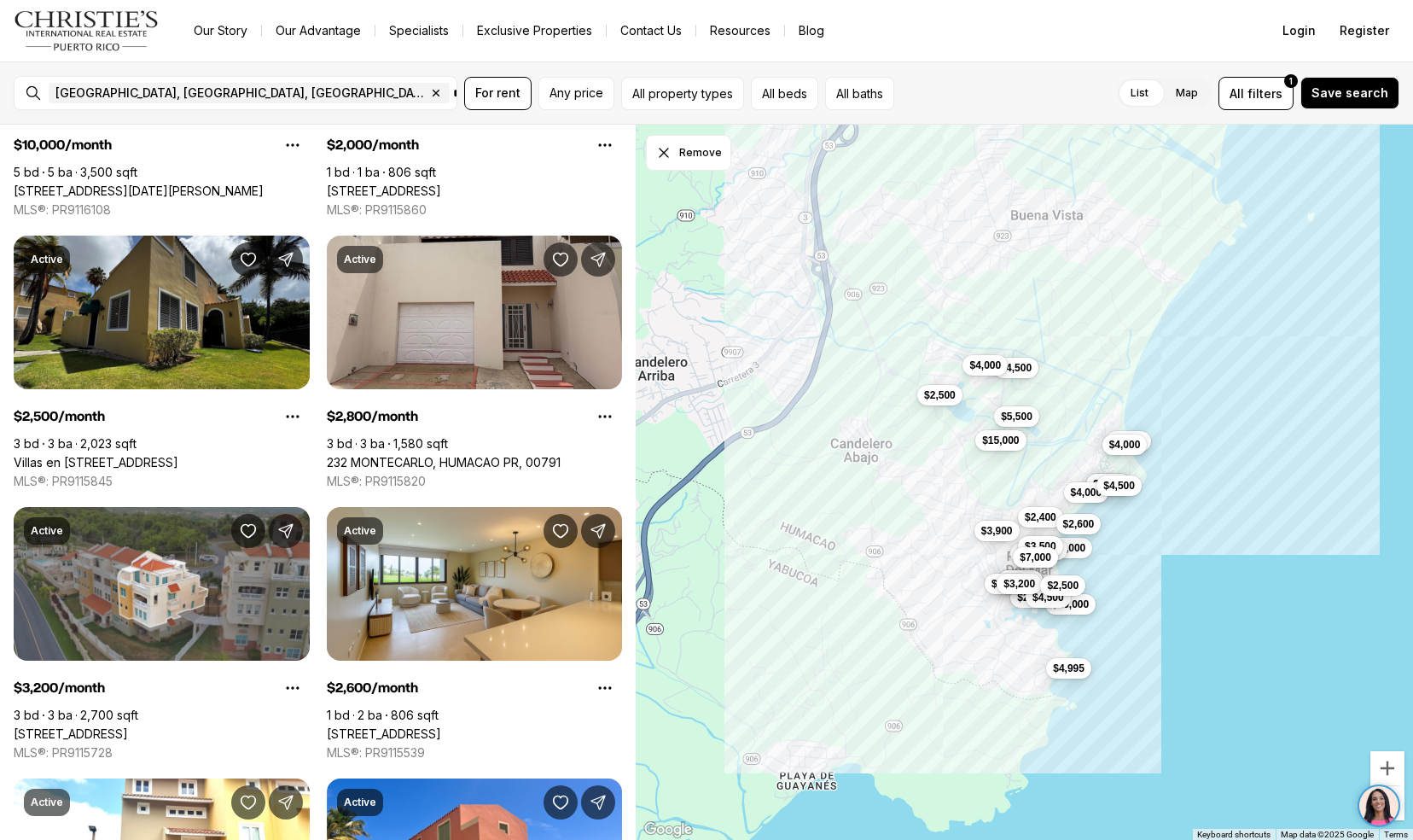
scroll to position [912, 0]
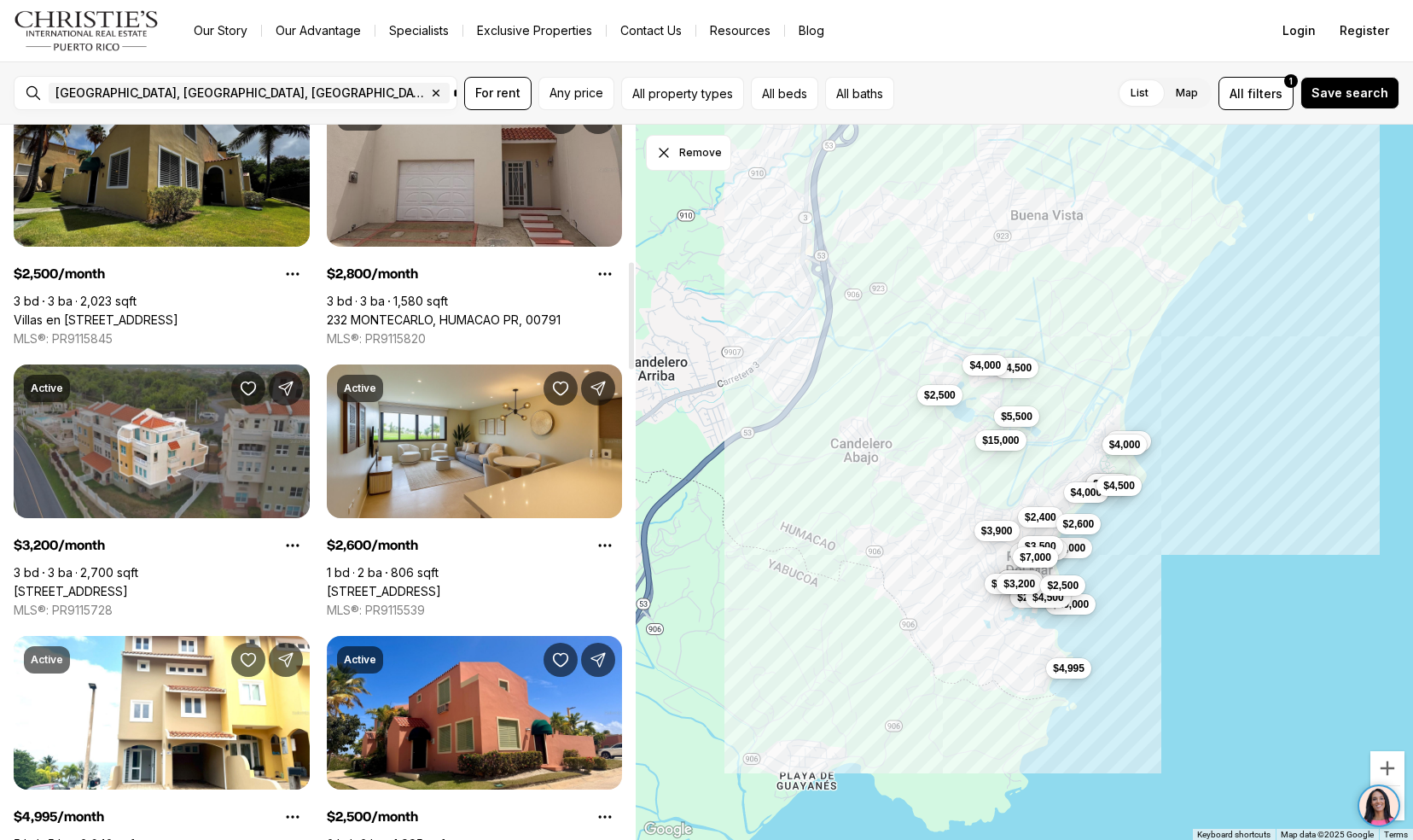
click at [348, 312] on link "232 MONTECARLO, HUMACAO PR, 00791" at bounding box center [444, 320] width 234 height 16
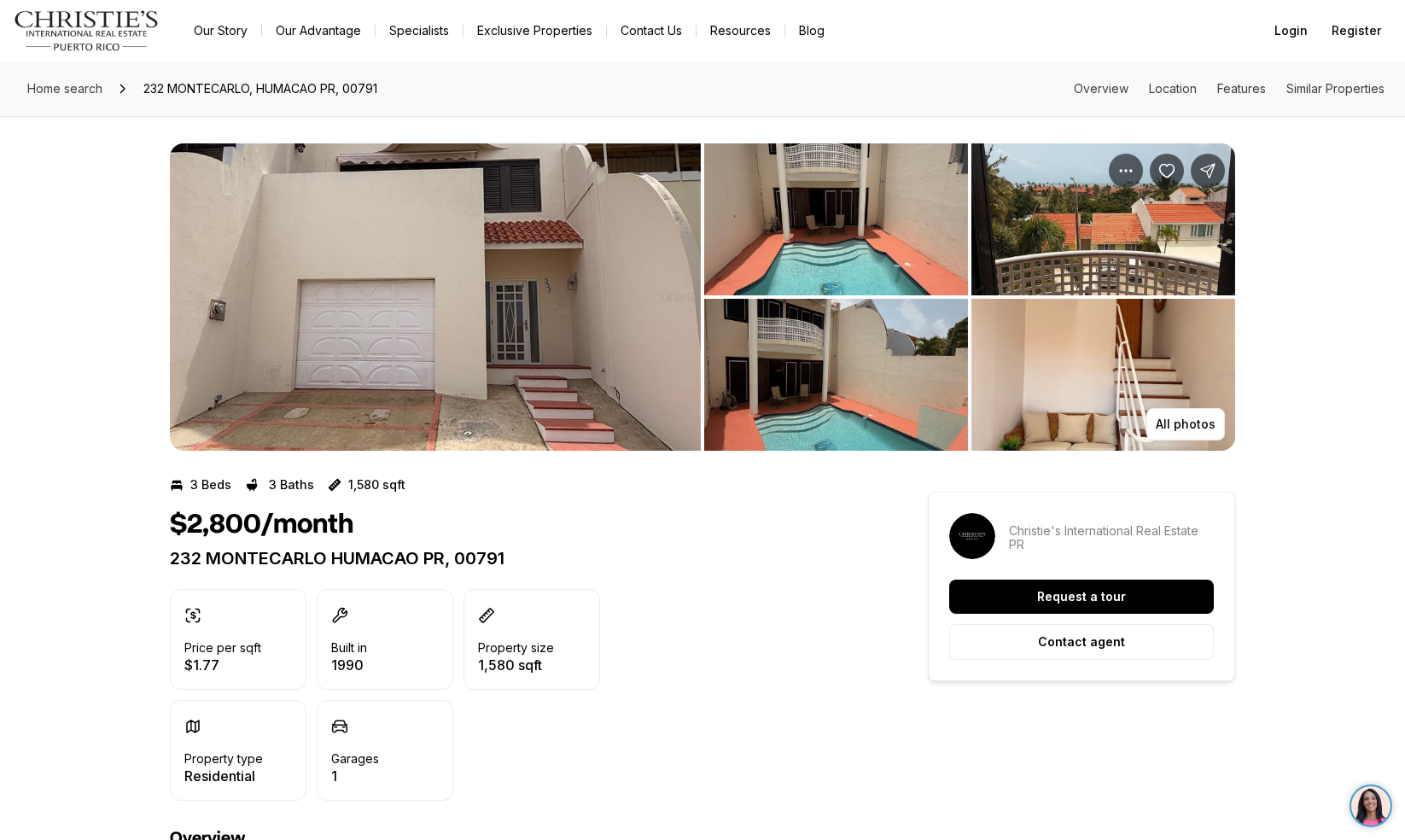
click at [295, 362] on img "View image gallery" at bounding box center [435, 297] width 531 height 307
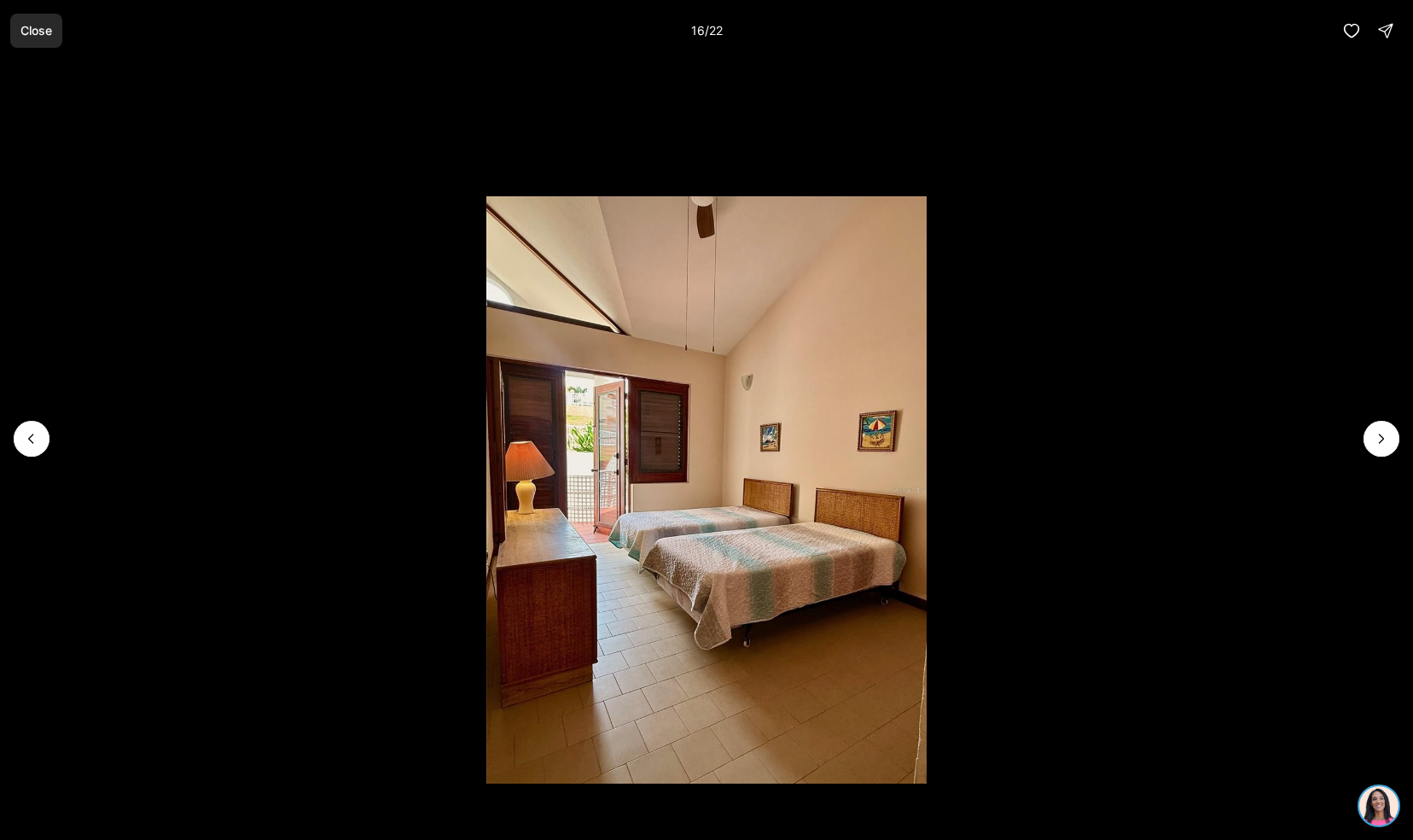
click at [49, 28] on p "Close" at bounding box center [36, 30] width 31 height 14
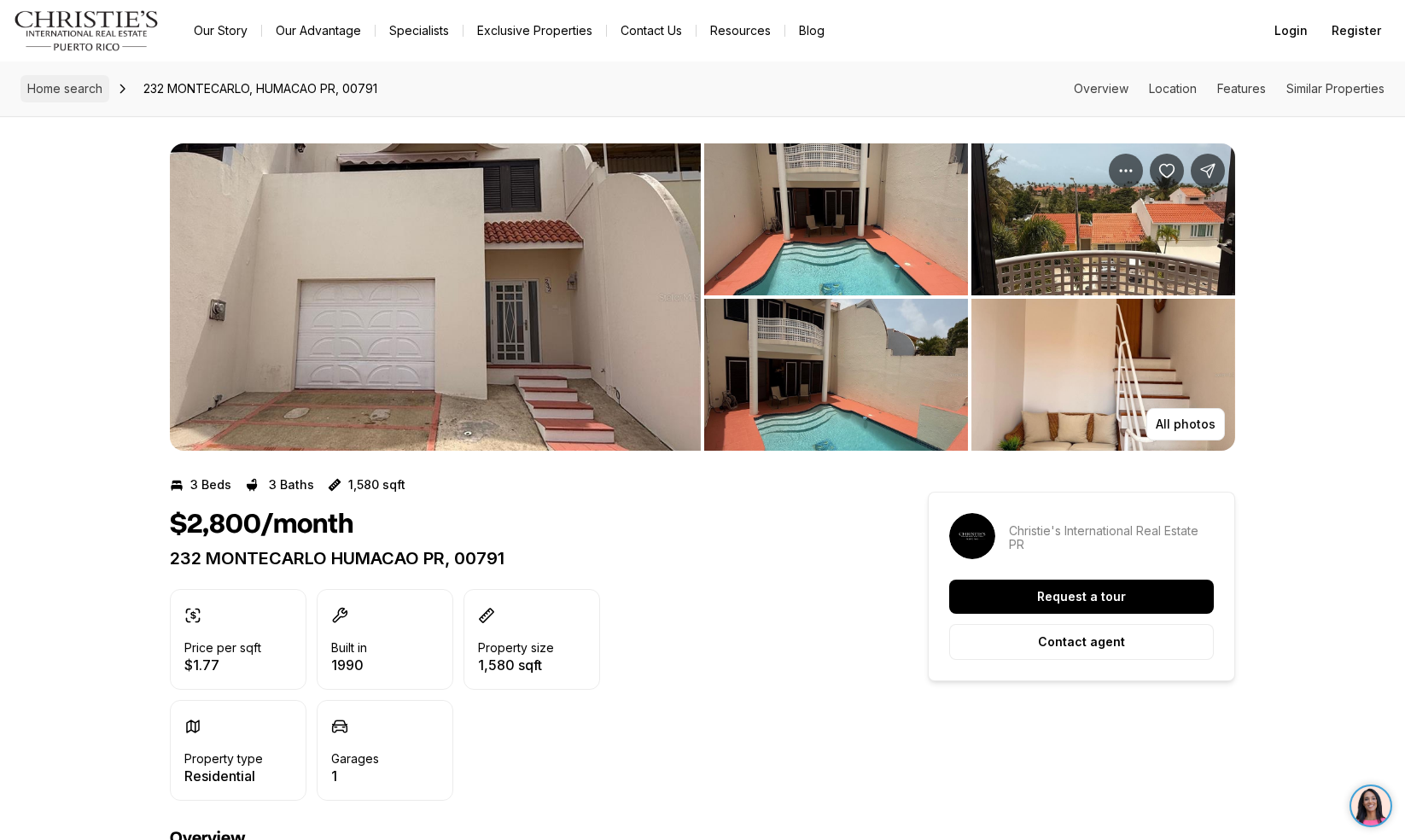
click at [54, 95] on link "Home search" at bounding box center [65, 89] width 89 height 28
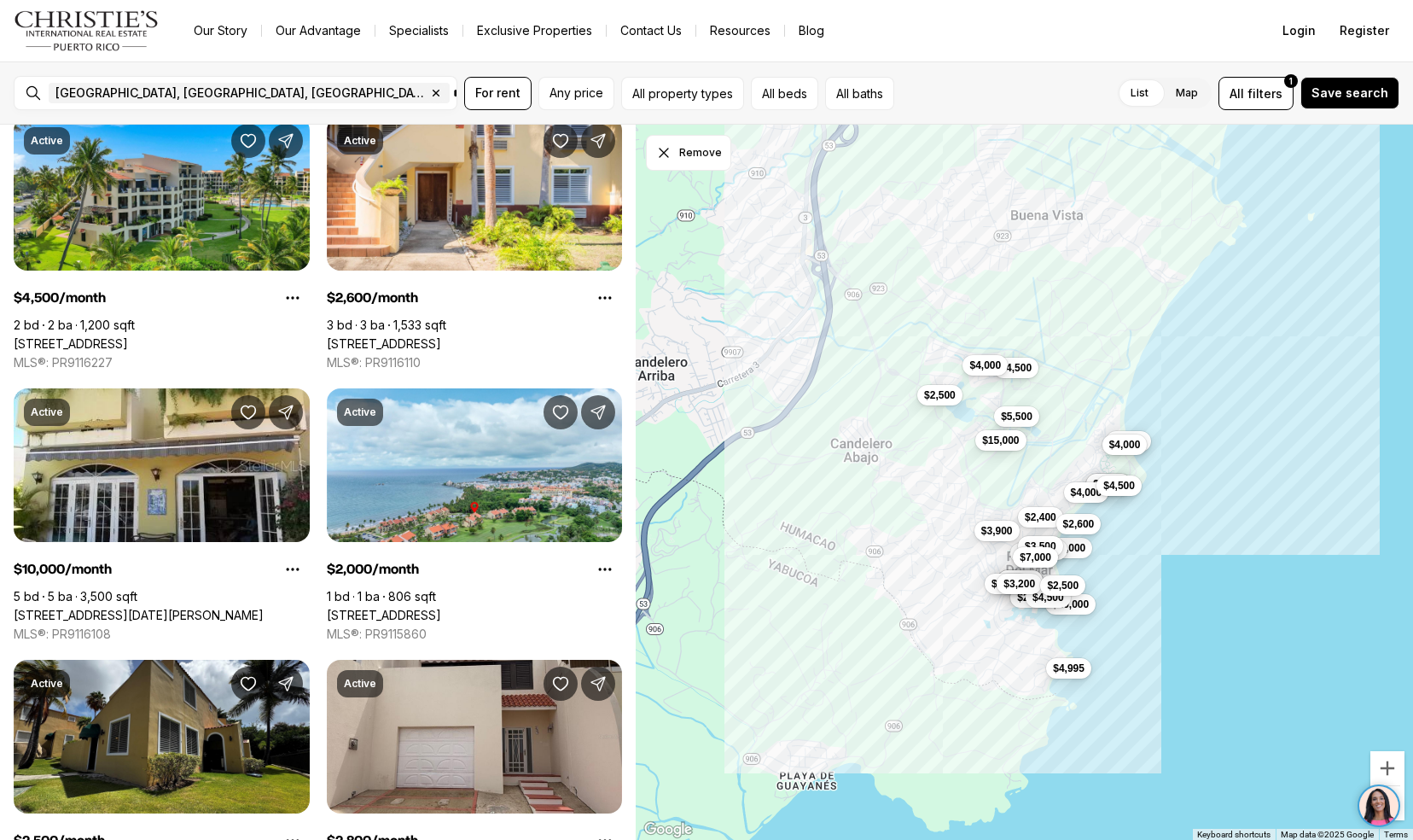
scroll to position [365, 0]
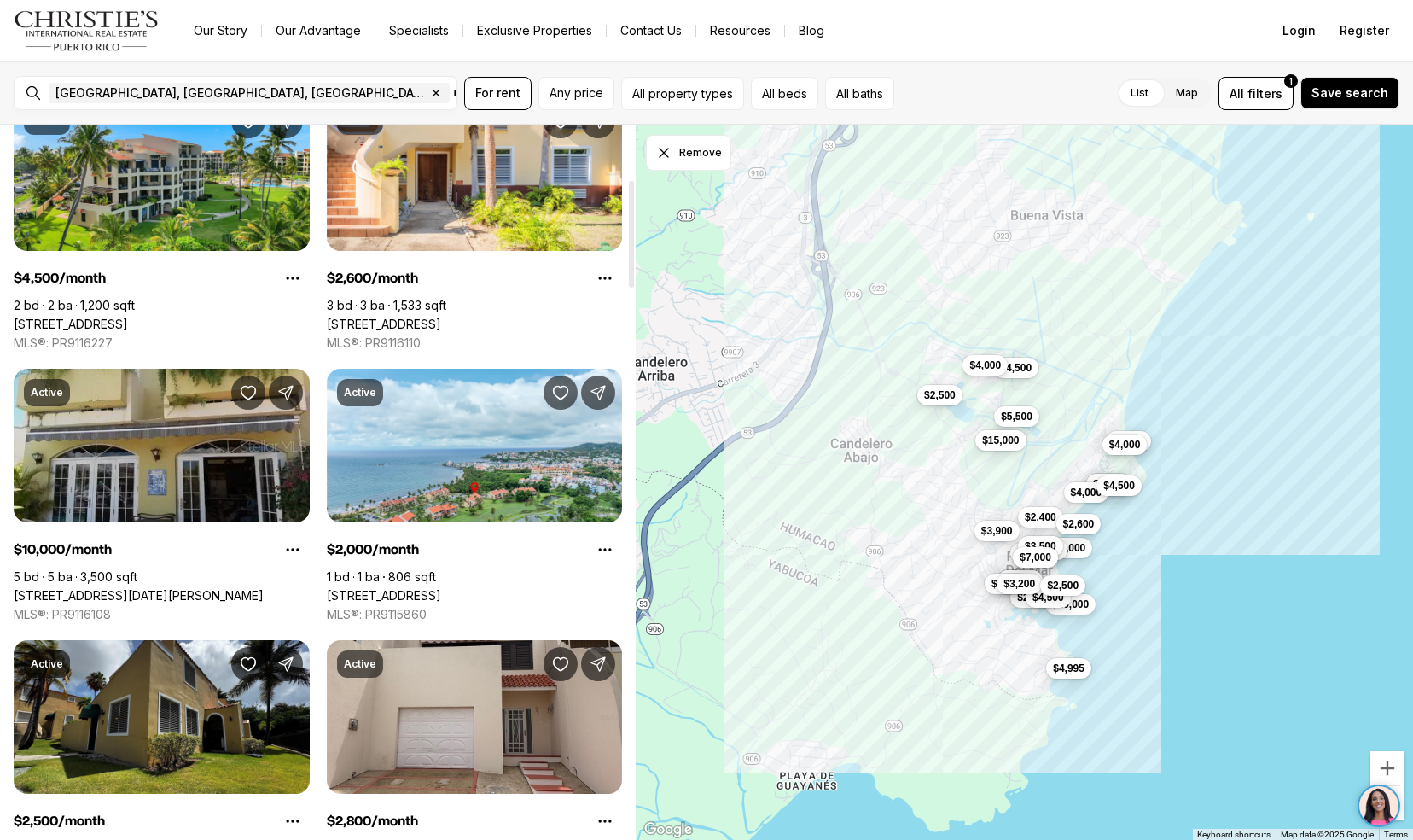
click at [79, 588] on link "[STREET_ADDRESS][DATE][PERSON_NAME]" at bounding box center [139, 595] width 250 height 16
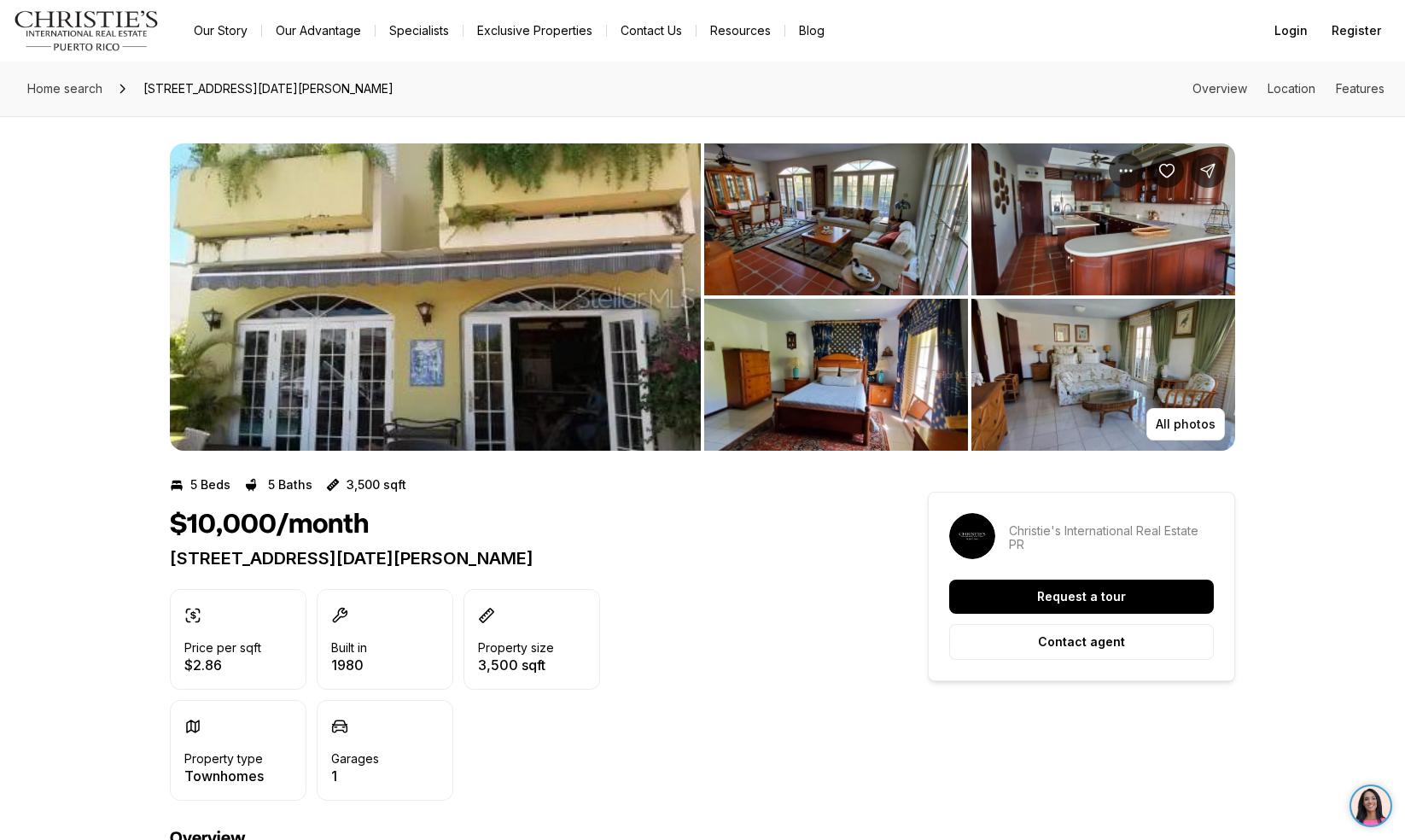
click at [582, 239] on img "View image gallery" at bounding box center [435, 297] width 531 height 307
